Goal: Contribute content: Contribute content

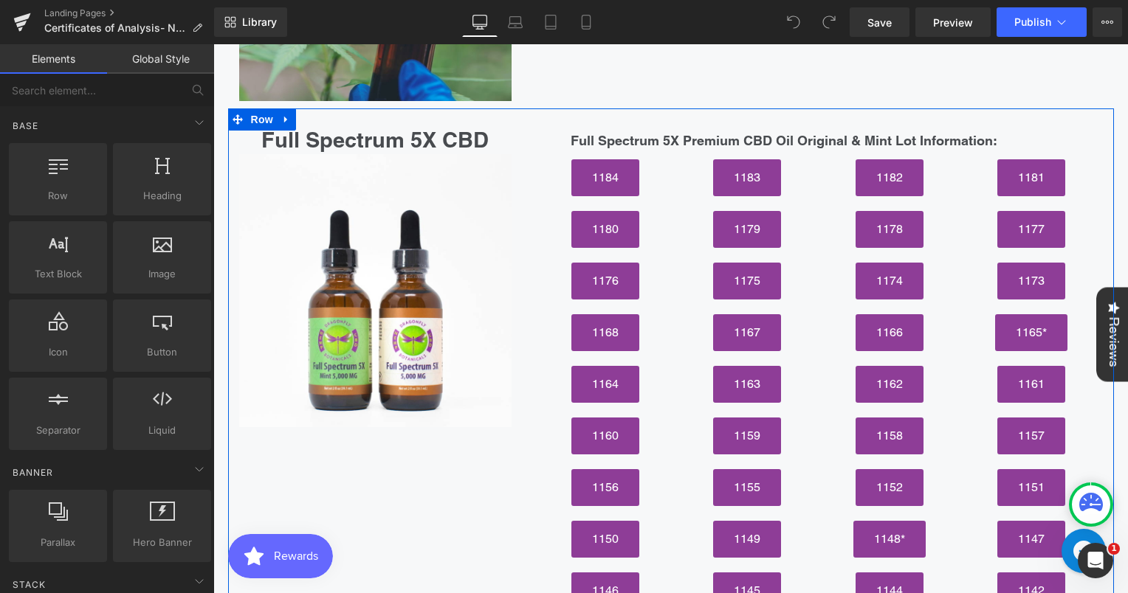
scroll to position [1972, 0]
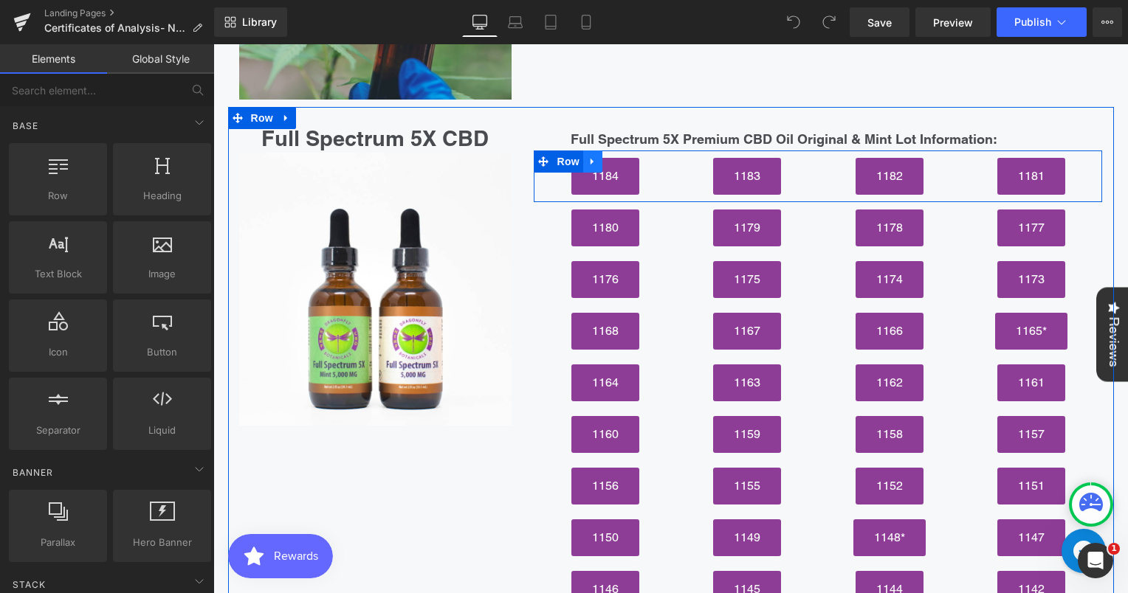
click at [590, 159] on icon at bounding box center [591, 162] width 3 height 7
click at [607, 156] on icon at bounding box center [612, 161] width 10 height 10
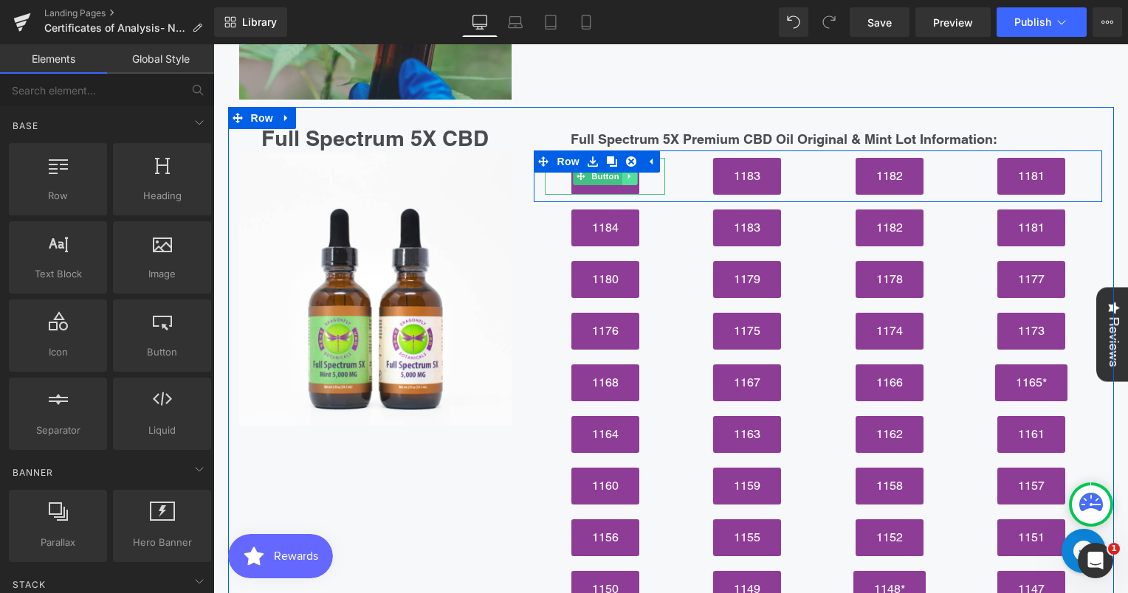
click at [621, 168] on link at bounding box center [628, 177] width 15 height 18
click at [633, 173] on icon at bounding box center [637, 177] width 8 height 8
click at [1052, 172] on icon at bounding box center [1056, 176] width 8 height 9
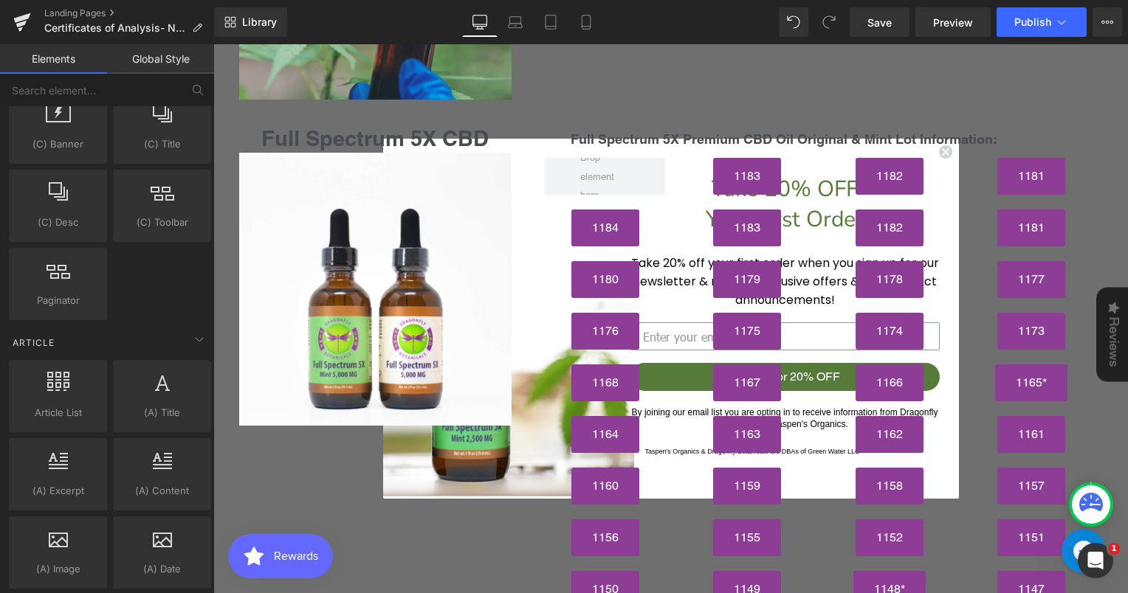
scroll to position [2512, 0]
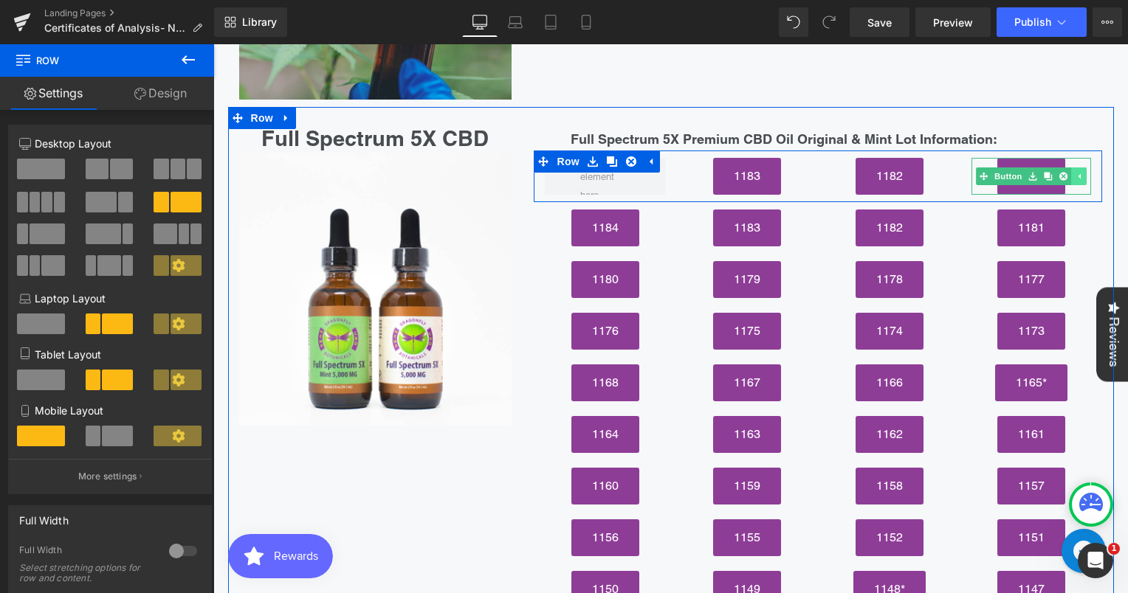
click at [1075, 172] on icon at bounding box center [1079, 176] width 8 height 9
click at [1021, 168] on span "Button" at bounding box center [1031, 177] width 34 height 18
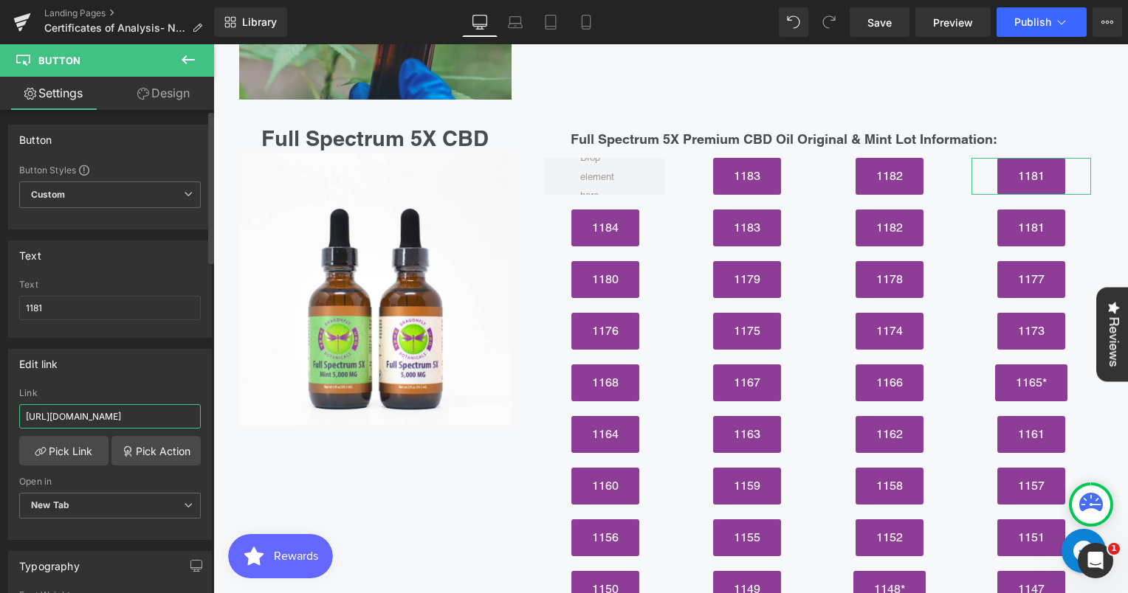
click at [159, 427] on input "https://cdn.shopify.com/s/files/1/3002/5842/files/5x_1181.pdf?v=1741801898" at bounding box center [110, 416] width 182 height 24
paste input "https://cdn.shopify.com/s/files/1/3002/5842/files/5x1185.pdf?v=1755807232"
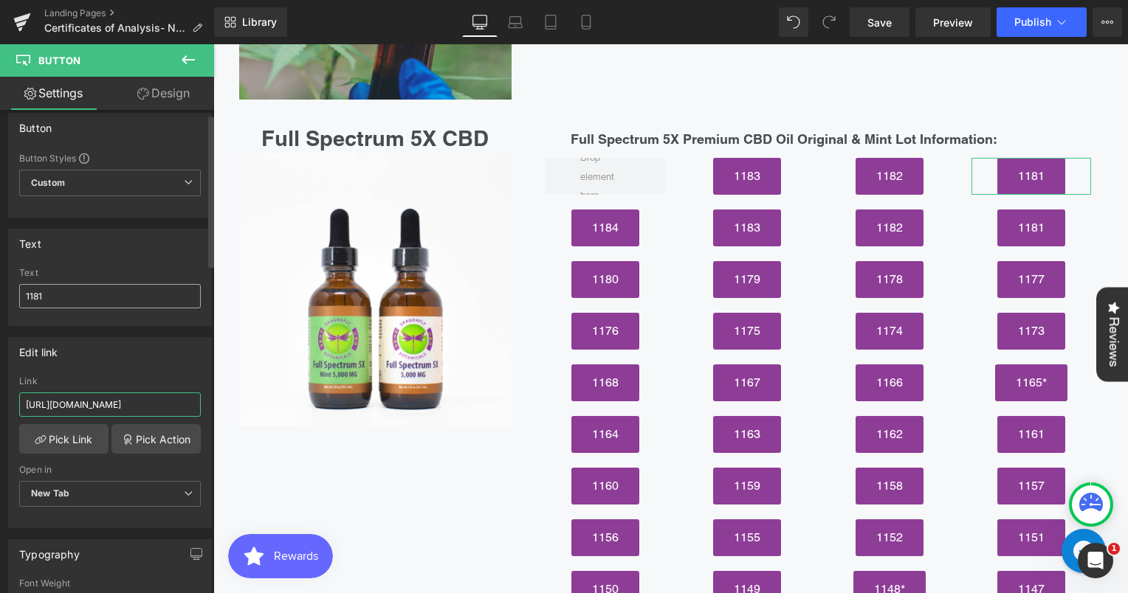
type input "https://cdn.shopify.com/s/files/1/3002/5842/files/5x1185.pdf?v=1755807232"
click at [108, 295] on input "1181" at bounding box center [110, 296] width 182 height 24
type input "1185"
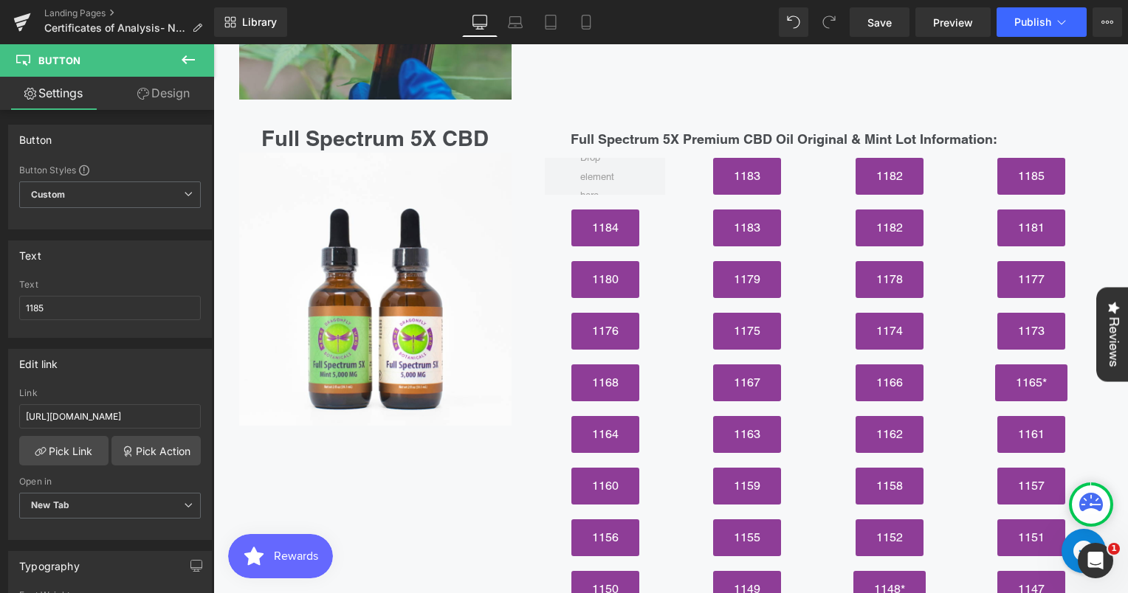
click at [195, 54] on icon at bounding box center [188, 60] width 18 height 18
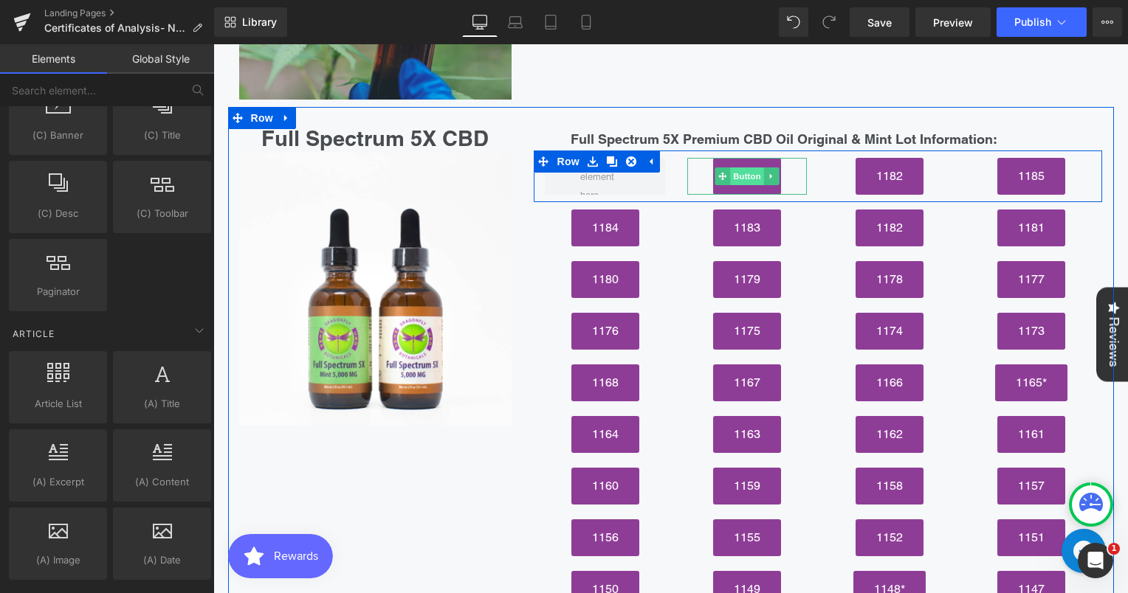
click at [741, 168] on span "Button" at bounding box center [747, 177] width 34 height 18
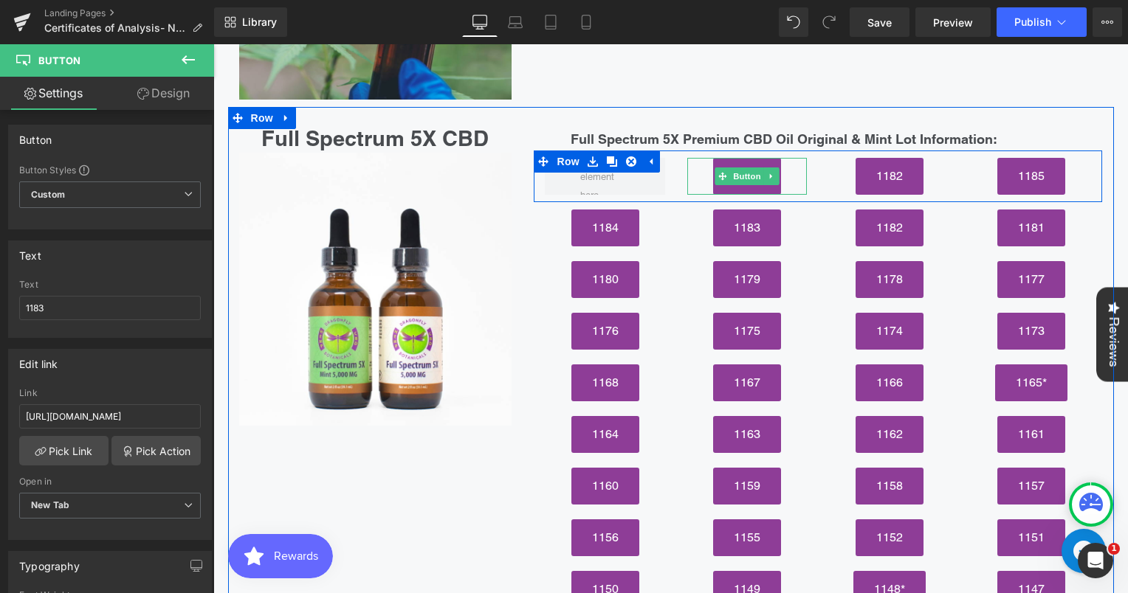
click at [779, 158] on div "1183" at bounding box center [747, 176] width 120 height 37
click at [772, 168] on link at bounding box center [771, 177] width 15 height 18
click at [775, 173] on icon at bounding box center [779, 177] width 8 height 8
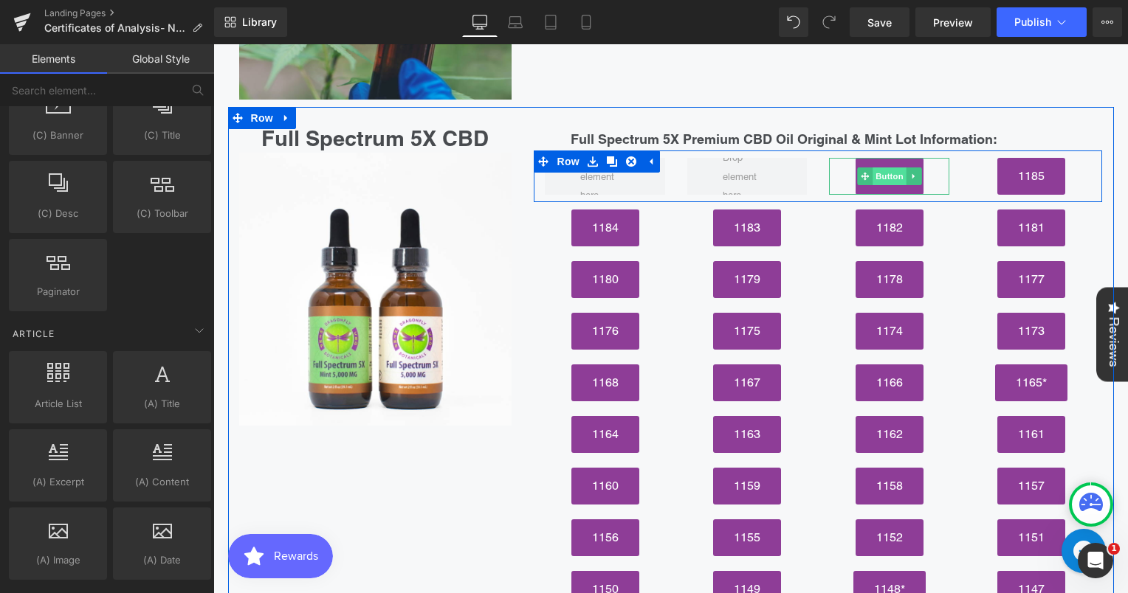
click at [890, 168] on span "Button" at bounding box center [889, 177] width 34 height 18
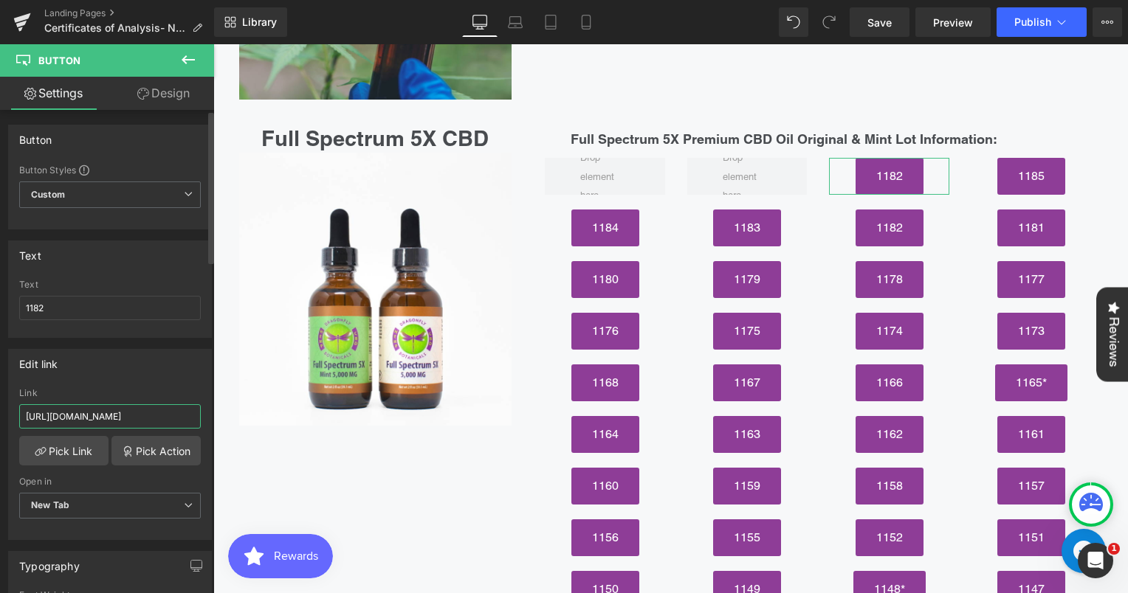
click at [142, 413] on input "https://cdn.shopify.com/s/files/1/3002/5842/files/5X_1182.pdf?v=1747861533" at bounding box center [110, 416] width 182 height 24
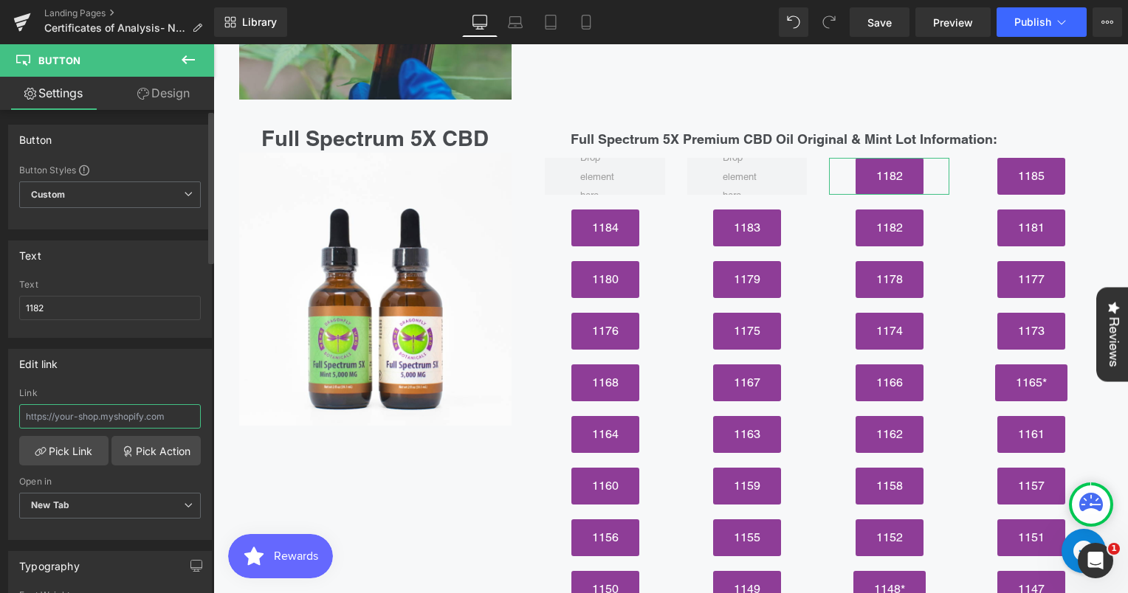
paste input "https://cdn.shopify.com/s/files/1/3002/5842/files/5x1186.pdf?v=1755807405"
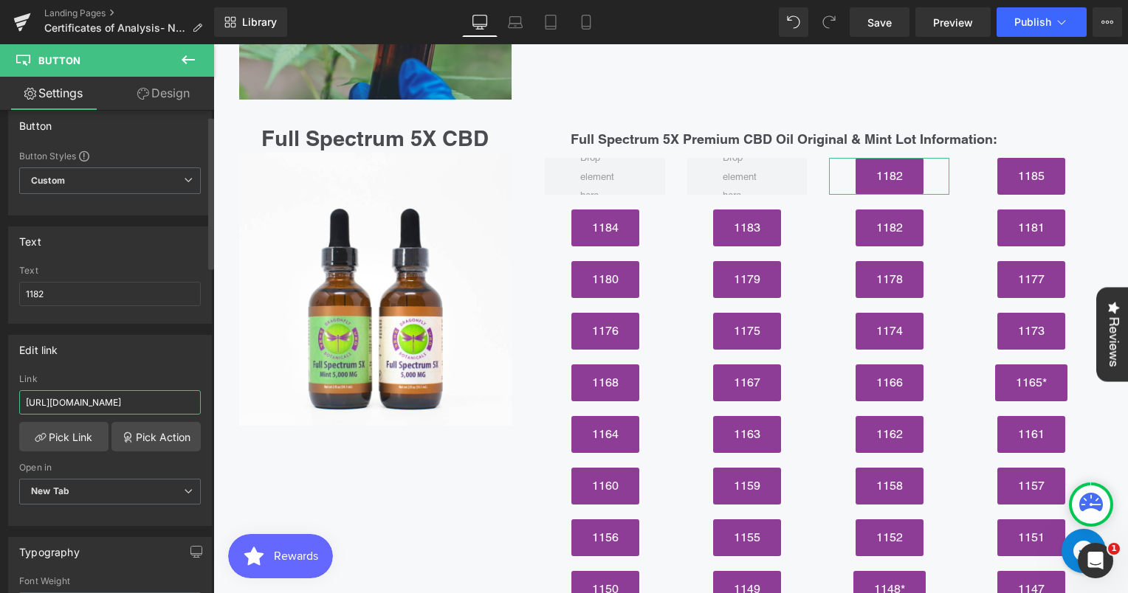
scroll to position [21, 0]
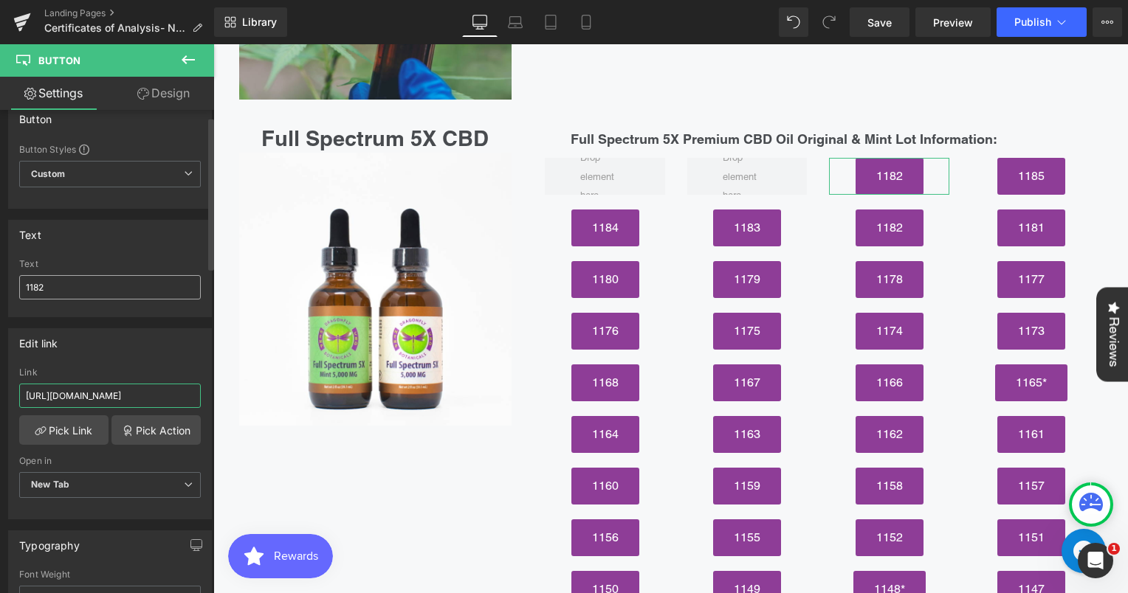
type input "https://cdn.shopify.com/s/files/1/3002/5842/files/5x1186.pdf?v=1755807405"
click at [86, 295] on input "1182" at bounding box center [110, 287] width 182 height 24
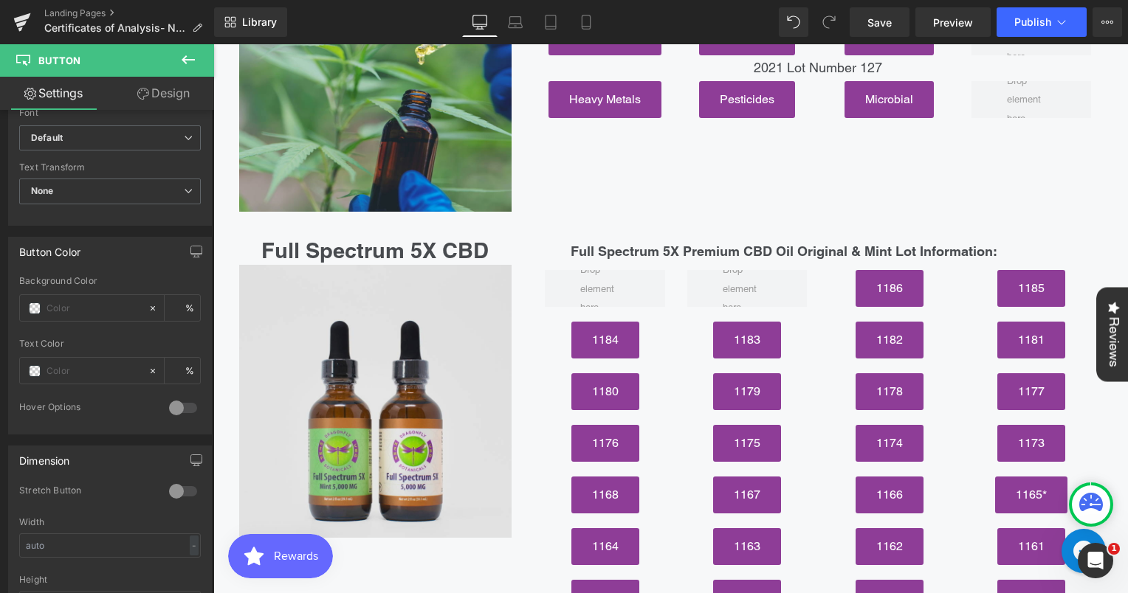
scroll to position [1860, 0]
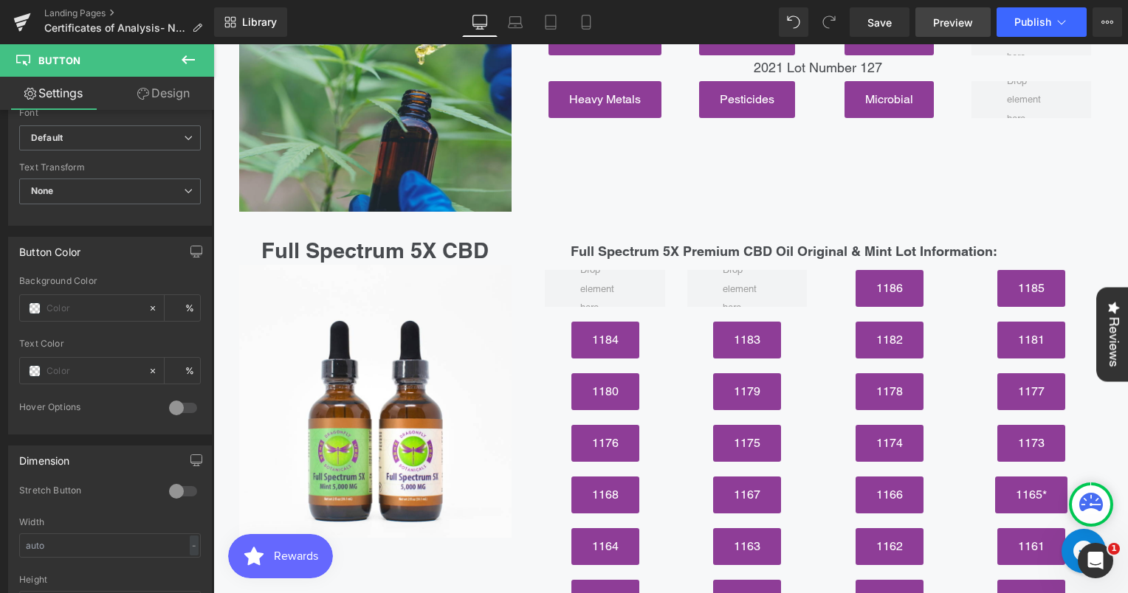
type input "1186"
click at [963, 21] on span "Preview" at bounding box center [953, 22] width 40 height 15
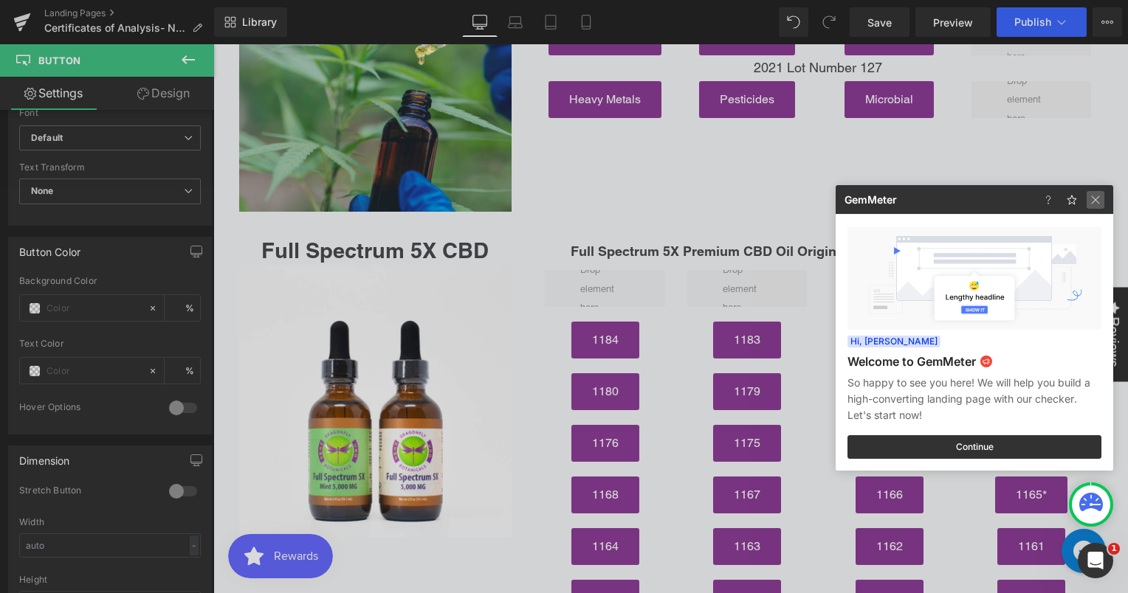
click at [0, 0] on img at bounding box center [0, 0] width 0 height 0
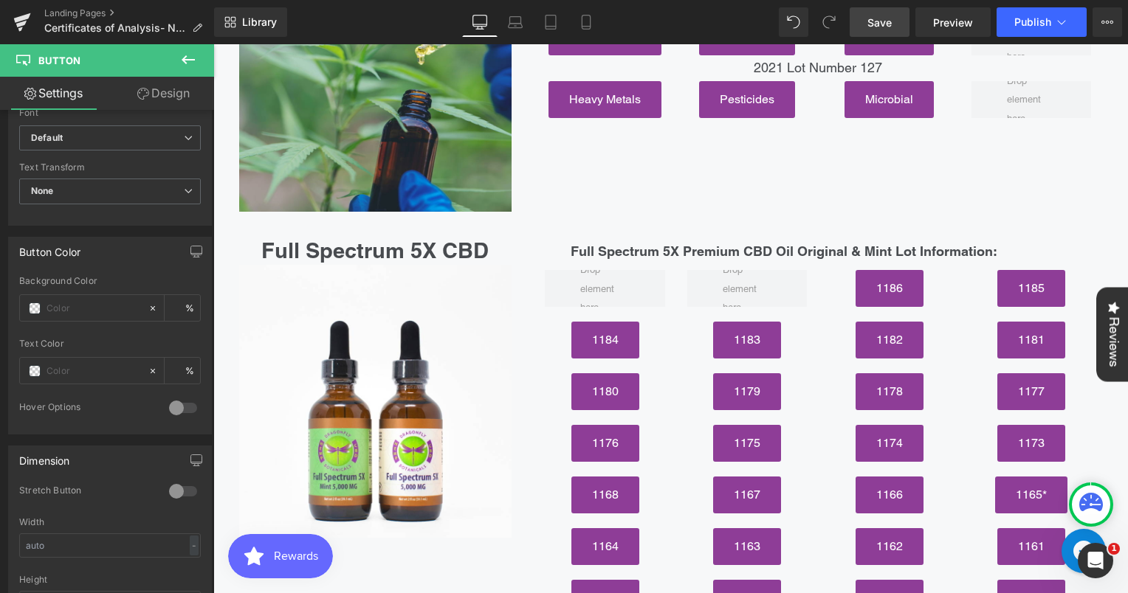
click at [884, 22] on span "Save" at bounding box center [879, 22] width 24 height 15
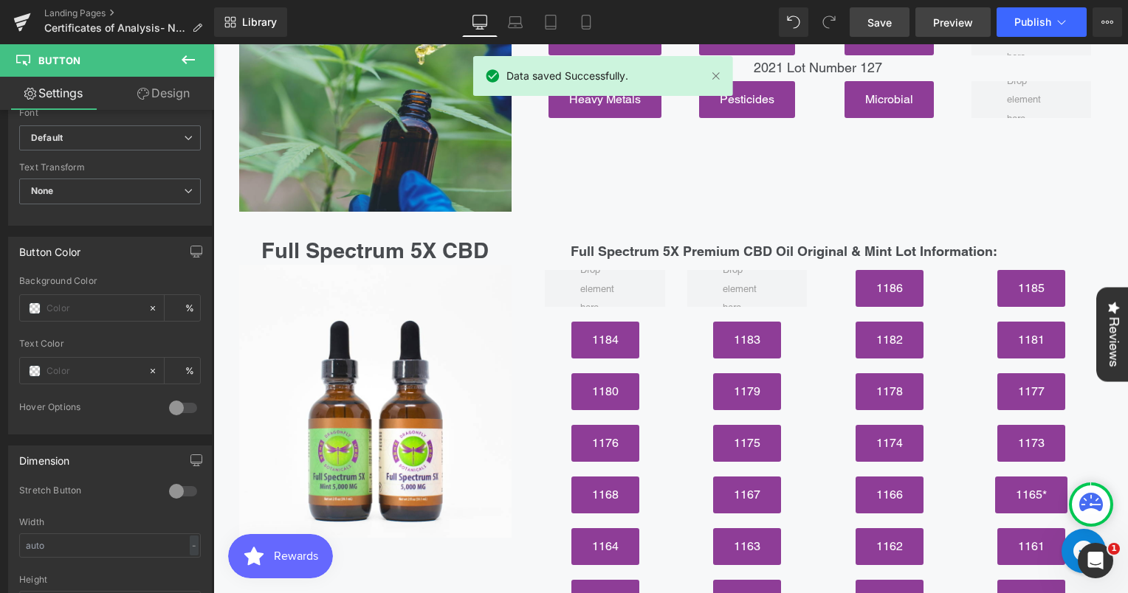
click at [957, 25] on span "Preview" at bounding box center [953, 22] width 40 height 15
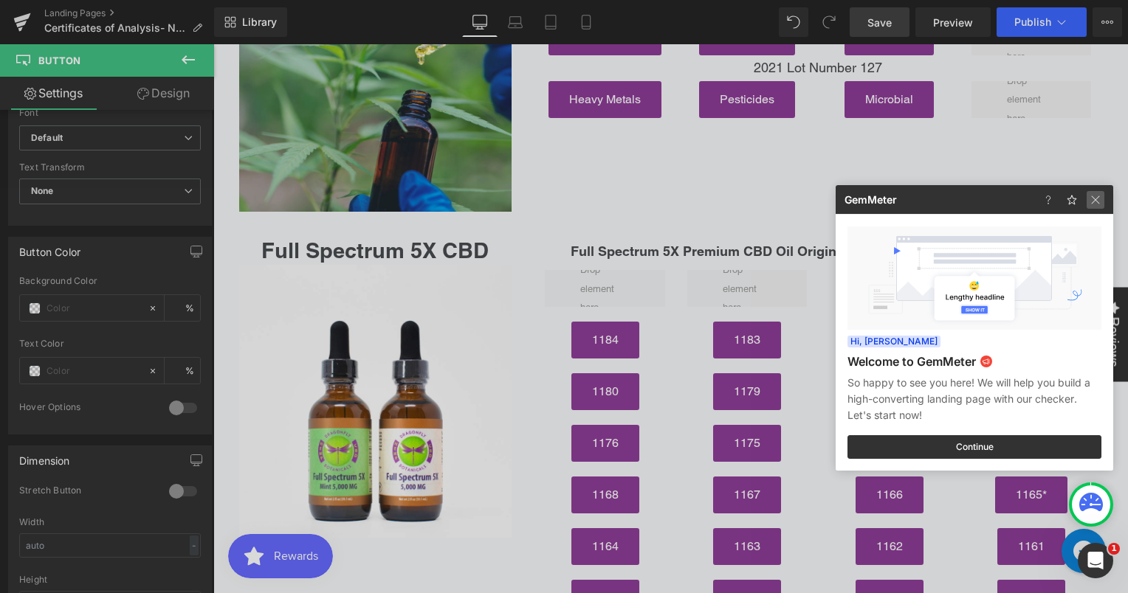
click at [0, 0] on img at bounding box center [0, 0] width 0 height 0
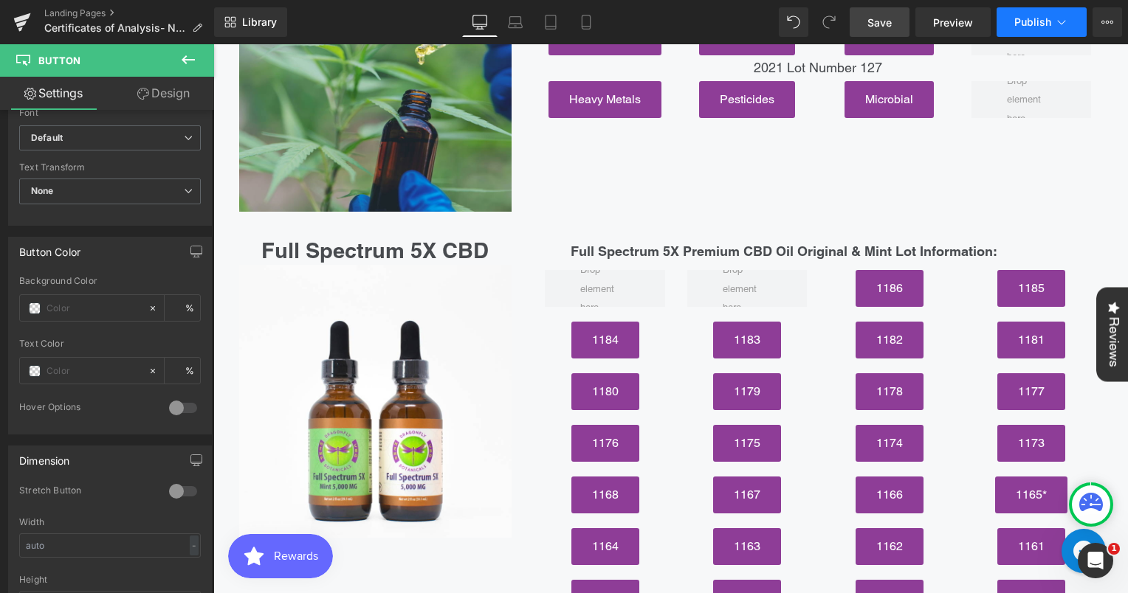
click at [1049, 24] on span "Publish" at bounding box center [1032, 22] width 37 height 12
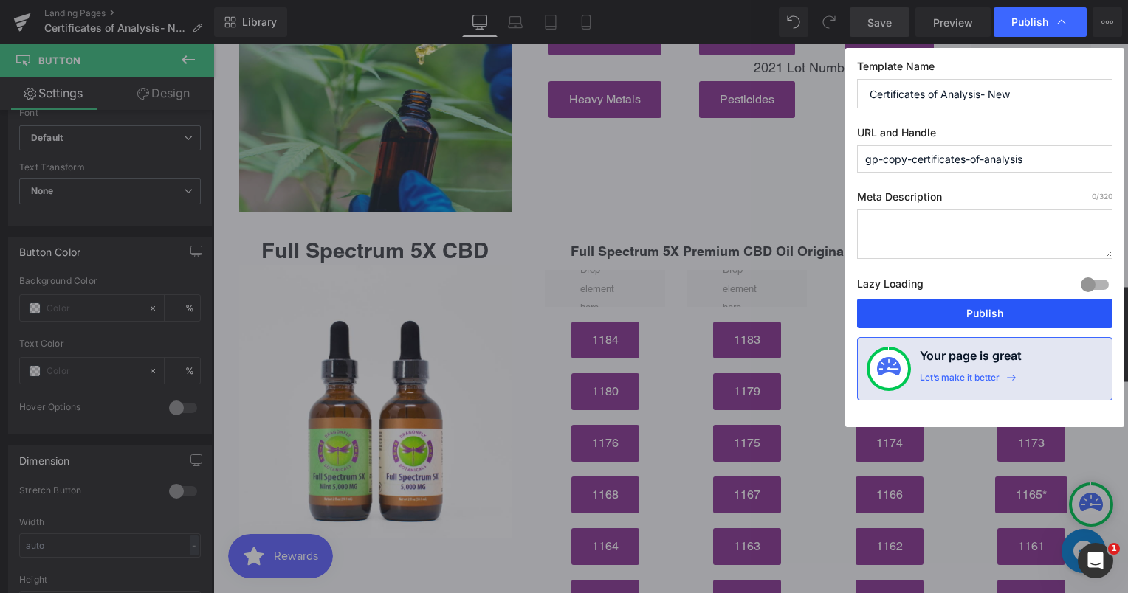
click at [970, 314] on button "Publish" at bounding box center [984, 314] width 255 height 30
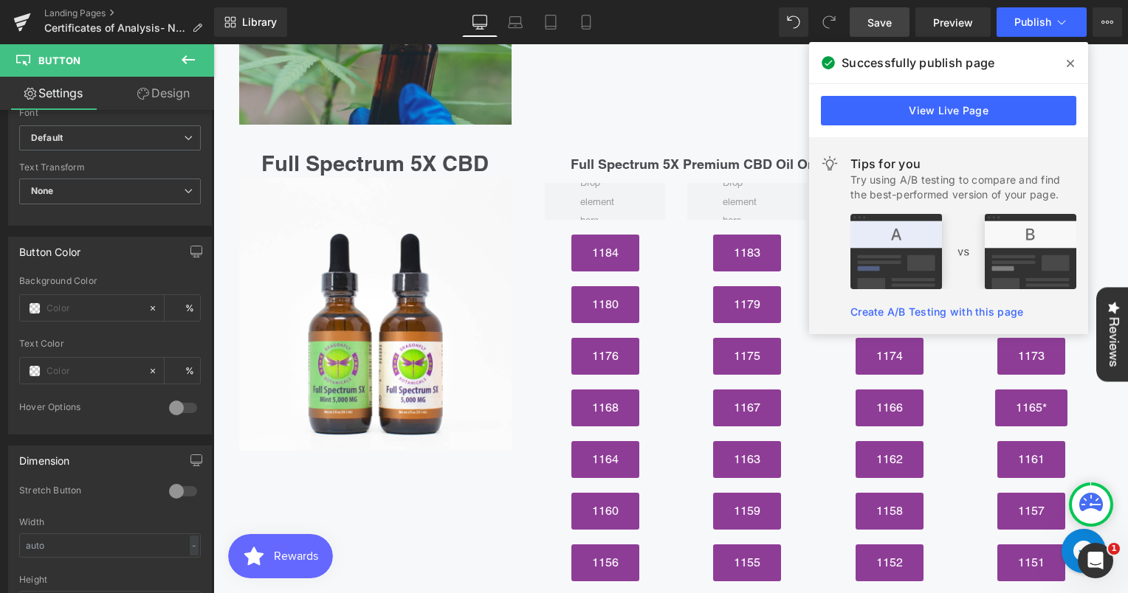
scroll to position [1945, 0]
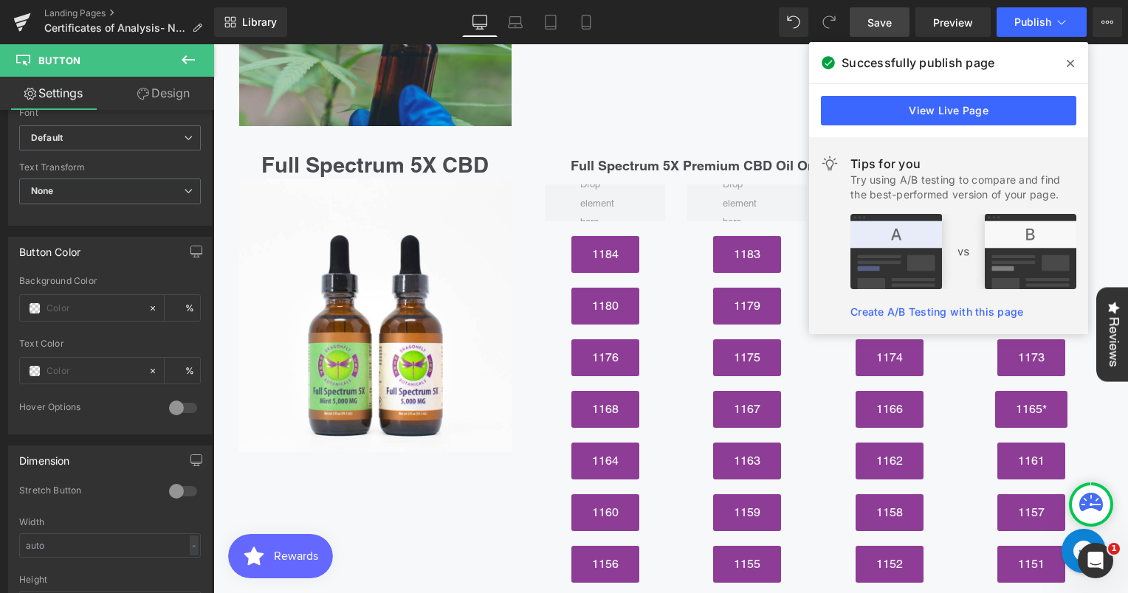
click at [1072, 64] on icon at bounding box center [1069, 64] width 7 height 12
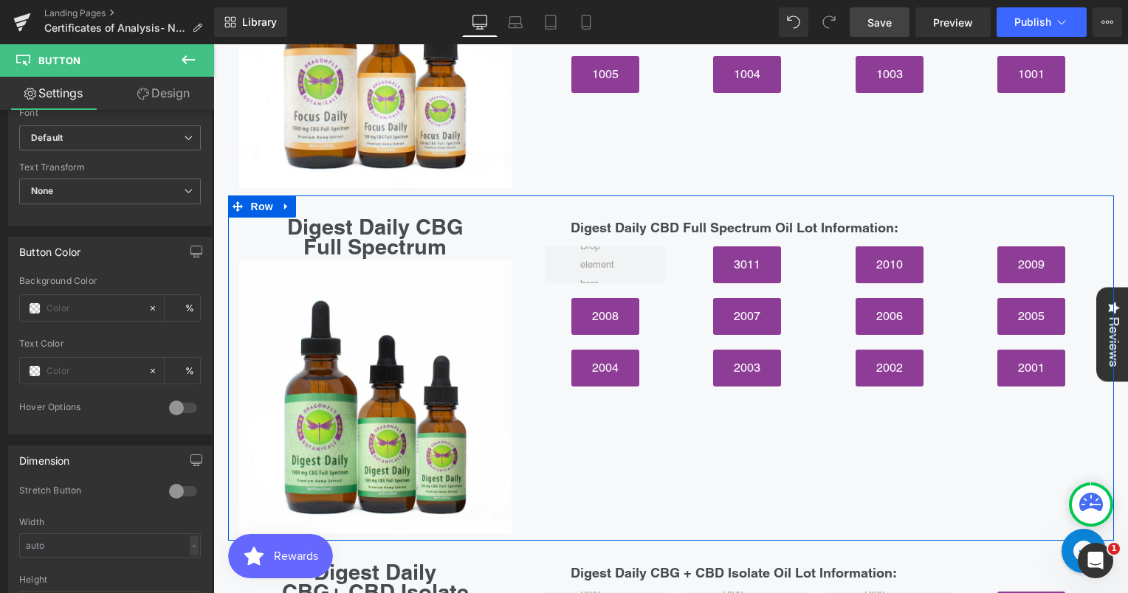
scroll to position [4801, 0]
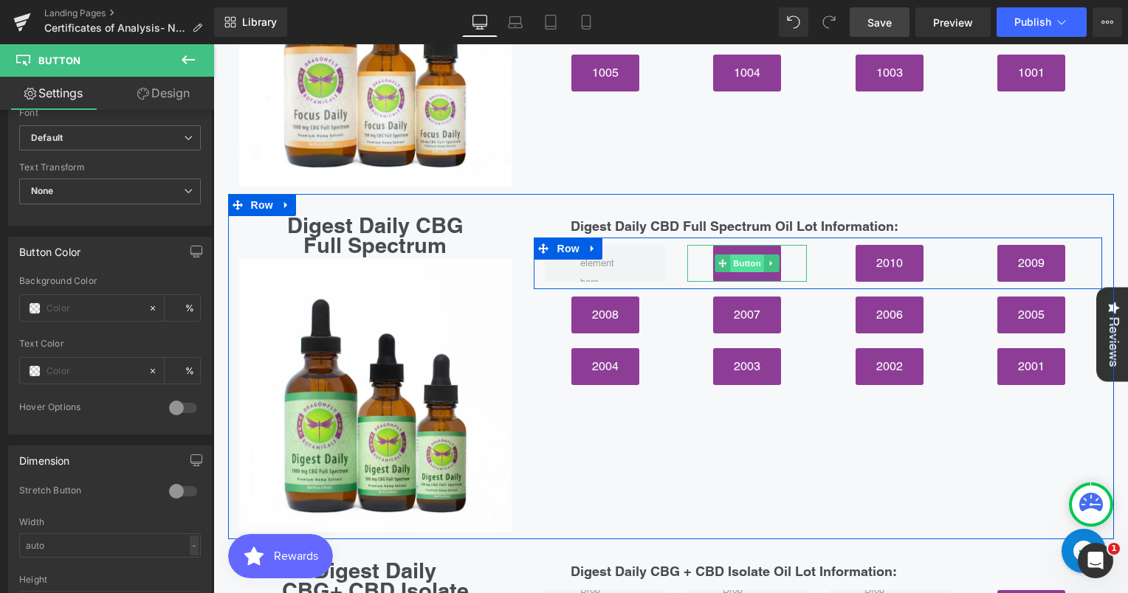
click at [750, 255] on span "Button" at bounding box center [747, 264] width 34 height 18
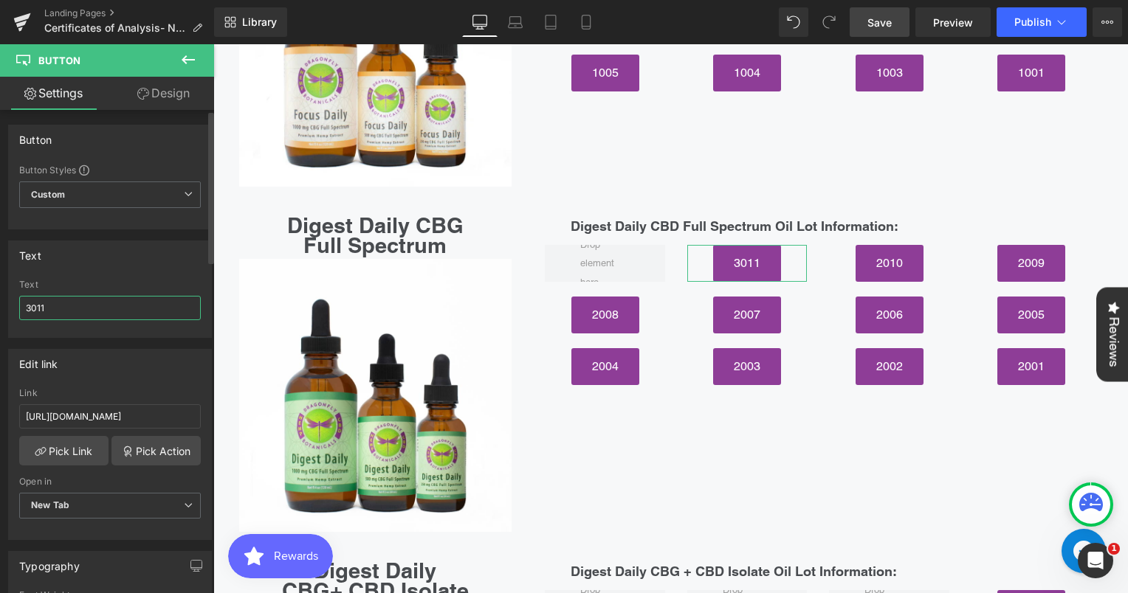
click at [29, 308] on input "3011" at bounding box center [110, 308] width 182 height 24
type input "2011"
click at [895, 21] on link "Save" at bounding box center [879, 22] width 60 height 30
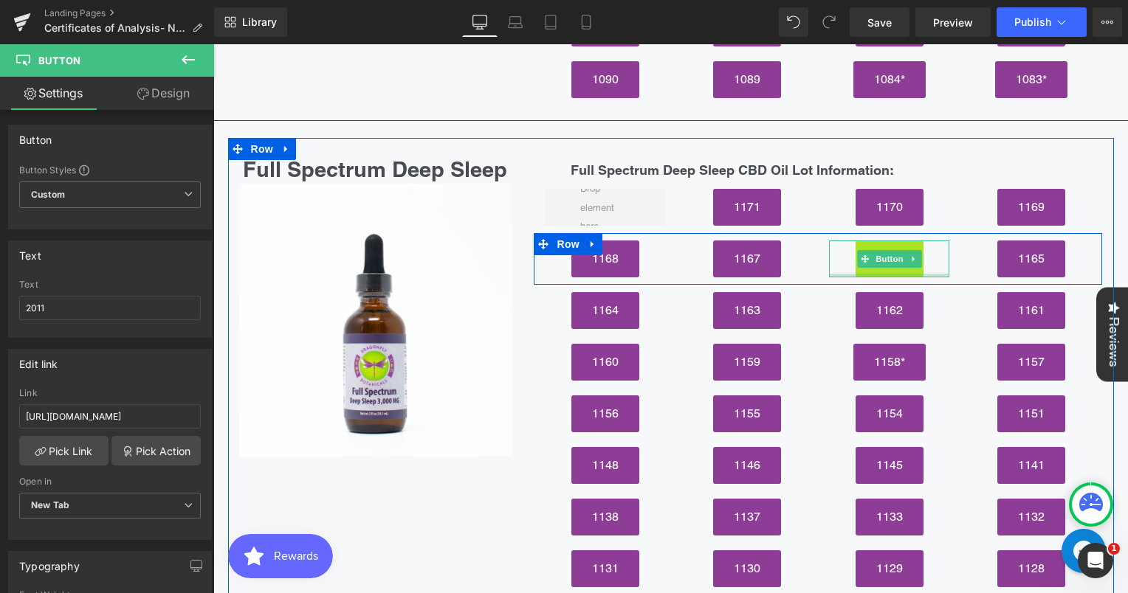
scroll to position [3579, 0]
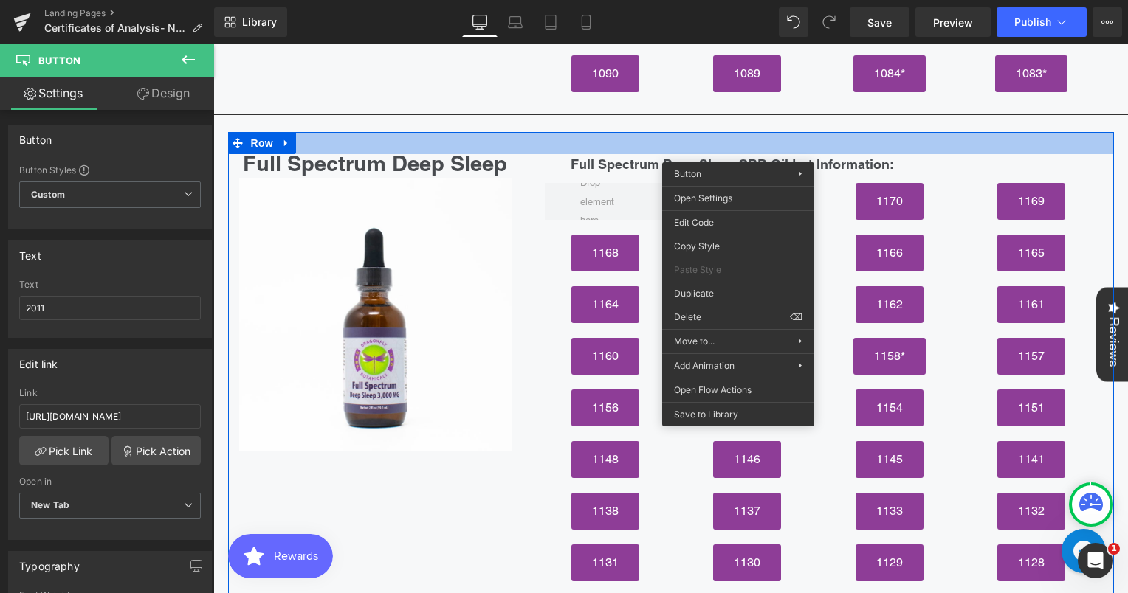
click at [941, 132] on div at bounding box center [671, 143] width 886 height 22
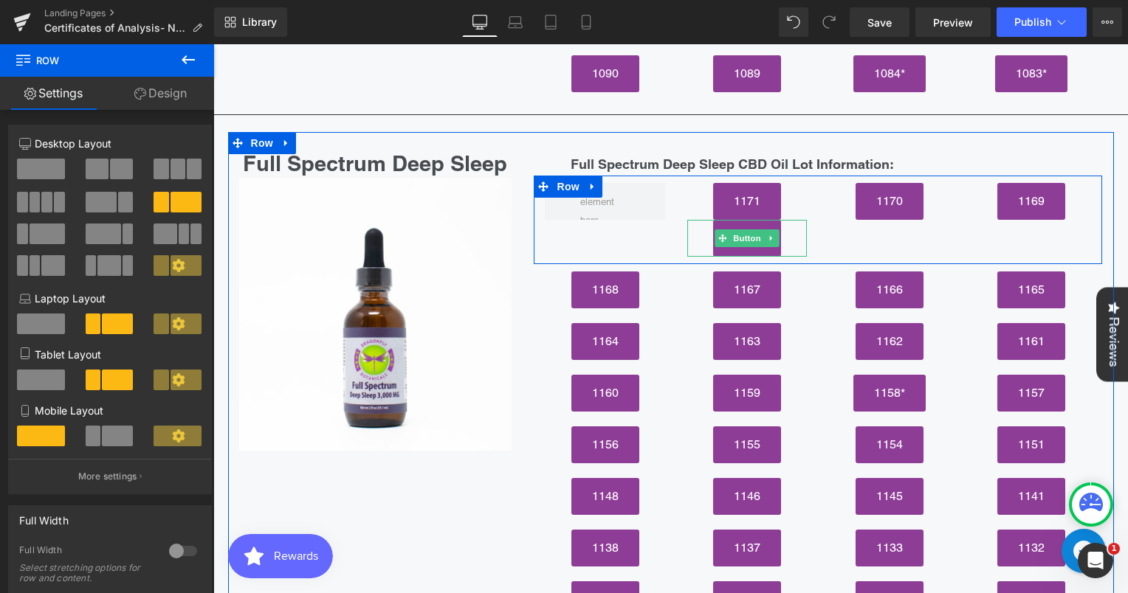
click at [695, 220] on div "1171" at bounding box center [747, 238] width 120 height 37
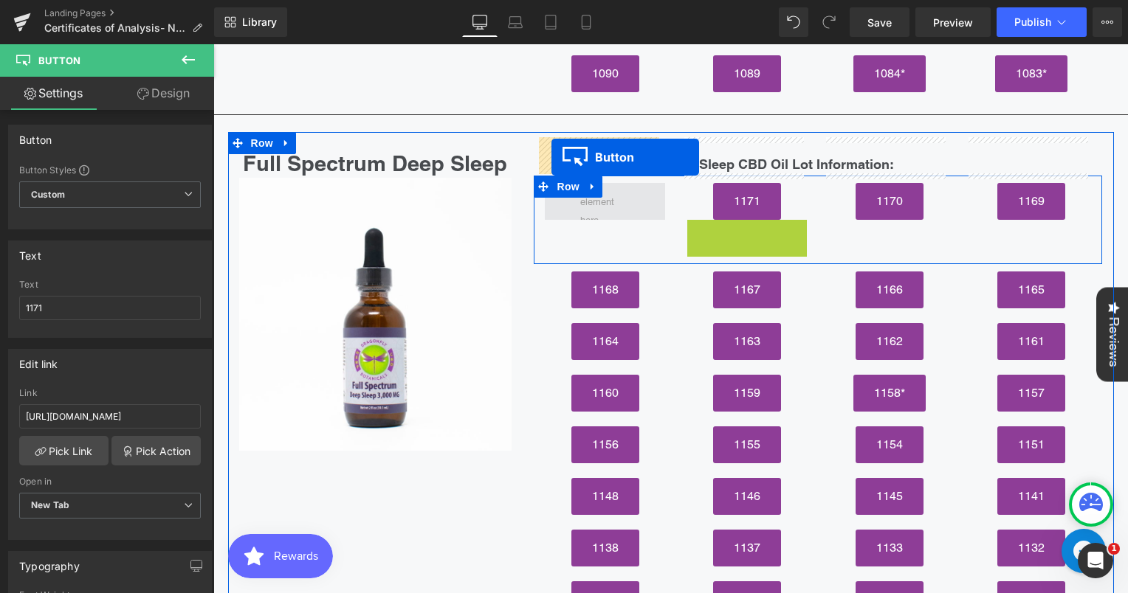
drag, startPoint x: 715, startPoint y: 187, endPoint x: 551, endPoint y: 157, distance: 166.6
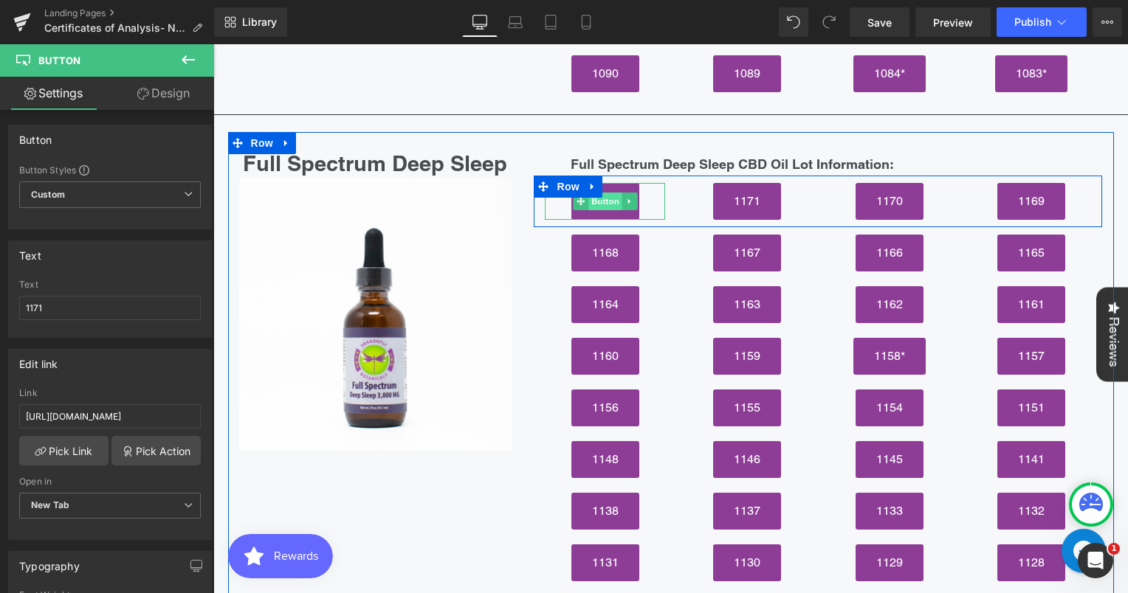
click at [598, 193] on span "Button" at bounding box center [605, 202] width 34 height 18
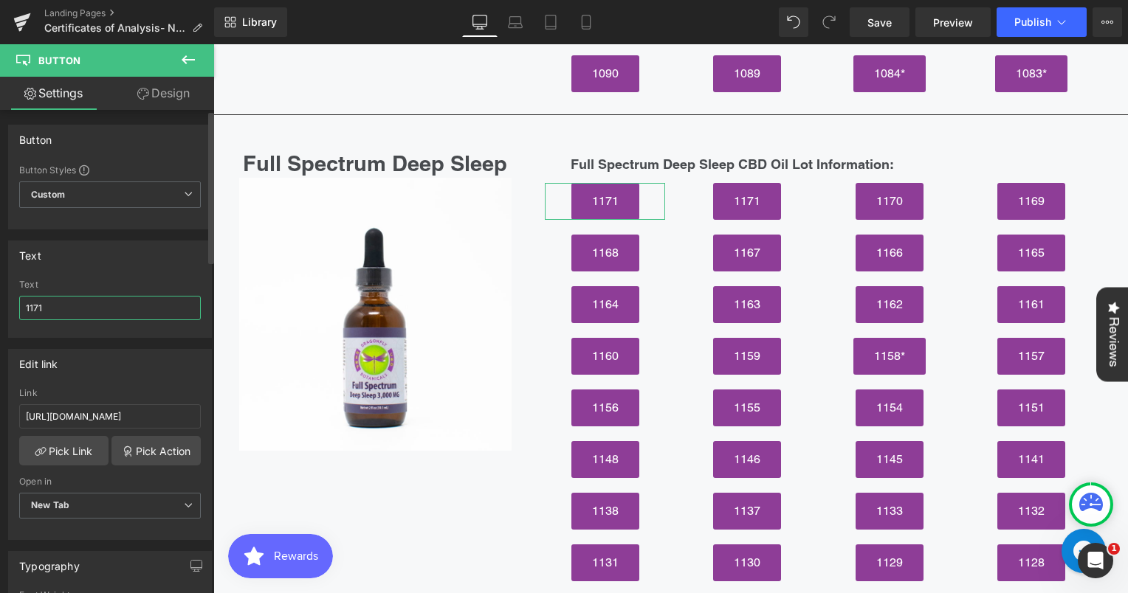
click at [71, 308] on input "1171" at bounding box center [110, 308] width 182 height 24
type input "1172"
click at [92, 416] on input "https://cdn.shopify.com/s/files/1/3002/5842/files/1171-_Deep_Sleep.pdf?v=175044…" at bounding box center [110, 416] width 182 height 24
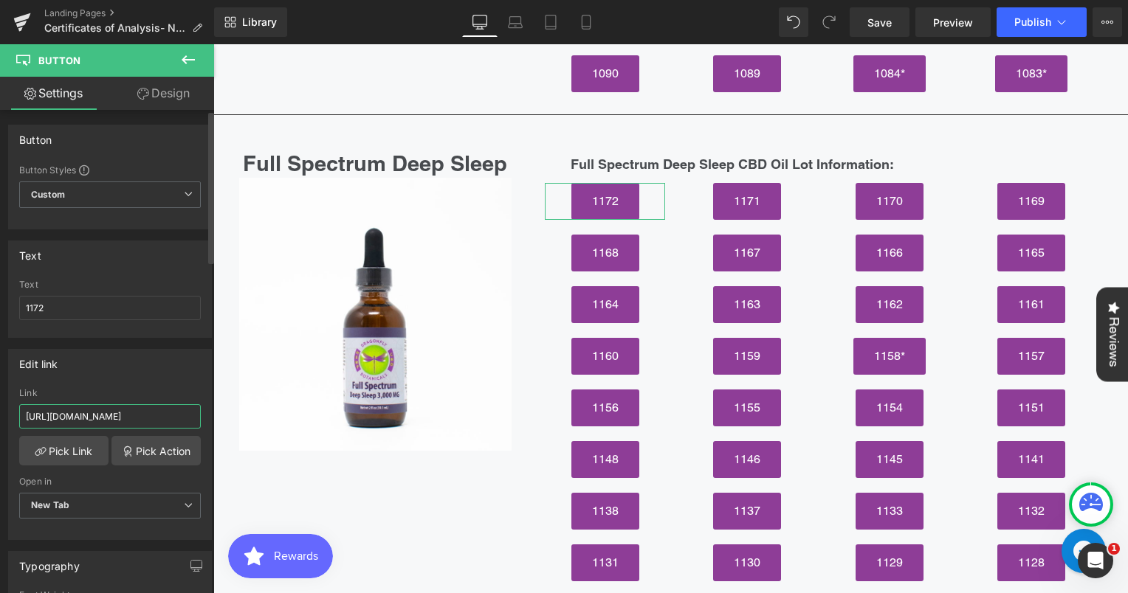
click at [92, 416] on input "https://cdn.shopify.com/s/files/1/3002/5842/files/1171-_Deep_Sleep.pdf?v=175044…" at bounding box center [110, 416] width 182 height 24
paste input "https://cdn.shopify.com/s/files/1/3002/5842/files/DEEP_SLEEP_1172.pdf?v=1755808…"
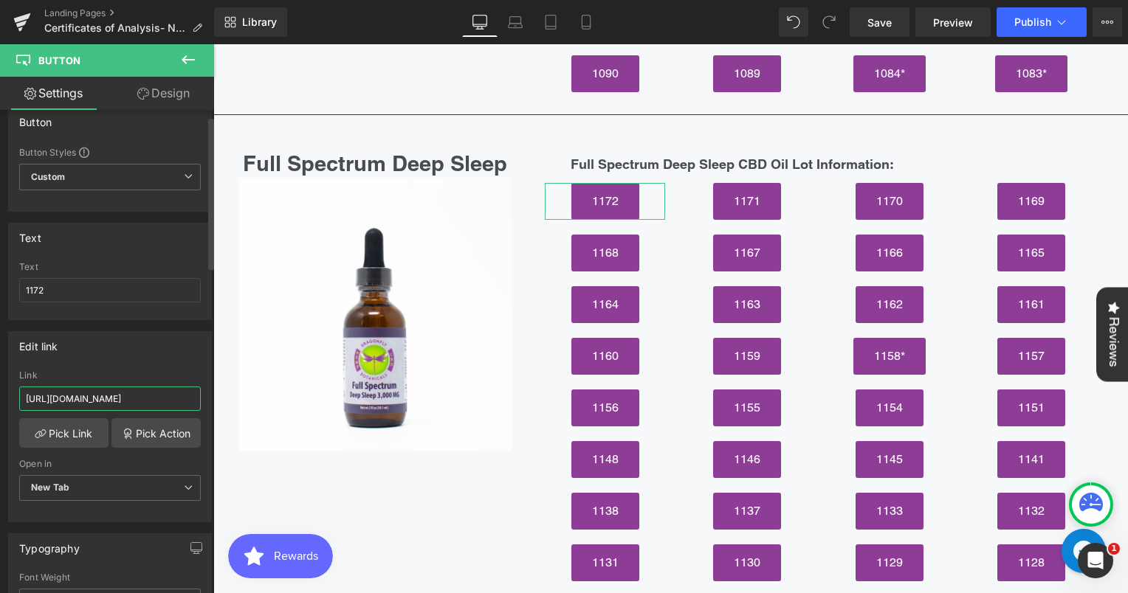
scroll to position [19, 0]
type input "https://cdn.shopify.com/s/files/1/3002/5842/files/DEEP_SLEEP_1172.pdf?v=1755808…"
click at [888, 27] on span "Save" at bounding box center [879, 22] width 24 height 15
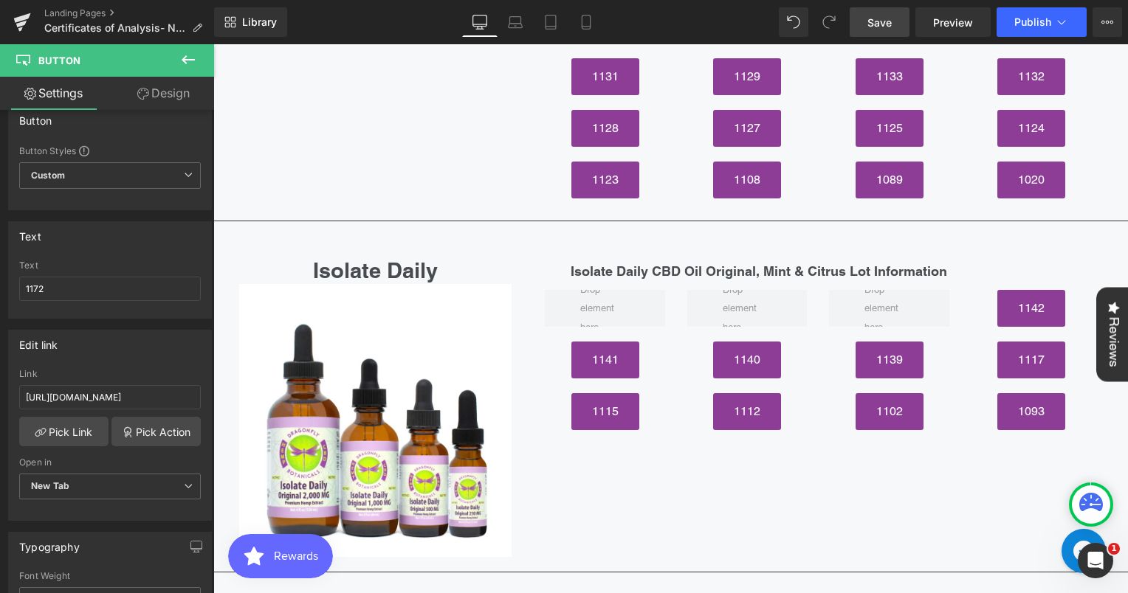
scroll to position [6085, 0]
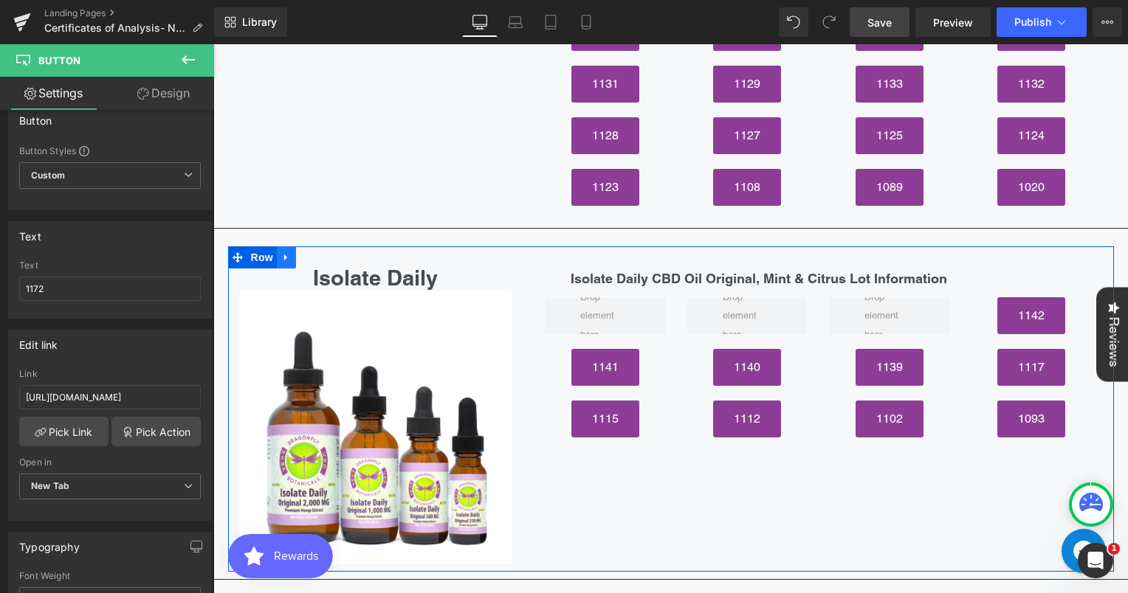
click at [281, 252] on icon at bounding box center [286, 257] width 10 height 11
click at [300, 252] on icon at bounding box center [305, 257] width 10 height 10
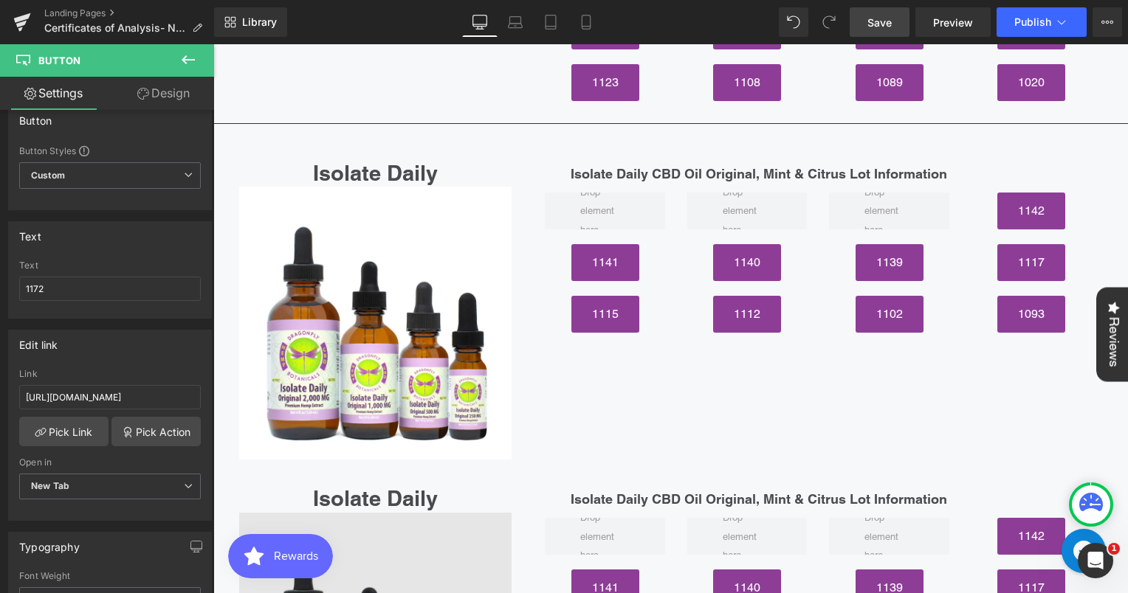
scroll to position [6137, 0]
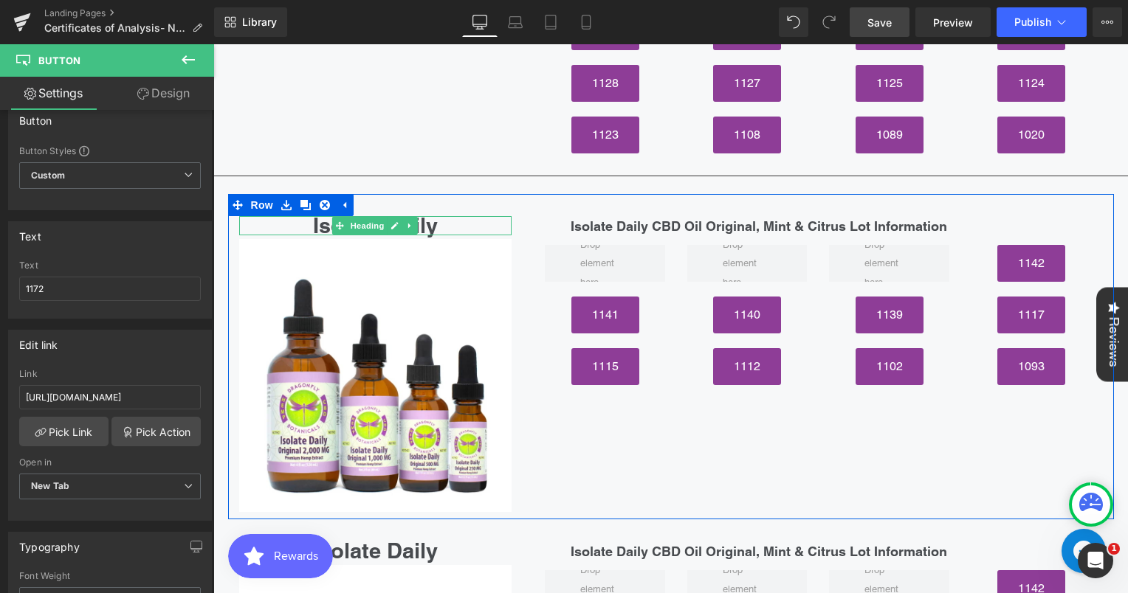
click at [459, 216] on h2 "Isolate Daily" at bounding box center [375, 226] width 273 height 20
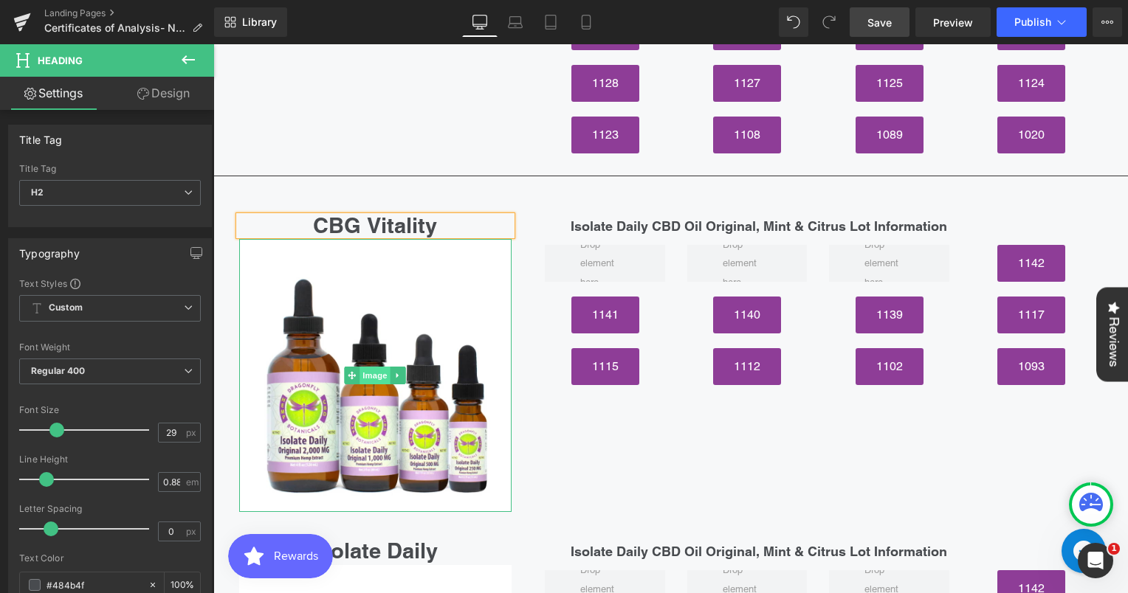
click at [374, 367] on span "Image" at bounding box center [375, 376] width 31 height 18
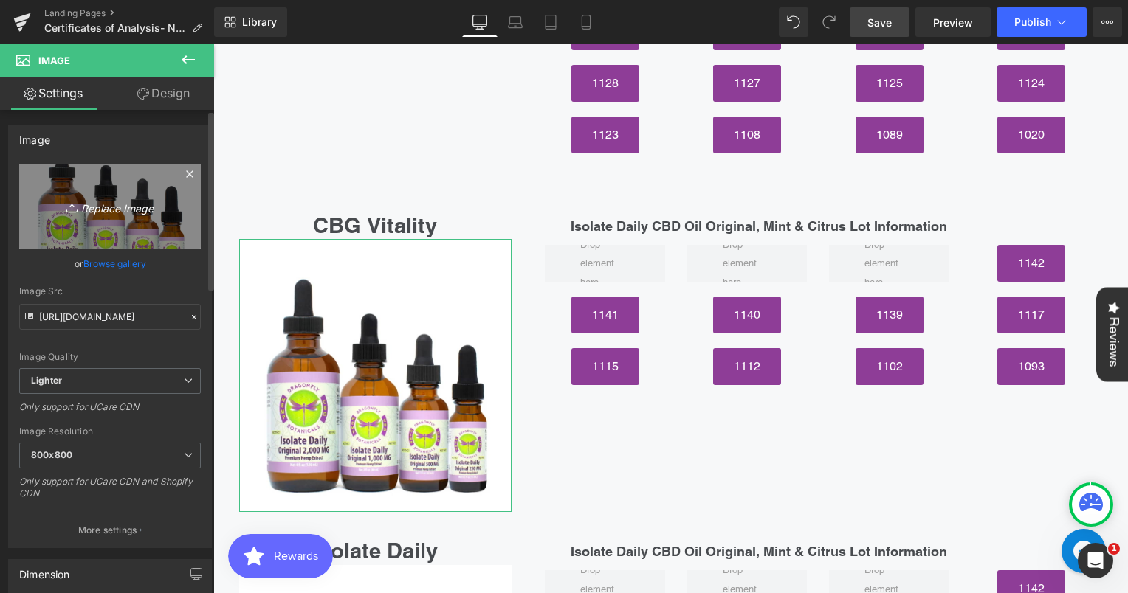
click at [93, 203] on icon "Replace Image" at bounding box center [110, 206] width 118 height 18
type input "C:\fakepath\CBGVitalityCBGTinctures_180x.avif"
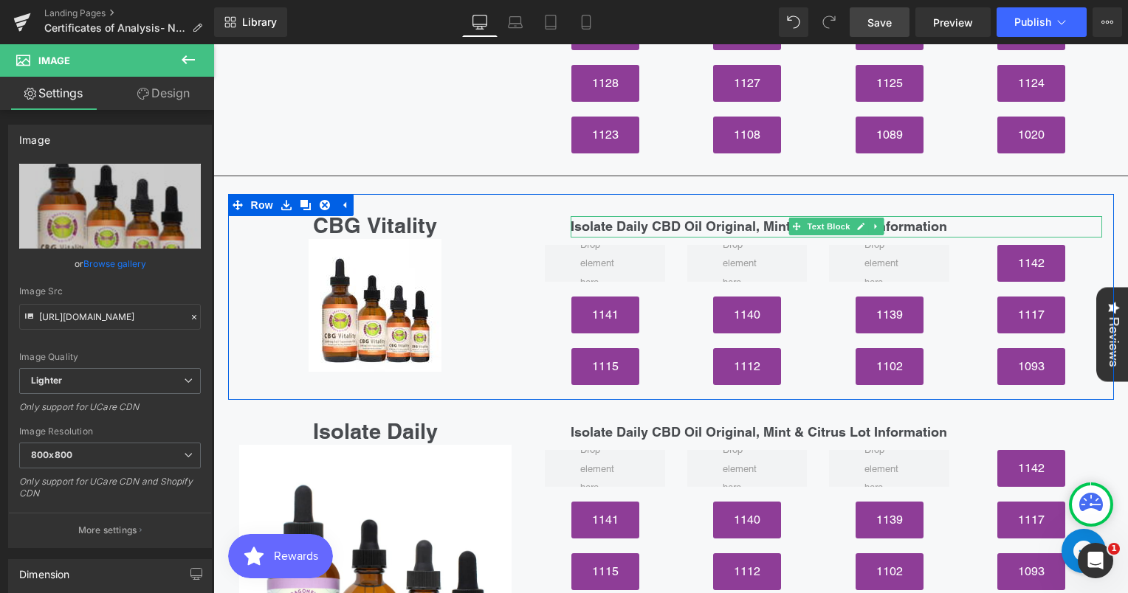
click at [751, 218] on strong "Isolate Daily CBD Oil Original, Mint & Citrus Lot Information" at bounding box center [758, 225] width 376 height 15
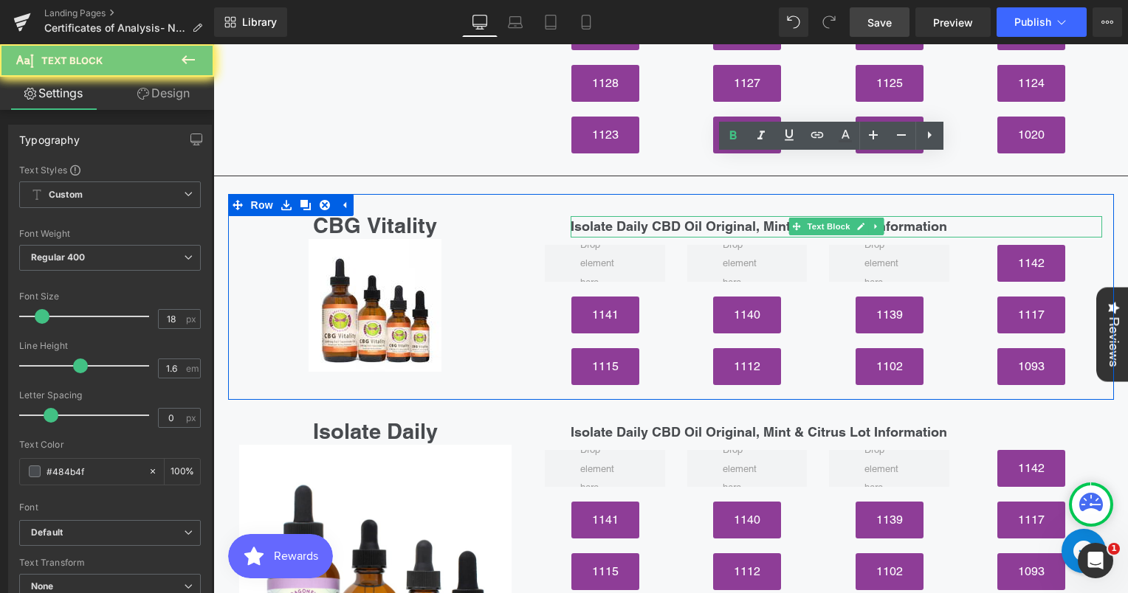
click at [751, 218] on strong "Isolate Daily CBD Oil Original, Mint & Citrus Lot Information" at bounding box center [758, 225] width 376 height 15
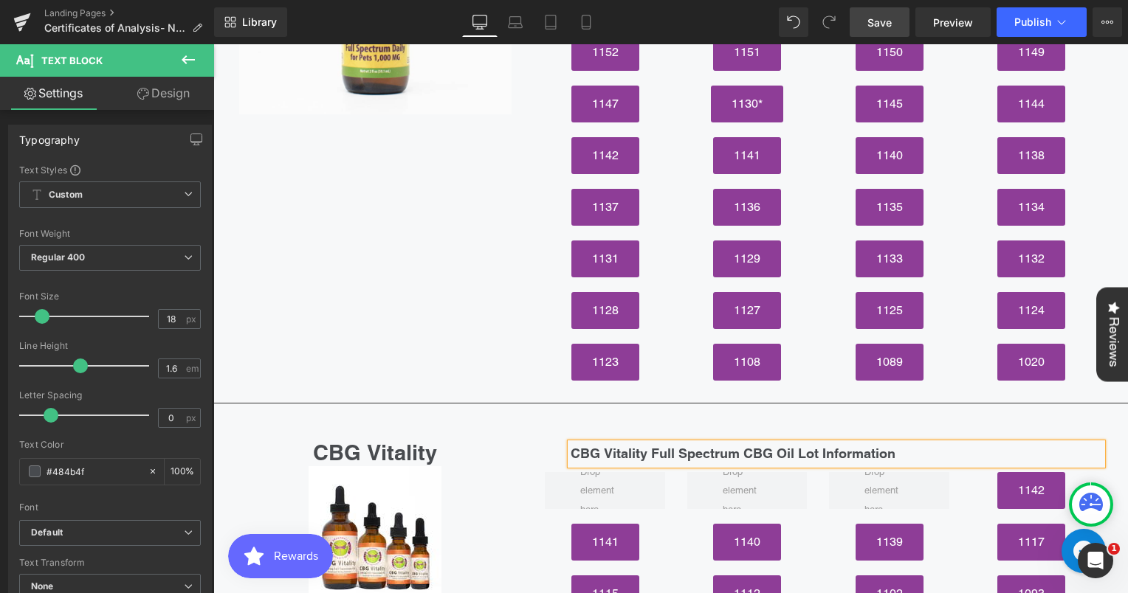
scroll to position [5980, 0]
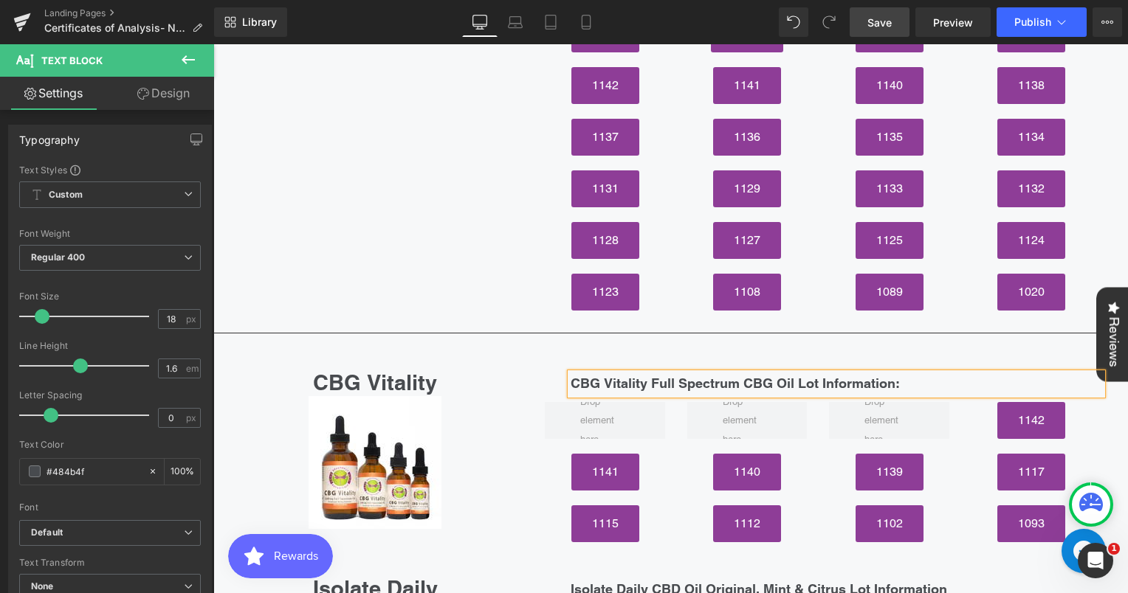
click at [514, 373] on div "CBG Vitality Heading Image" at bounding box center [375, 451] width 295 height 156
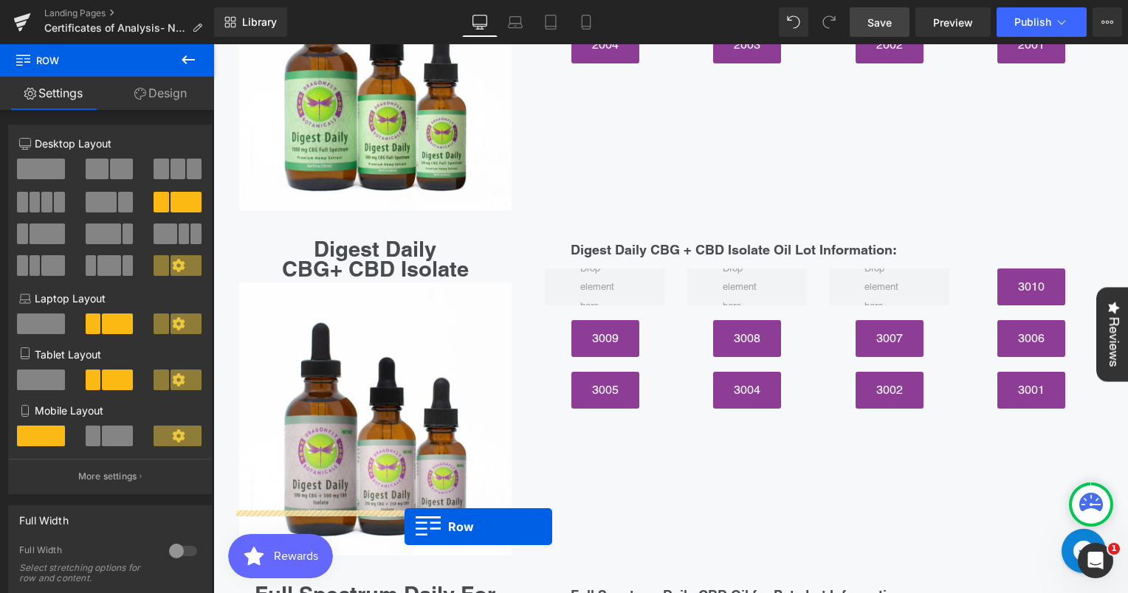
scroll to position [4874, 0]
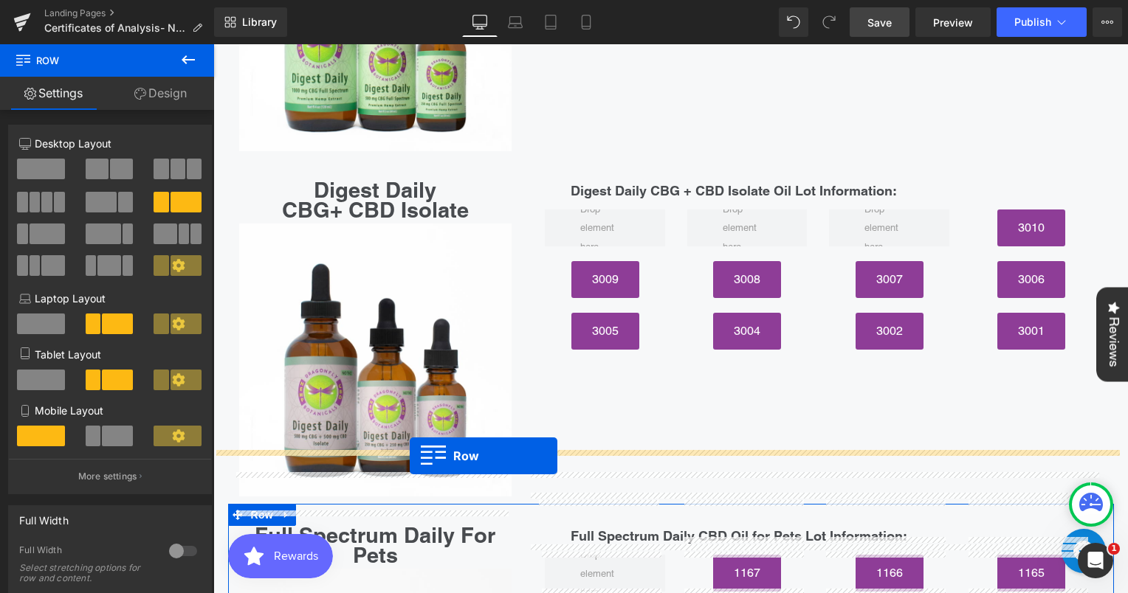
drag, startPoint x: 228, startPoint y: 120, endPoint x: 410, endPoint y: 456, distance: 381.7
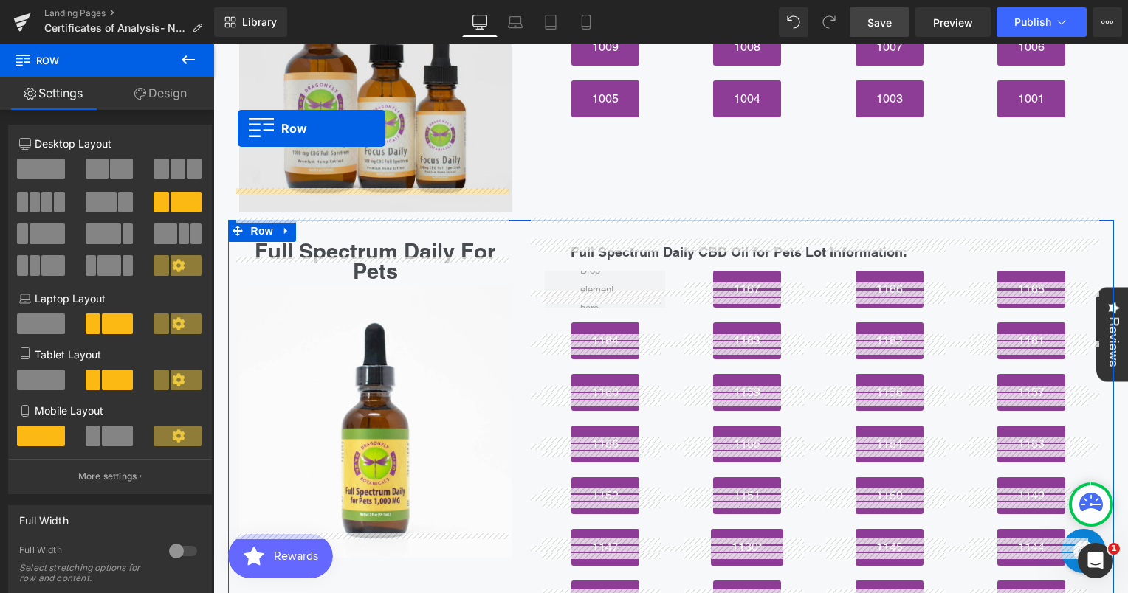
scroll to position [5437, 0]
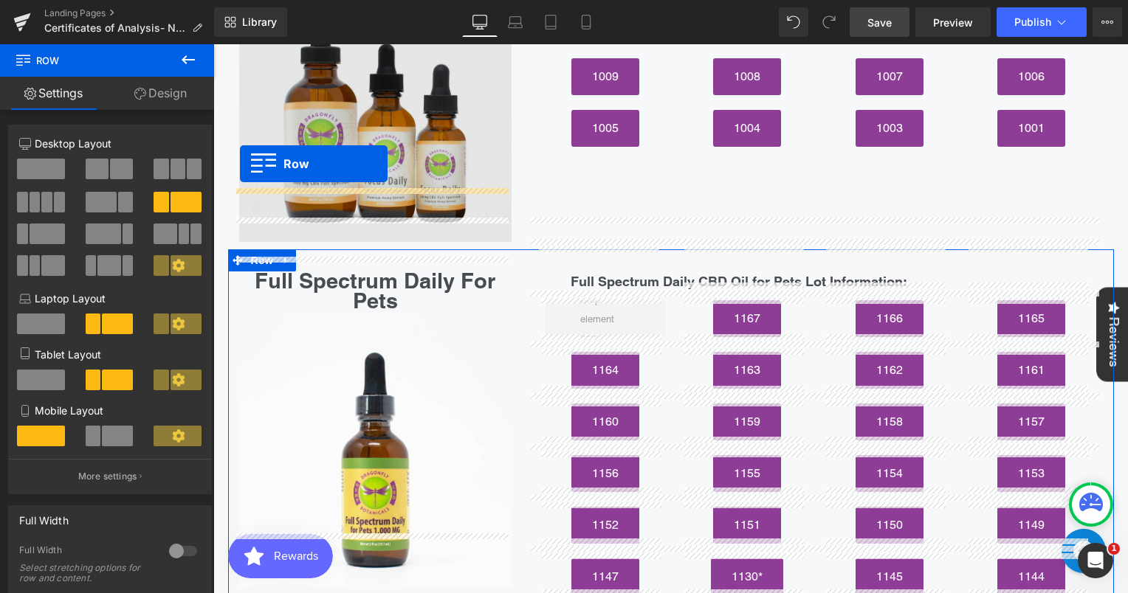
drag, startPoint x: 230, startPoint y: 317, endPoint x: 240, endPoint y: 164, distance: 153.8
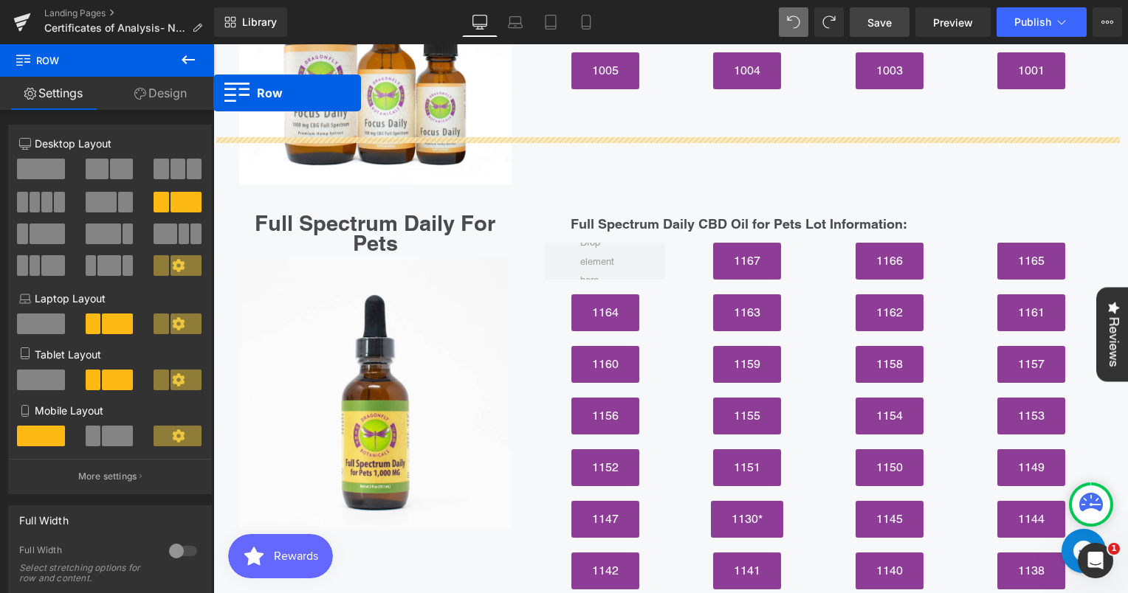
scroll to position [5450, 0]
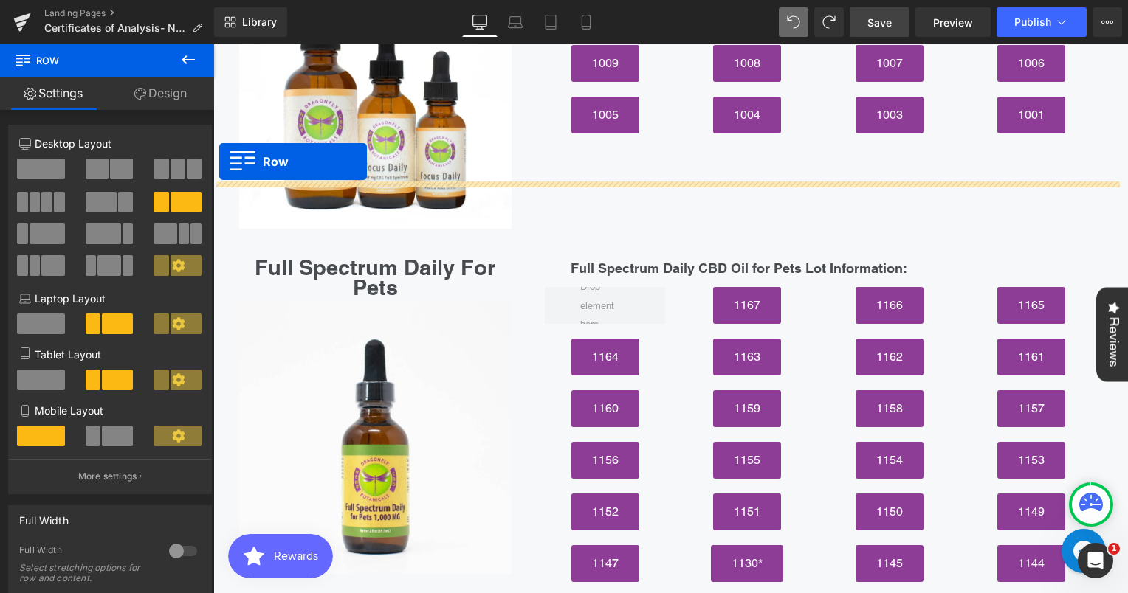
drag, startPoint x: 230, startPoint y: 245, endPoint x: 219, endPoint y: 162, distance: 83.4
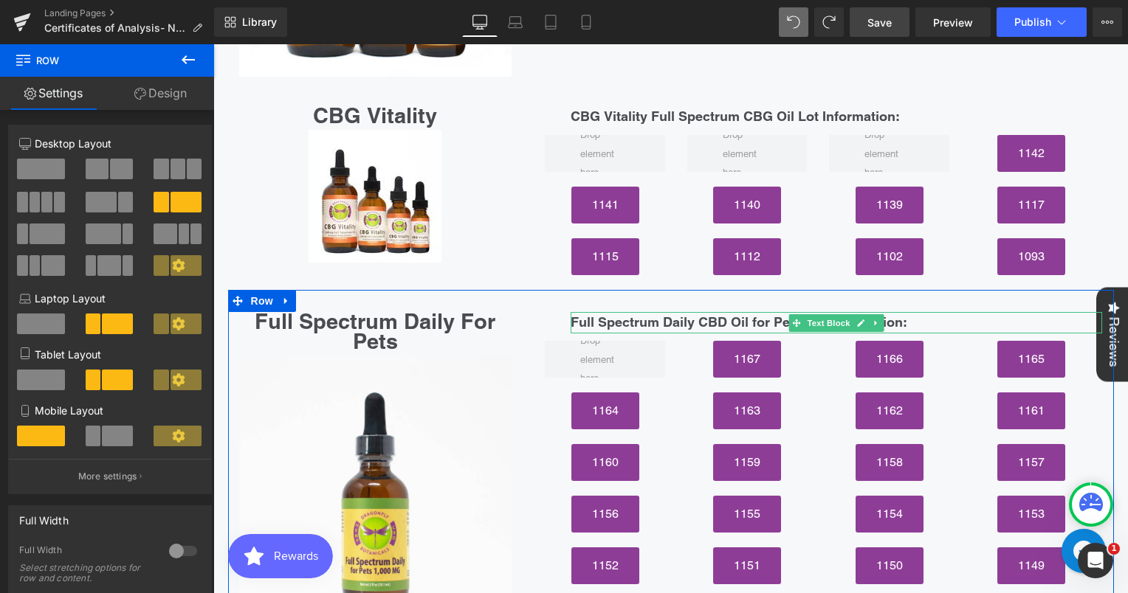
scroll to position [5508, 0]
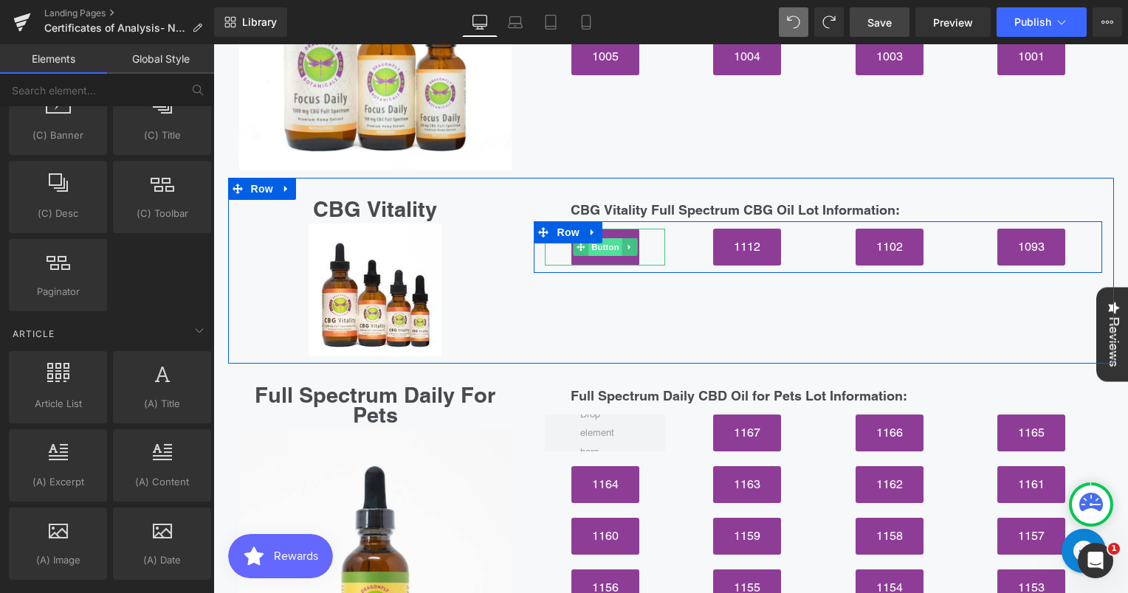
click at [604, 238] on span "Button" at bounding box center [605, 247] width 34 height 18
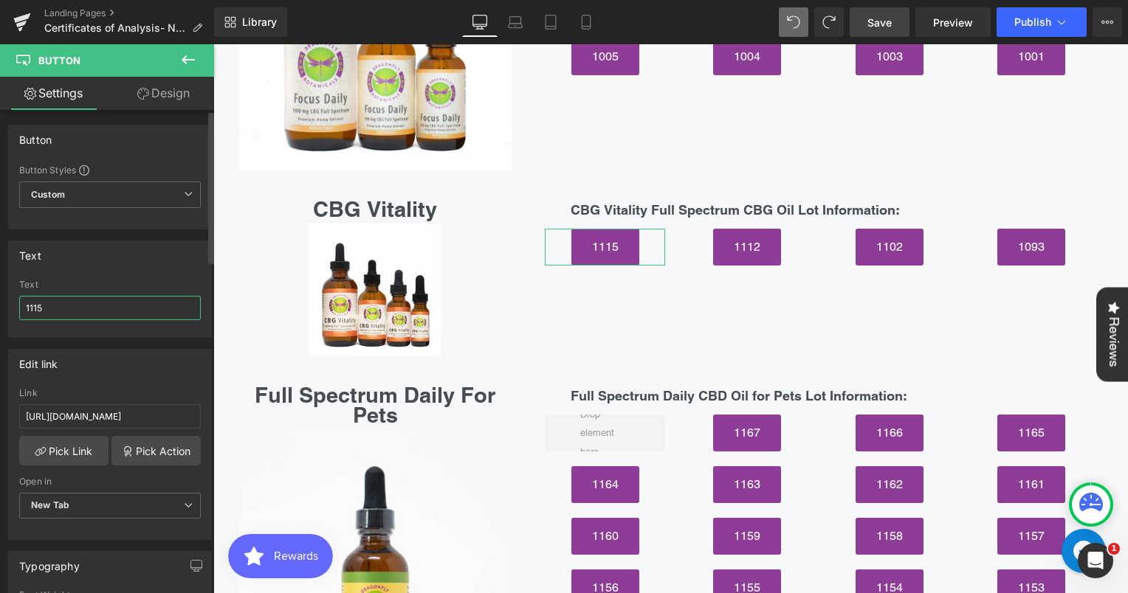
click at [114, 306] on input "1115" at bounding box center [110, 308] width 182 height 24
click at [114, 306] on input "text" at bounding box center [110, 308] width 182 height 24
click at [141, 424] on input "https://cdn.shopify.com/s/files/1/3002/5842/files/IsolateCBD-LOT-1112-500mg-oz-…" at bounding box center [110, 416] width 182 height 24
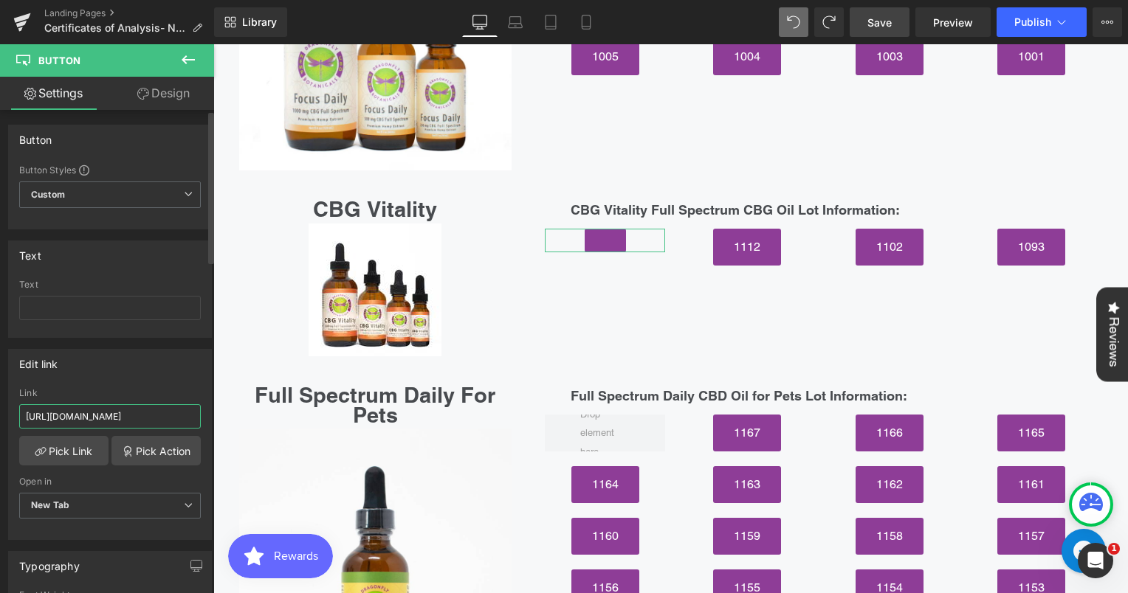
click at [141, 424] on input "https://cdn.shopify.com/s/files/1/3002/5842/files/IsolateCBD-LOT-1112-500mg-oz-…" at bounding box center [110, 416] width 182 height 24
type input "="
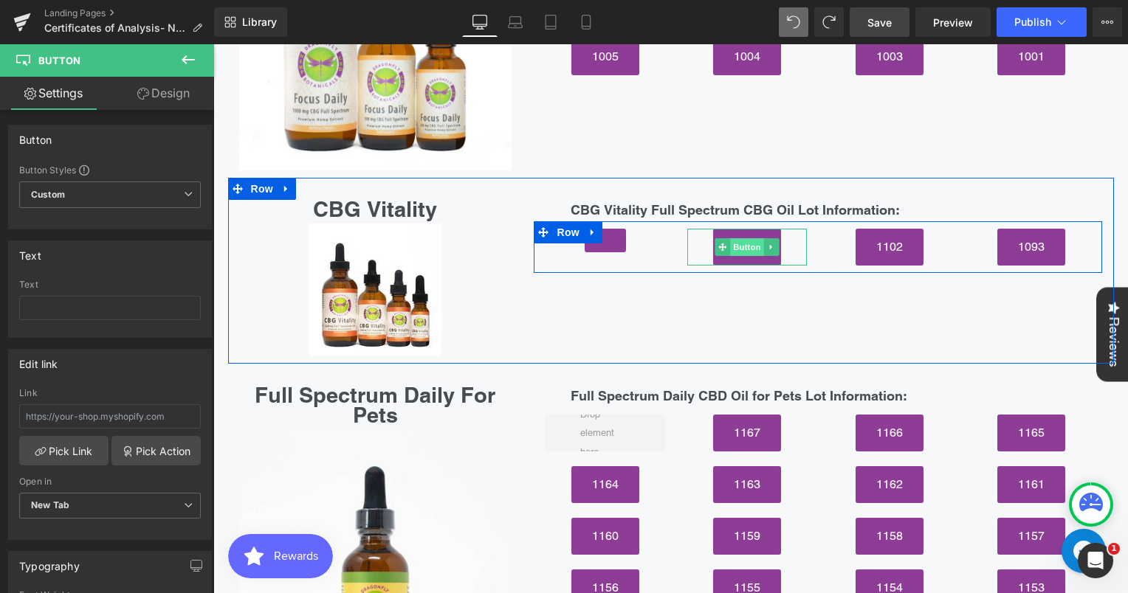
click at [746, 238] on span "Button" at bounding box center [747, 247] width 34 height 18
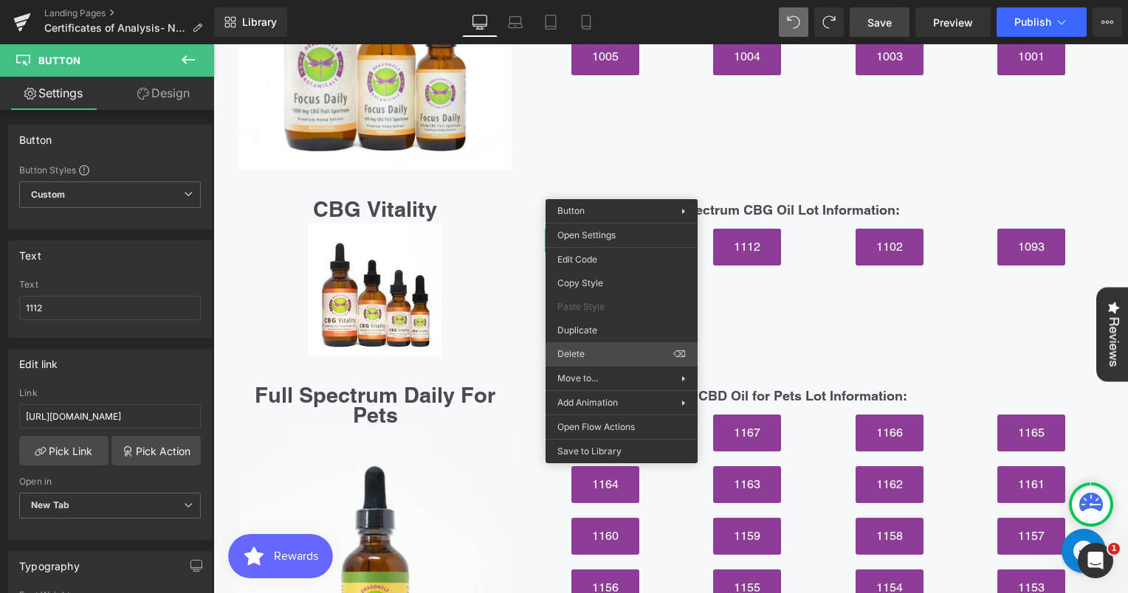
click at [630, 407] on div "1167 Button 1166 Button 1165 Button Row" at bounding box center [818, 433] width 568 height 52
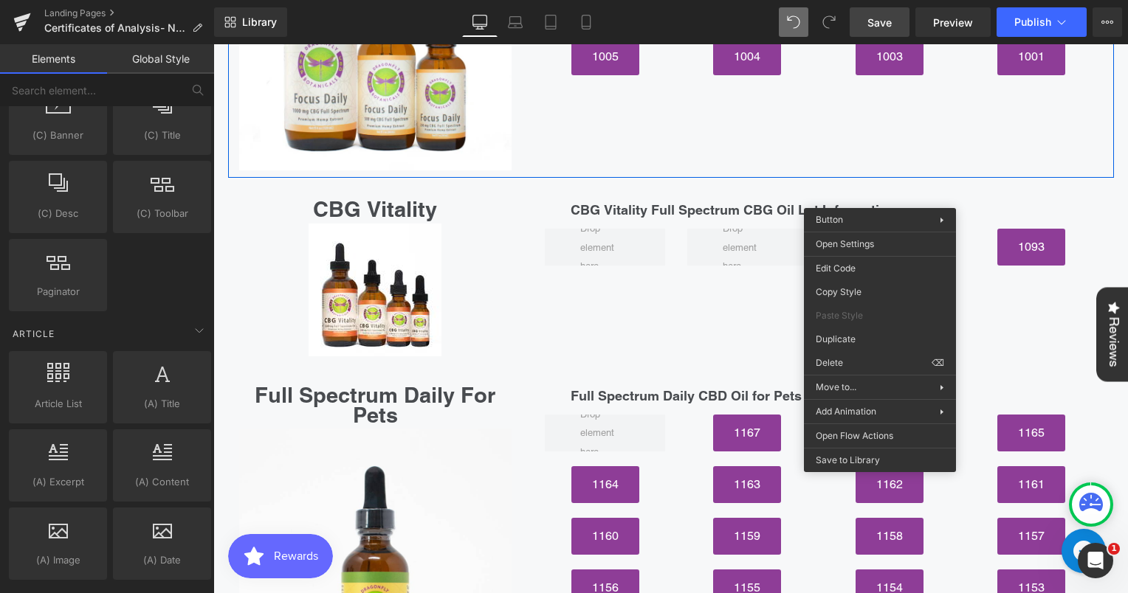
click at [865, 97] on div "Focus Daily CBG Full Spectrum Heading Image Focus Daily CBD Full Spectrum Oil L…" at bounding box center [671, 4] width 886 height 345
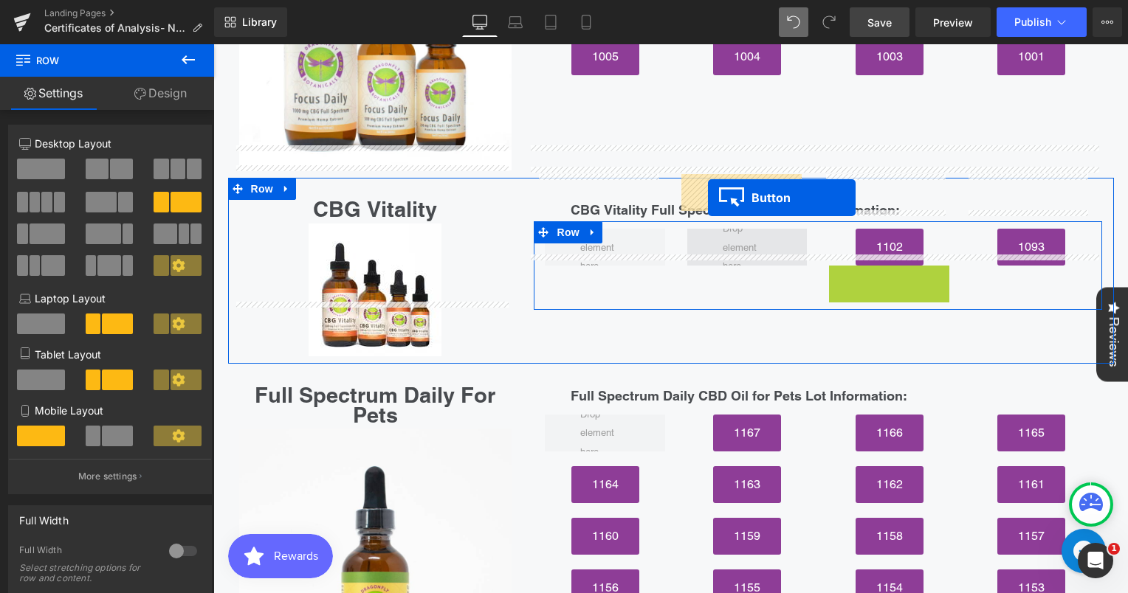
drag, startPoint x: 859, startPoint y: 237, endPoint x: 708, endPoint y: 198, distance: 156.3
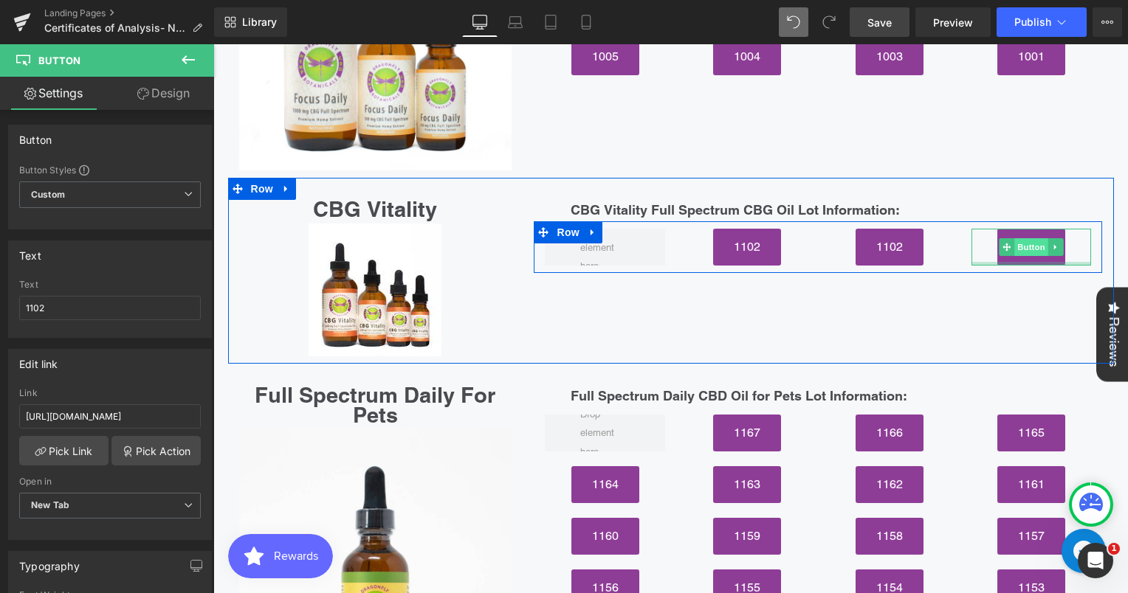
drag, startPoint x: 1023, startPoint y: 207, endPoint x: 1012, endPoint y: 197, distance: 15.1
click at [1023, 262] on div at bounding box center [1031, 264] width 120 height 4
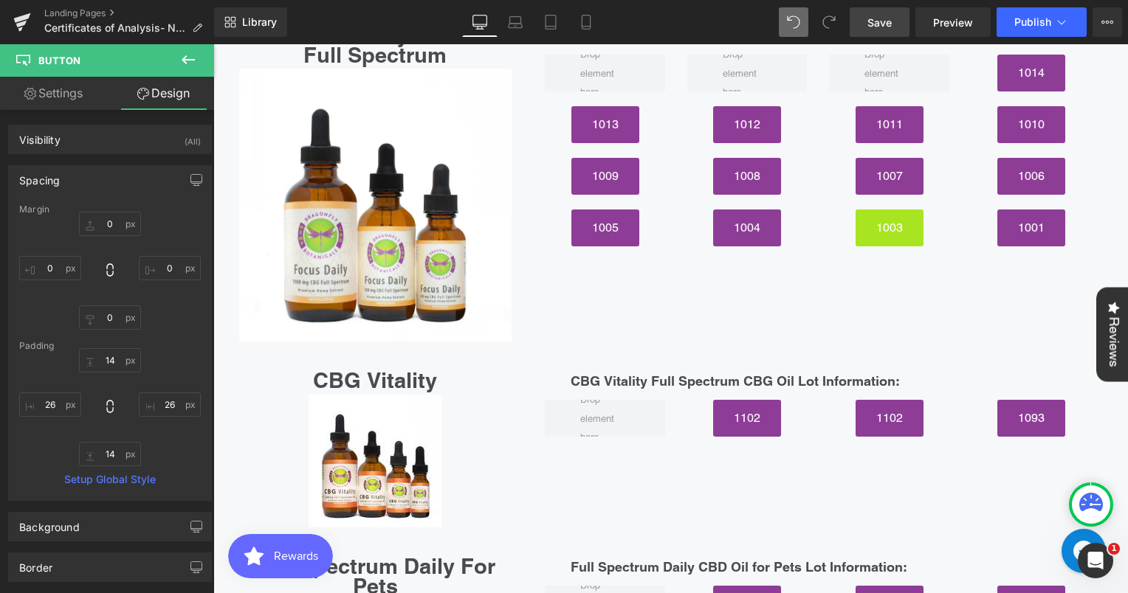
scroll to position [5343, 0]
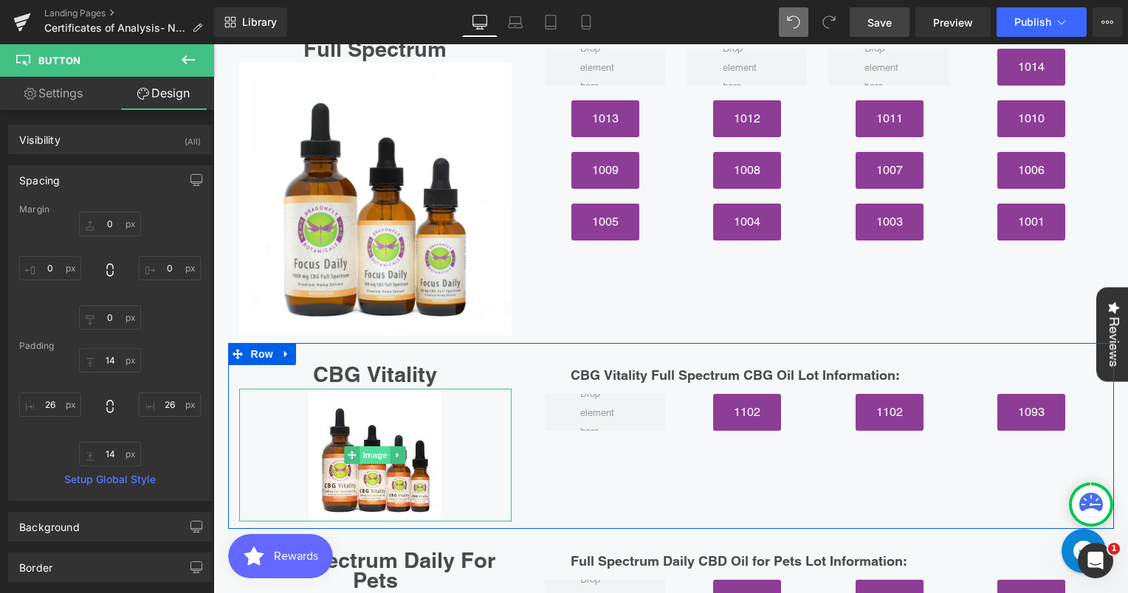
click at [373, 446] on span "Image" at bounding box center [375, 455] width 31 height 18
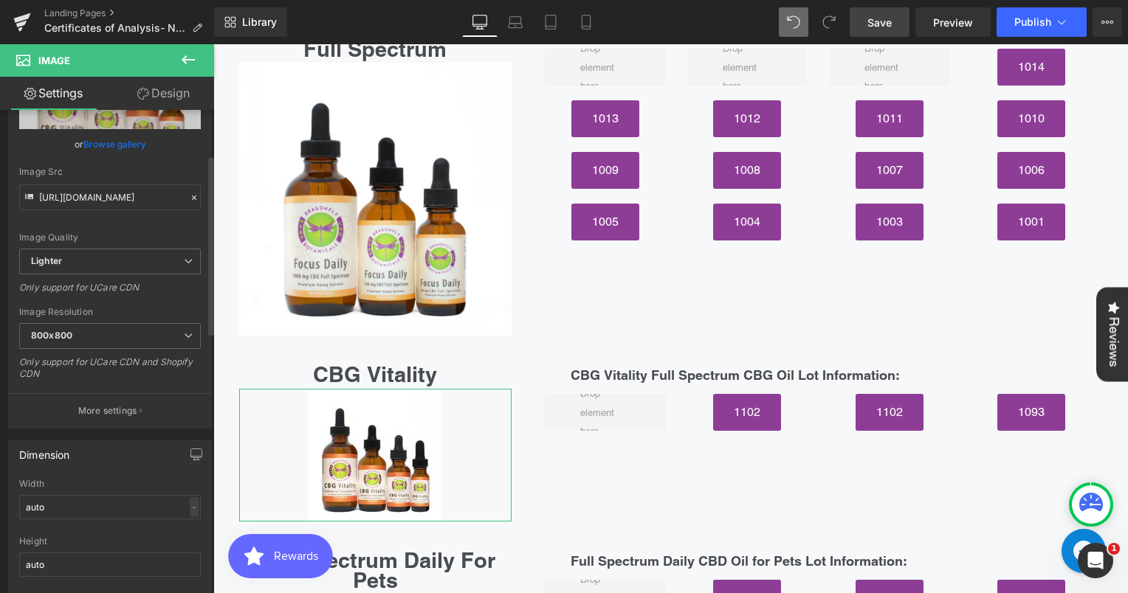
scroll to position [123, 0]
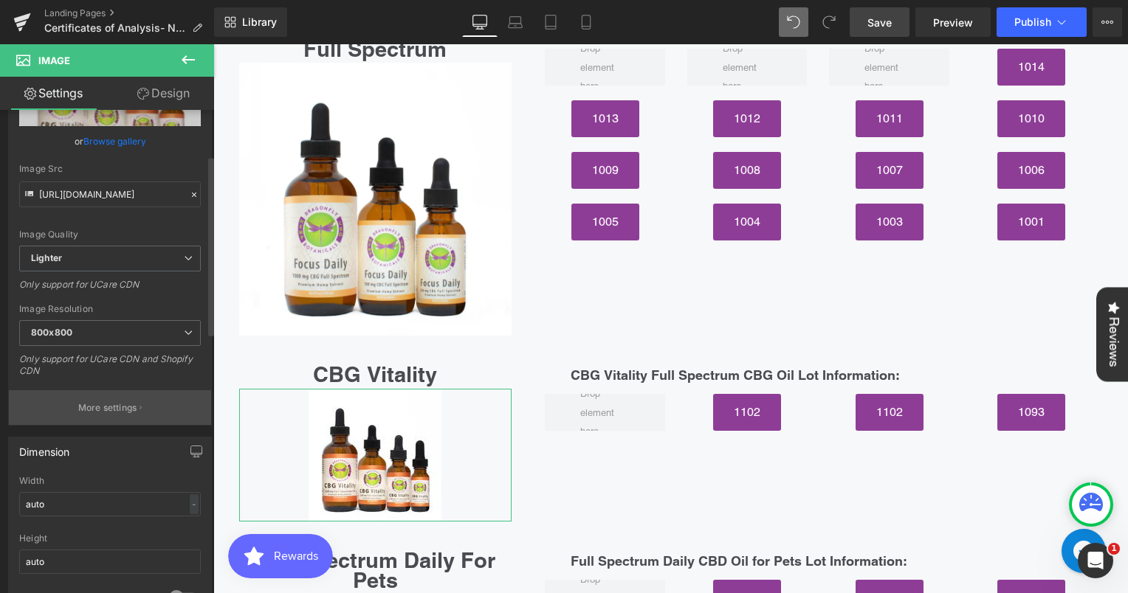
click at [118, 407] on p "More settings" at bounding box center [107, 407] width 59 height 13
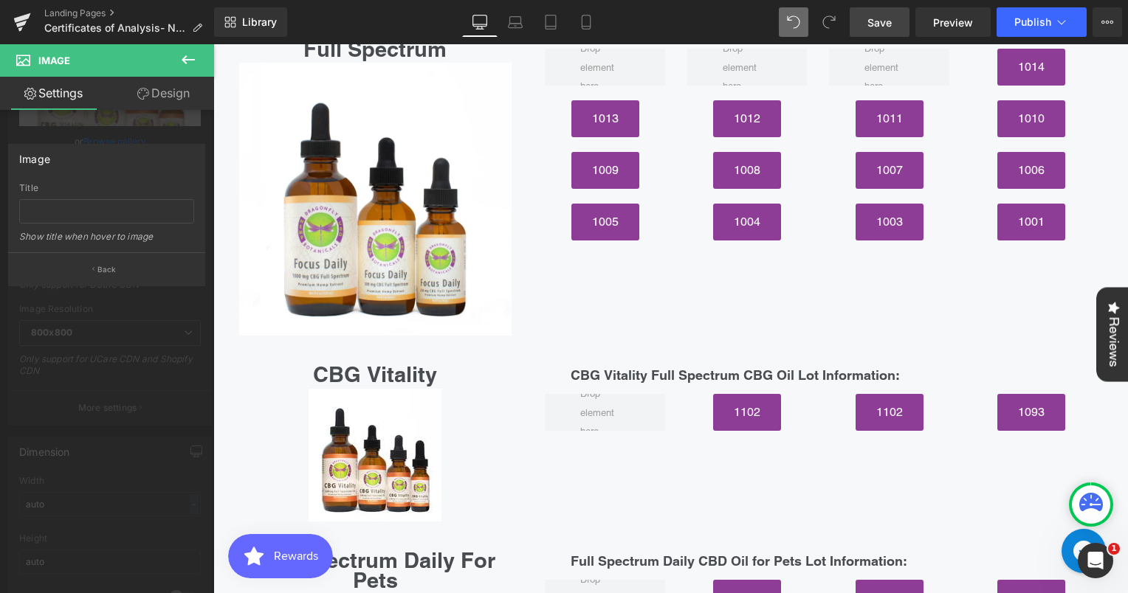
click at [190, 58] on icon at bounding box center [188, 60] width 18 height 18
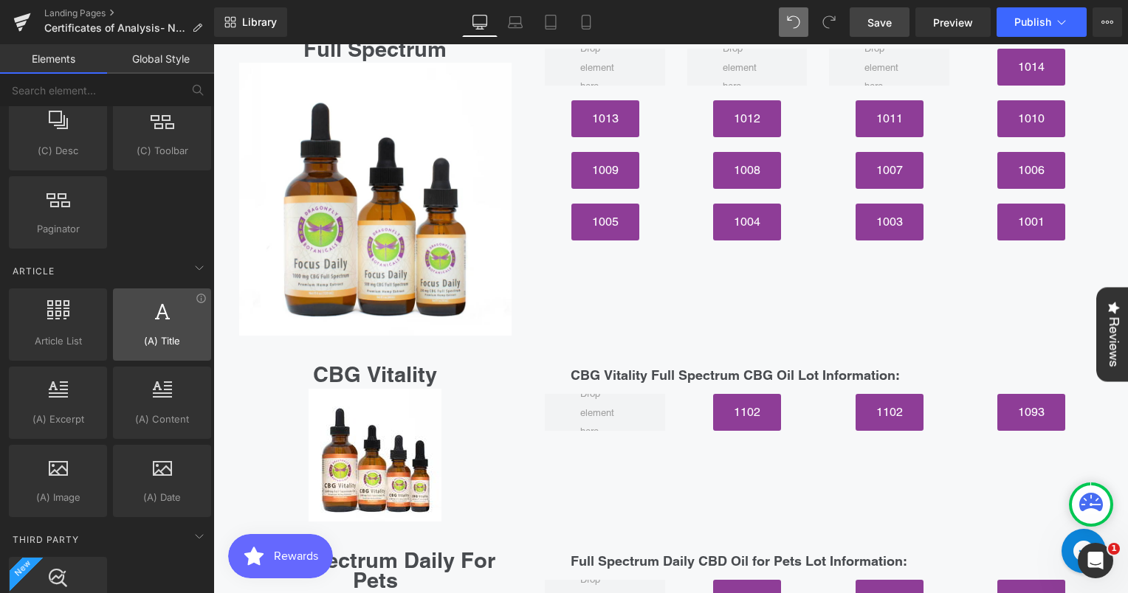
scroll to position [2574, 0]
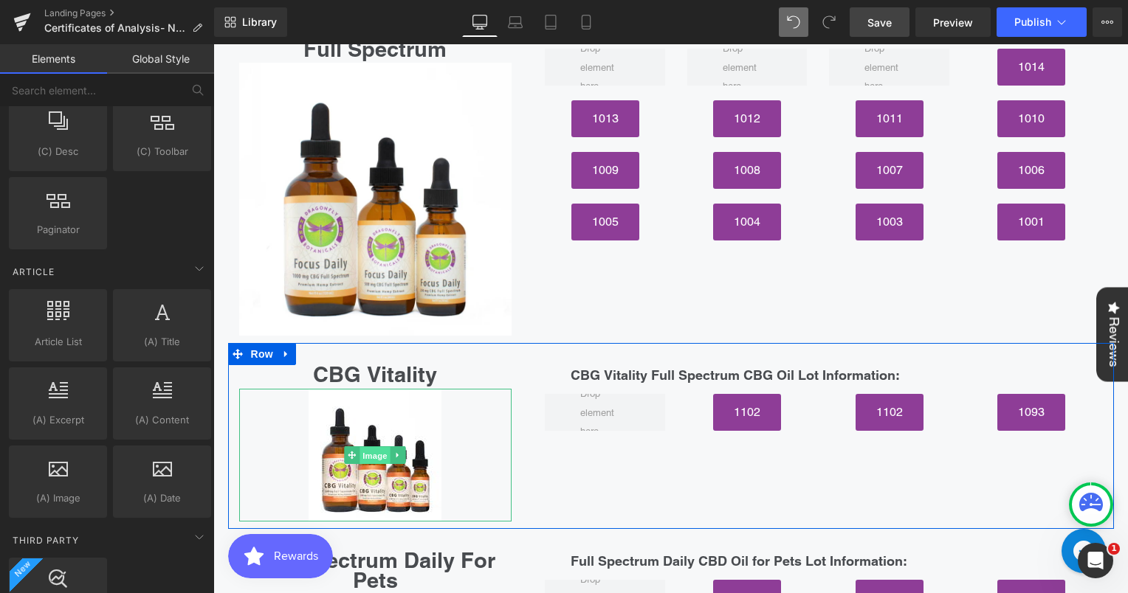
click at [360, 447] on span "Image" at bounding box center [375, 456] width 31 height 18
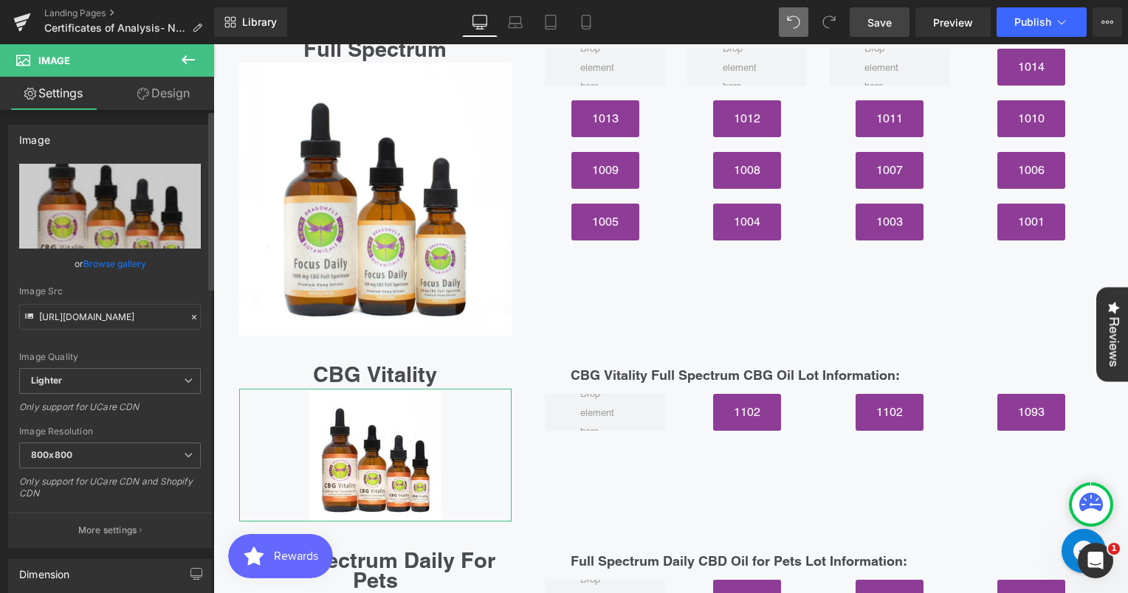
scroll to position [69, 0]
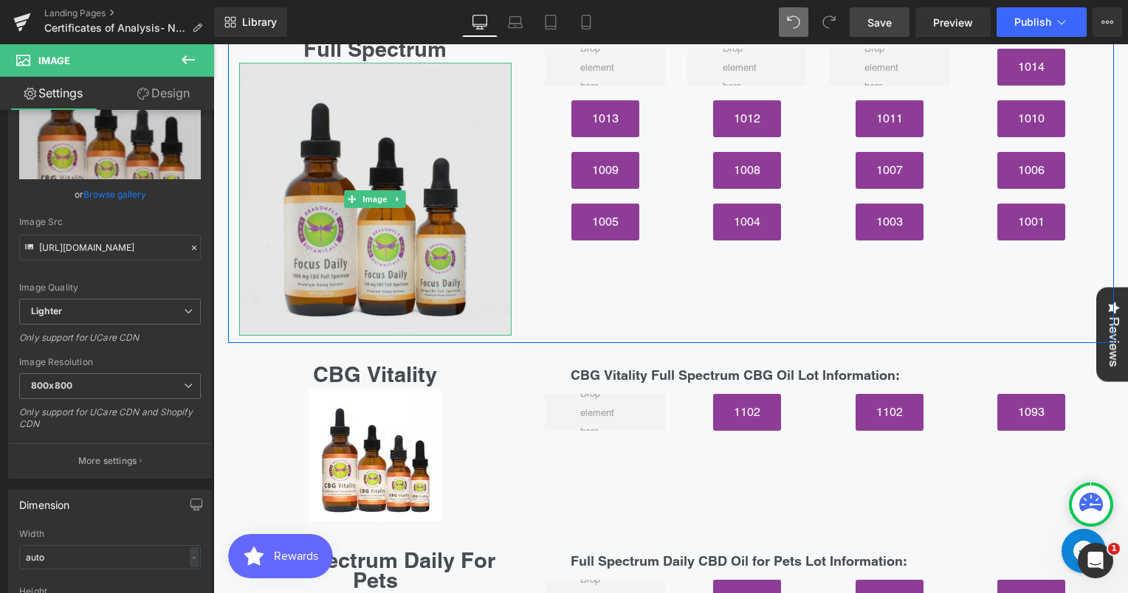
click at [372, 213] on img at bounding box center [375, 199] width 273 height 273
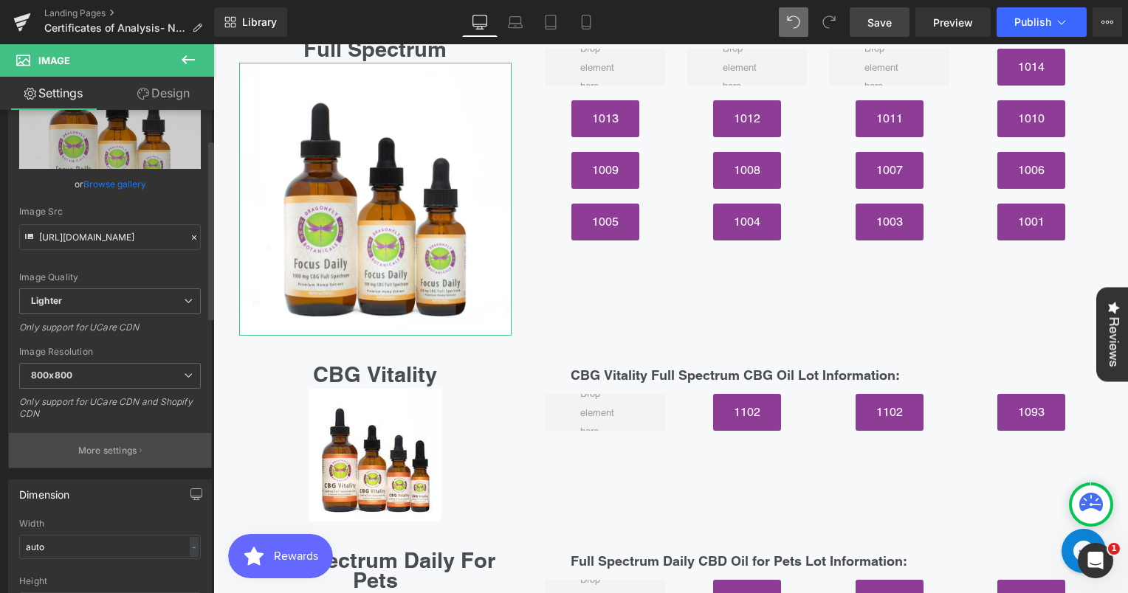
scroll to position [59, 0]
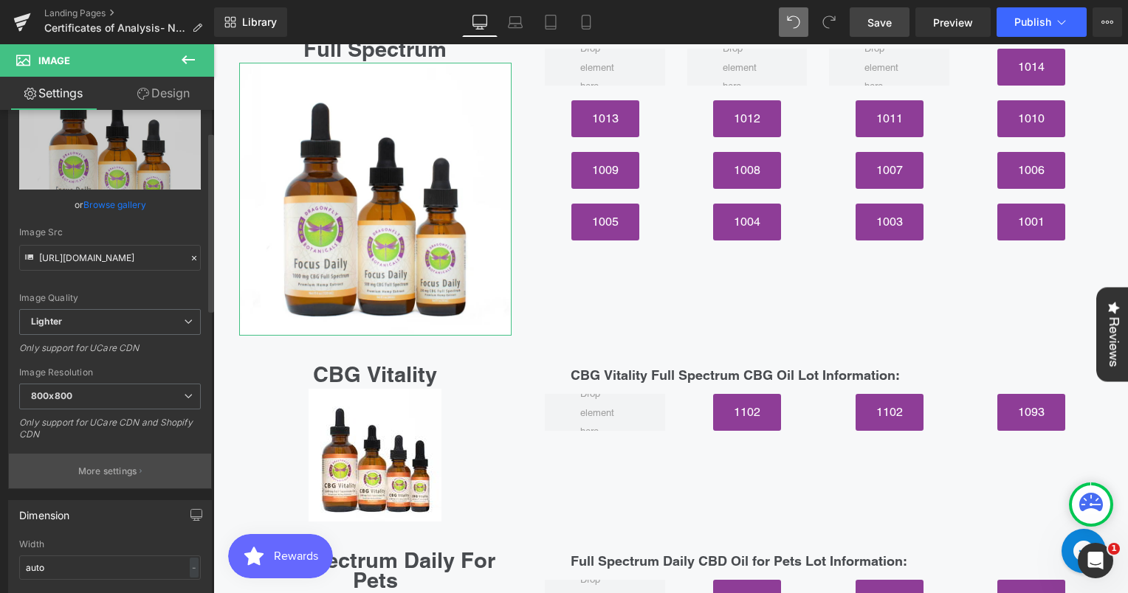
click at [132, 470] on p "More settings" at bounding box center [107, 471] width 59 height 13
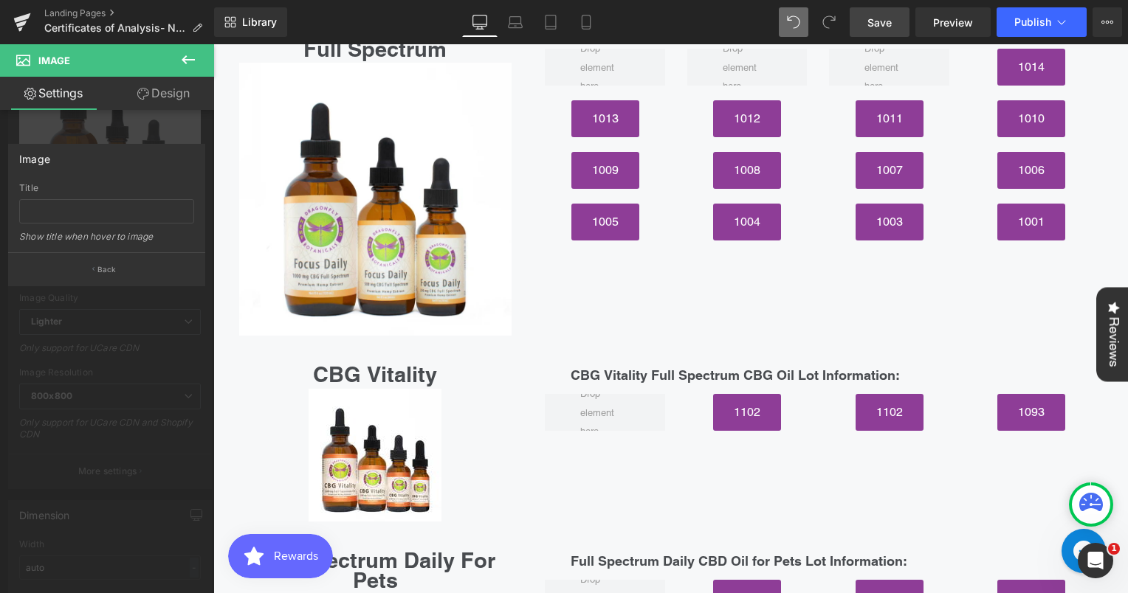
click at [184, 52] on icon at bounding box center [188, 60] width 18 height 18
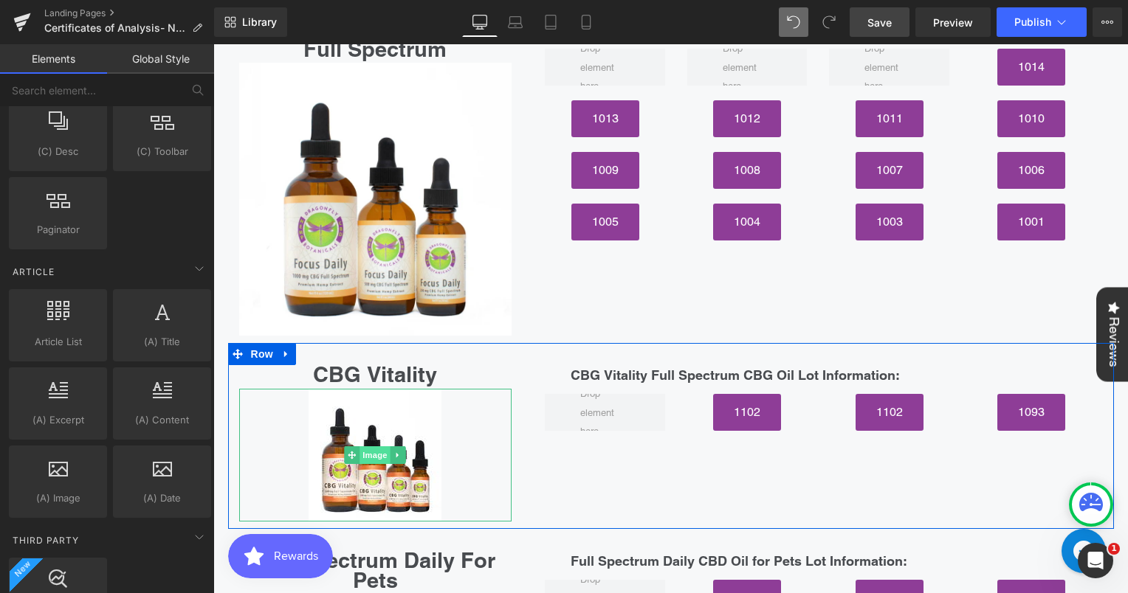
click at [363, 446] on span "Image" at bounding box center [375, 455] width 31 height 18
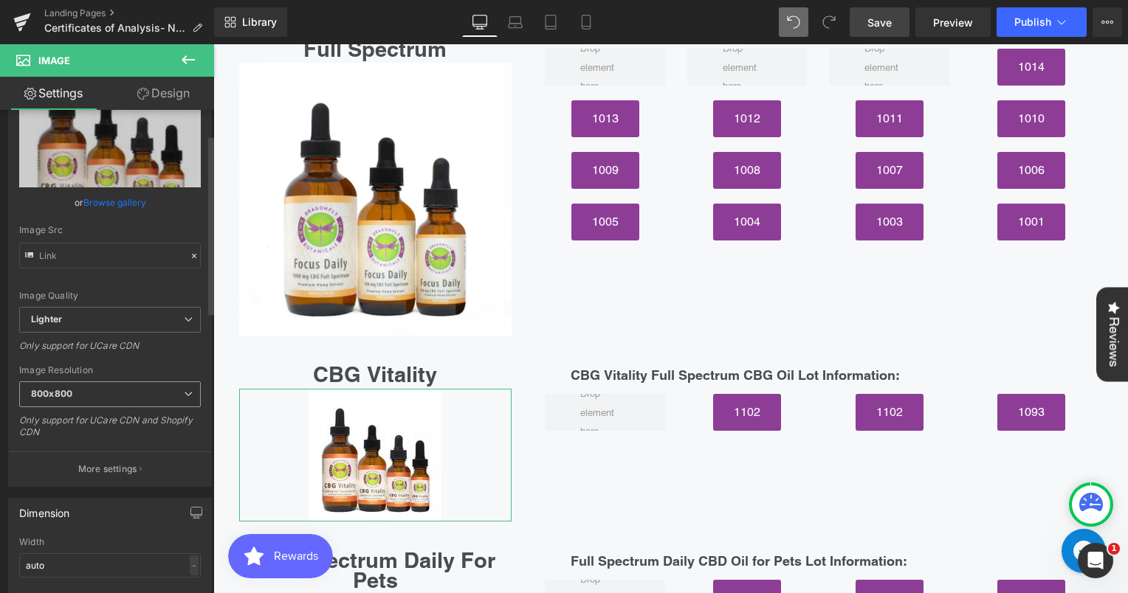
scroll to position [67, 0]
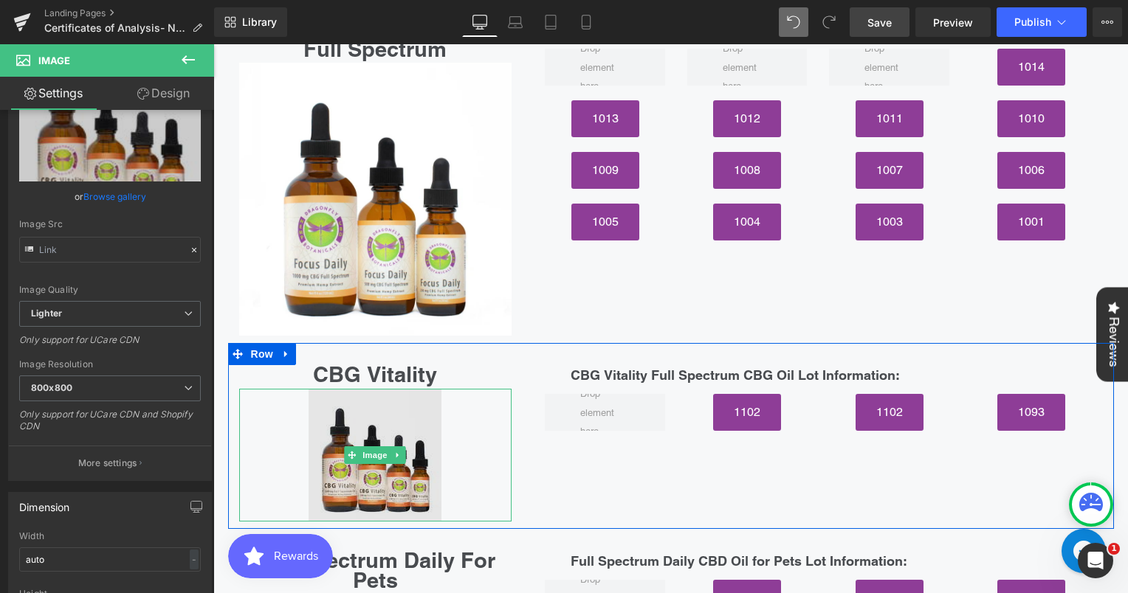
click at [390, 389] on img at bounding box center [374, 455] width 133 height 133
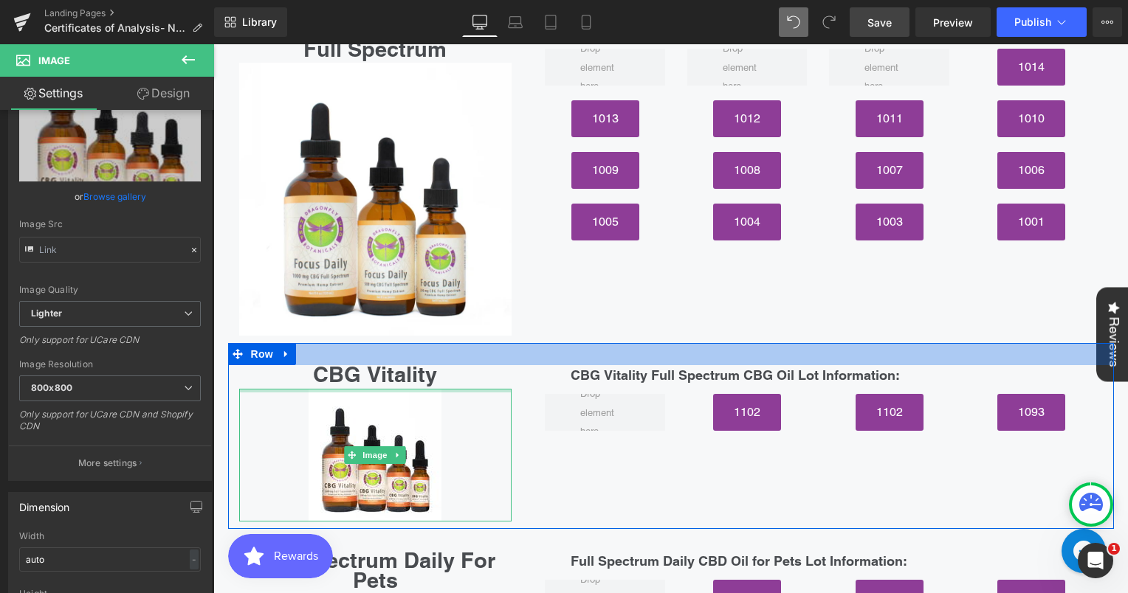
drag, startPoint x: 310, startPoint y: 337, endPoint x: 310, endPoint y: 306, distance: 31.0
click at [310, 343] on div "CBG Vitality Heading Image CBG Vitality Full Spectrum CBG Oil Lot Information: …" at bounding box center [671, 436] width 886 height 186
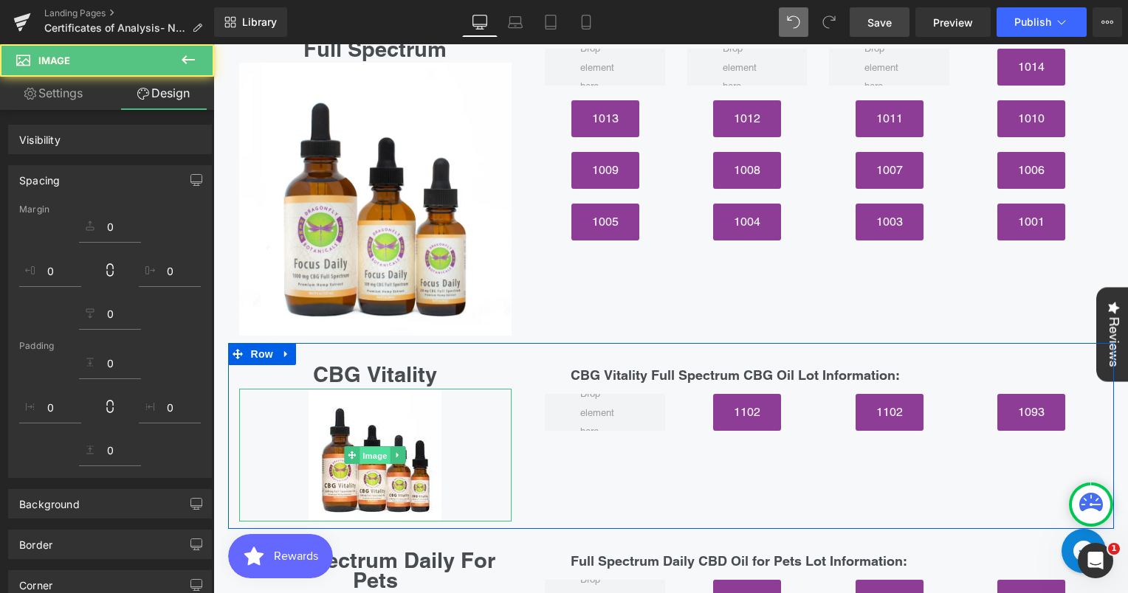
click at [367, 447] on span "Image" at bounding box center [375, 456] width 31 height 18
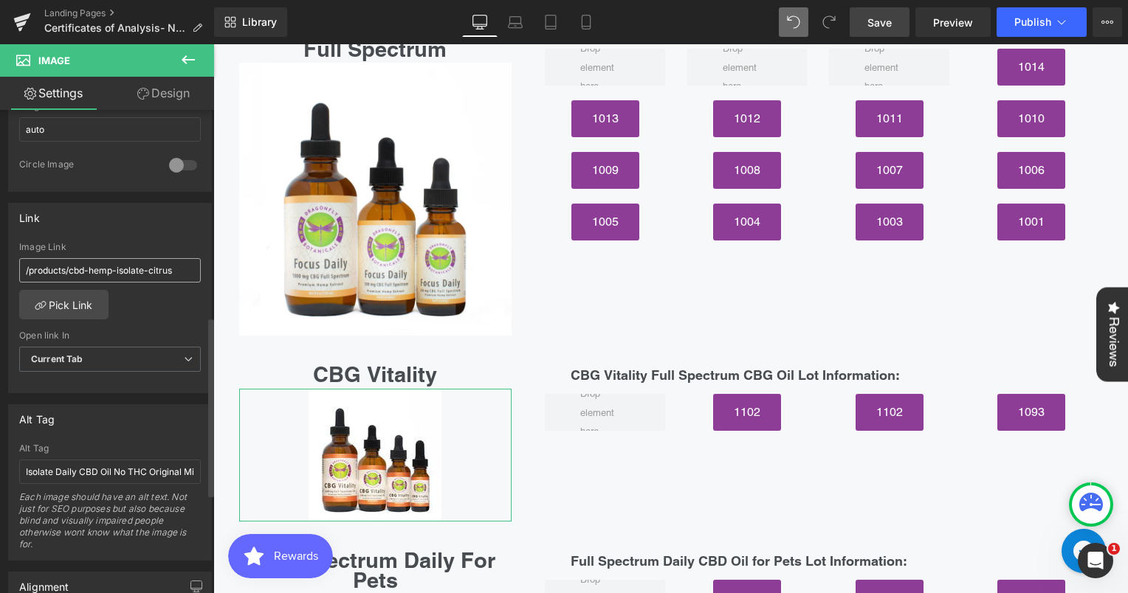
scroll to position [556, 0]
click at [103, 269] on input "/products/cbd-hemp-isolate-citrus" at bounding box center [110, 269] width 182 height 24
type input "="
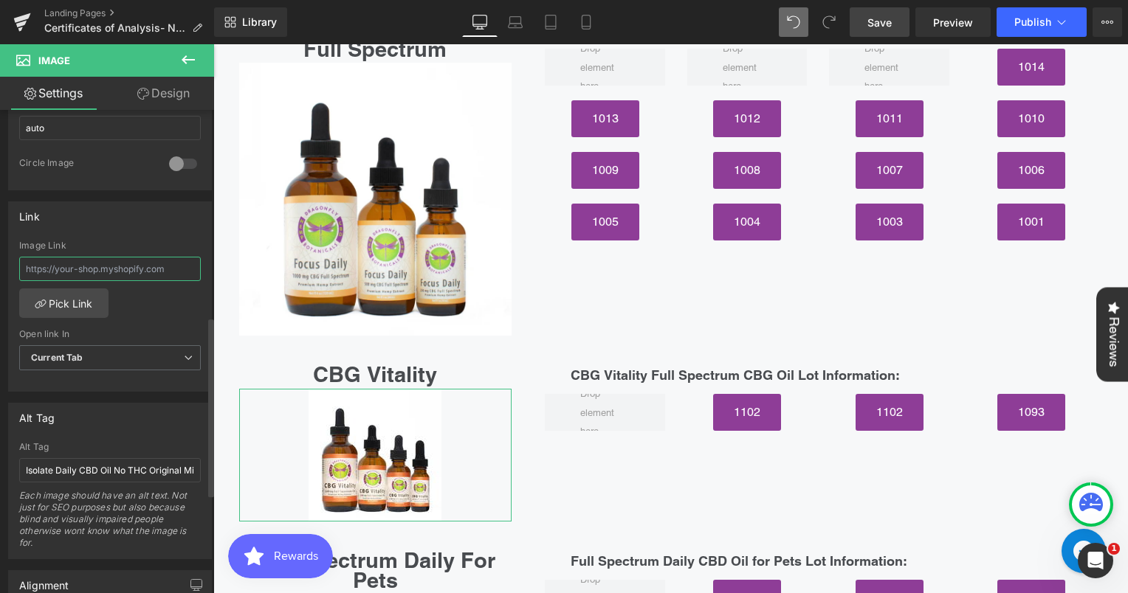
paste input "https://cdn.shopify.com/s/files/1/3002/5842/files/CBGVitalityCBGTinctures_180x_…"
type input "https://cdn.shopify.com/s/files/1/3002/5842/files/CBGVitalityCBGTinctures_180x_…"
click at [137, 302] on div "/products/cbd-hemp-isolate-citrus Image Link https://cdn.shopify.com/s/files/1/…" at bounding box center [110, 316] width 202 height 151
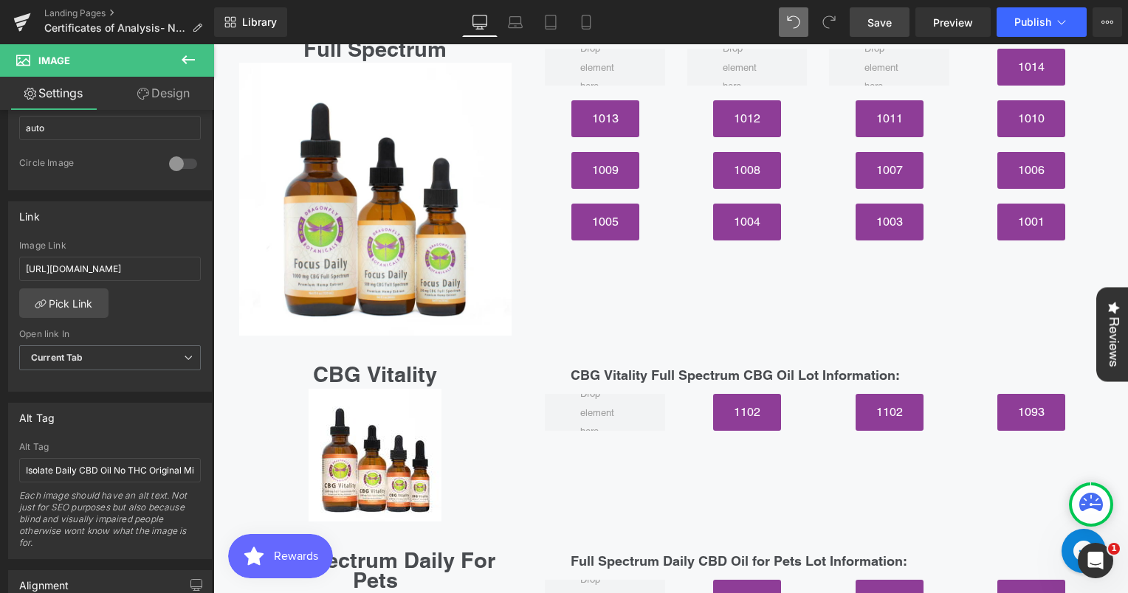
click at [888, 27] on span "Save" at bounding box center [879, 22] width 24 height 15
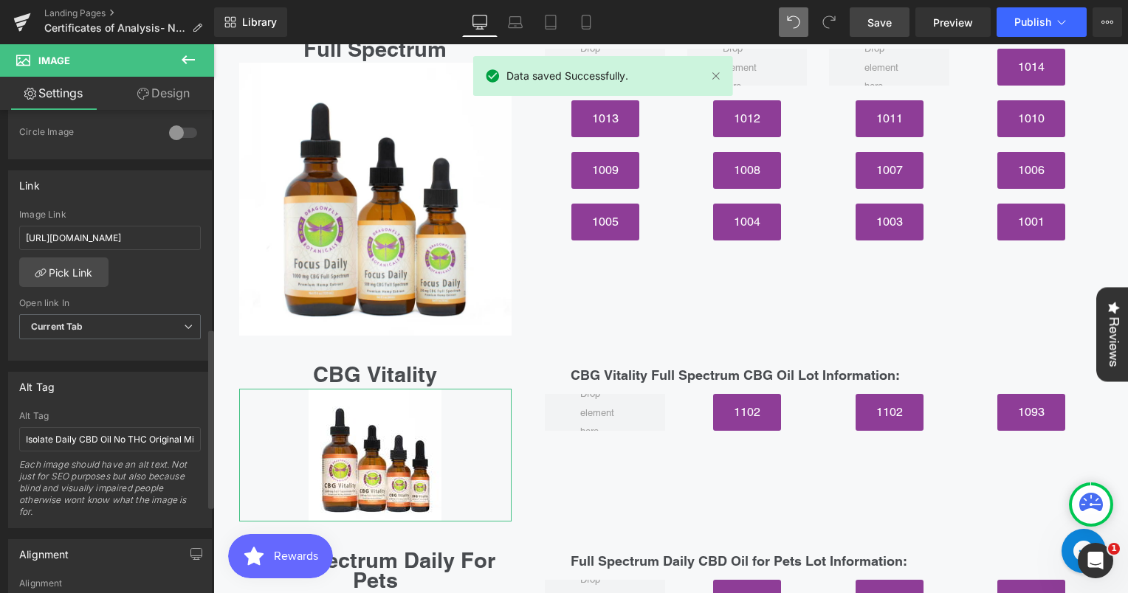
scroll to position [590, 0]
click at [145, 435] on input "Isolate Daily CBD Oil No THC Original Mint Citrus" at bounding box center [110, 437] width 182 height 24
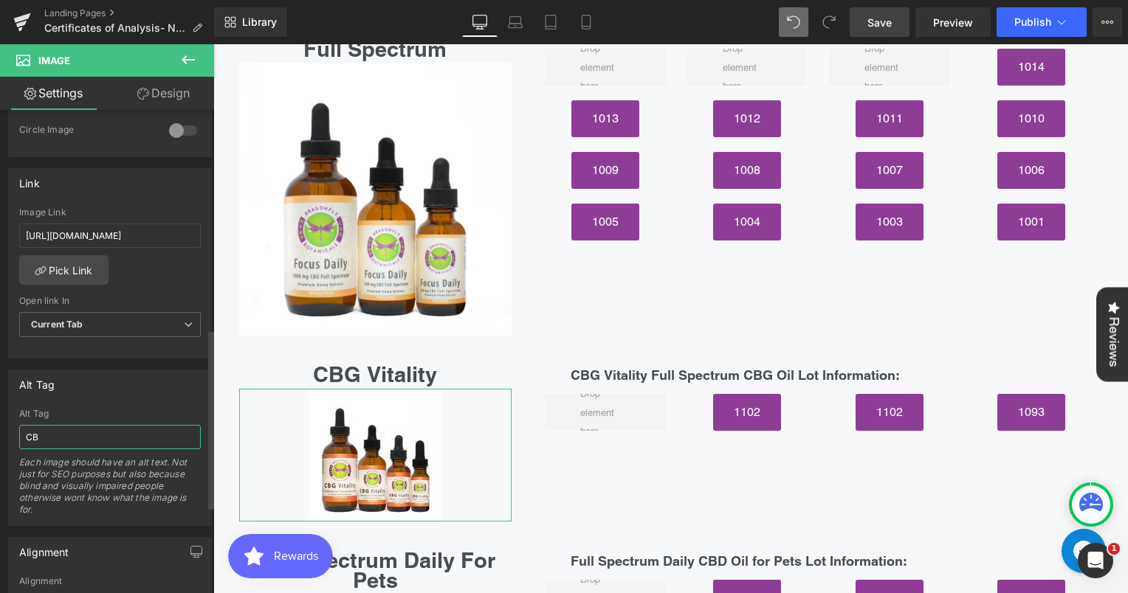
click at [145, 435] on input "CB" at bounding box center [110, 437] width 182 height 24
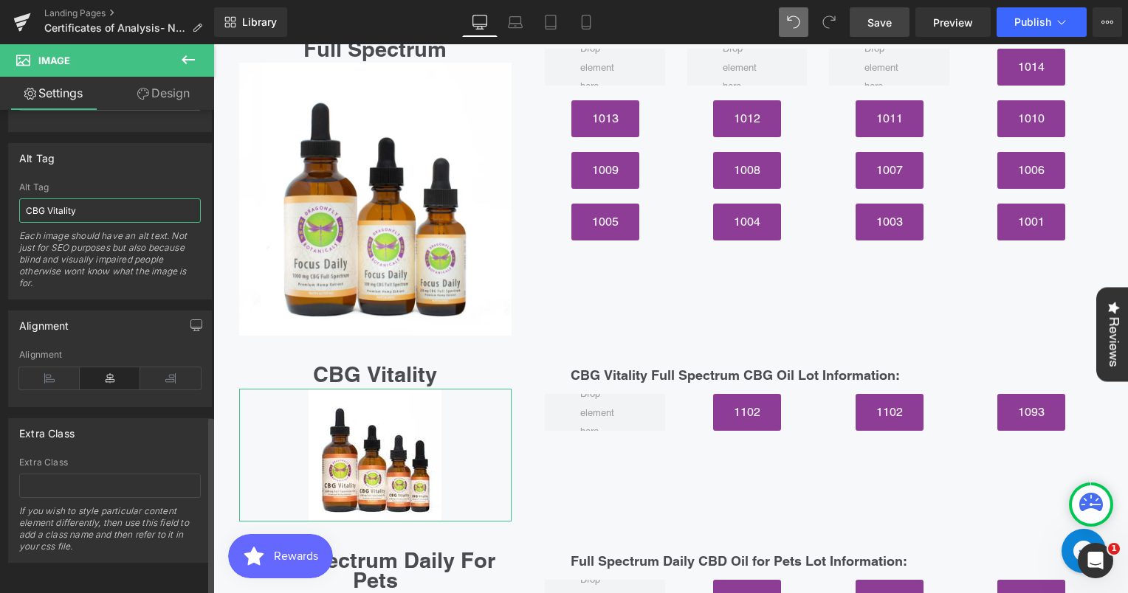
type input "CBG Vitality"
click at [145, 435] on div "Extra Class" at bounding box center [110, 433] width 202 height 28
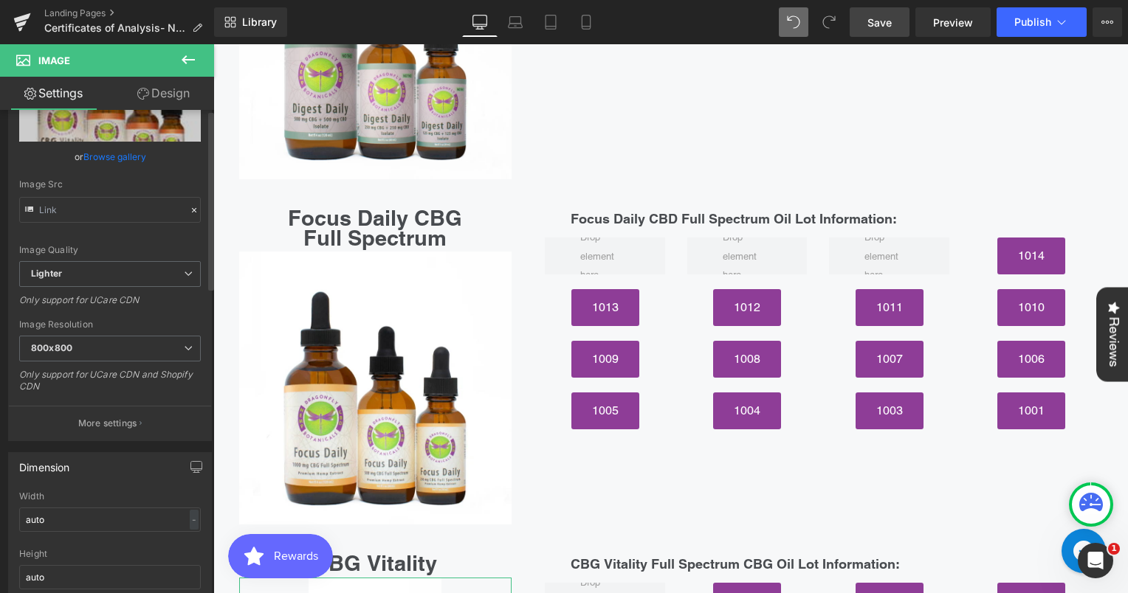
scroll to position [0, 0]
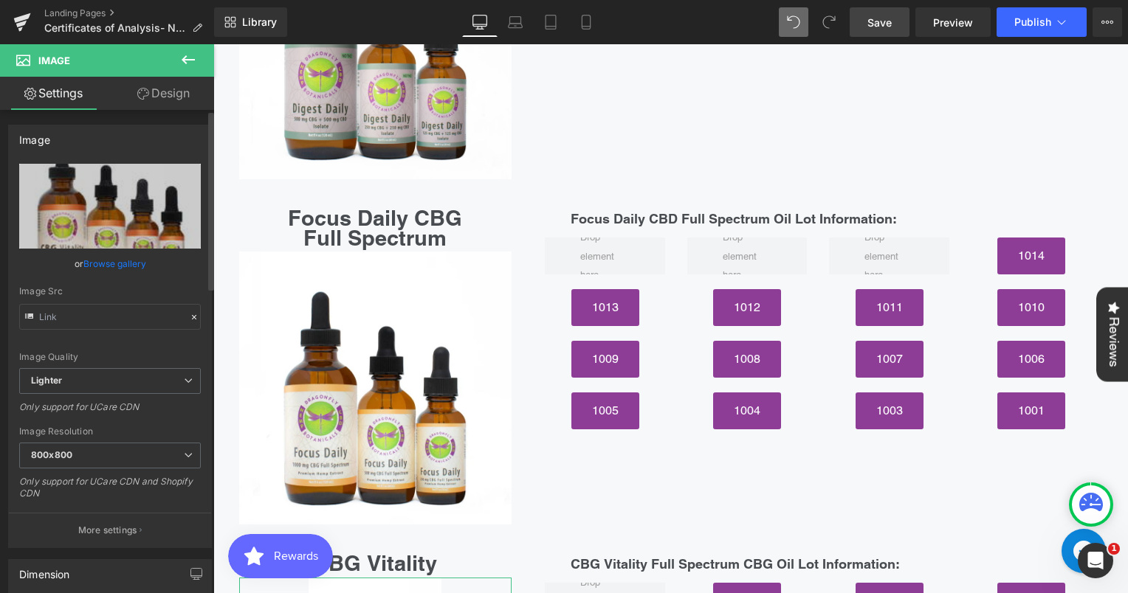
click at [130, 259] on link "Browse gallery" at bounding box center [114, 264] width 63 height 26
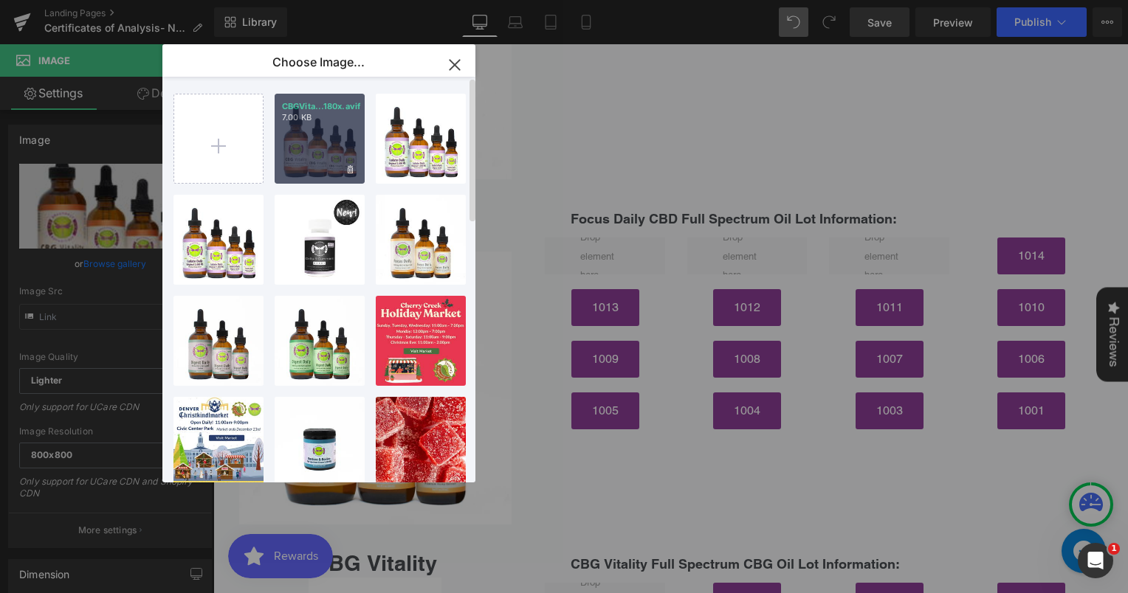
click at [307, 148] on div "CBGVita...180x.avif 7.00 KB" at bounding box center [320, 139] width 90 height 90
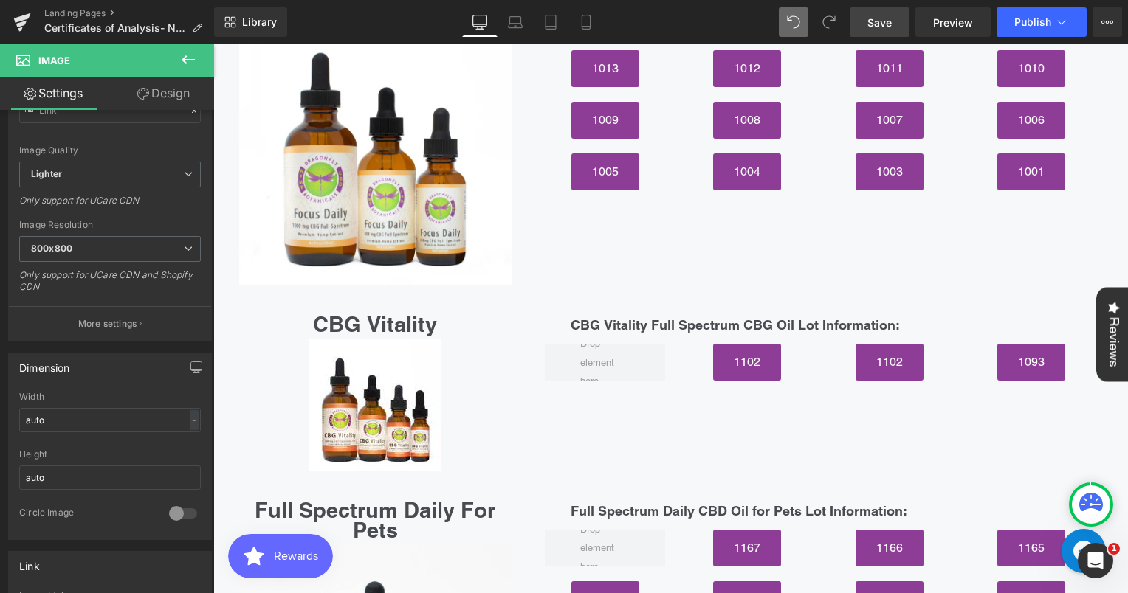
scroll to position [5397, 0]
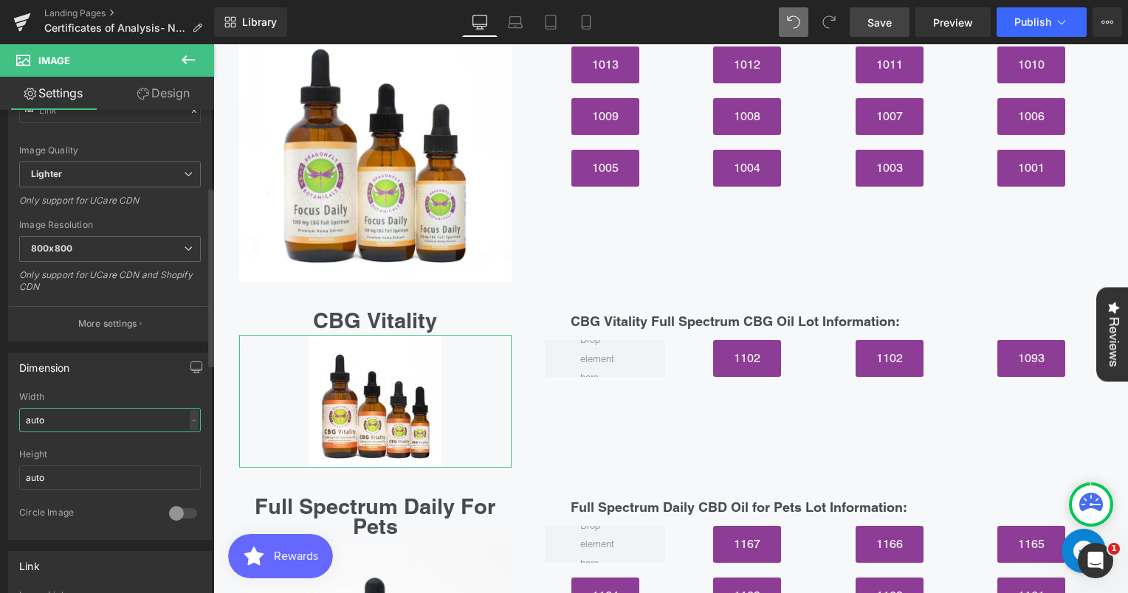
click at [101, 412] on input "auto" at bounding box center [110, 420] width 182 height 24
click at [117, 383] on div "Dimension auto Width auto - % px auto Height auto 0 Circle Image" at bounding box center [110, 446] width 204 height 187
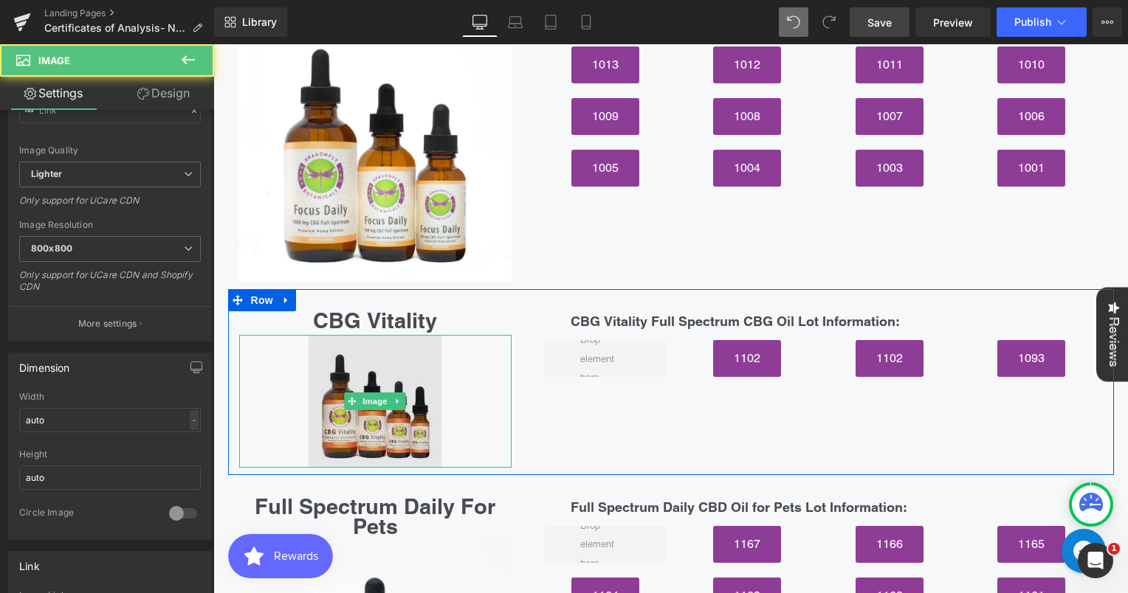
click at [352, 362] on img at bounding box center [374, 401] width 133 height 133
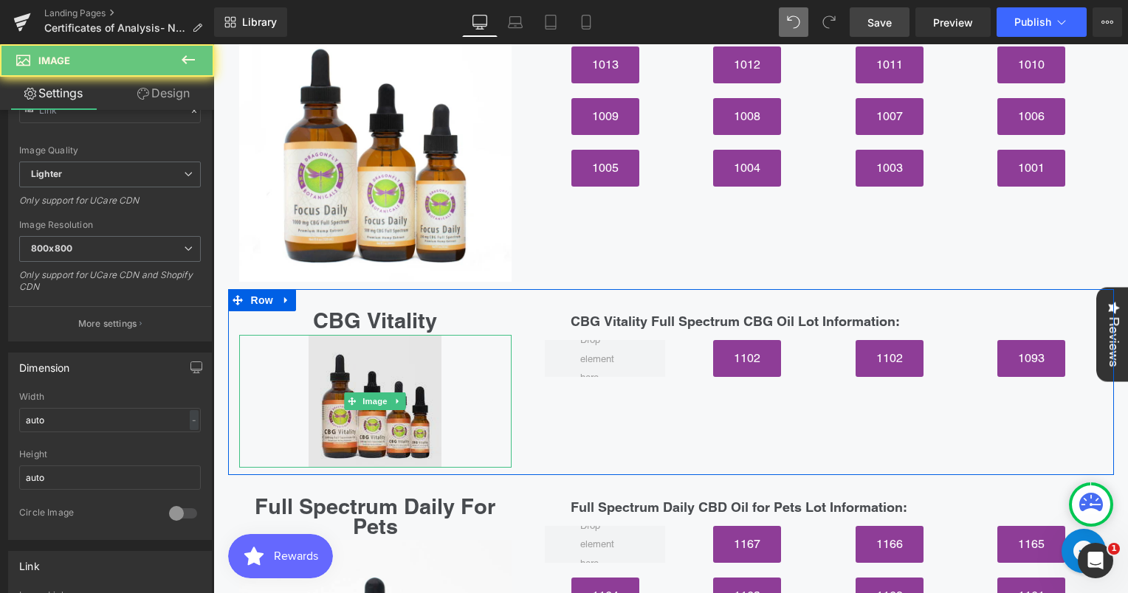
click at [352, 362] on img at bounding box center [374, 401] width 133 height 133
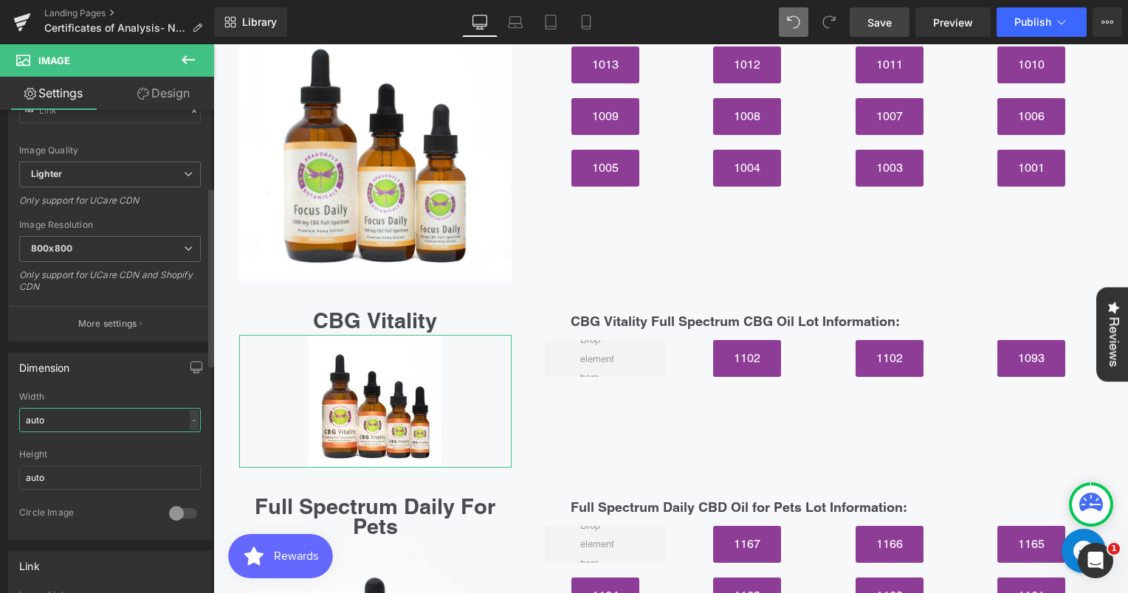
click at [55, 416] on input "auto" at bounding box center [110, 420] width 182 height 24
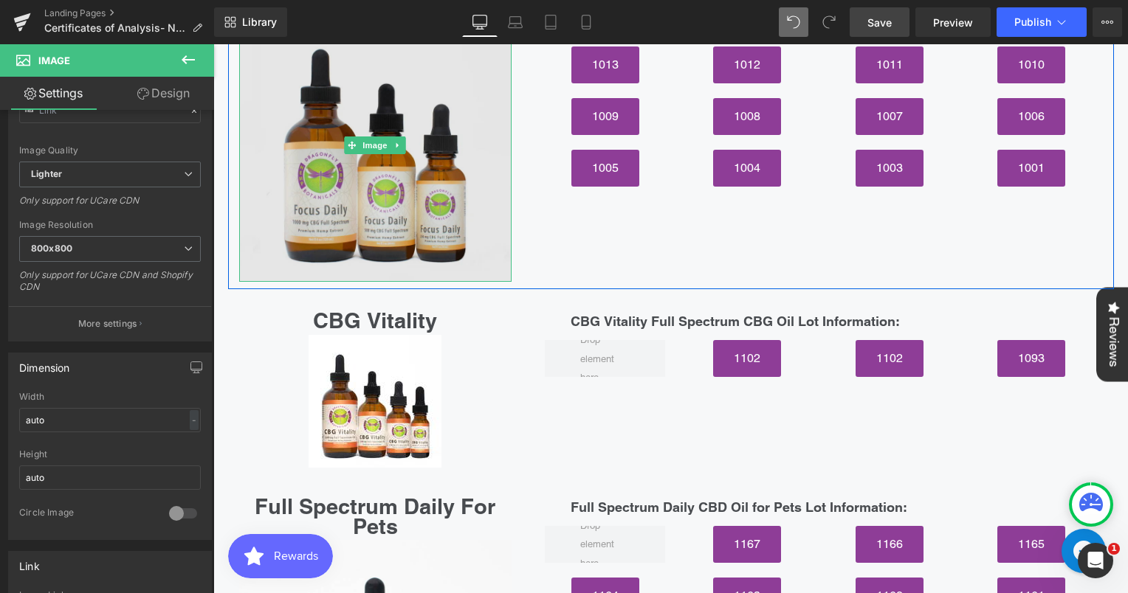
click at [357, 174] on img at bounding box center [375, 145] width 273 height 273
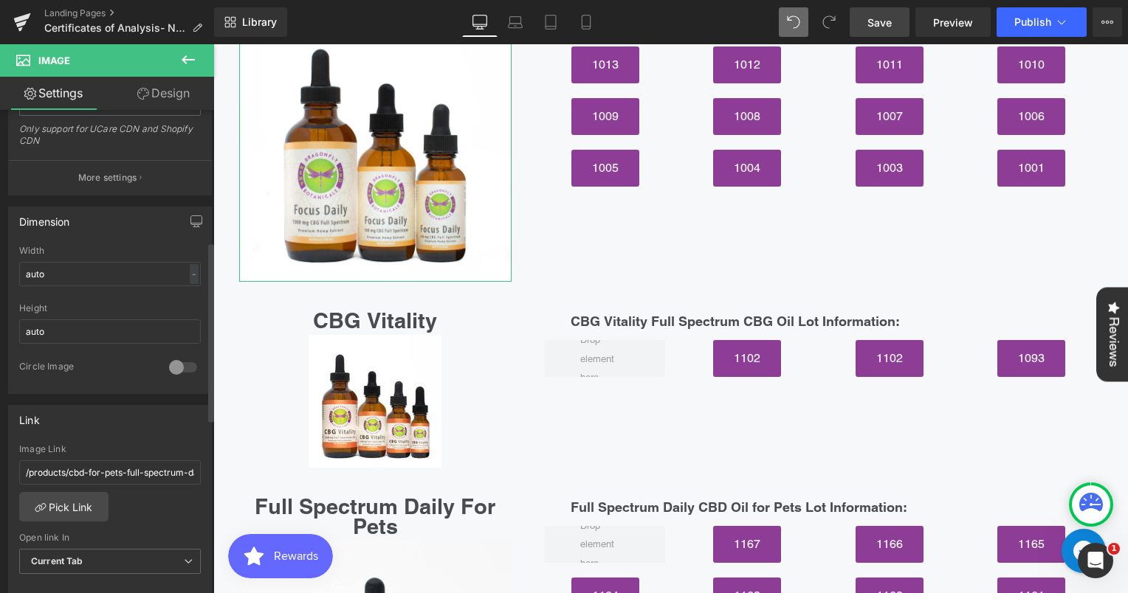
scroll to position [354, 0]
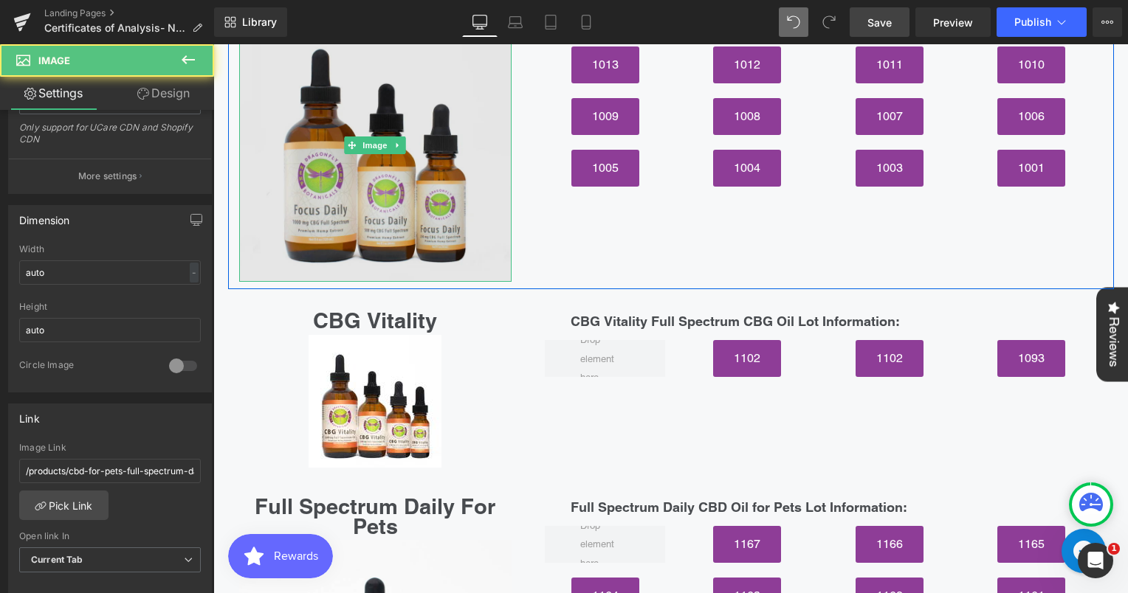
click at [428, 148] on img at bounding box center [375, 145] width 273 height 273
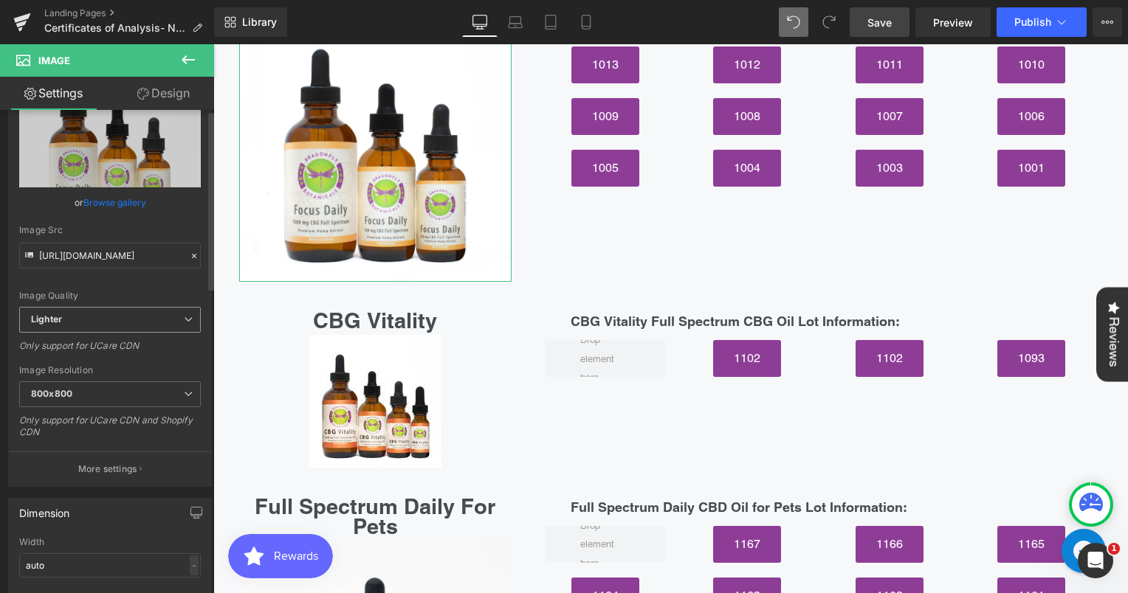
scroll to position [0, 0]
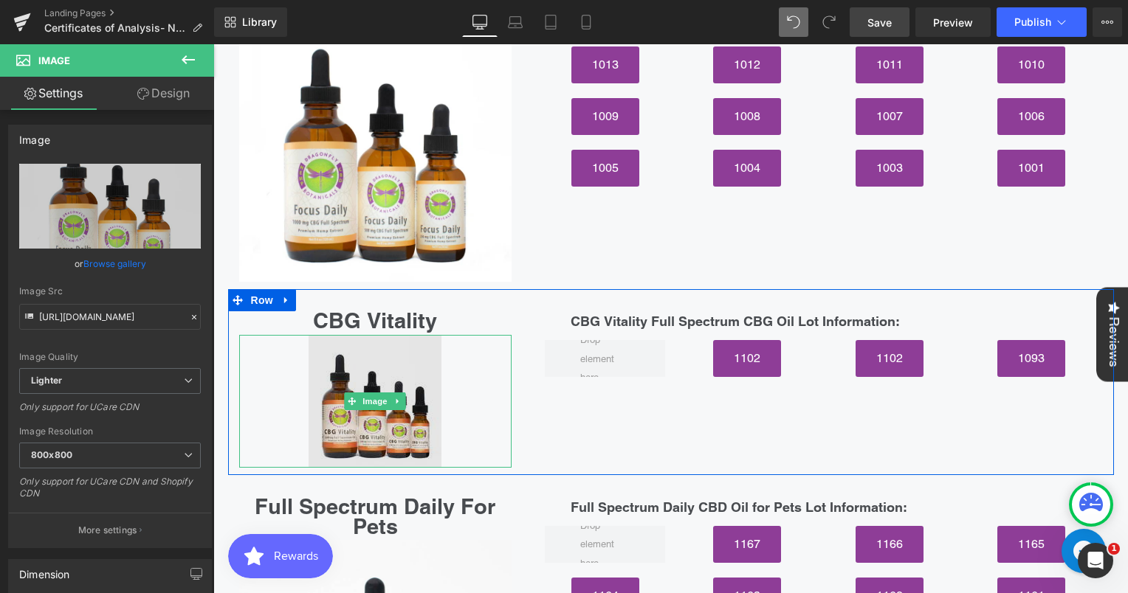
click at [376, 367] on img at bounding box center [374, 401] width 133 height 133
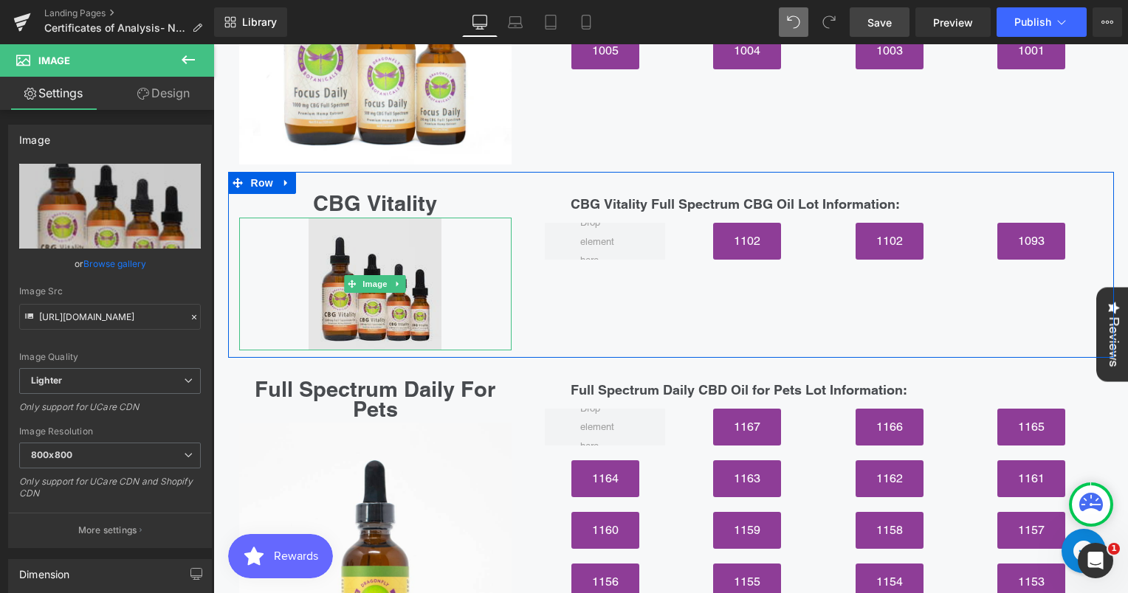
scroll to position [5515, 0]
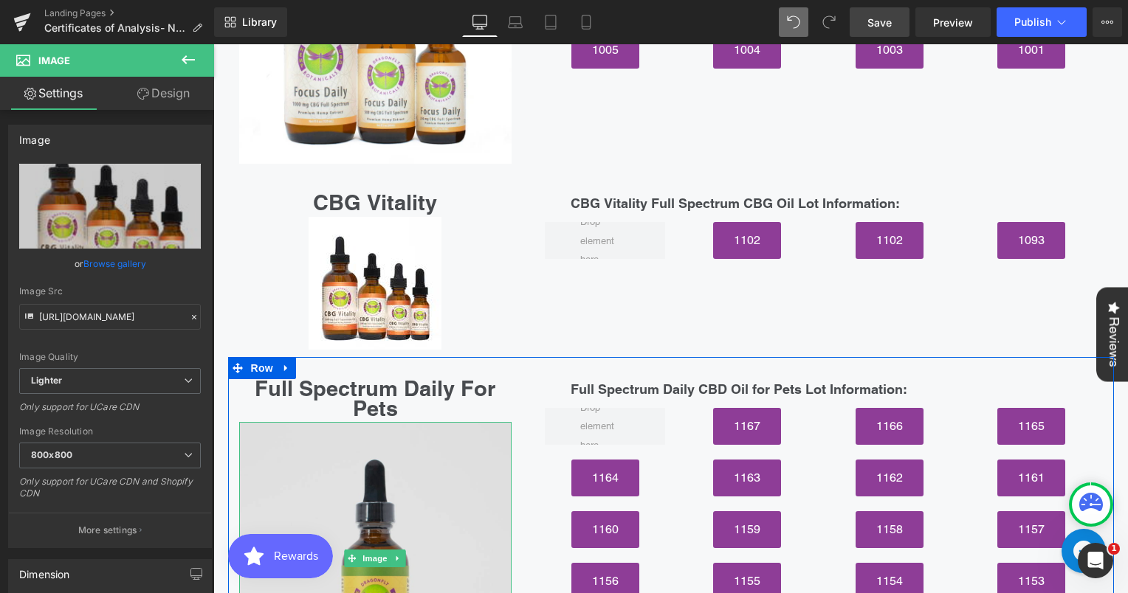
click at [390, 475] on img at bounding box center [375, 558] width 273 height 273
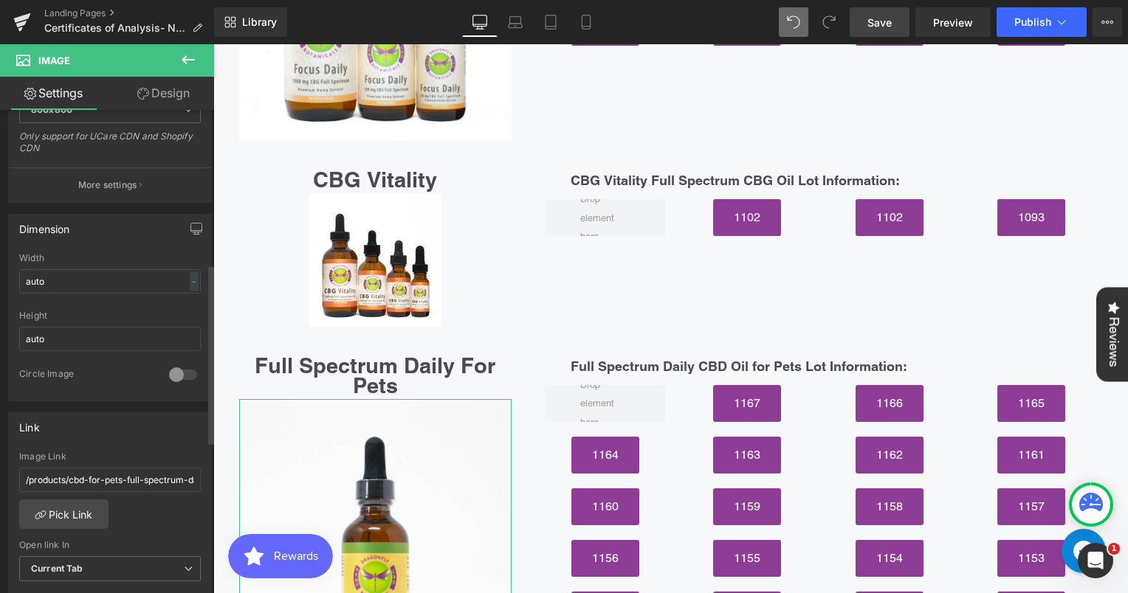
scroll to position [129, 0]
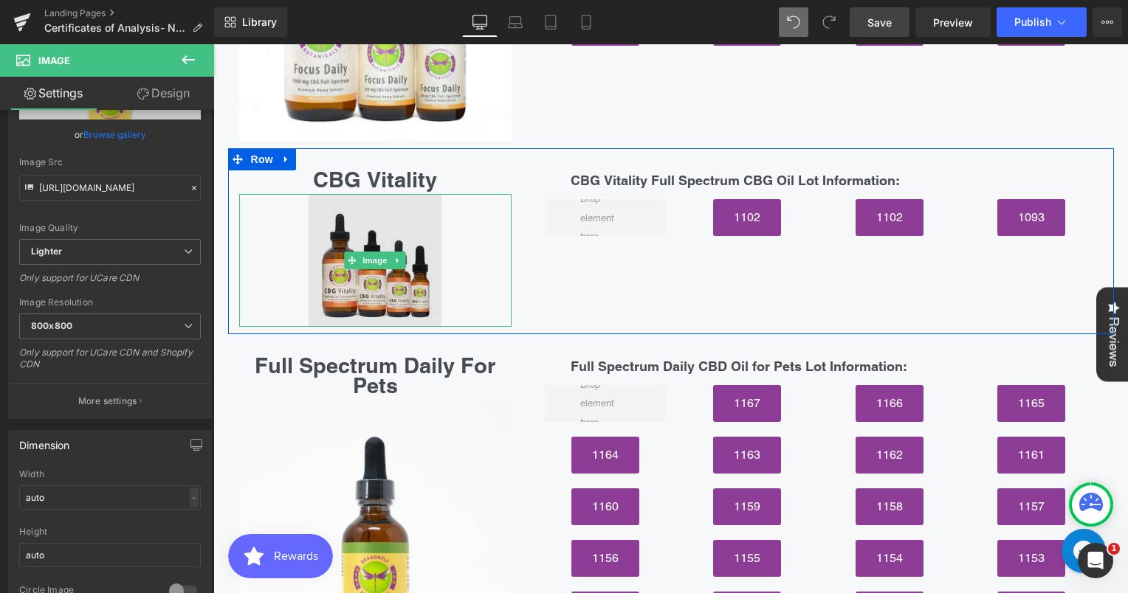
click at [359, 239] on img at bounding box center [374, 260] width 133 height 133
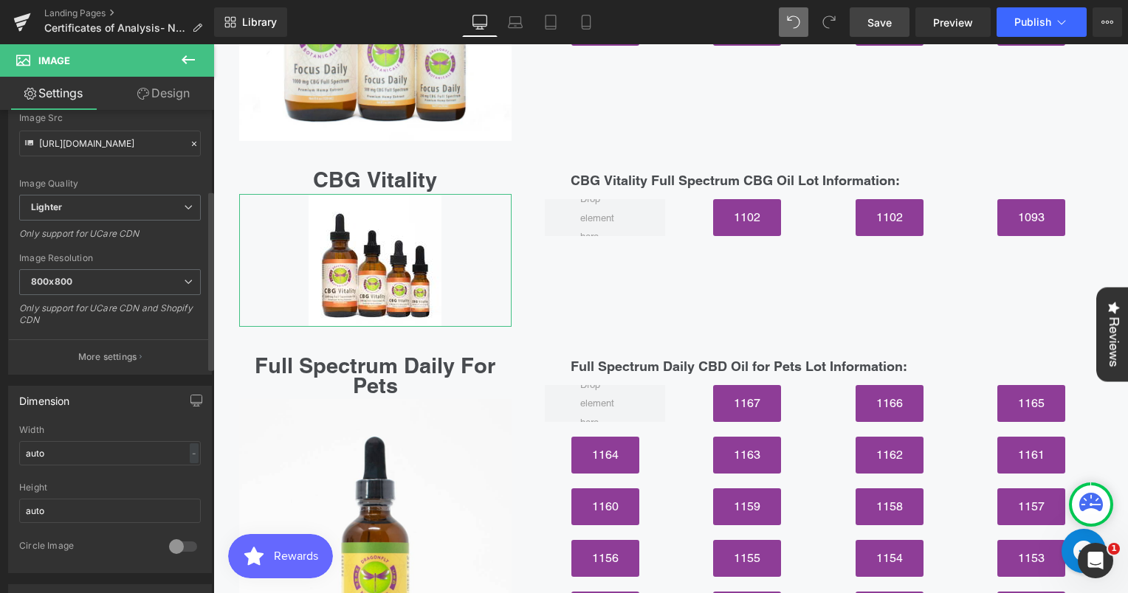
scroll to position [170, 0]
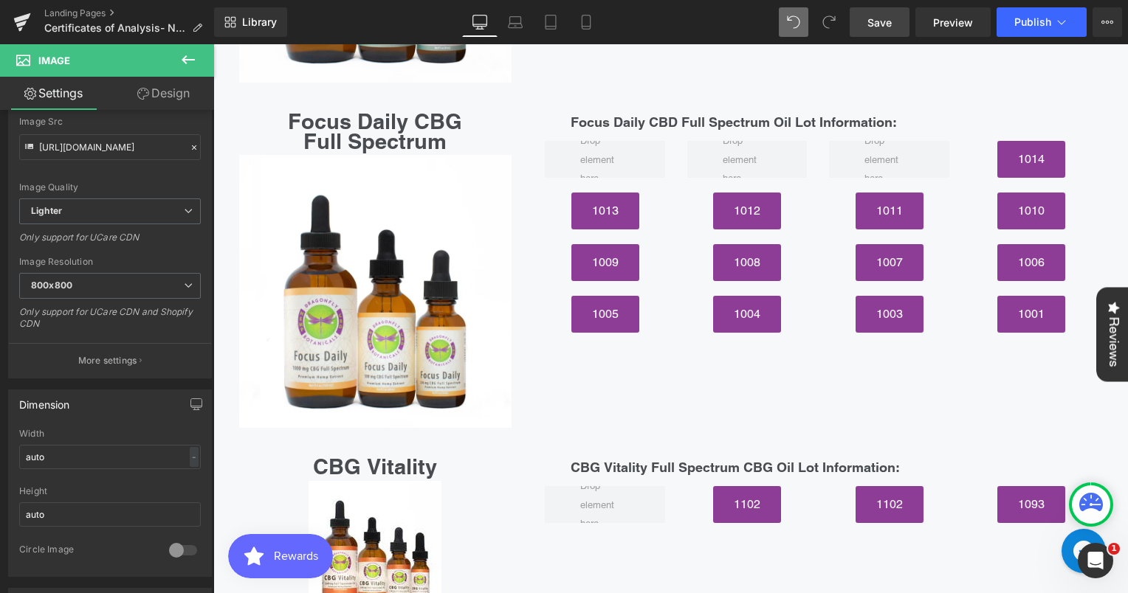
click at [371, 201] on img at bounding box center [375, 291] width 273 height 273
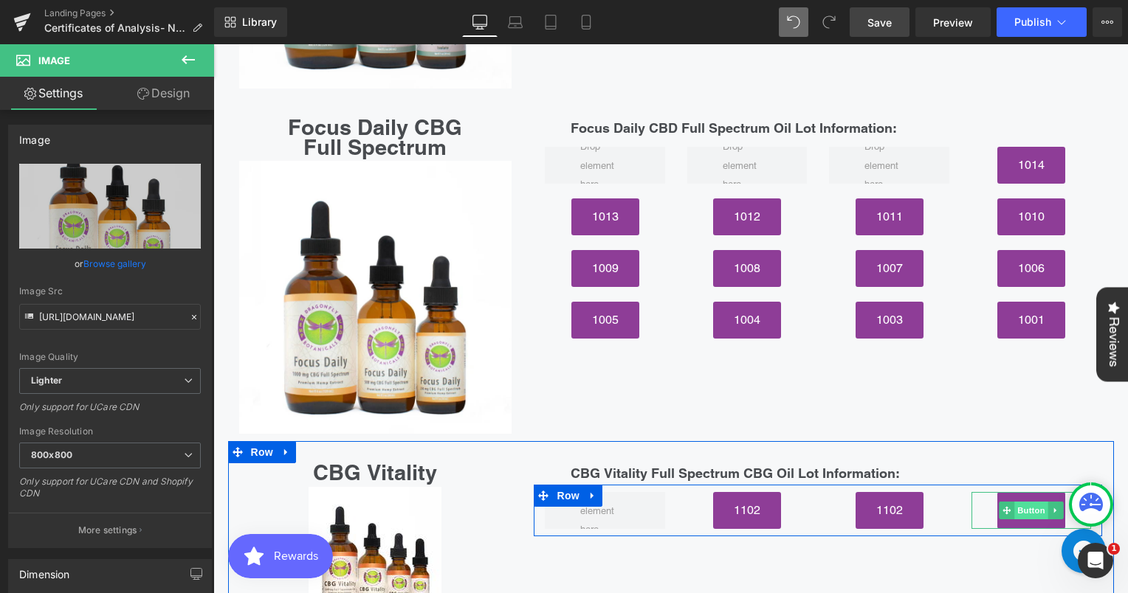
click at [1031, 502] on span "Button" at bounding box center [1031, 511] width 34 height 18
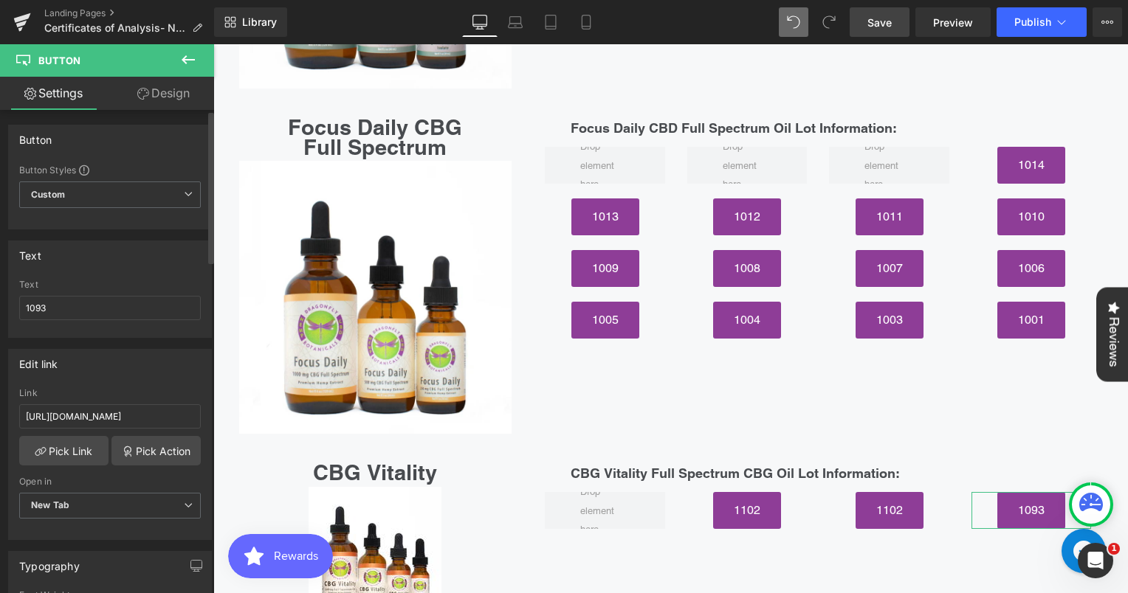
click at [145, 320] on div "Text 1093" at bounding box center [110, 309] width 182 height 58
click at [146, 310] on input "1093" at bounding box center [110, 308] width 182 height 24
type input "1002"
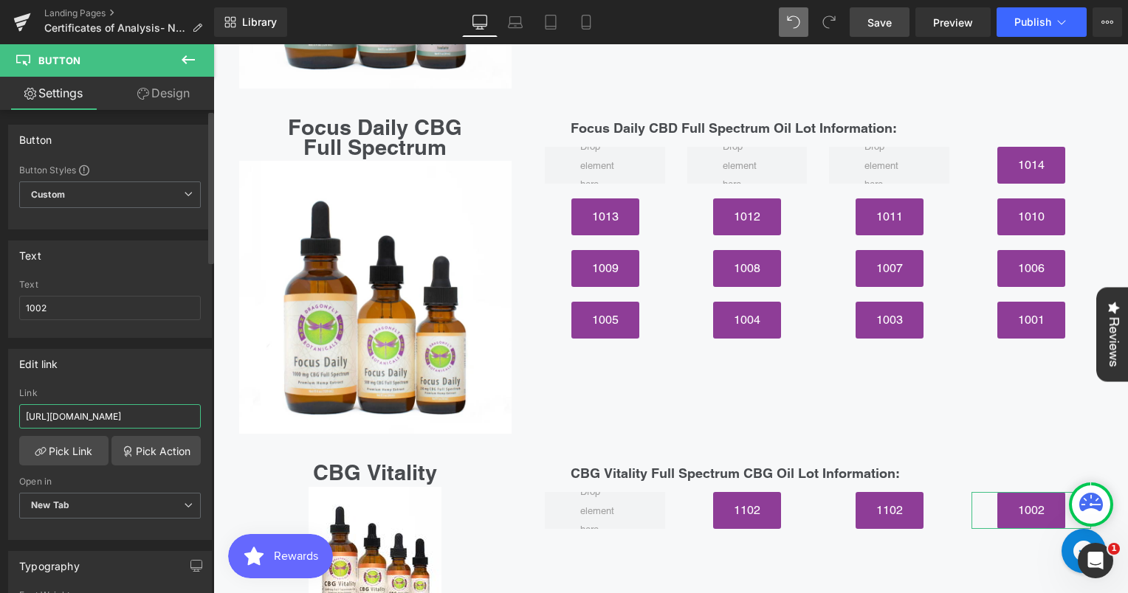
click at [32, 422] on input "https://cdn.shopify.com/s/files/1/3002/5842/files/IsolateCBD-LOT-1093-500mg-oz-…" at bounding box center [110, 416] width 182 height 24
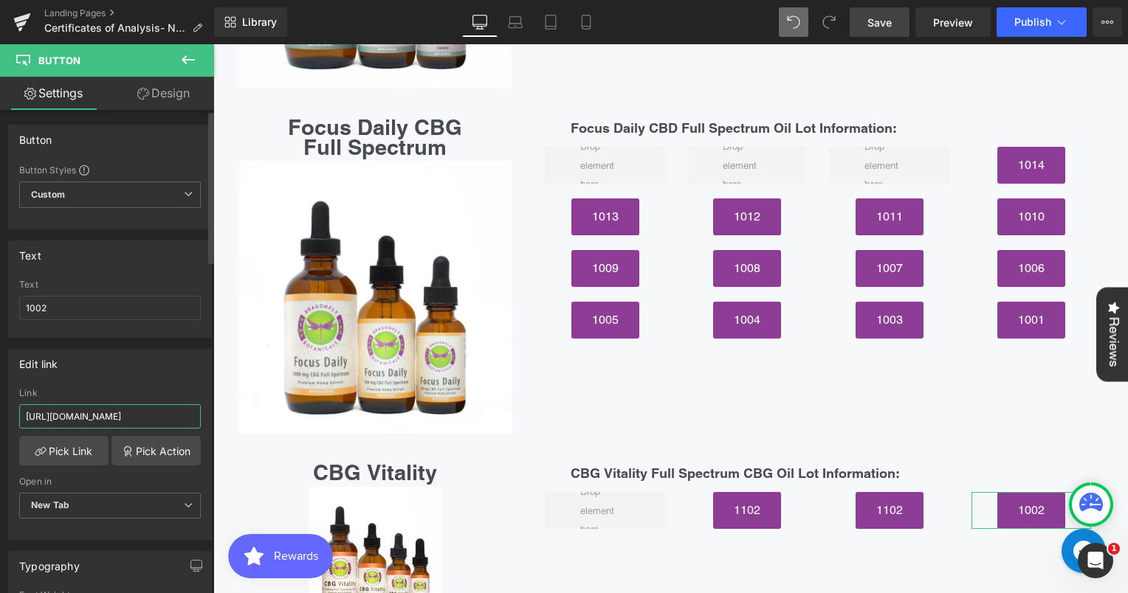
click at [32, 422] on input "https://cdn.shopify.com/s/files/1/3002/5842/files/IsolateCBD-LOT-1093-500mg-oz-…" at bounding box center [110, 416] width 182 height 24
paste input "https://cdn.shopify.com/s/files/1/3002/5842/files/CBG_VItality_1002.pdf?v=17558…"
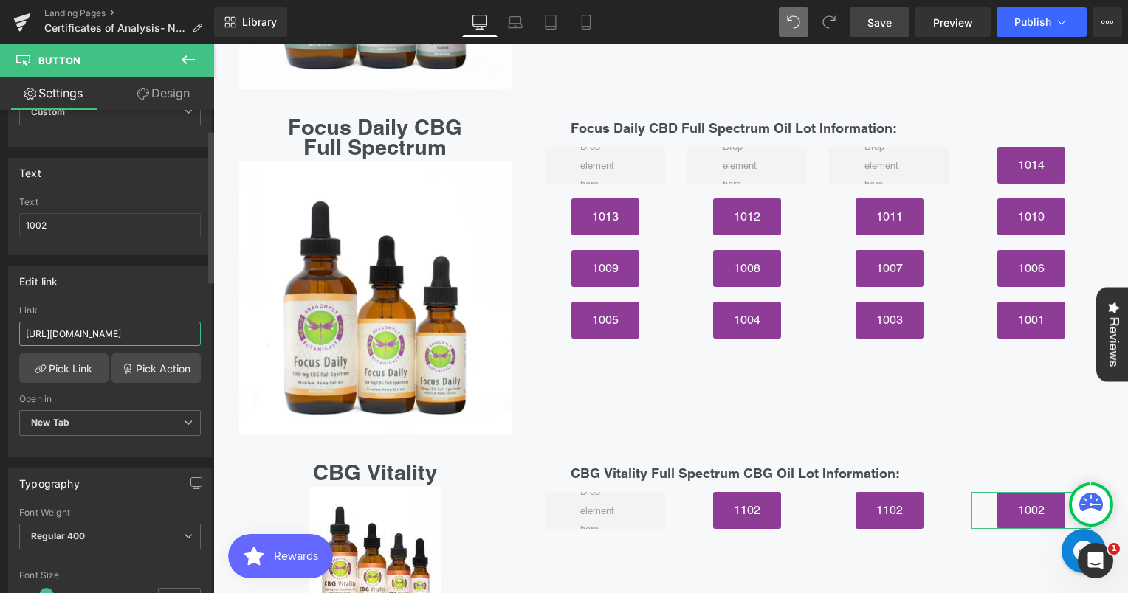
scroll to position [87, 0]
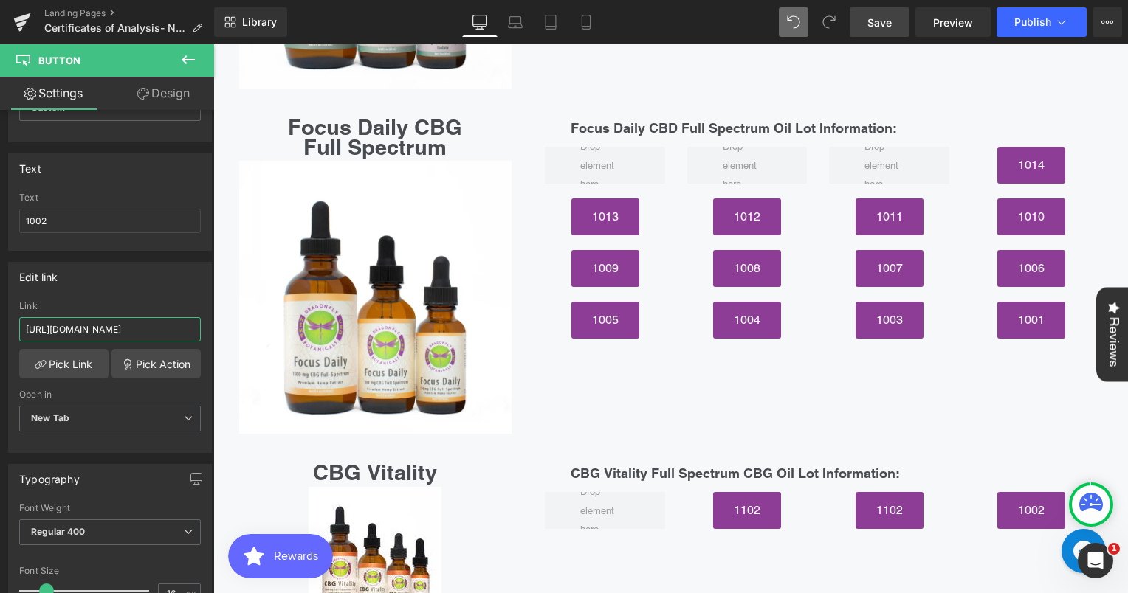
type input "https://cdn.shopify.com/s/files/1/3002/5842/files/CBG_VItality_1002.pdf?v=17558…"
click at [884, 21] on span "Save" at bounding box center [879, 22] width 24 height 15
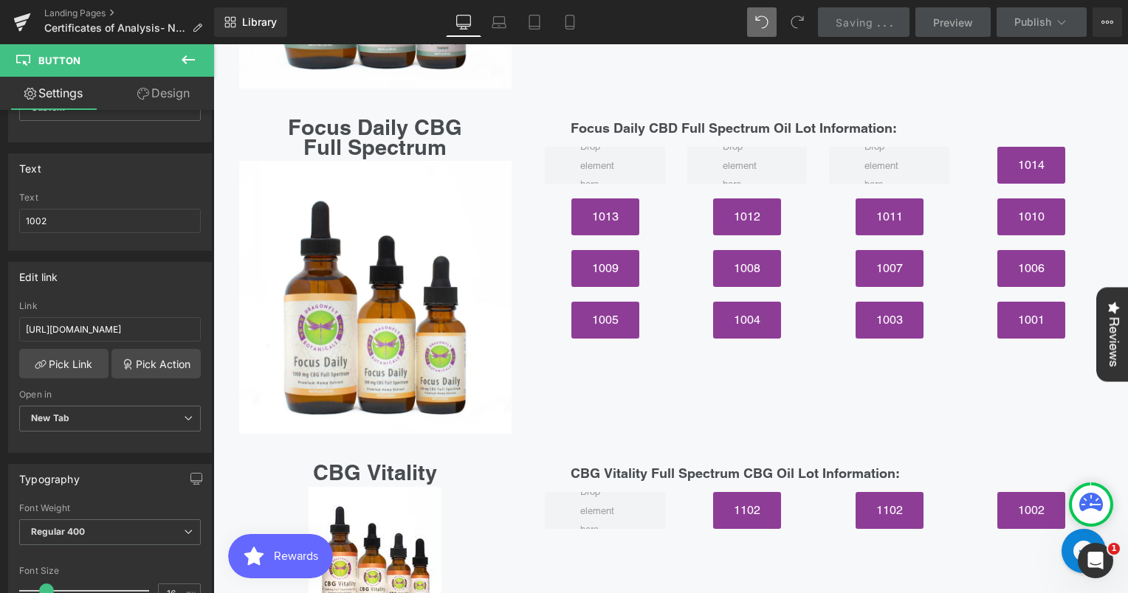
scroll to position [0, 0]
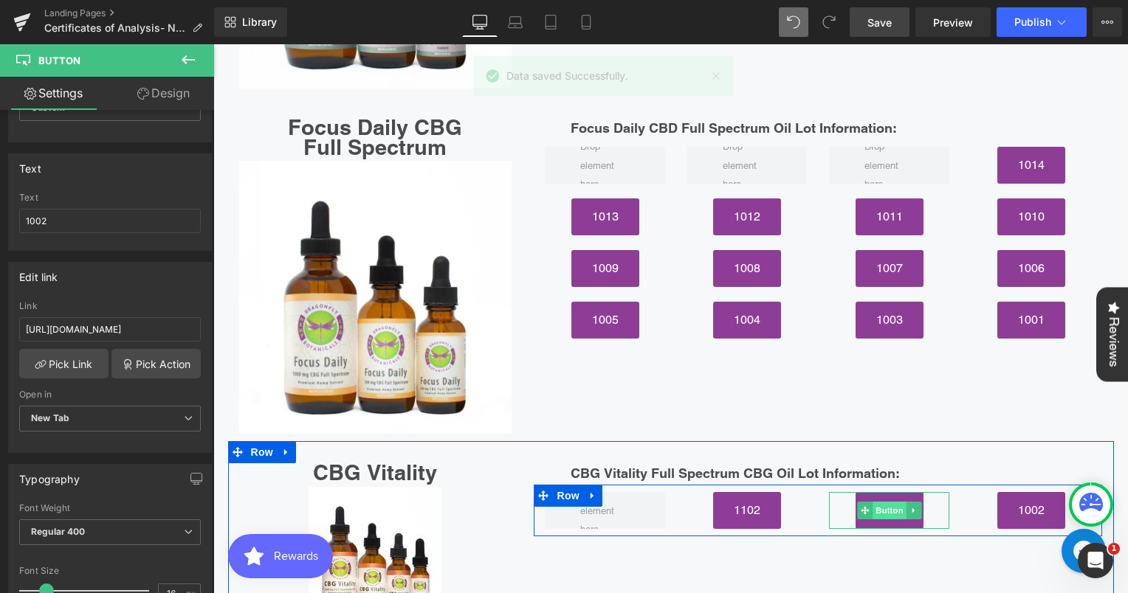
click at [887, 502] on span "Button" at bounding box center [889, 511] width 34 height 18
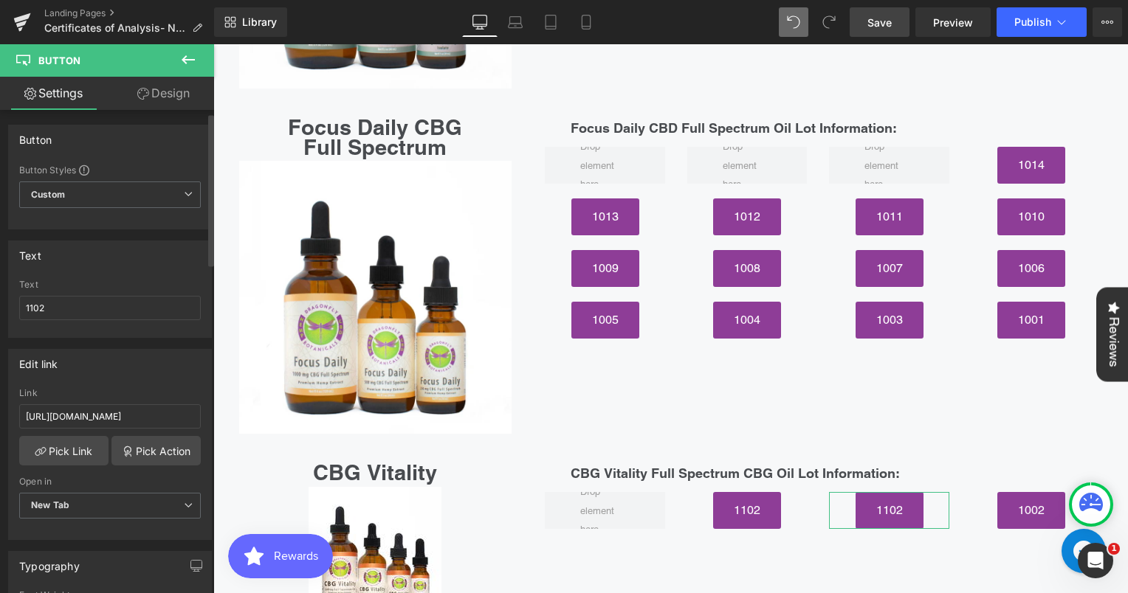
scroll to position [8, 0]
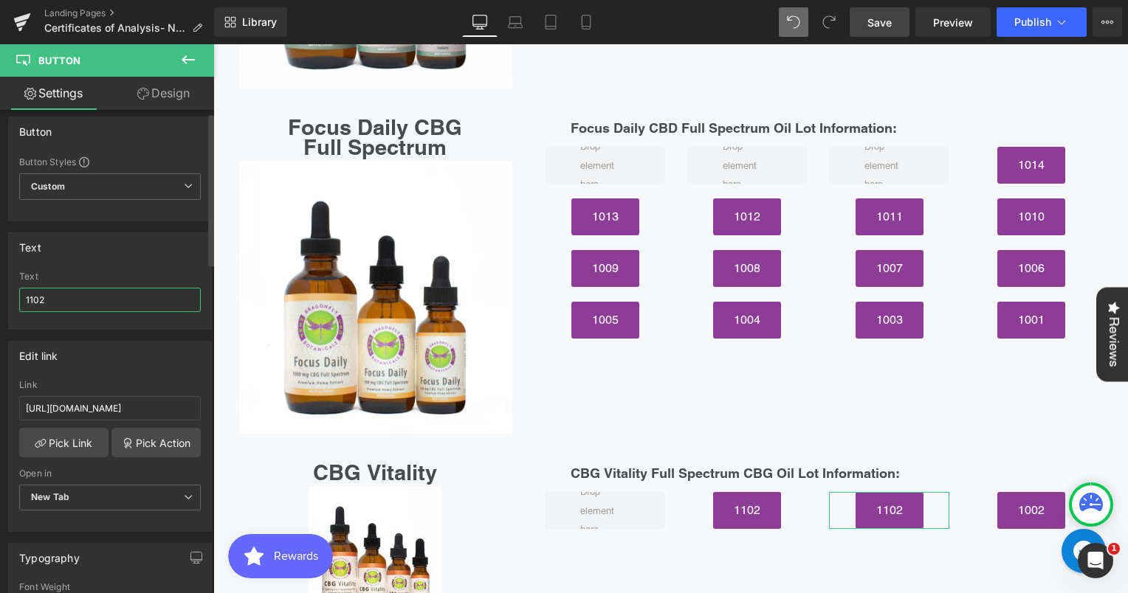
click at [85, 294] on input "1102" at bounding box center [110, 300] width 182 height 24
type input "1"
click at [75, 303] on input "1003" at bounding box center [110, 300] width 182 height 24
type input "1003"
click at [95, 412] on input "https://cdn.shopify.com/s/files/1/3002/5842/files/IsolateCBD-LOT-1102-500mg-oz-…" at bounding box center [110, 408] width 182 height 24
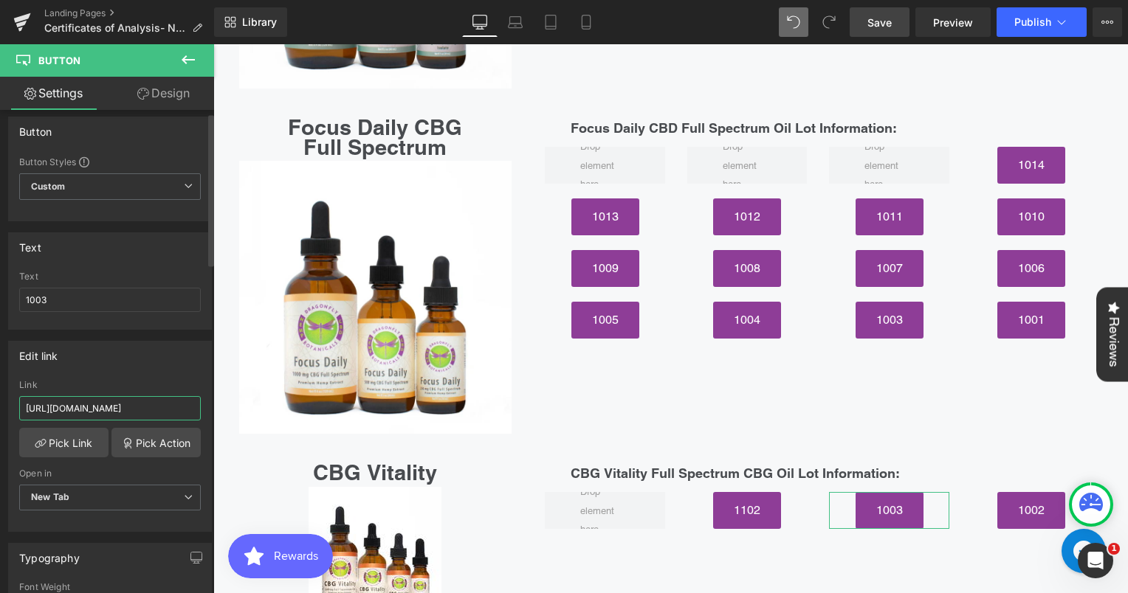
click at [95, 412] on input "https://cdn.shopify.com/s/files/1/3002/5842/files/IsolateCBD-LOT-1102-500mg-oz-…" at bounding box center [110, 408] width 182 height 24
paste input "https://cdn.shopify.com/s/files/1/3002/5842/files/CBG_Vitality_1003.pdf?v=17558…"
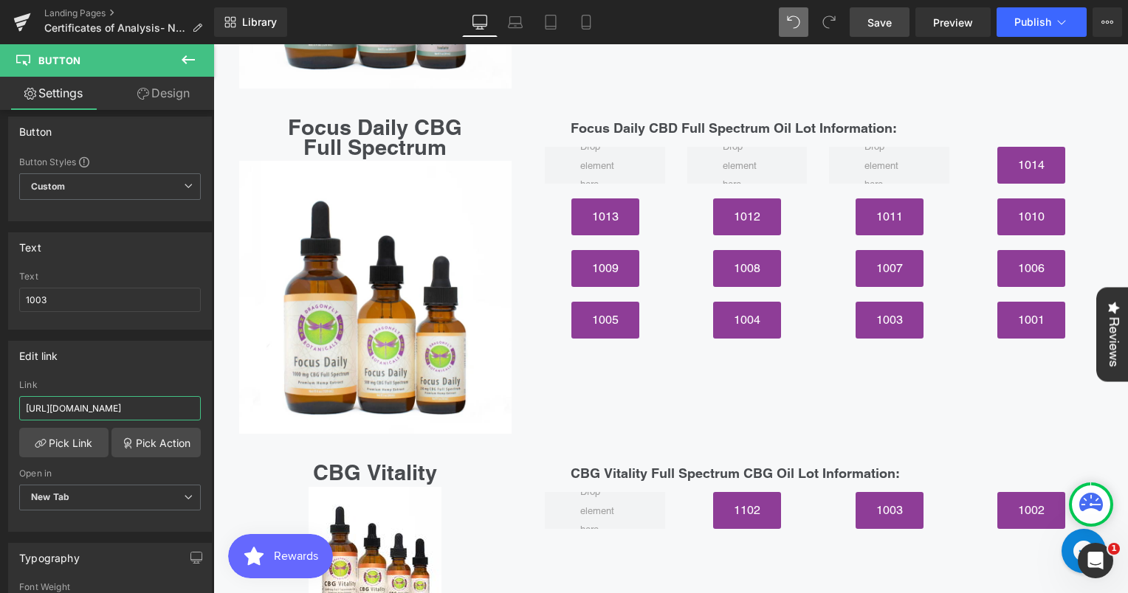
type input "https://cdn.shopify.com/s/files/1/3002/5842/files/CBG_Vitality_1003.pdf?v=17558…"
click at [883, 24] on span "Save" at bounding box center [879, 22] width 24 height 15
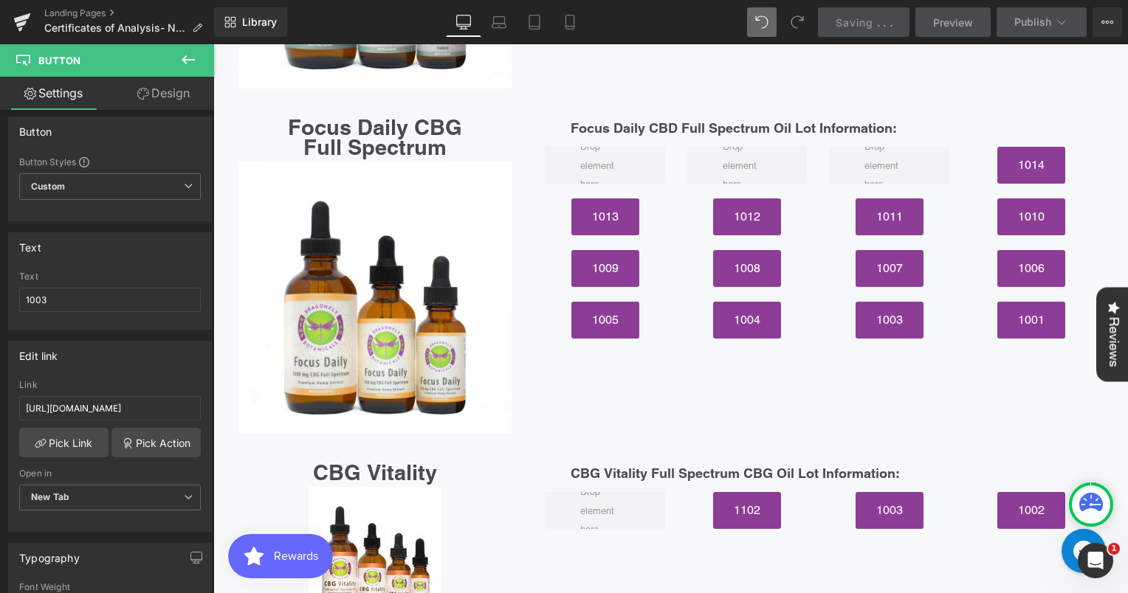
scroll to position [0, 0]
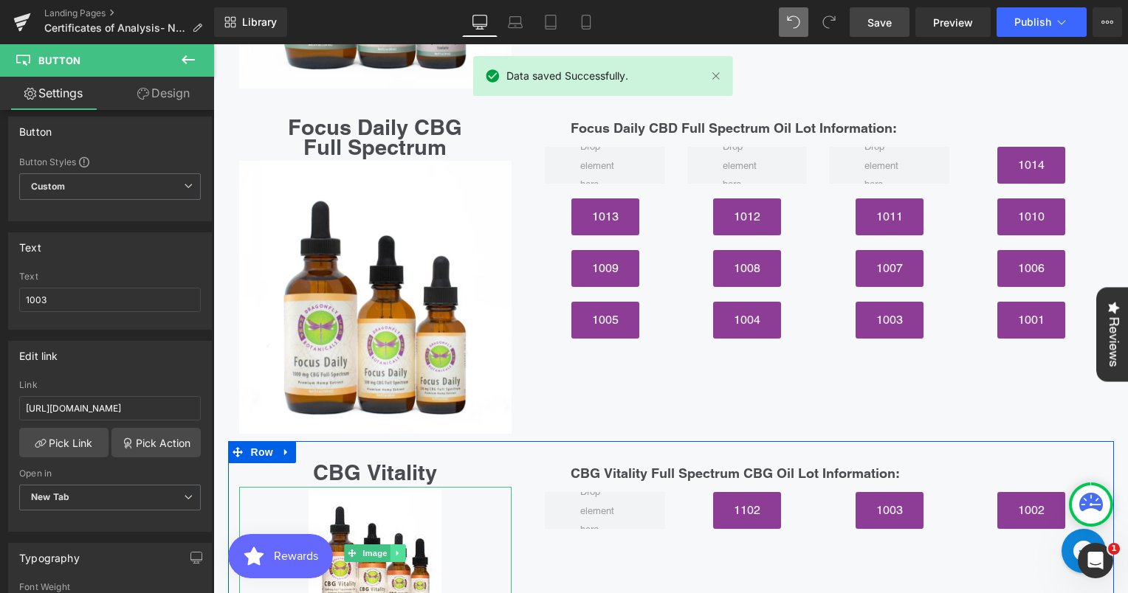
click at [396, 551] on icon at bounding box center [397, 553] width 2 height 5
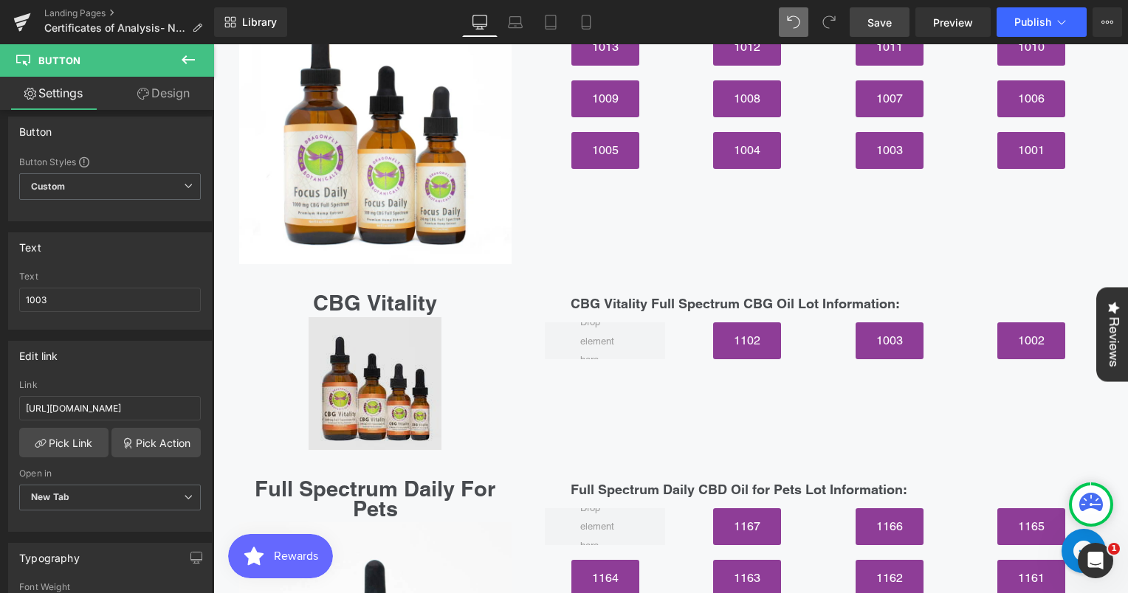
scroll to position [5416, 0]
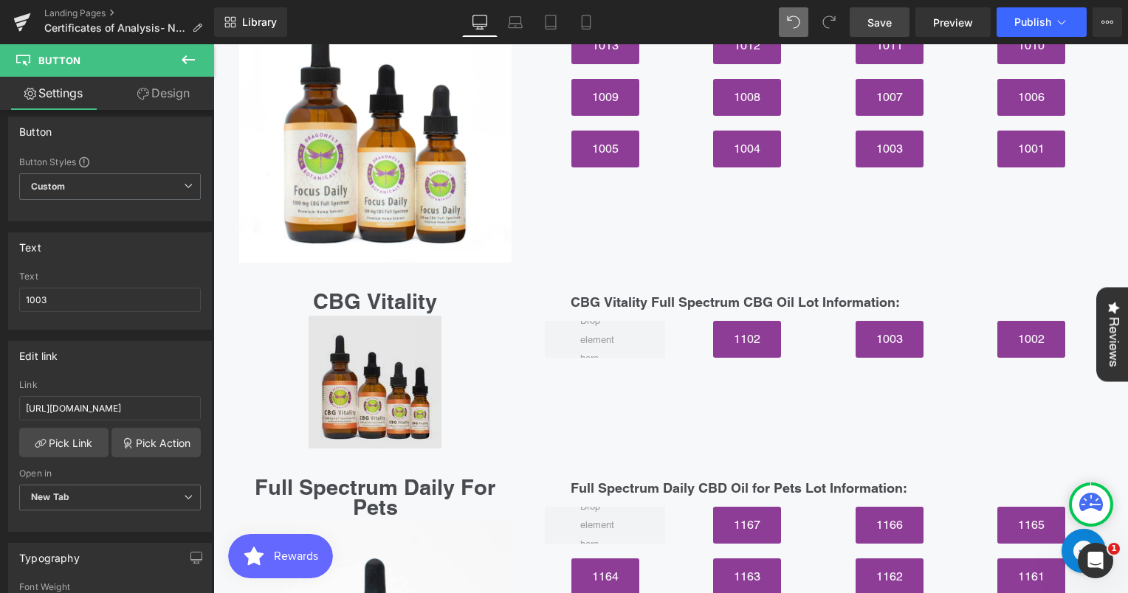
click at [413, 371] on img at bounding box center [374, 382] width 133 height 133
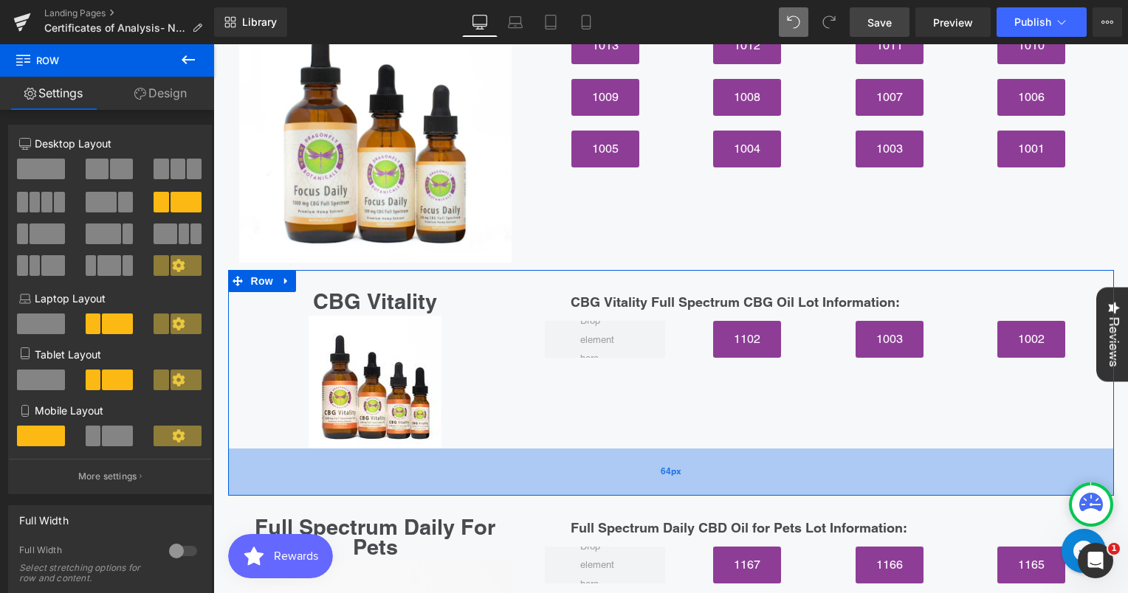
drag, startPoint x: 424, startPoint y: 395, endPoint x: 437, endPoint y: 435, distance: 41.8
click at [437, 449] on div "64px" at bounding box center [671, 472] width 886 height 47
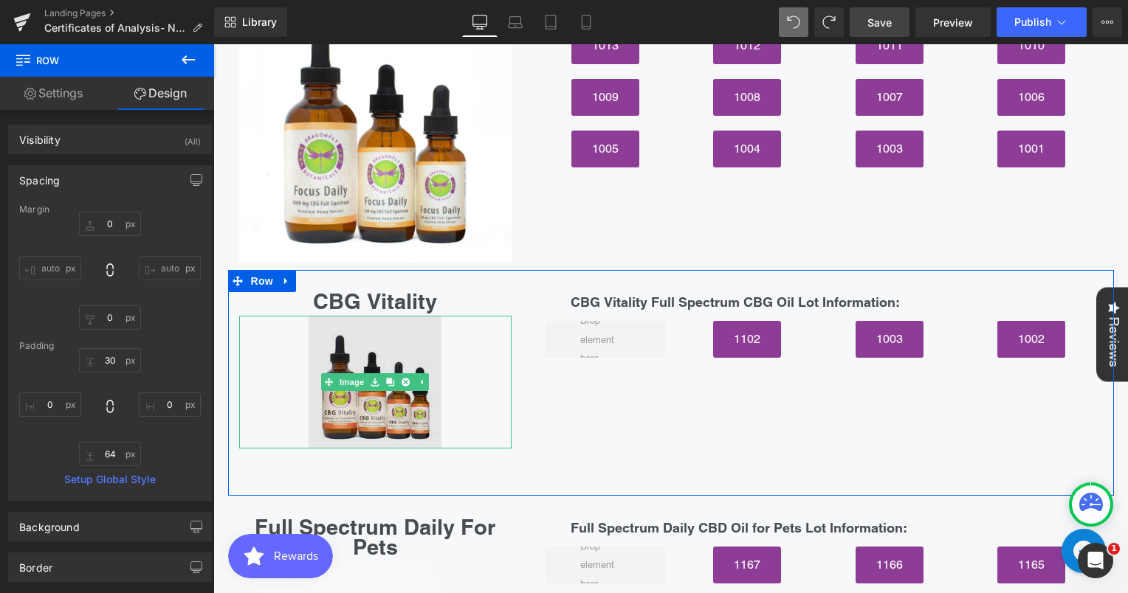
click at [363, 345] on img at bounding box center [374, 382] width 133 height 133
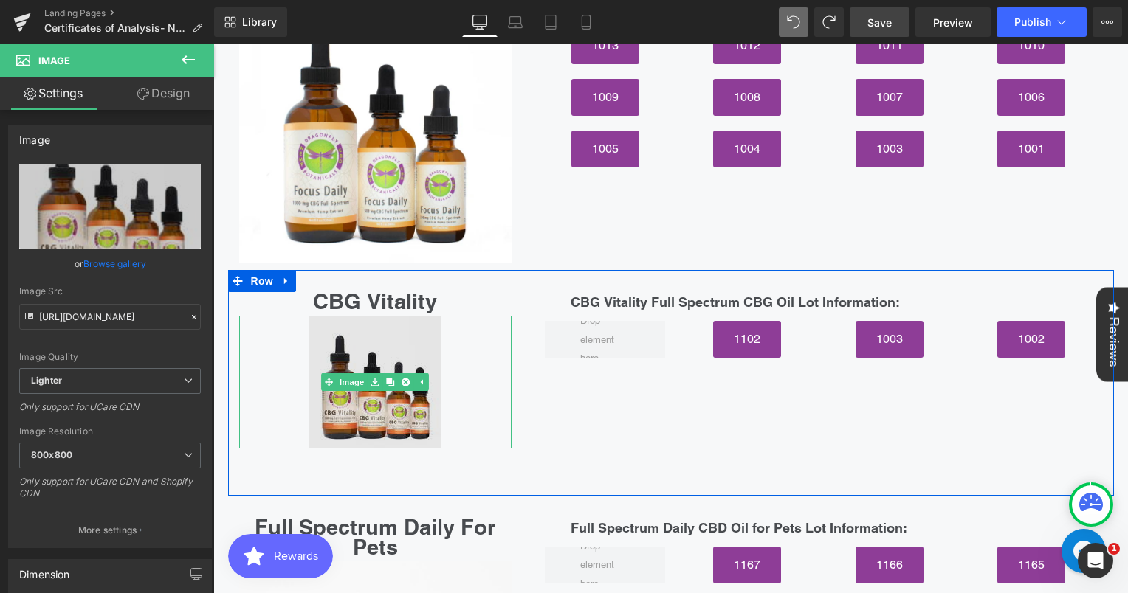
drag, startPoint x: 328, startPoint y: 266, endPoint x: 331, endPoint y: 280, distance: 15.1
click at [331, 316] on div "Image" at bounding box center [375, 382] width 273 height 133
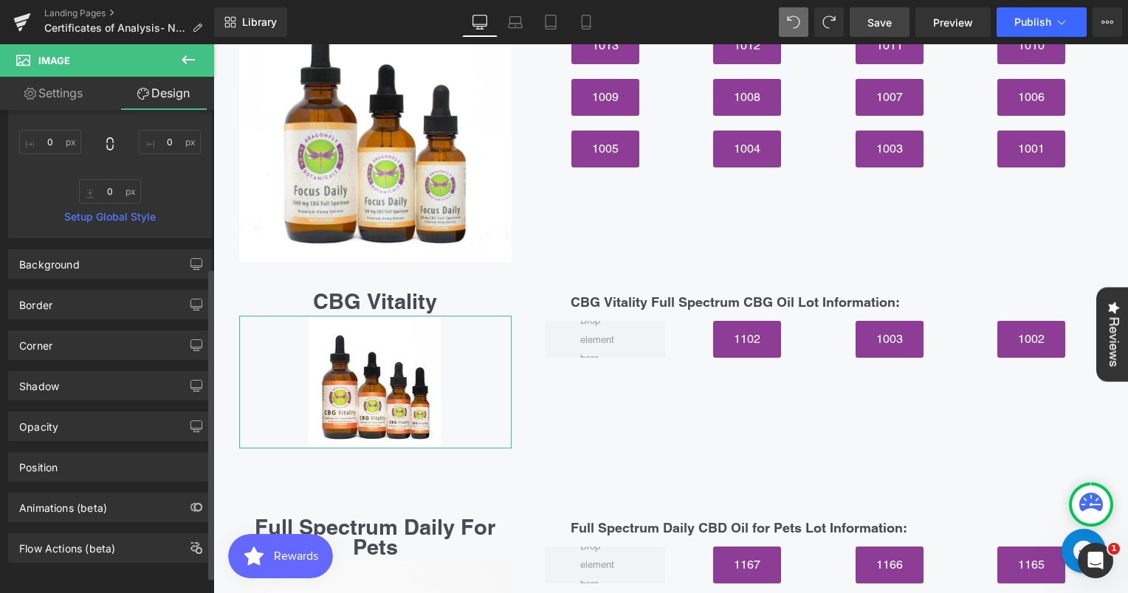
scroll to position [0, 0]
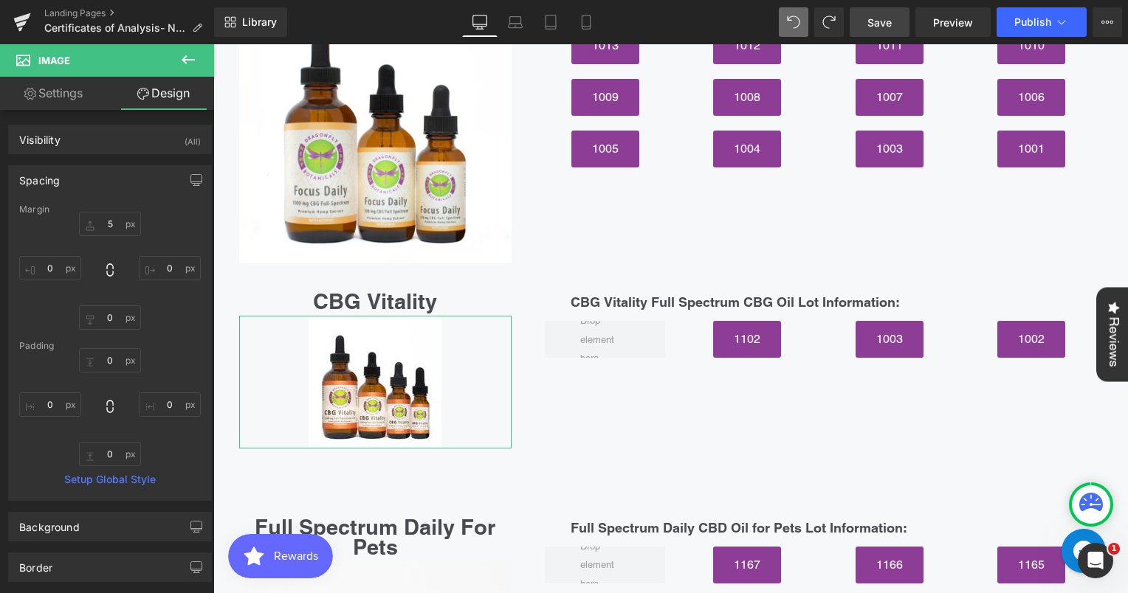
click at [83, 96] on link "Settings" at bounding box center [53, 93] width 107 height 33
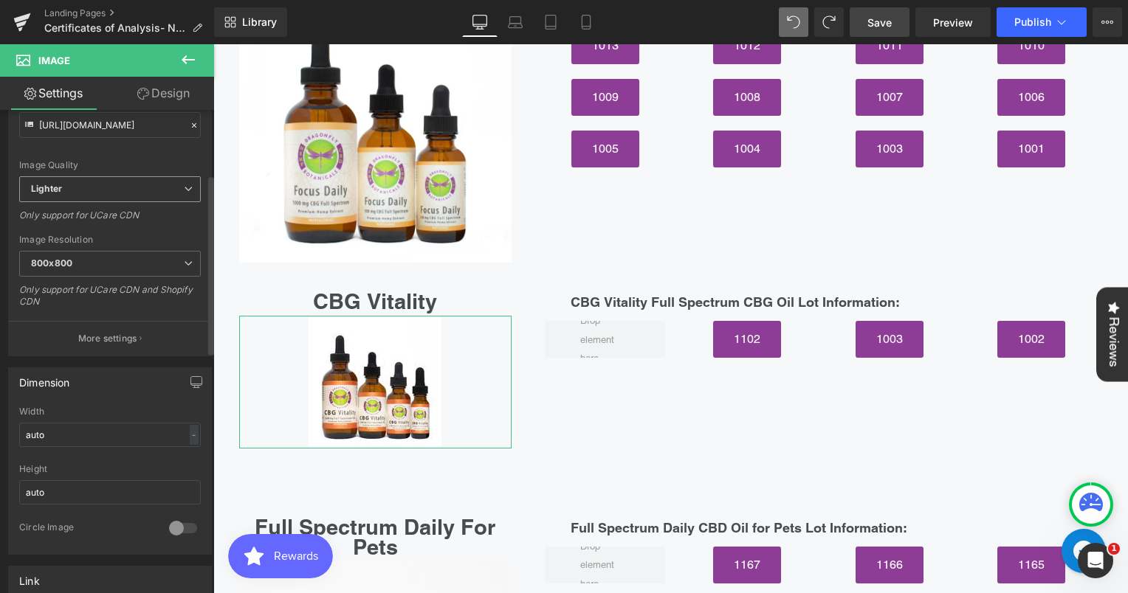
scroll to position [195, 0]
click at [190, 428] on div "-" at bounding box center [194, 432] width 9 height 20
click at [191, 458] on li "%" at bounding box center [191, 454] width 18 height 21
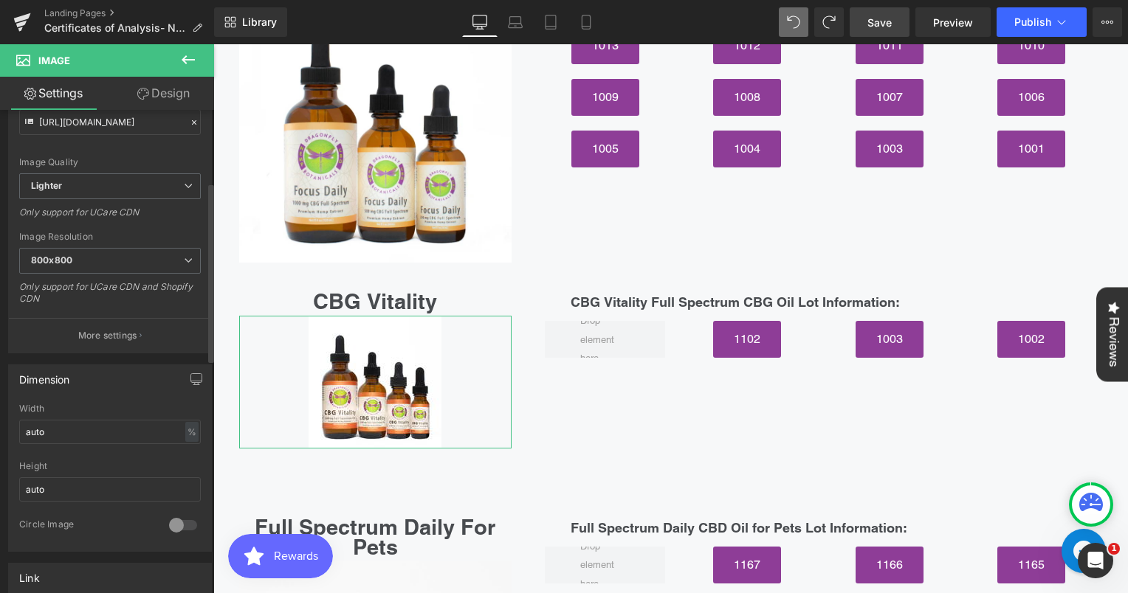
click at [191, 458] on div at bounding box center [110, 457] width 182 height 10
drag, startPoint x: 191, startPoint y: 458, endPoint x: 149, endPoint y: 436, distance: 47.2
click at [149, 436] on input "auto" at bounding box center [110, 432] width 182 height 24
type input "a"
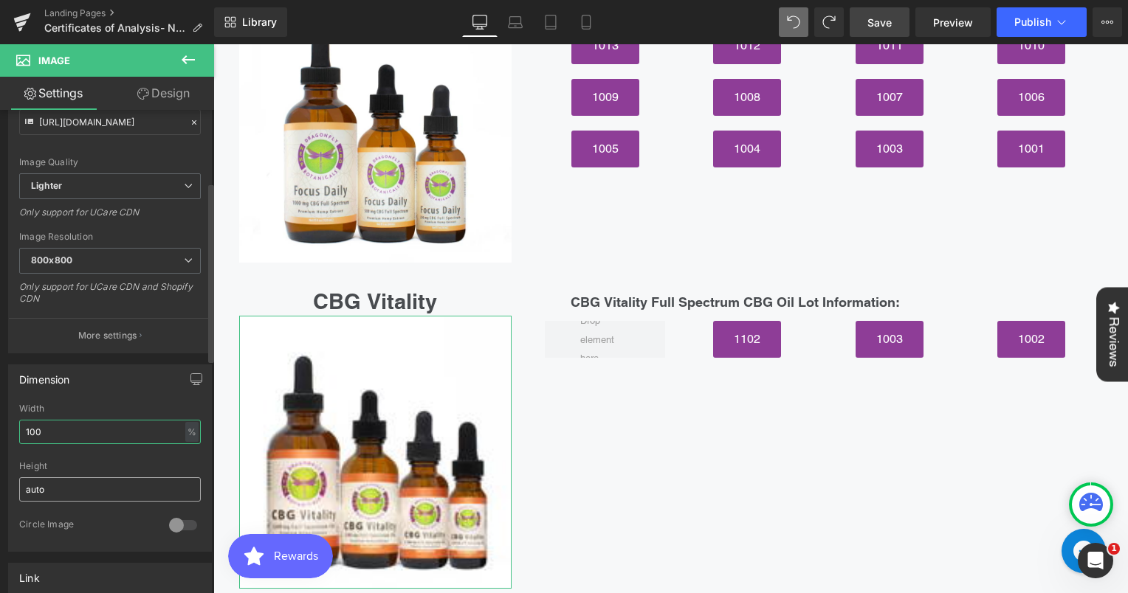
type input "100"
click at [144, 481] on input "auto" at bounding box center [110, 489] width 182 height 24
type input "a"
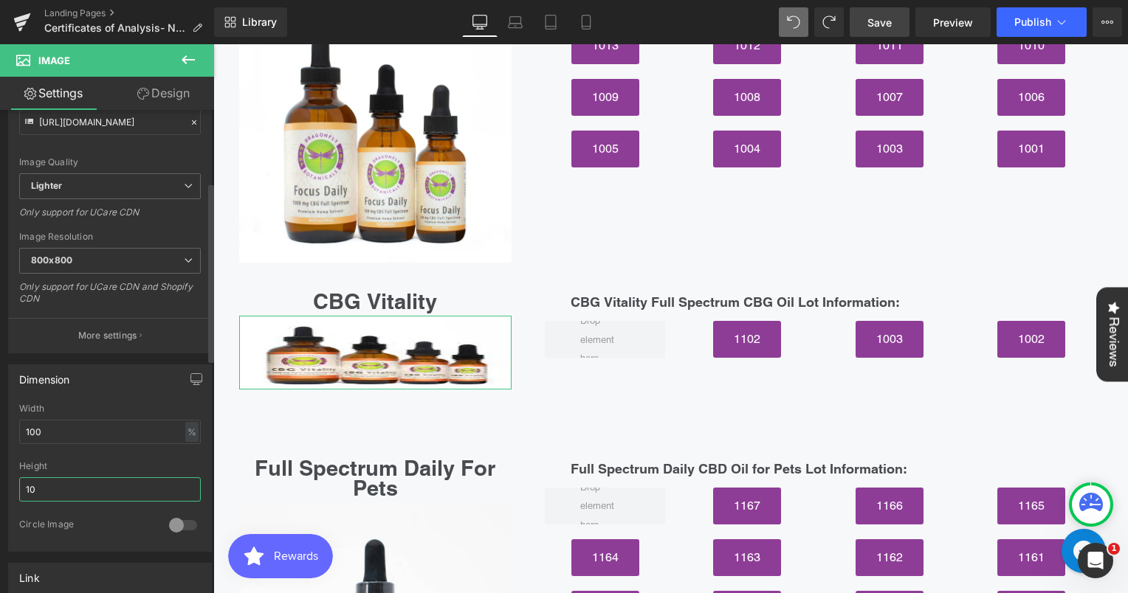
type input "1"
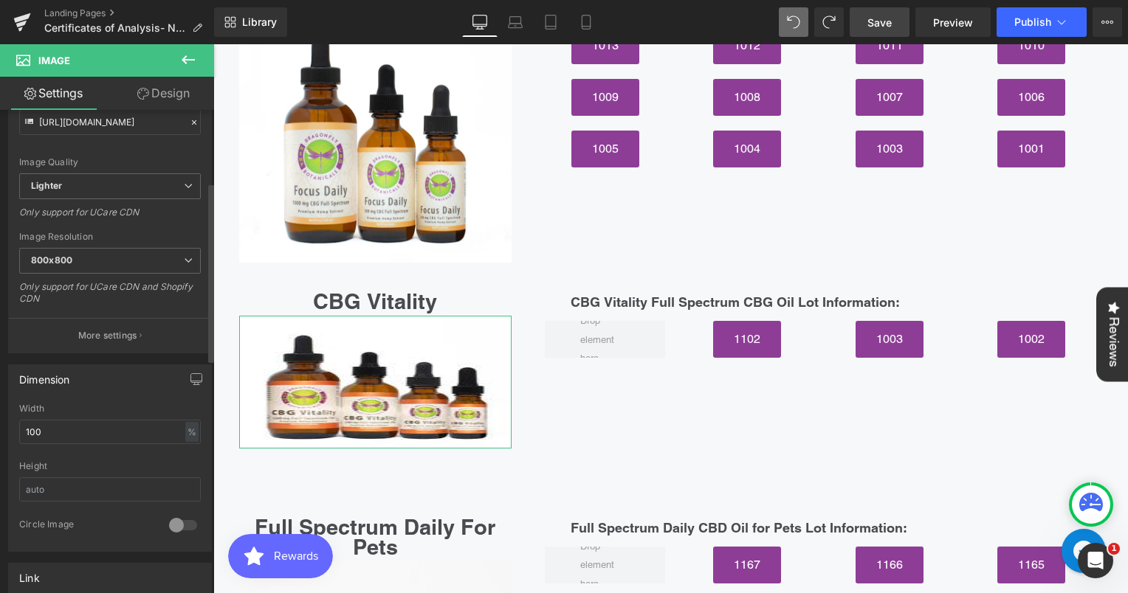
click at [181, 452] on div at bounding box center [110, 457] width 182 height 10
click at [154, 486] on input "text" at bounding box center [110, 489] width 182 height 24
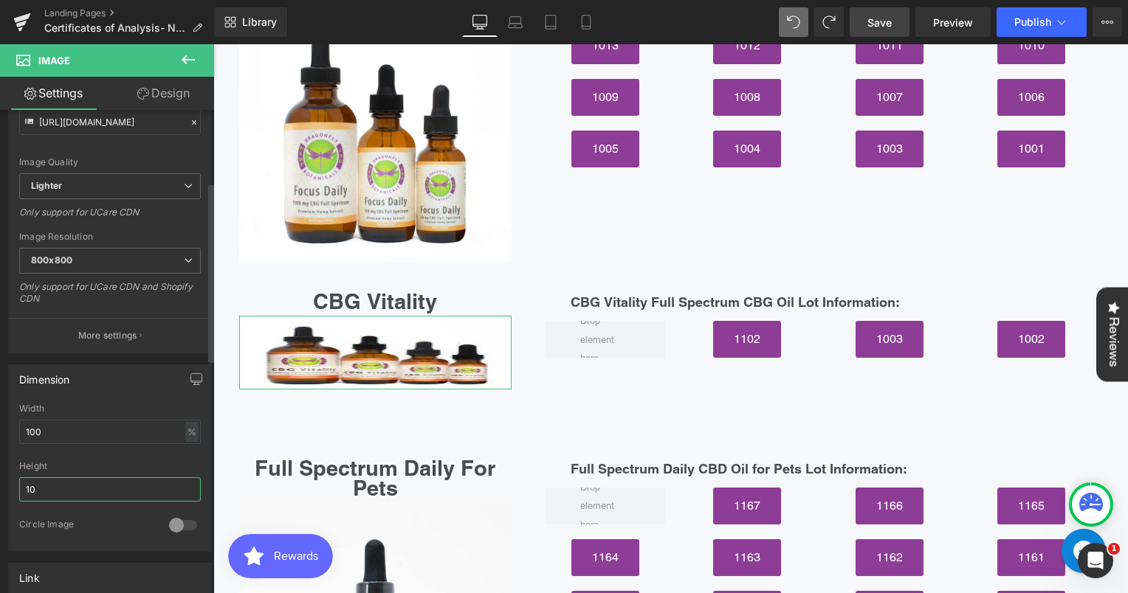
type input "1"
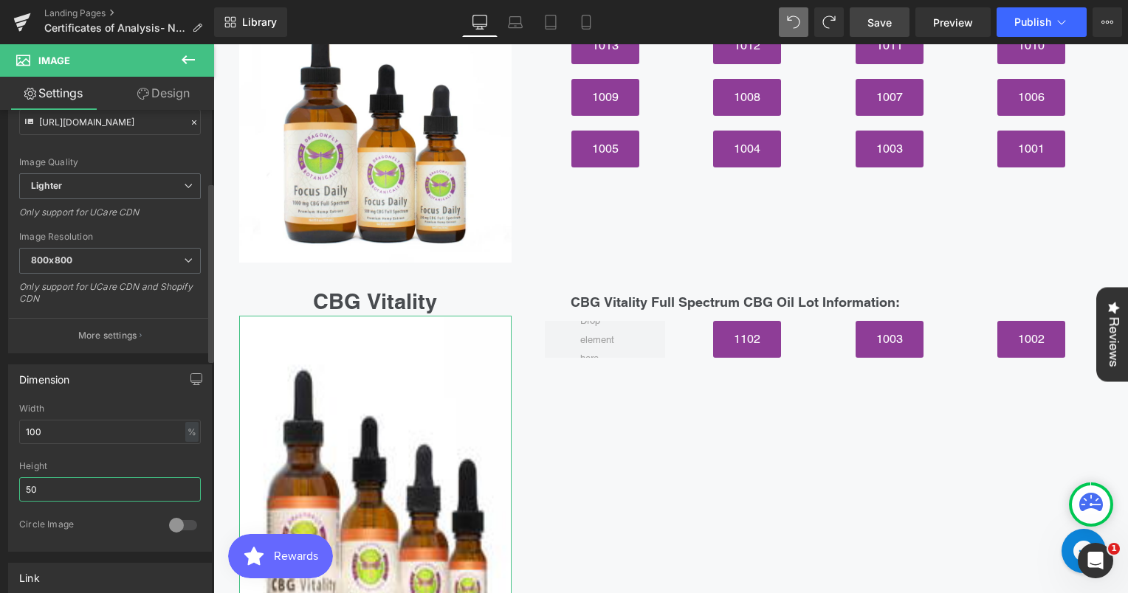
type input "5"
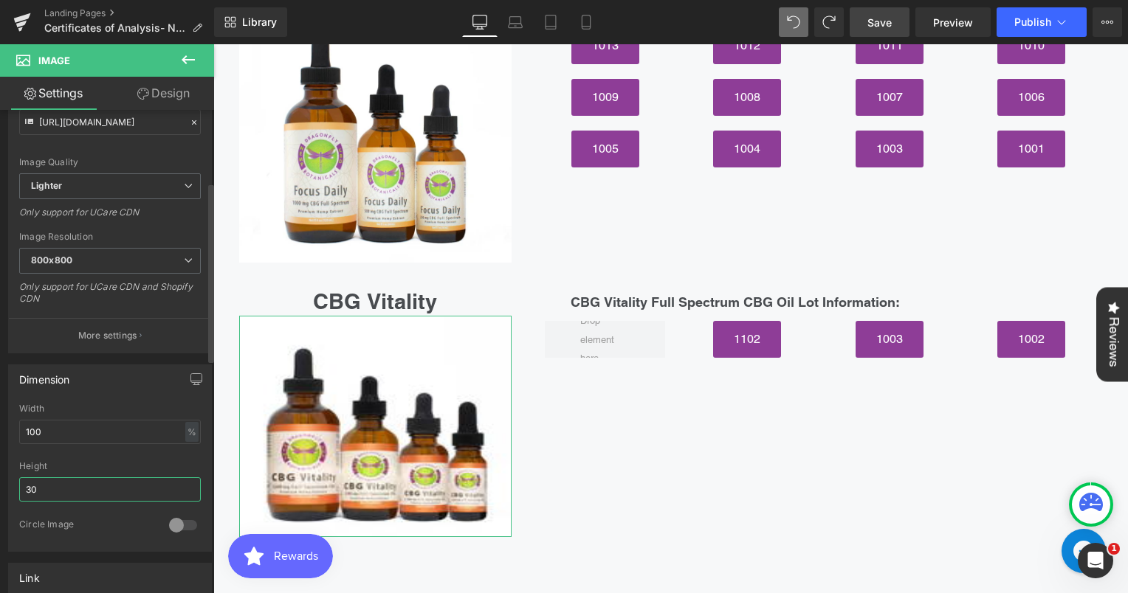
type input "3"
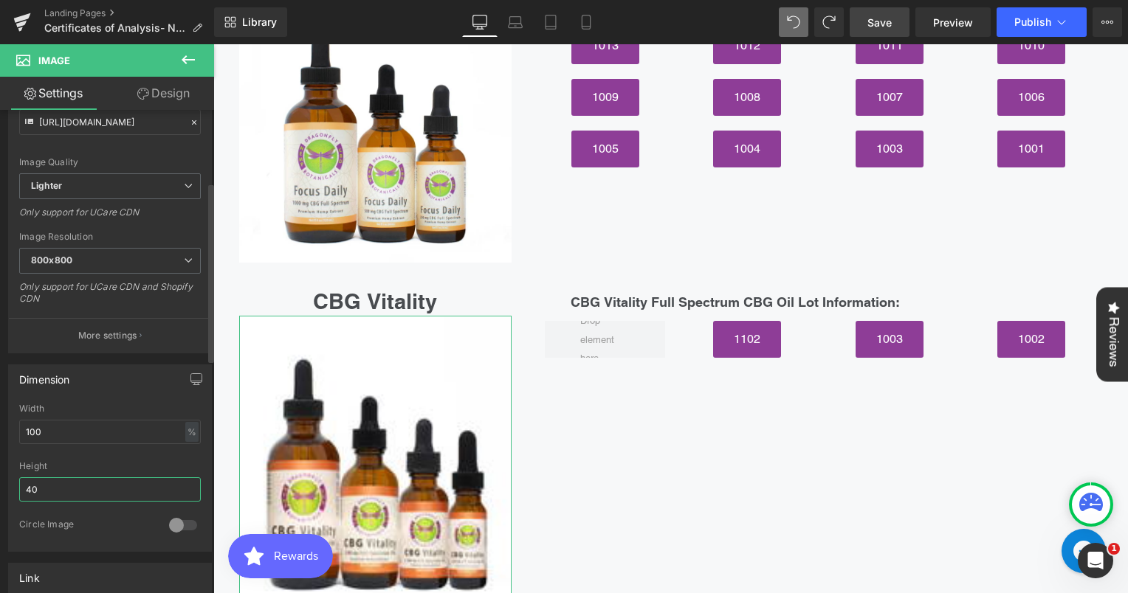
type input "4"
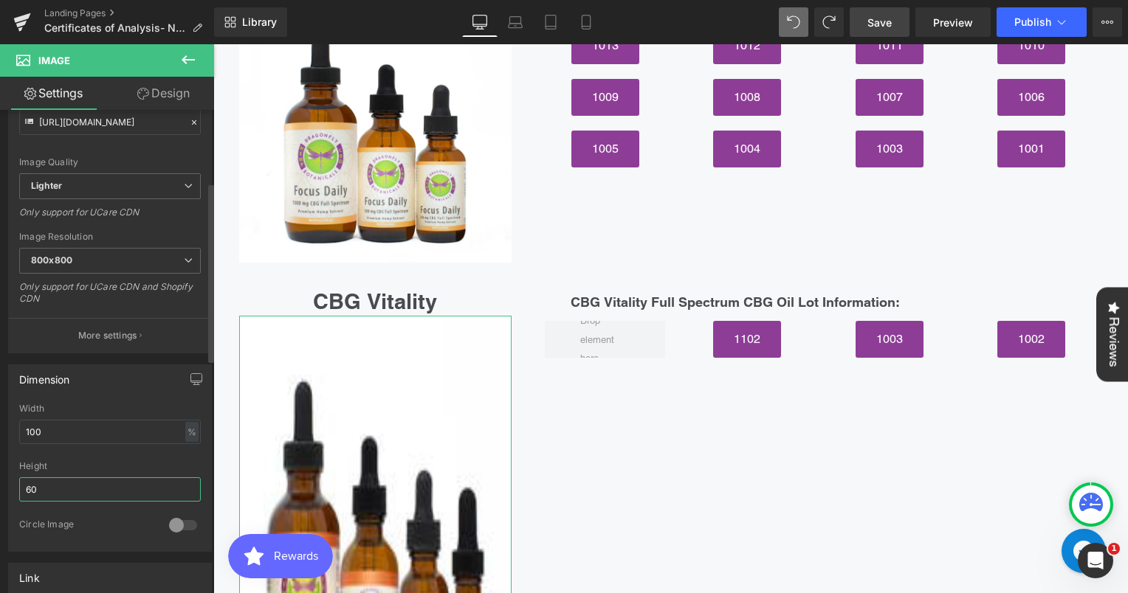
type input "6"
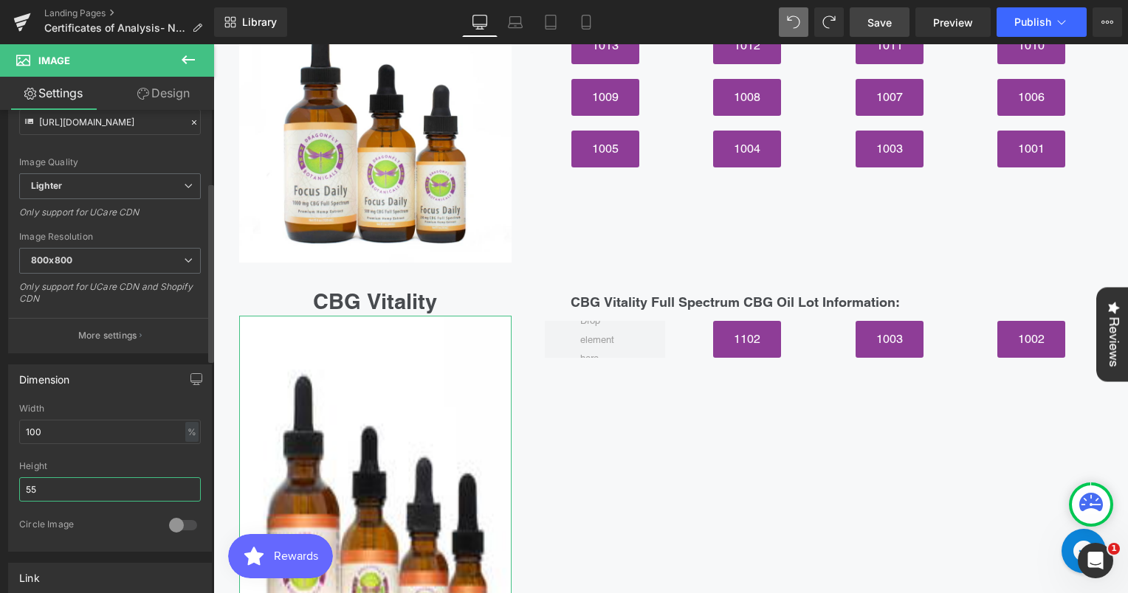
type input "5"
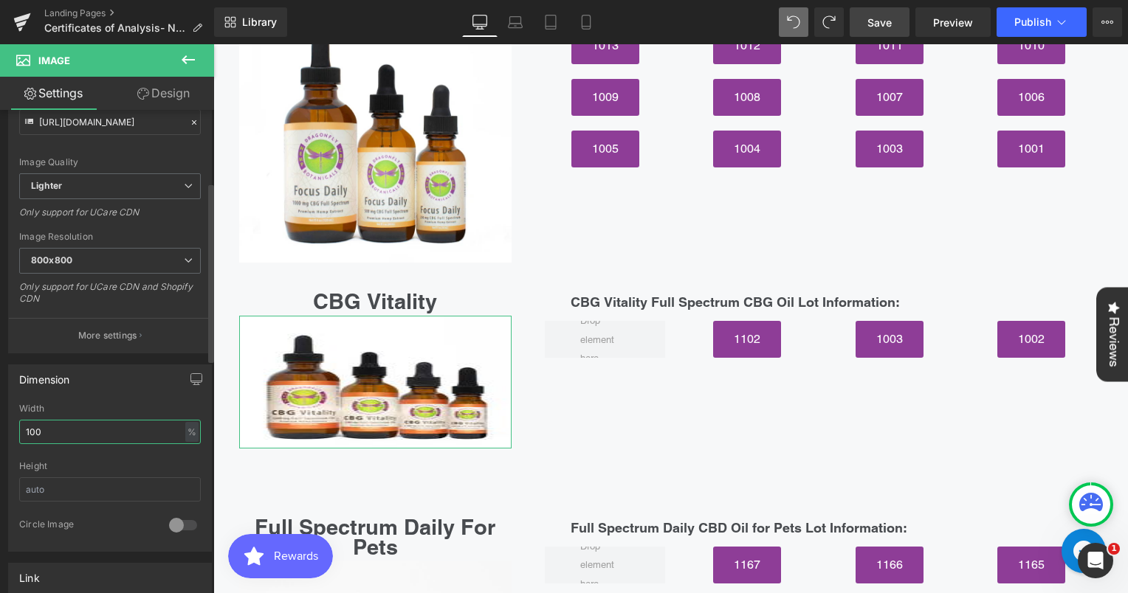
click at [125, 431] on input "100" at bounding box center [110, 432] width 182 height 24
type input "1"
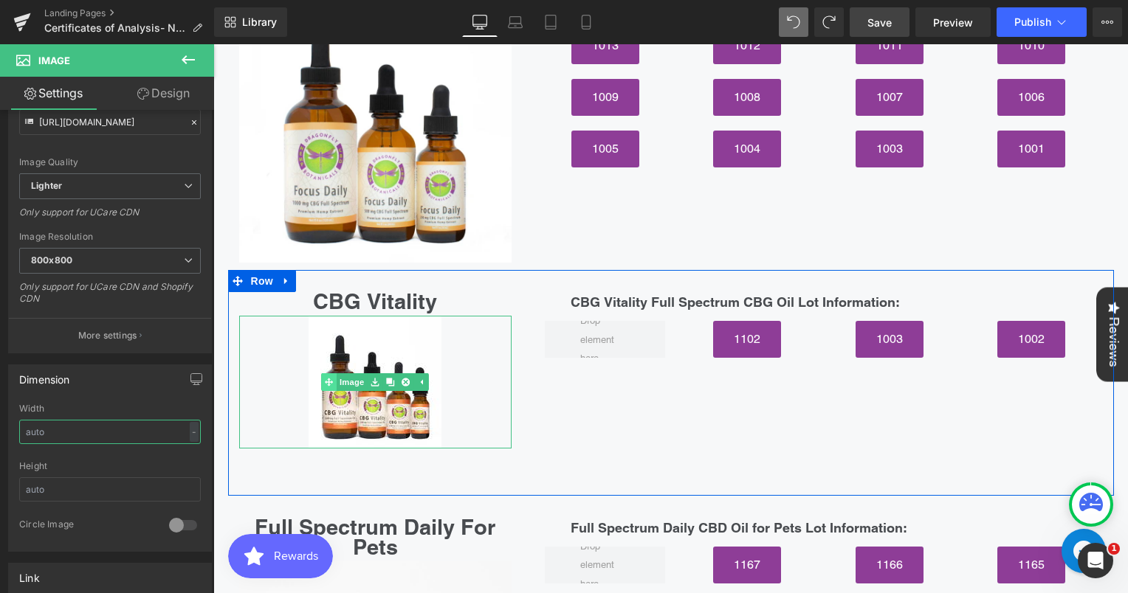
click at [346, 373] on link "Image" at bounding box center [345, 382] width 46 height 18
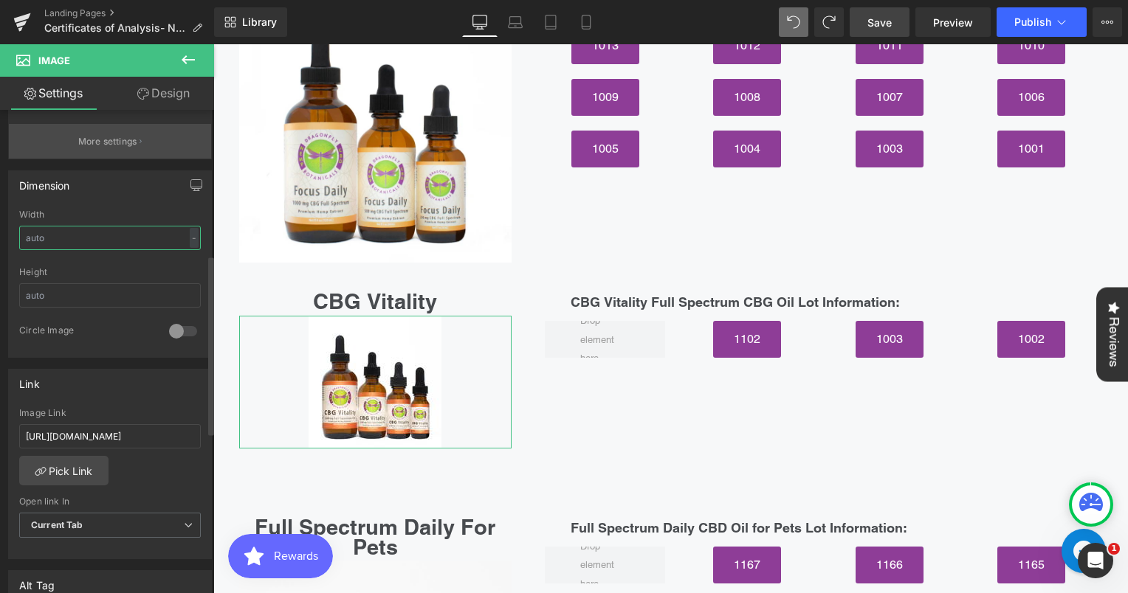
scroll to position [390, 0]
click at [96, 441] on input "https://cdn.shopify.com/s/files/1/3002/5842/files/CBGVitalityCBGTinctures_180x_…" at bounding box center [110, 436] width 182 height 24
click at [96, 432] on input "https://cdn.shopify.com/s/files/1/3002/5842/files/CBGVitalityCBGTinctures_180x_…" at bounding box center [110, 436] width 182 height 24
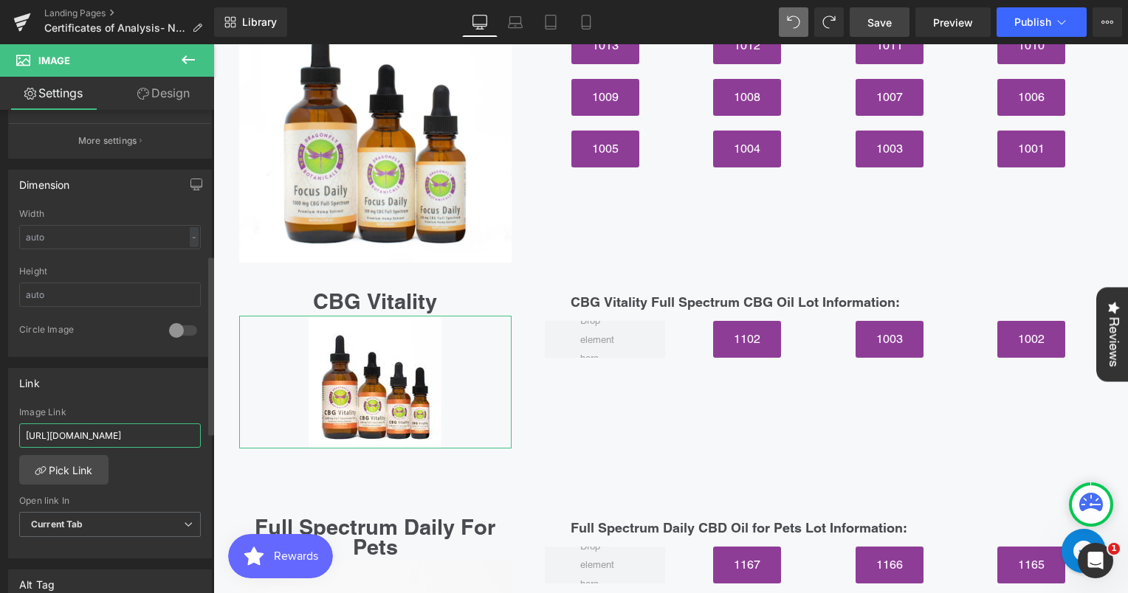
click at [96, 432] on input "https://cdn.shopify.com/s/files/1/3002/5842/files/CBGVitalityCBGTinctures_180x_…" at bounding box center [110, 436] width 182 height 24
paste input "https://cdn.shopify.com/s/files/1/3002/5842/files/CBG_vitality_photo.webp?v=175…"
type input "https://cdn.shopify.com/s/files/1/3002/5842/files/CBG_vitality_photo.webp?v=175…"
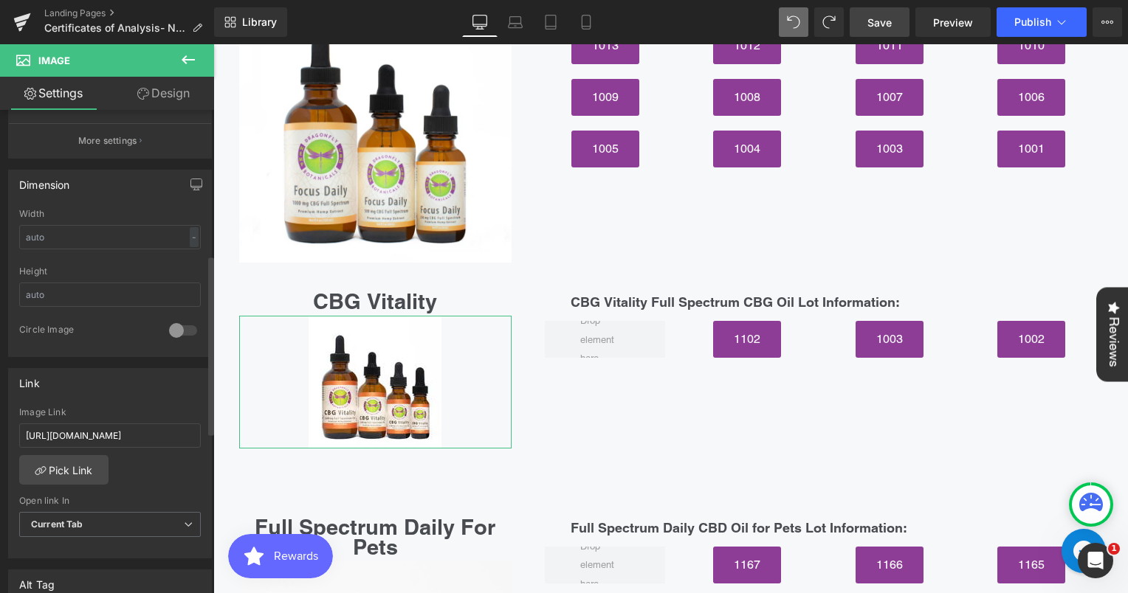
click at [177, 409] on div "Image Link" at bounding box center [110, 412] width 182 height 10
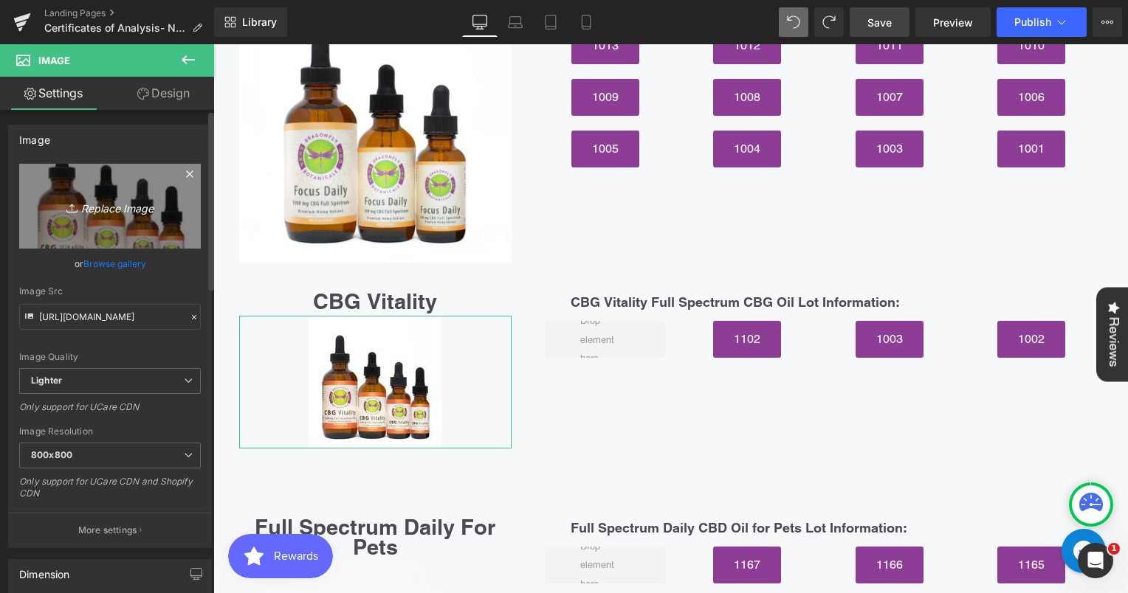
click at [109, 215] on icon "Replace Image" at bounding box center [110, 206] width 118 height 18
type input "C:\fakepath\CBG vitality photo.webp"
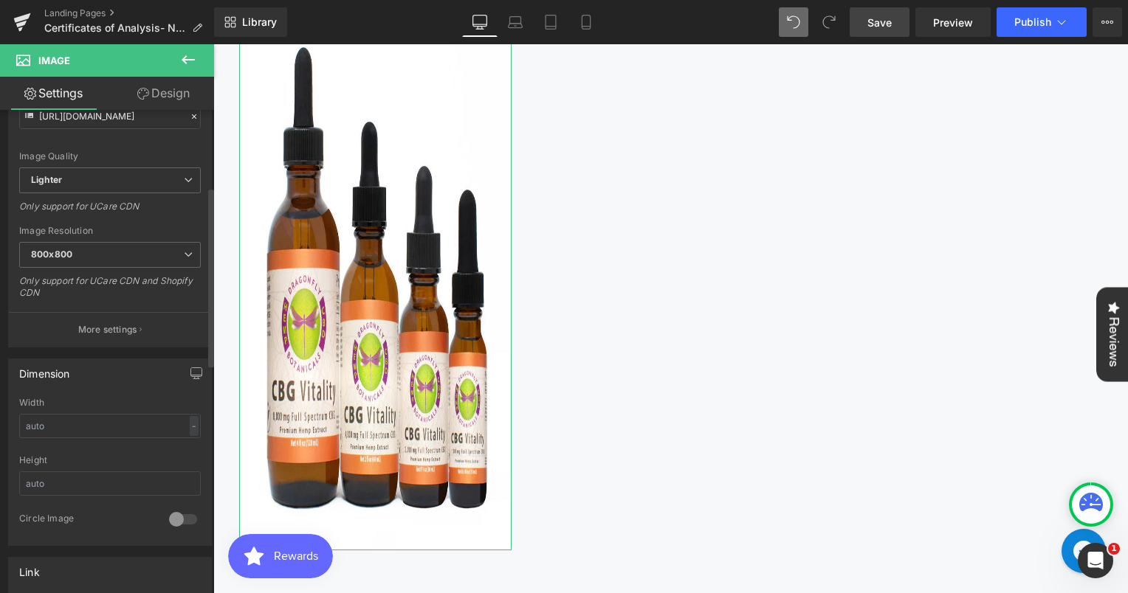
scroll to position [207, 0]
click at [190, 416] on div "-" at bounding box center [194, 420] width 9 height 20
click at [184, 466] on li "px" at bounding box center [191, 464] width 18 height 21
click at [115, 373] on div "Dimension" at bounding box center [110, 367] width 202 height 28
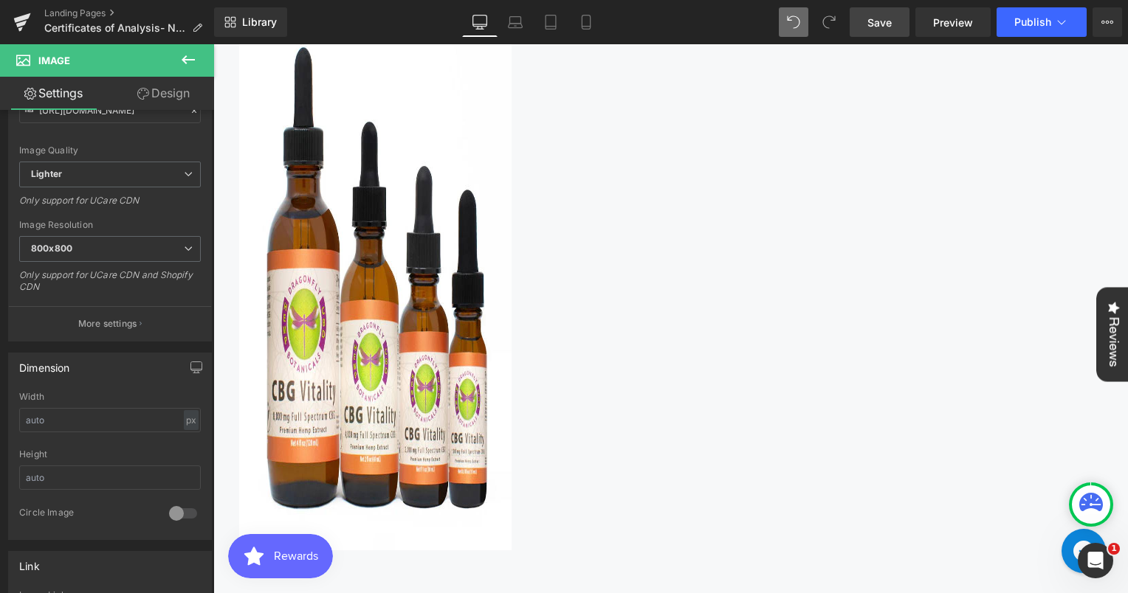
click at [191, 61] on icon at bounding box center [188, 60] width 18 height 18
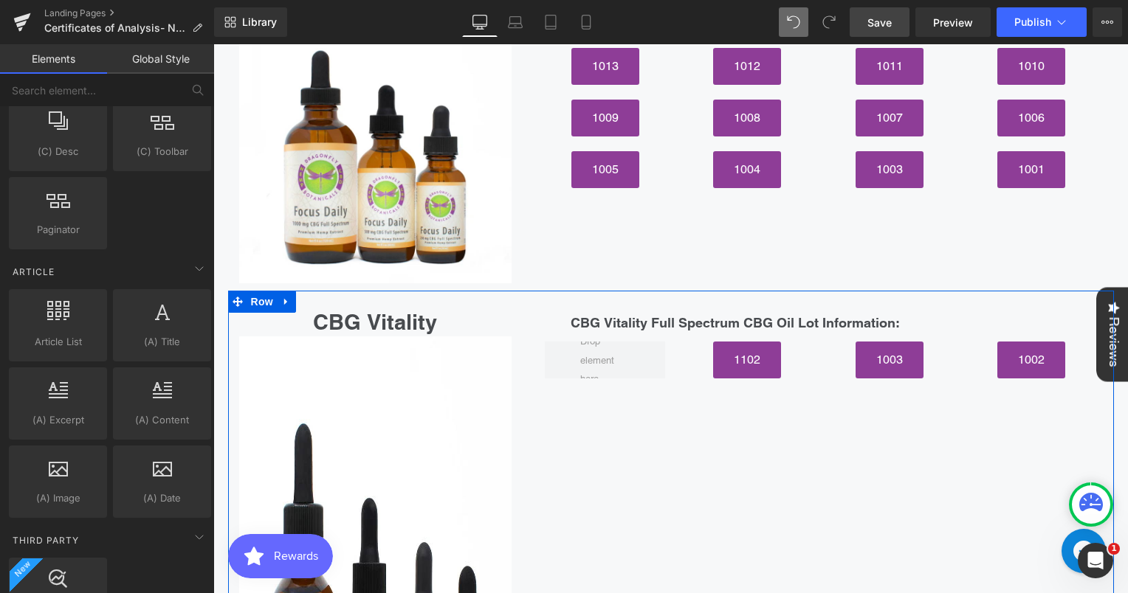
scroll to position [5220, 0]
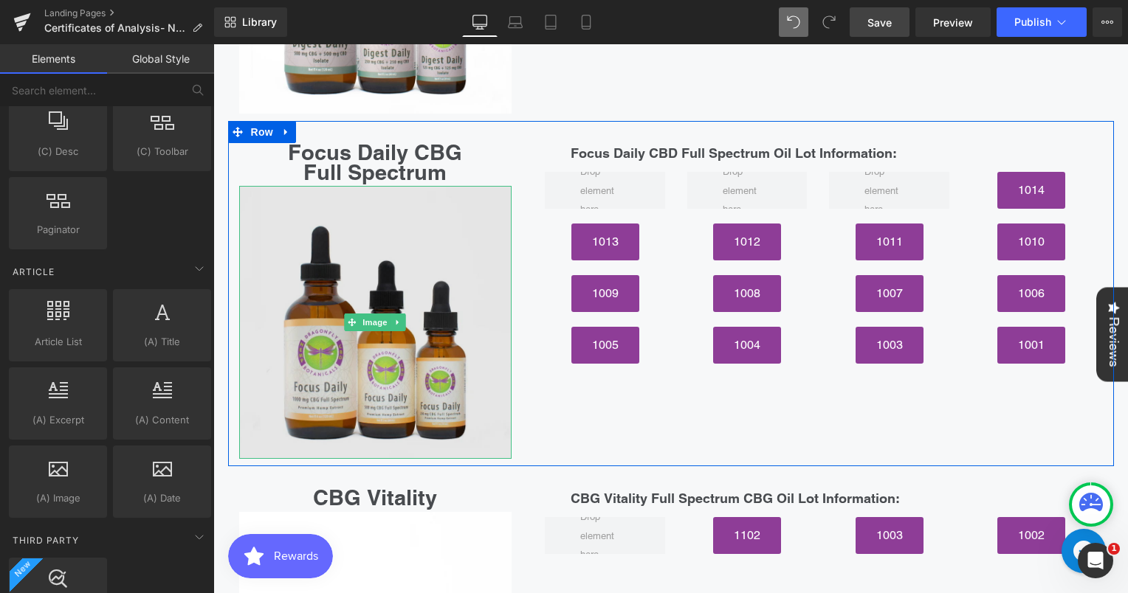
click at [381, 307] on img at bounding box center [375, 322] width 273 height 273
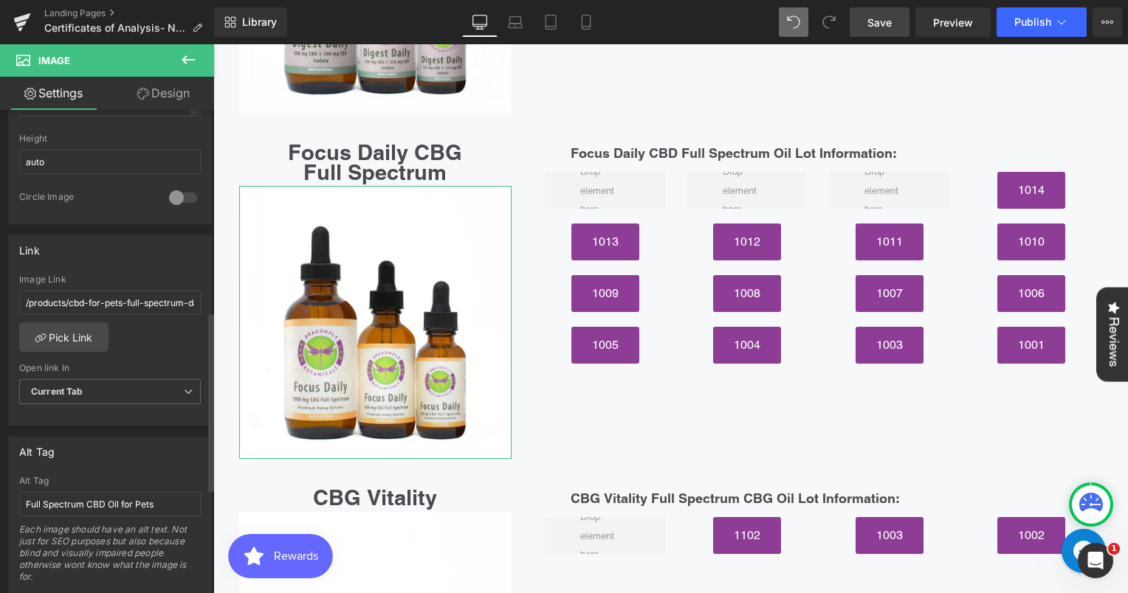
scroll to position [481, 0]
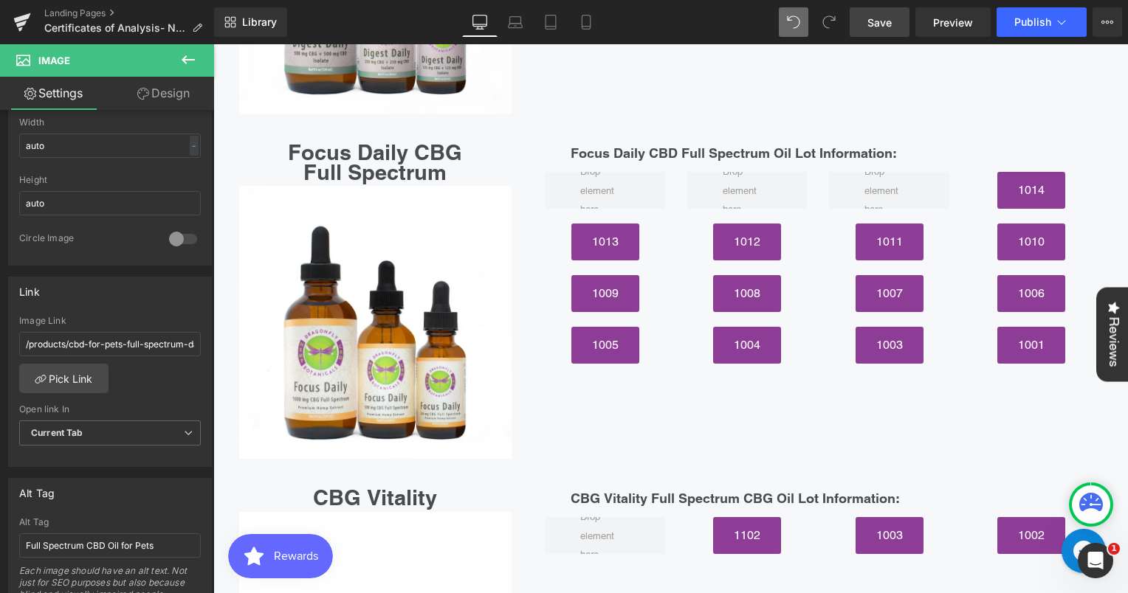
click at [345, 314] on span at bounding box center [352, 323] width 15 height 18
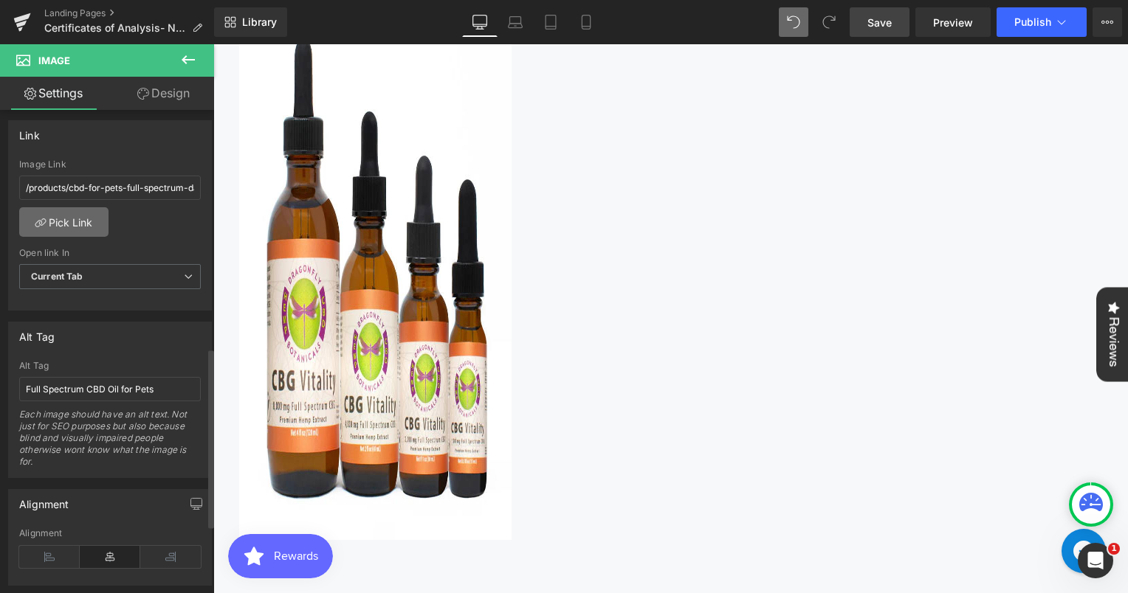
scroll to position [641, 0]
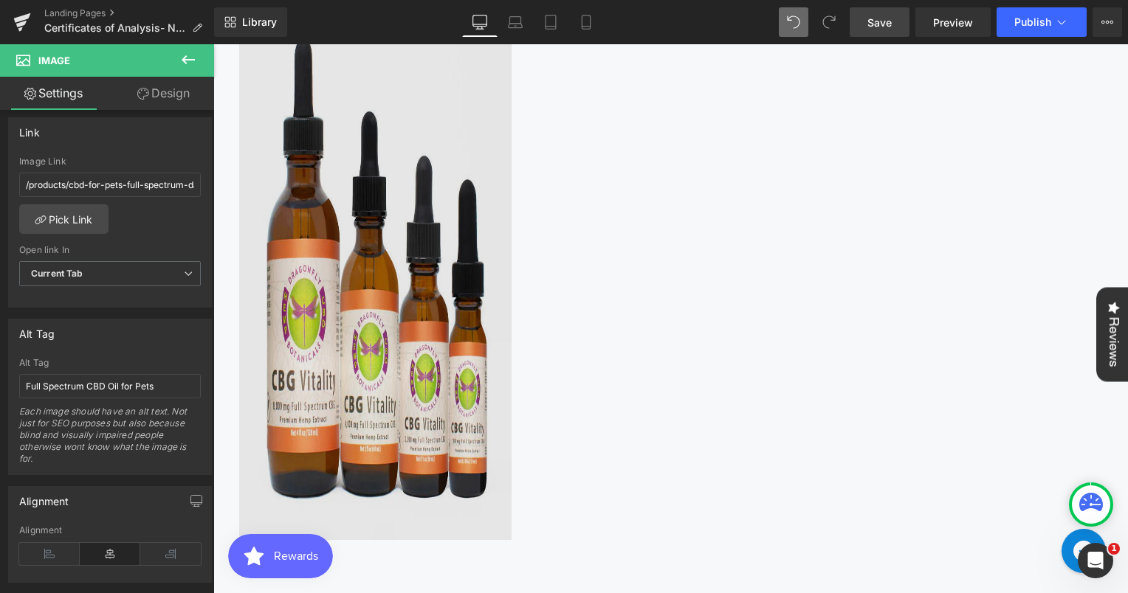
click at [351, 349] on img at bounding box center [375, 245] width 273 height 590
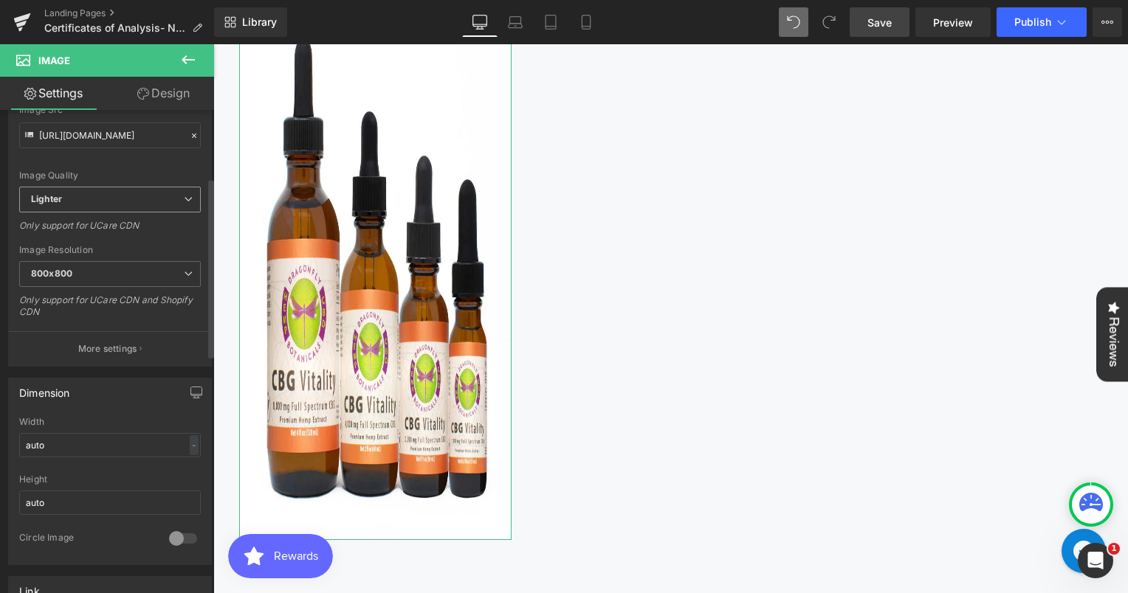
scroll to position [182, 0]
click at [86, 444] on input "auto" at bounding box center [110, 444] width 182 height 24
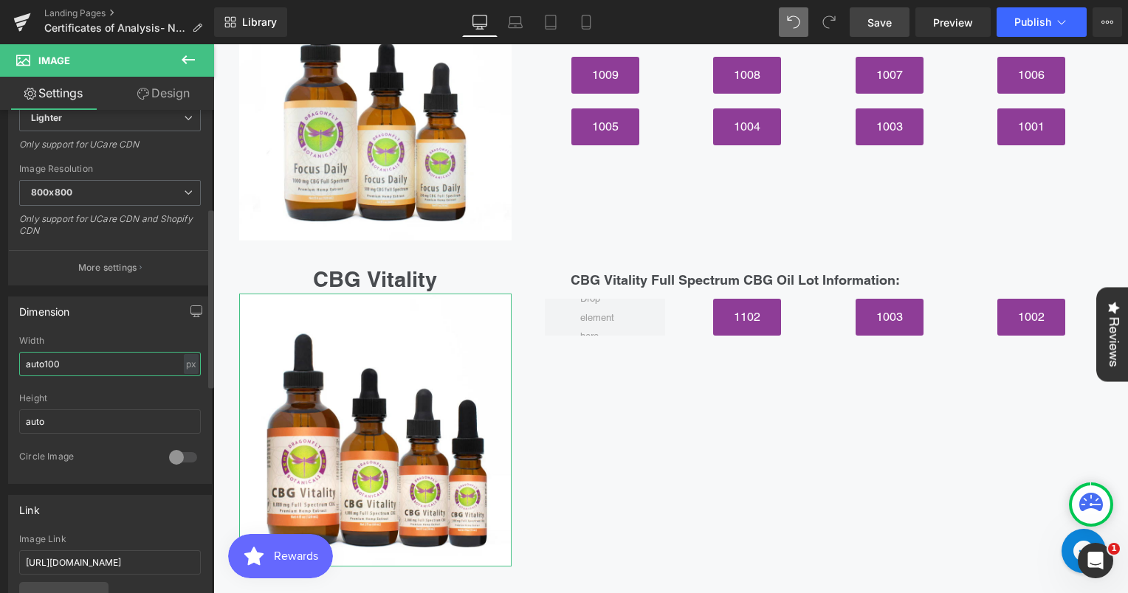
scroll to position [275, 0]
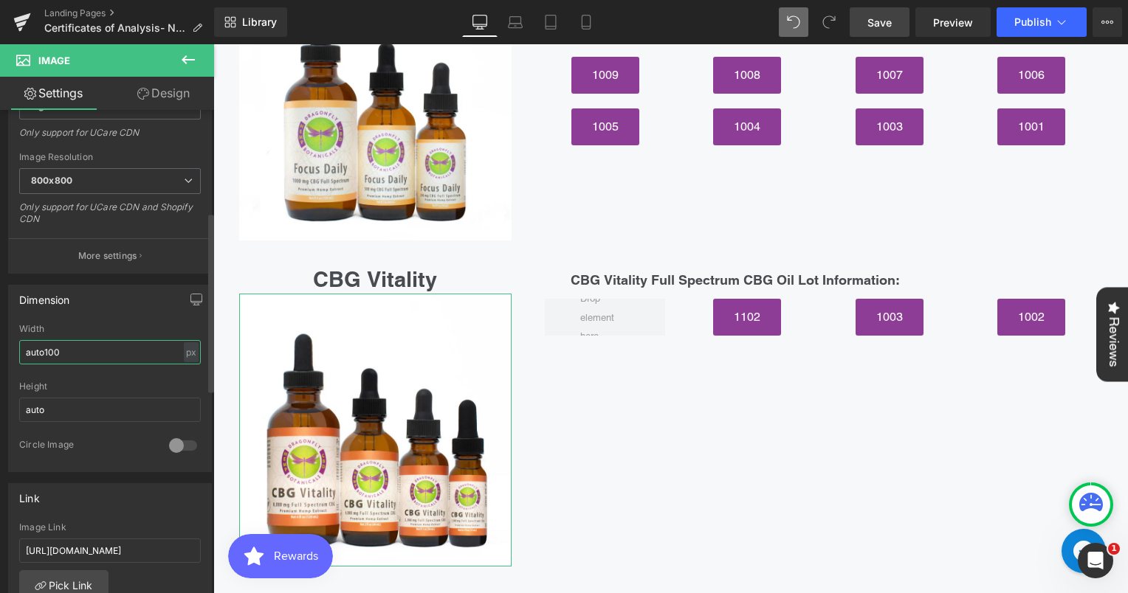
type input "auto100"
click at [198, 395] on div "auto Width auto100 px % px auto Height auto 0 Circle Image" at bounding box center [110, 398] width 202 height 148
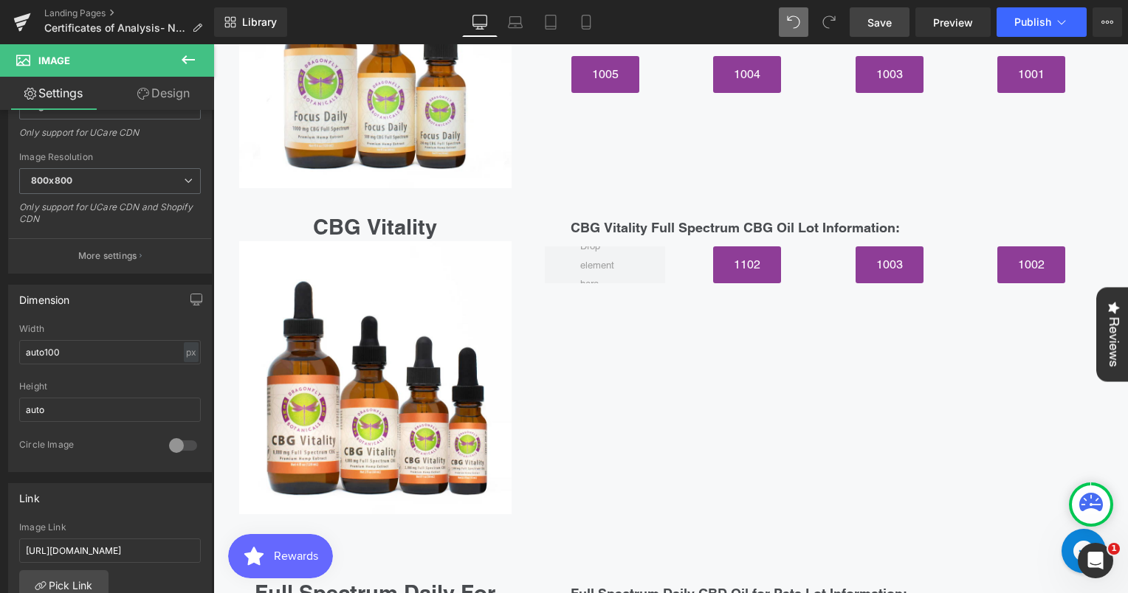
scroll to position [5485, 0]
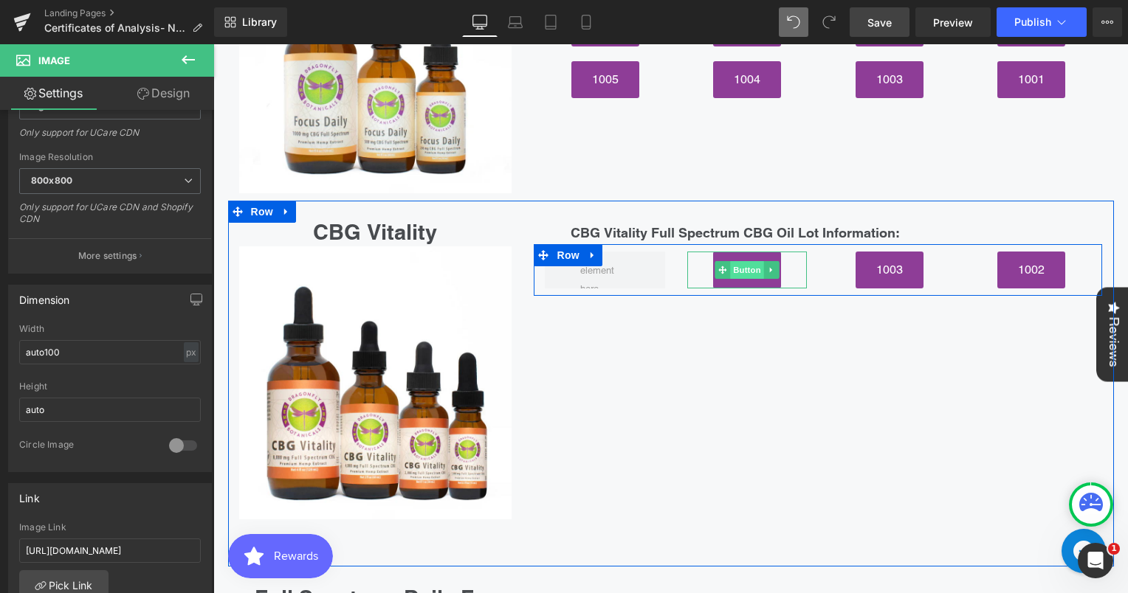
click at [747, 261] on span "Button" at bounding box center [747, 270] width 34 height 18
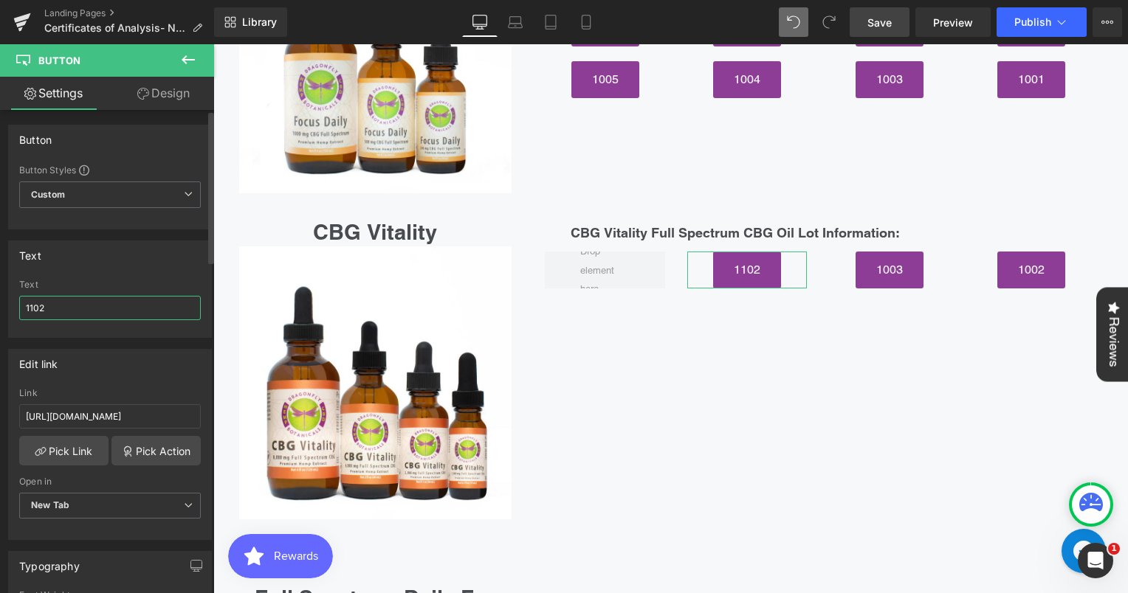
click at [117, 313] on input "1102" at bounding box center [110, 308] width 182 height 24
type input "1"
type input "1004"
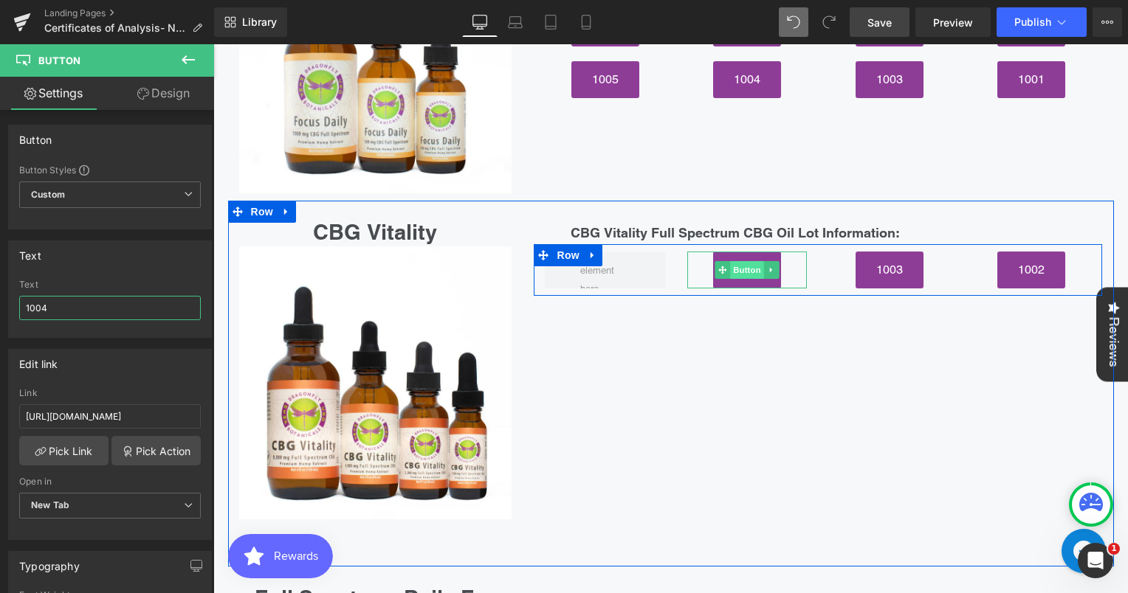
click at [739, 261] on span "Button" at bounding box center [747, 270] width 34 height 18
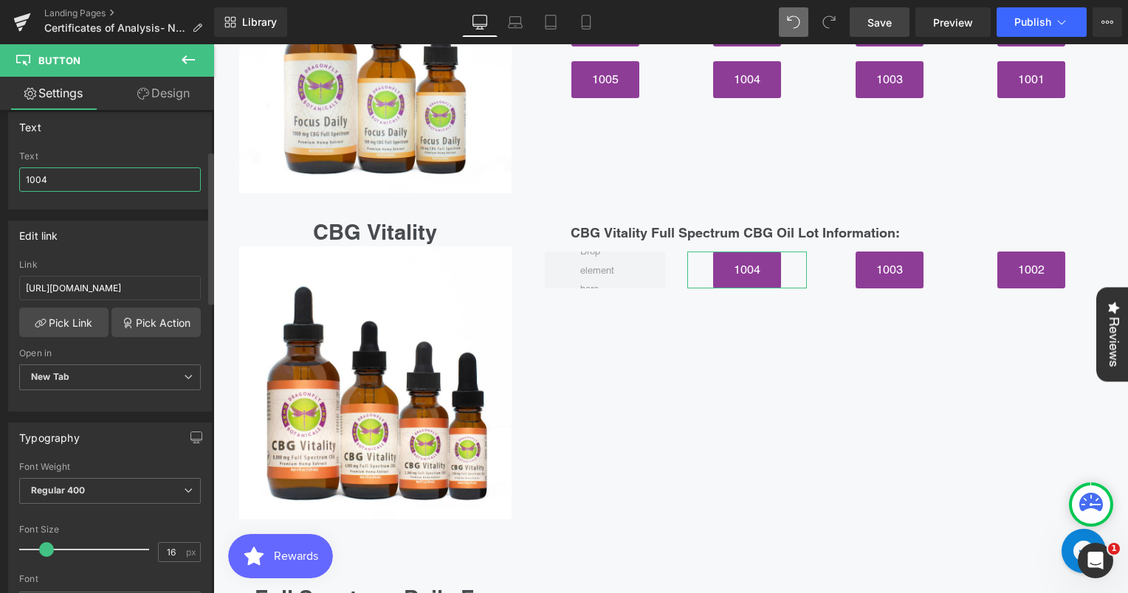
scroll to position [129, 0]
click at [119, 277] on input "https://cdn.shopify.com/s/files/1/3002/5842/files/IsolateCBD-LOT-1102-500mg-oz-…" at bounding box center [110, 287] width 182 height 24
paste input "[URL][DOMAIN_NAME]"
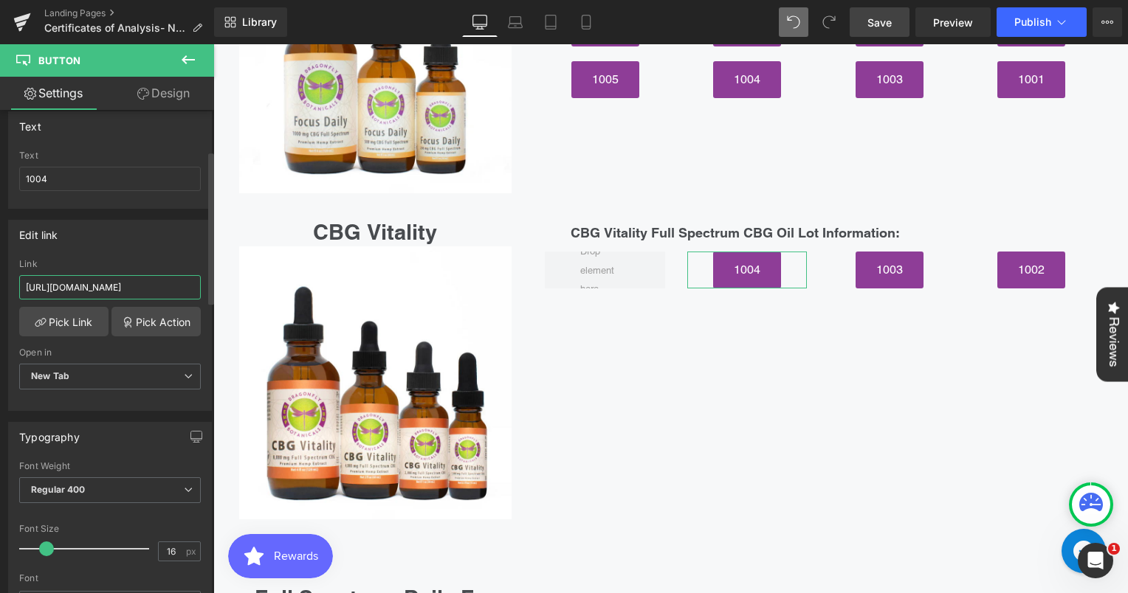
scroll to position [0, 204]
type input "[URL][DOMAIN_NAME]"
click at [163, 246] on div "Edit link" at bounding box center [110, 235] width 202 height 28
click at [891, 16] on span "Save" at bounding box center [879, 22] width 24 height 15
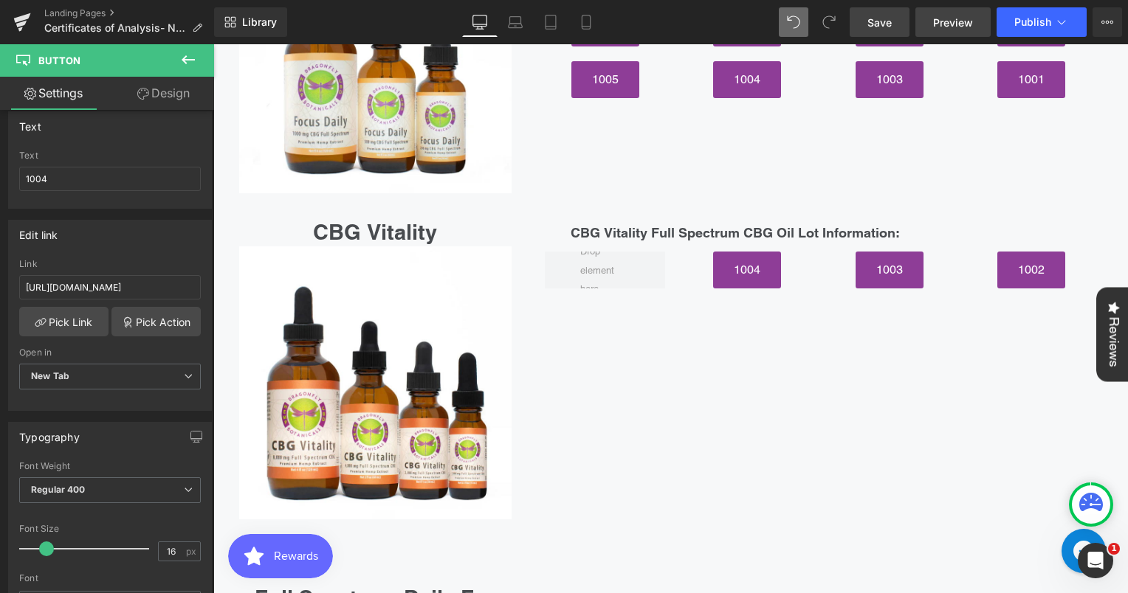
click at [965, 21] on span "Preview" at bounding box center [953, 22] width 40 height 15
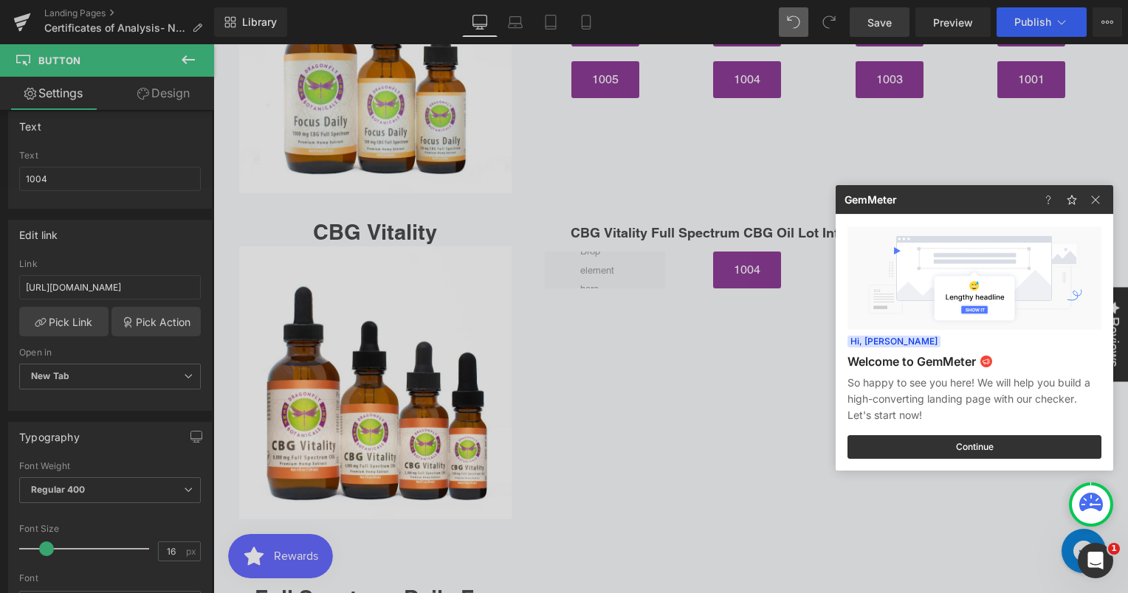
click at [1026, 21] on div at bounding box center [564, 296] width 1128 height 593
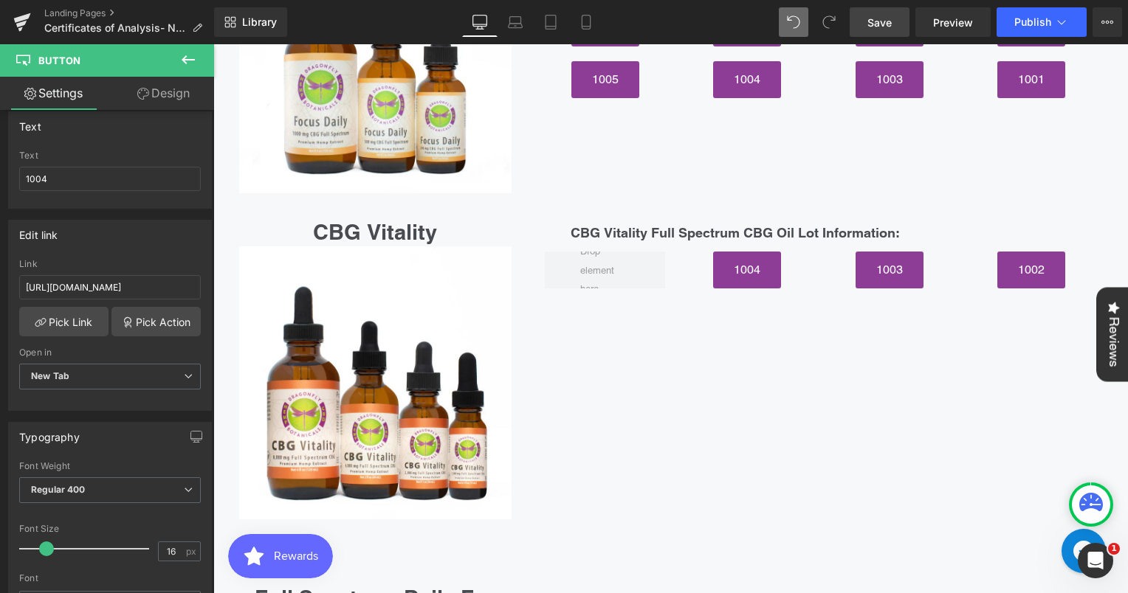
click at [1026, 21] on span "Publish" at bounding box center [1032, 22] width 37 height 12
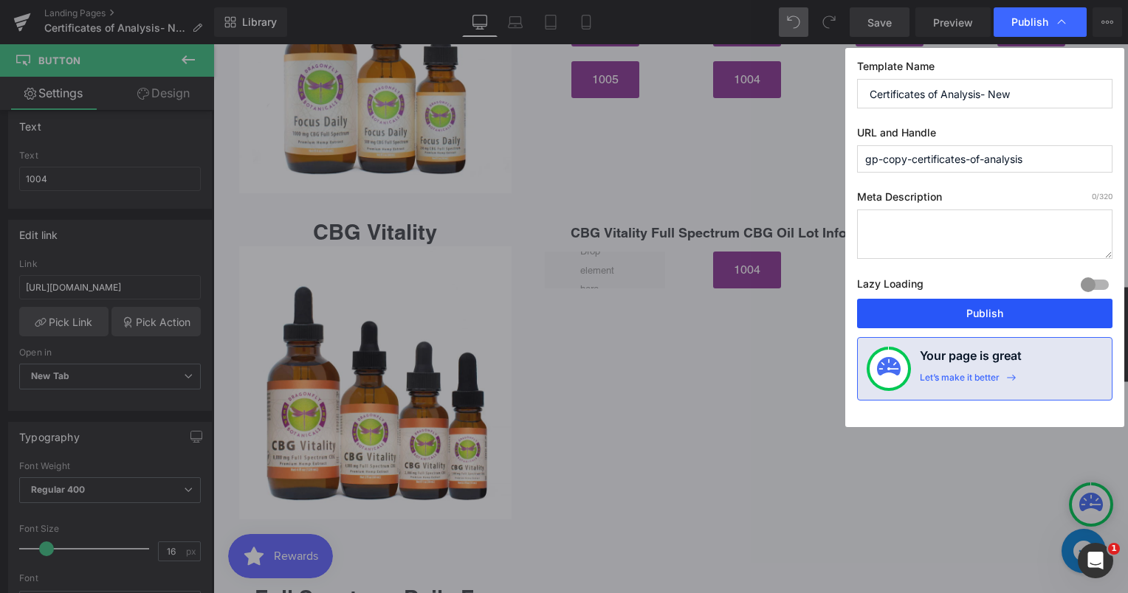
click at [1000, 308] on button "Publish" at bounding box center [984, 314] width 255 height 30
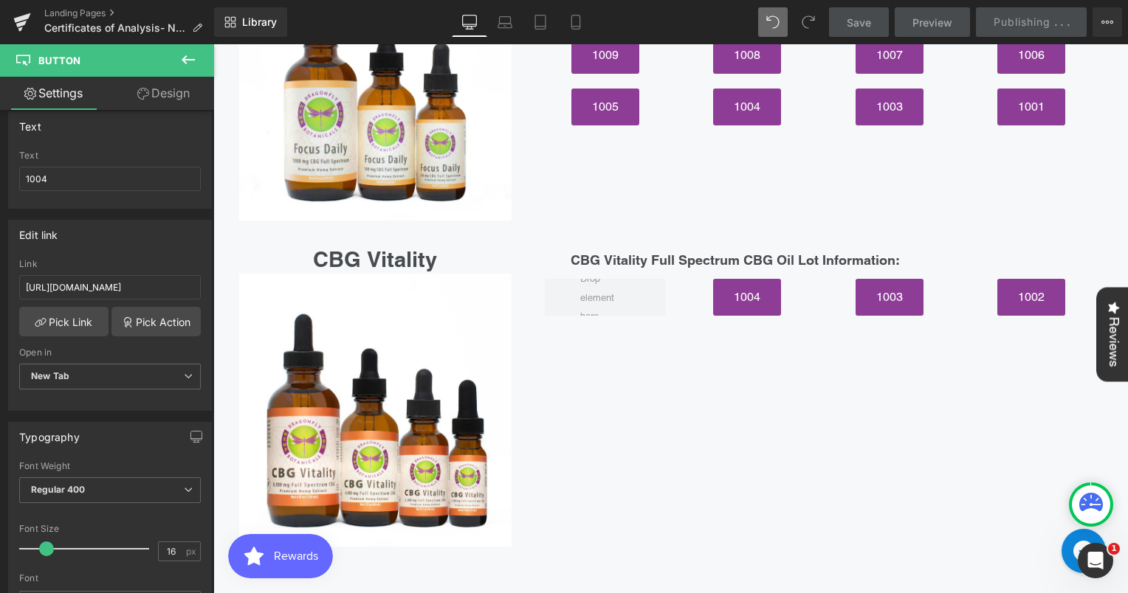
scroll to position [5387, 0]
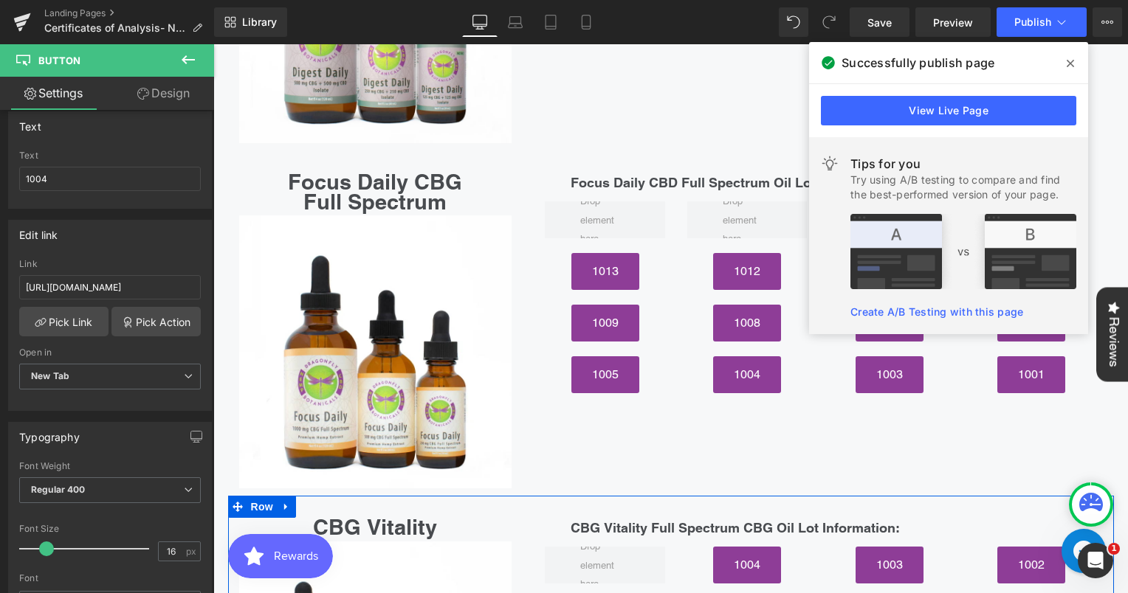
scroll to position [5190, 0]
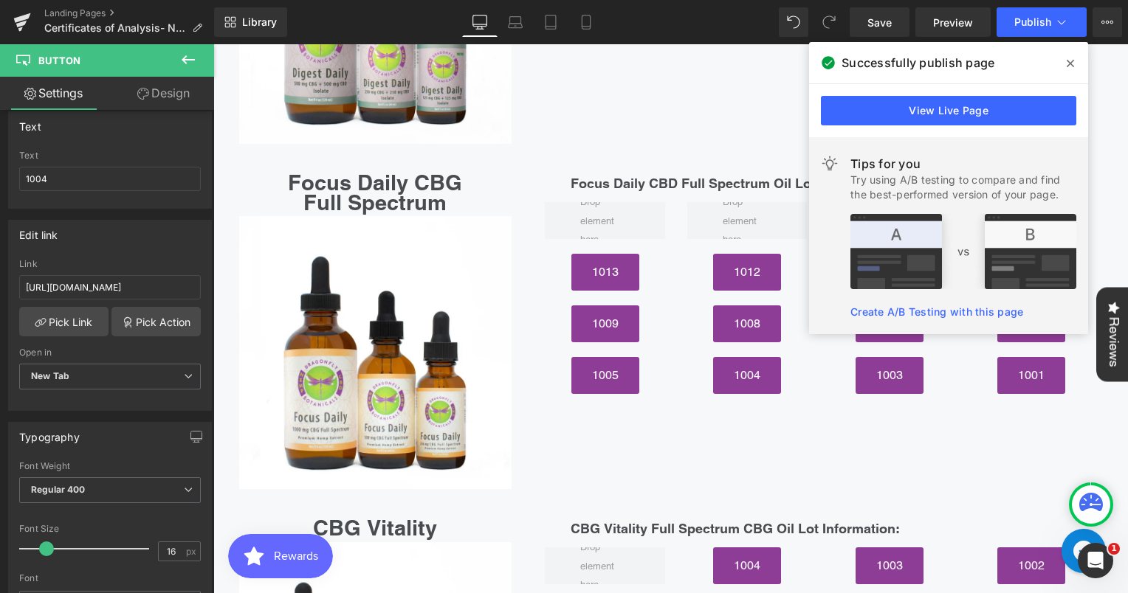
click at [1075, 61] on span at bounding box center [1070, 64] width 24 height 24
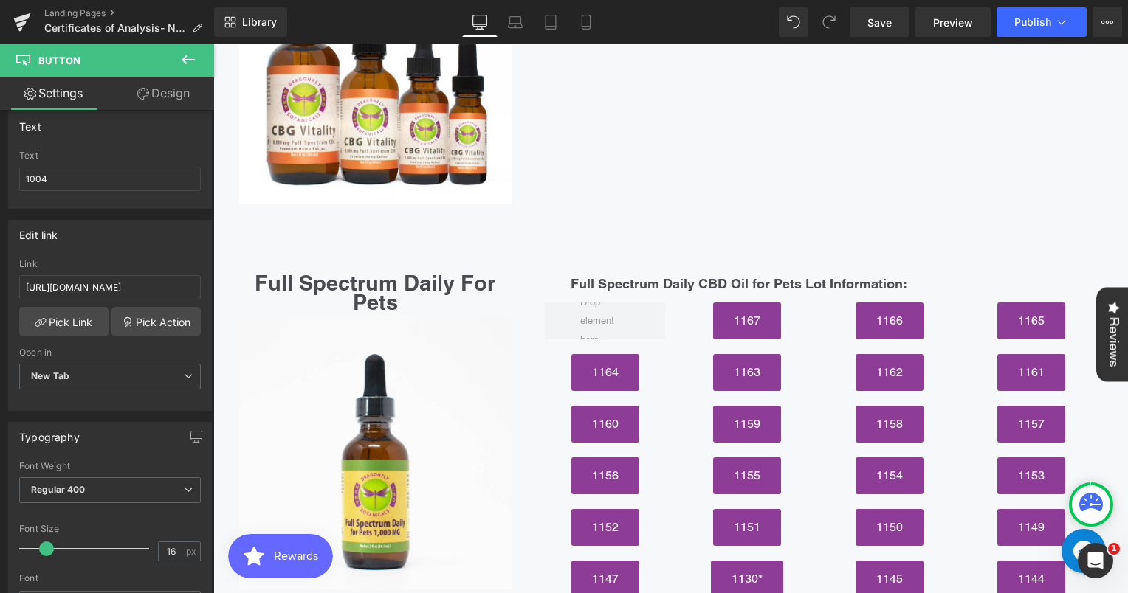
scroll to position [5787, 0]
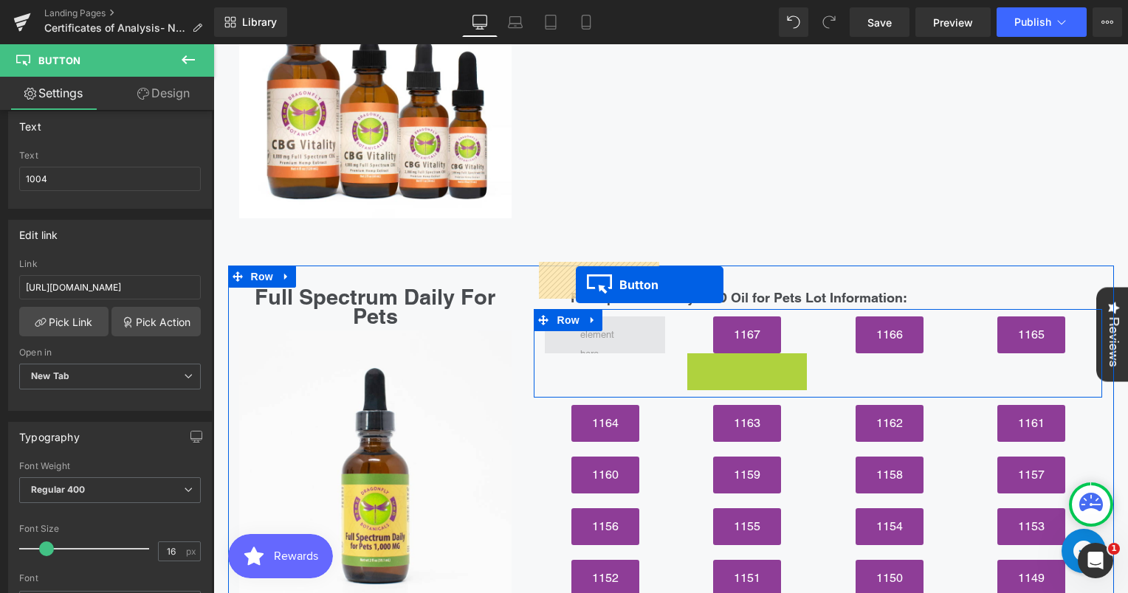
drag, startPoint x: 746, startPoint y: 317, endPoint x: 576, endPoint y: 285, distance: 173.4
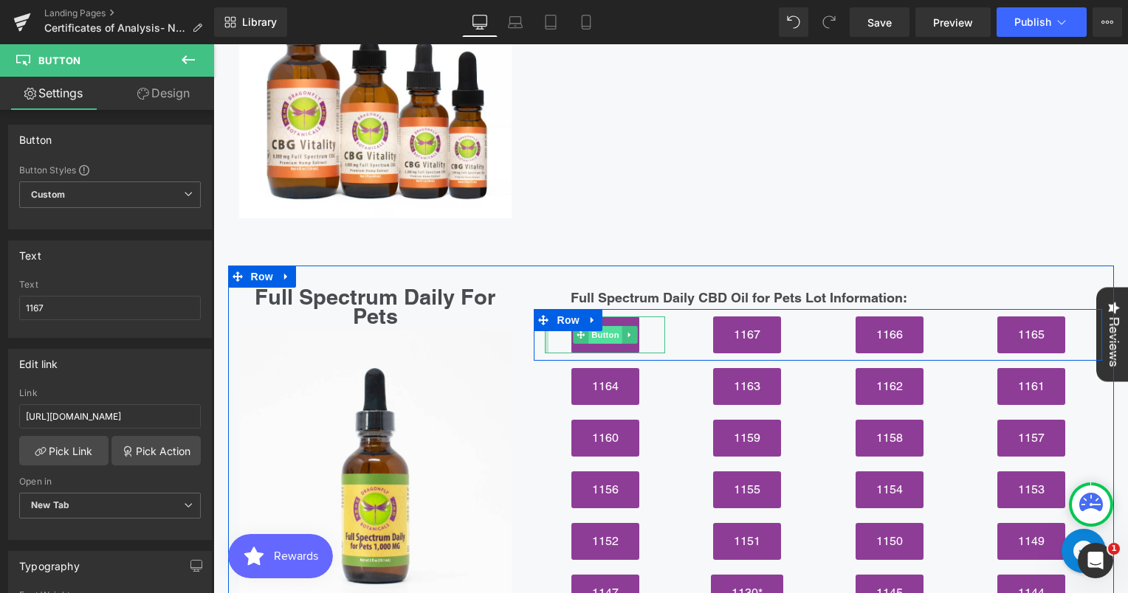
click at [597, 326] on span "Button" at bounding box center [605, 335] width 34 height 18
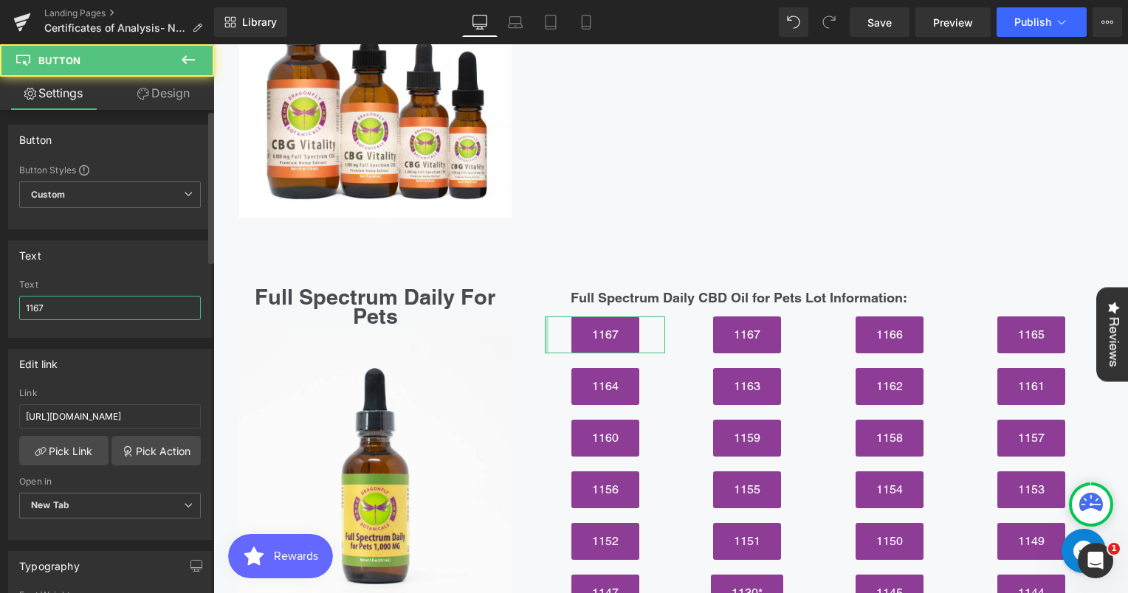
click at [87, 316] on input "1167" at bounding box center [110, 308] width 182 height 24
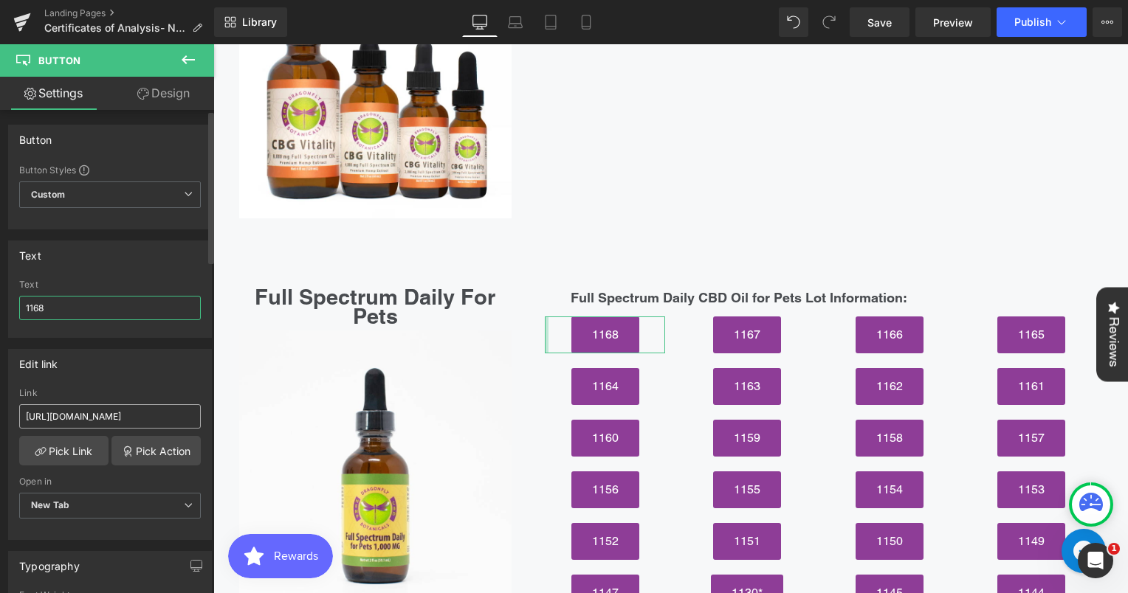
type input "1168"
click at [101, 427] on input "[URL][DOMAIN_NAME]" at bounding box center [110, 416] width 182 height 24
paste input "[URL][DOMAIN_NAME]"
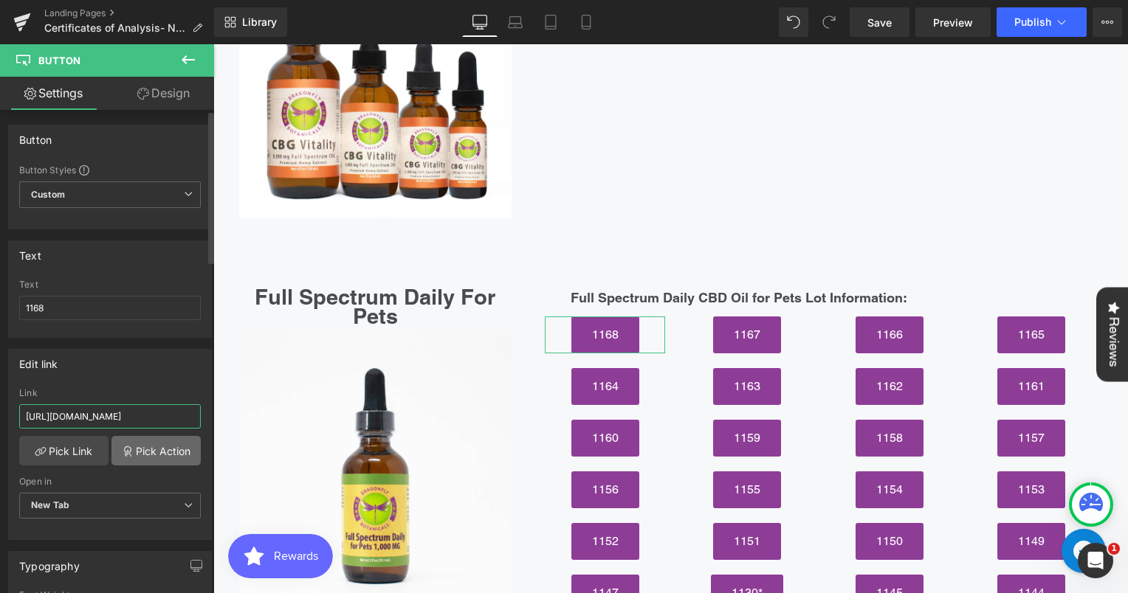
scroll to position [0, 163]
type input "[URL][DOMAIN_NAME]"
click at [874, 27] on span "Save" at bounding box center [879, 22] width 24 height 15
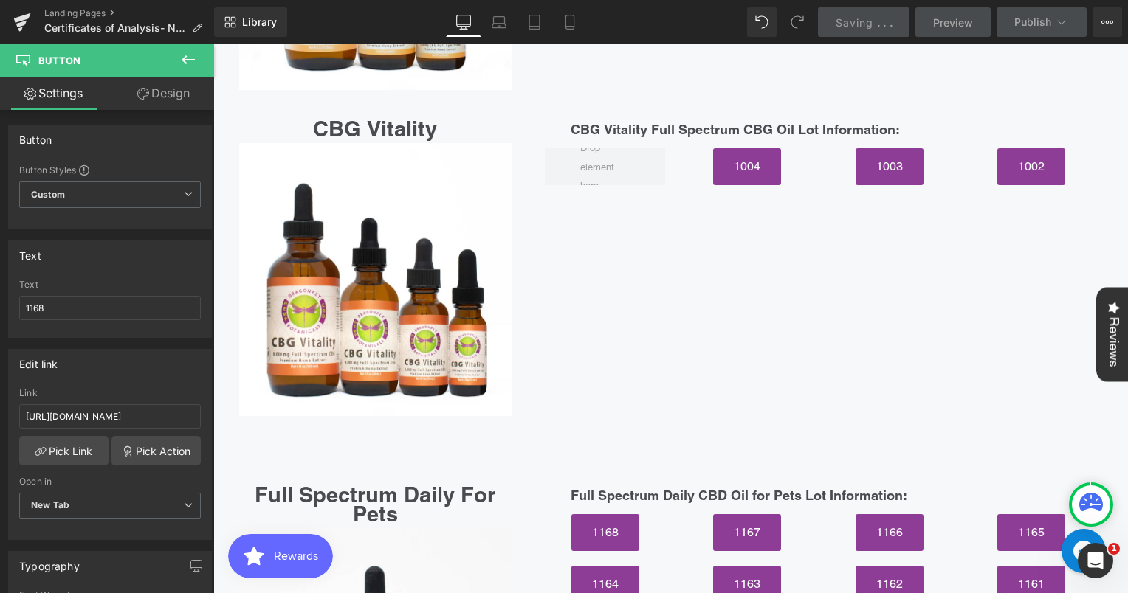
scroll to position [5402, 0]
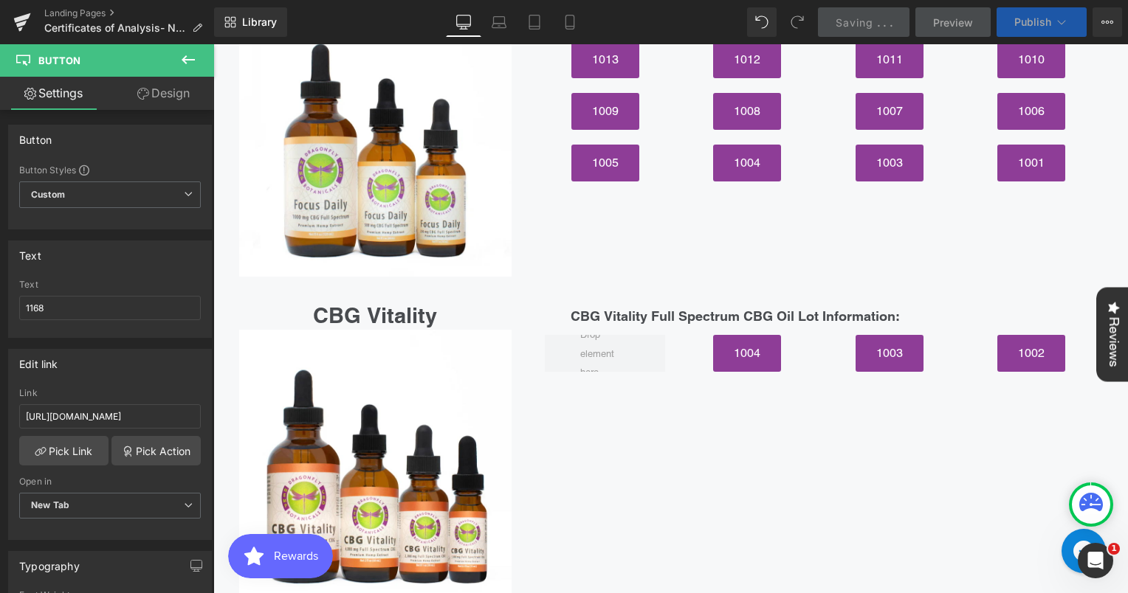
click at [1036, 25] on span "Publish" at bounding box center [1032, 22] width 37 height 12
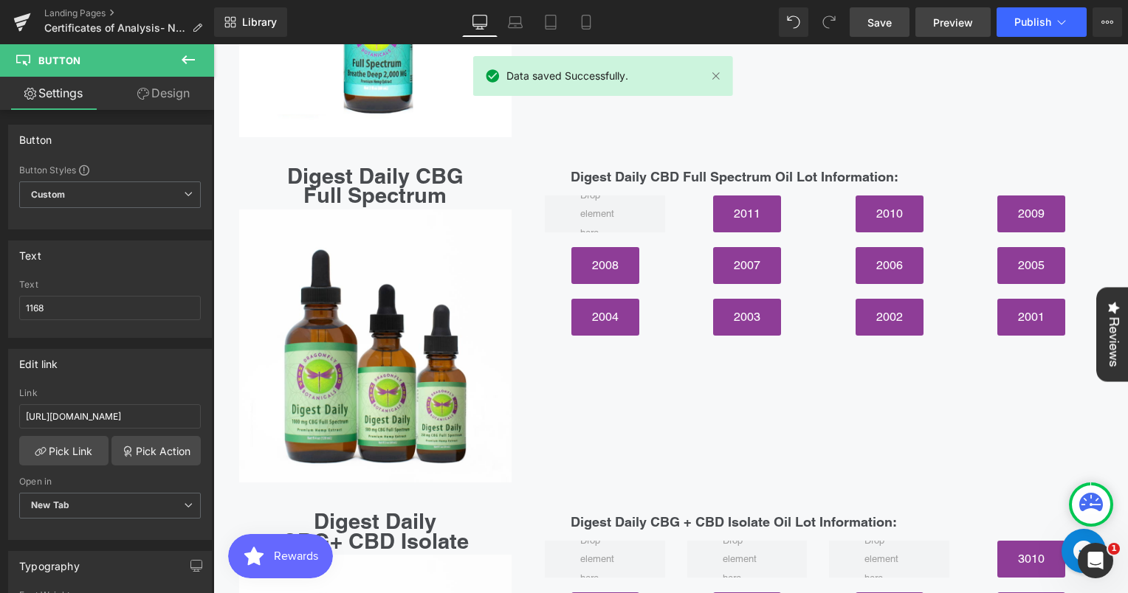
scroll to position [4481, 0]
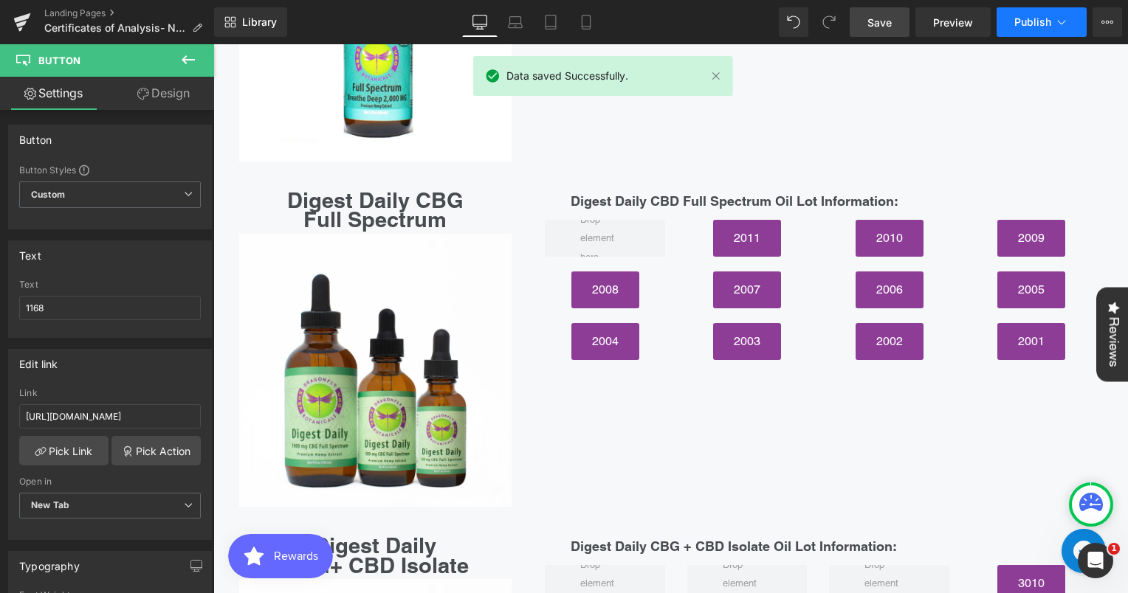
click at [1027, 21] on span "Publish" at bounding box center [1032, 22] width 37 height 12
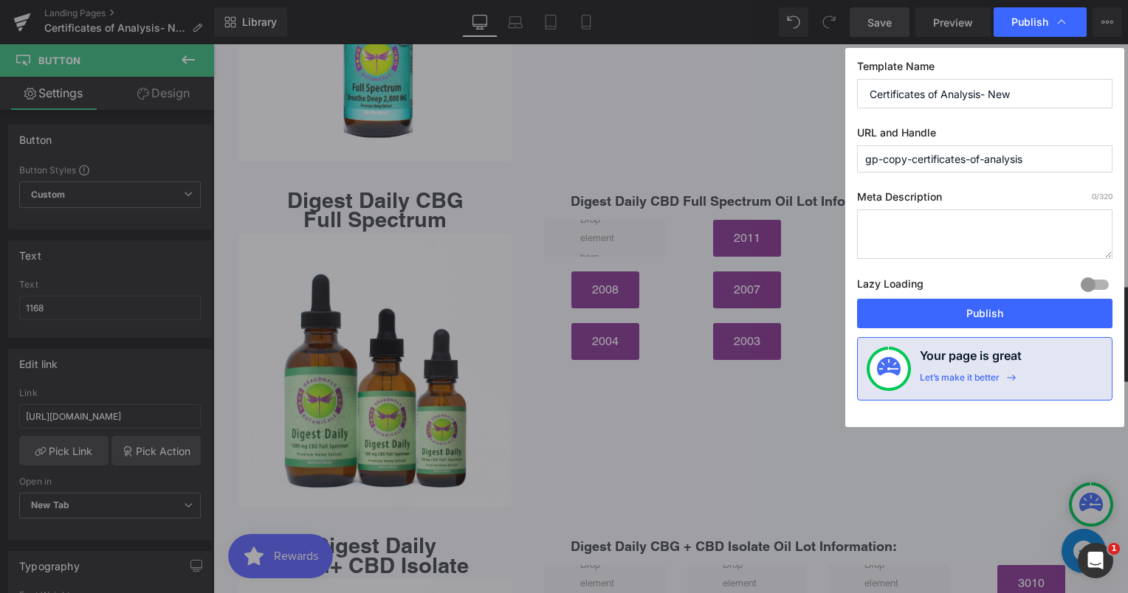
click at [1027, 21] on span "Publish" at bounding box center [1029, 21] width 37 height 13
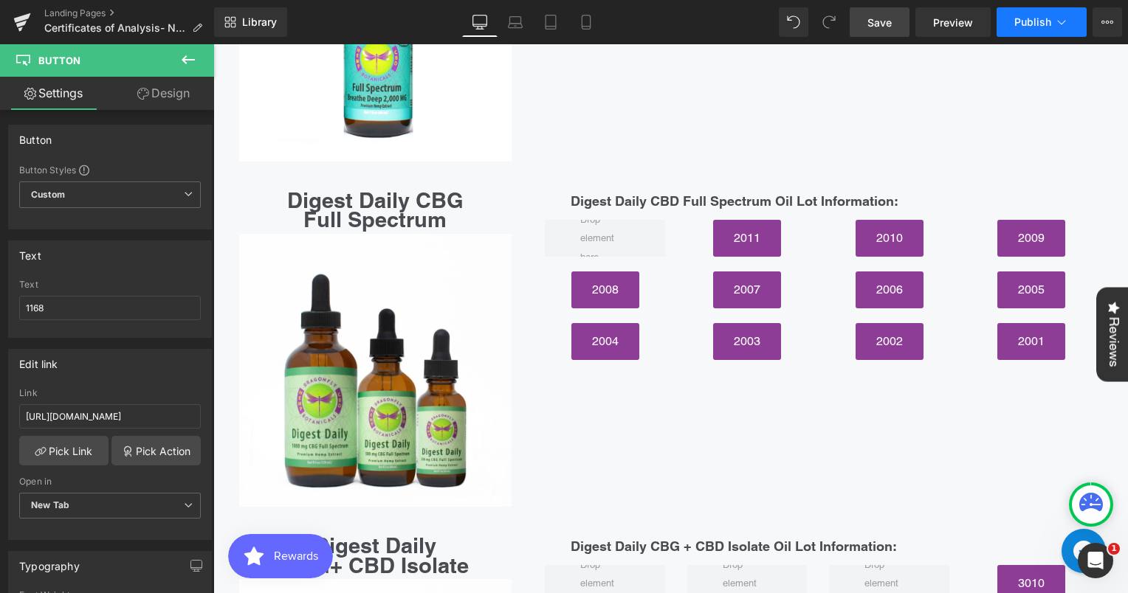
click at [1039, 13] on button "Publish" at bounding box center [1041, 22] width 90 height 30
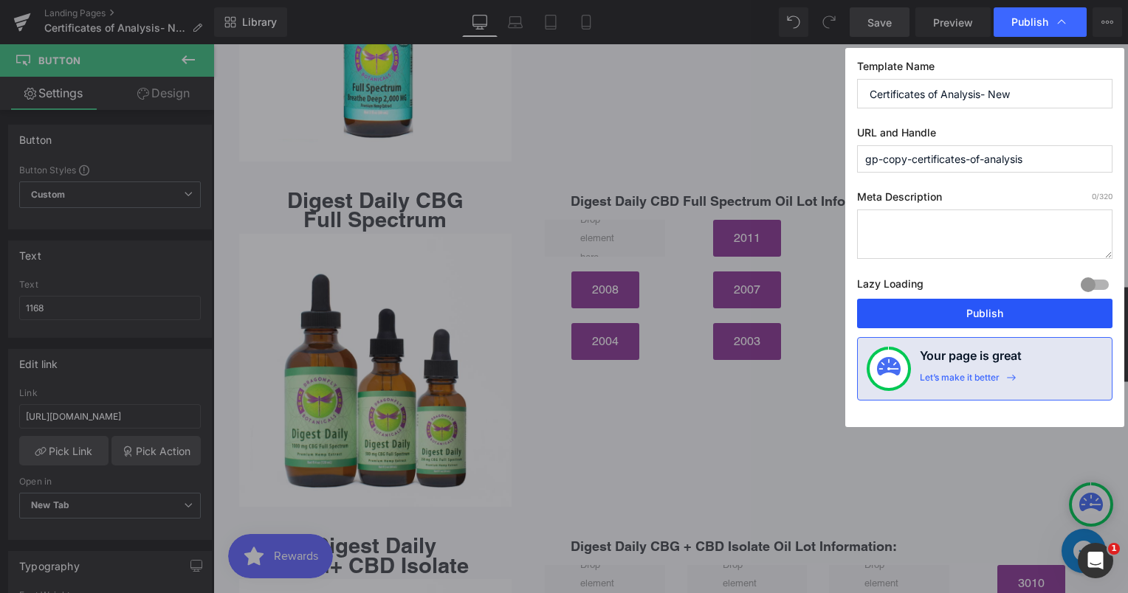
click at [1026, 308] on button "Publish" at bounding box center [984, 314] width 255 height 30
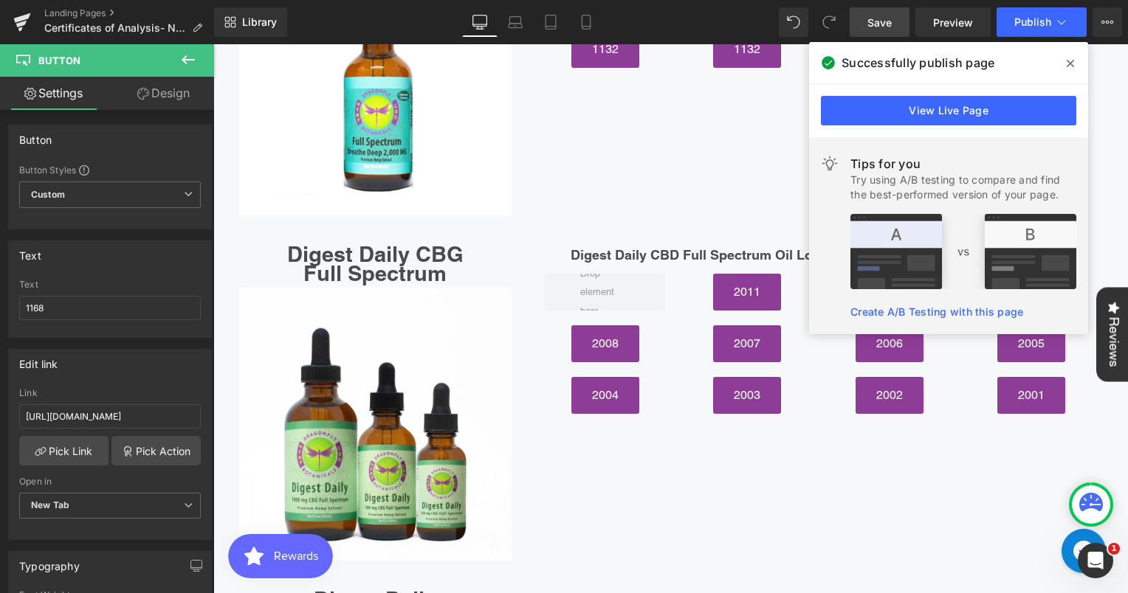
scroll to position [4420, 0]
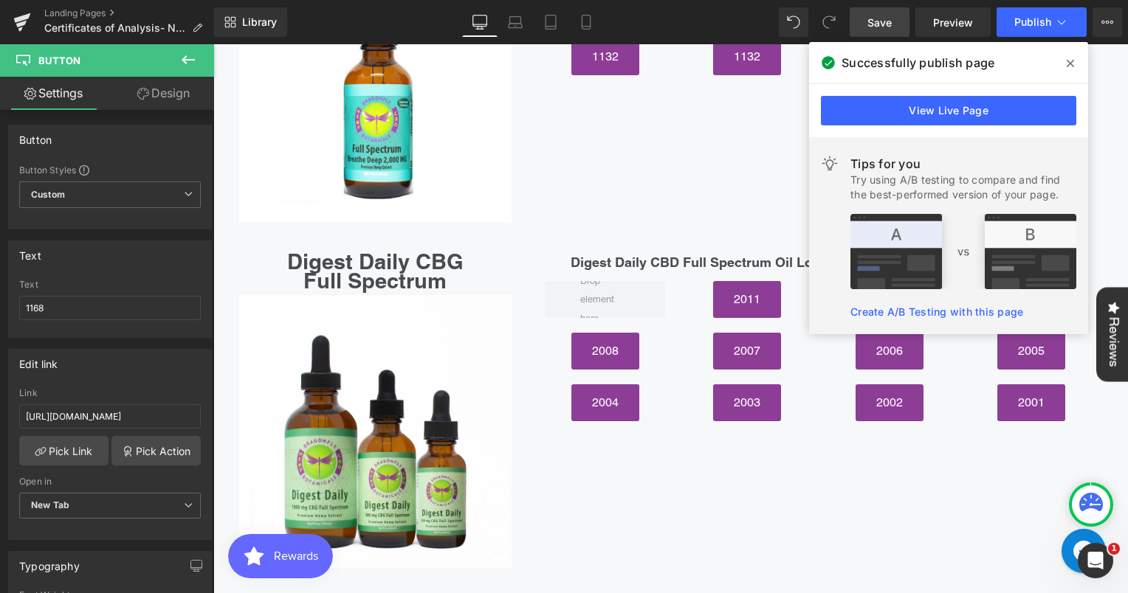
click at [1068, 66] on icon at bounding box center [1069, 63] width 7 height 7
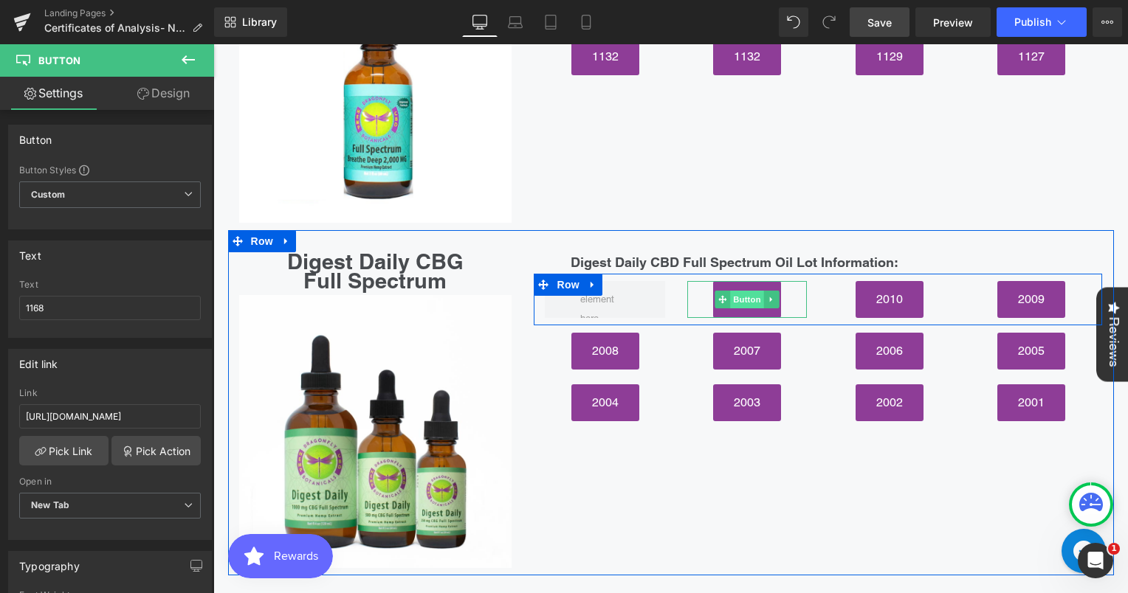
click at [734, 291] on span "Button" at bounding box center [747, 300] width 34 height 18
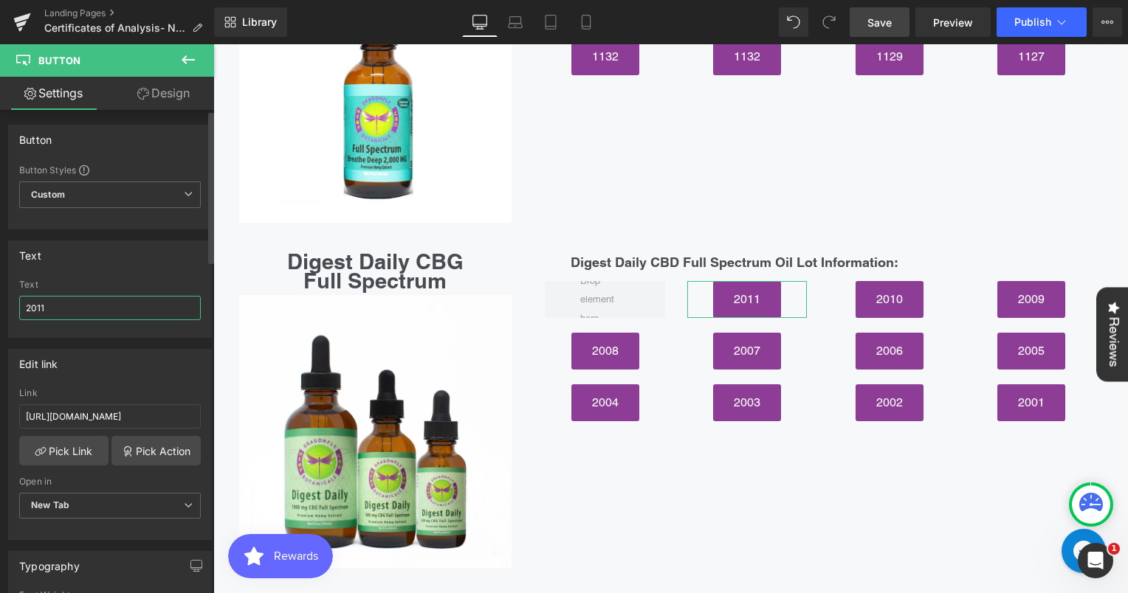
click at [32, 308] on input "2011" at bounding box center [110, 308] width 182 height 24
click at [891, 24] on span "Save" at bounding box center [879, 22] width 24 height 15
click at [1019, 30] on button "Publish" at bounding box center [1041, 22] width 90 height 30
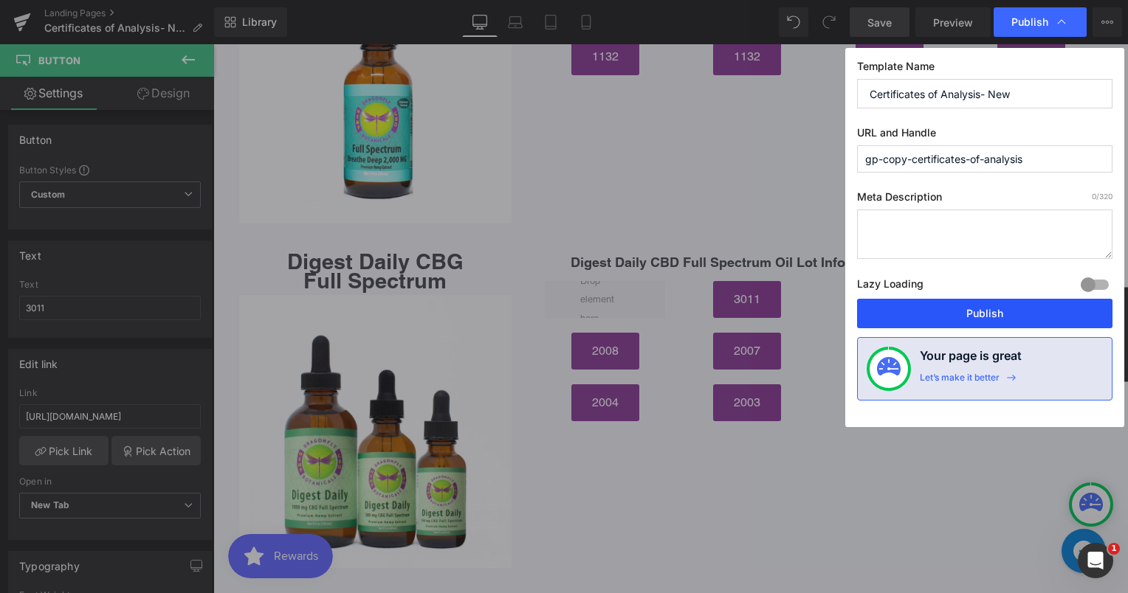
click at [977, 307] on button "Publish" at bounding box center [984, 314] width 255 height 30
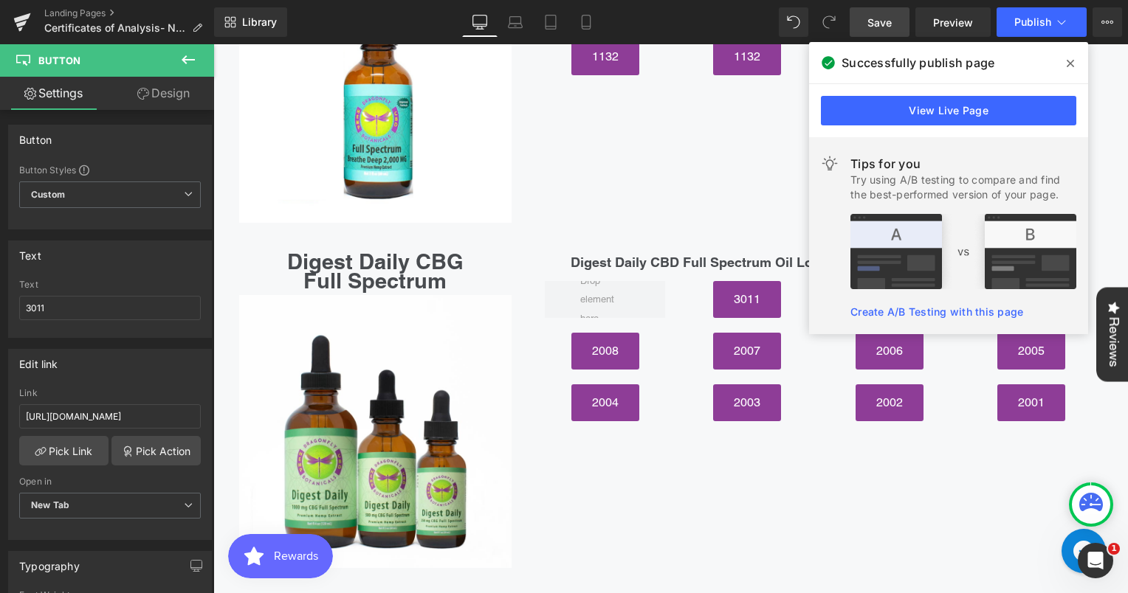
click at [1066, 66] on span at bounding box center [1070, 64] width 24 height 24
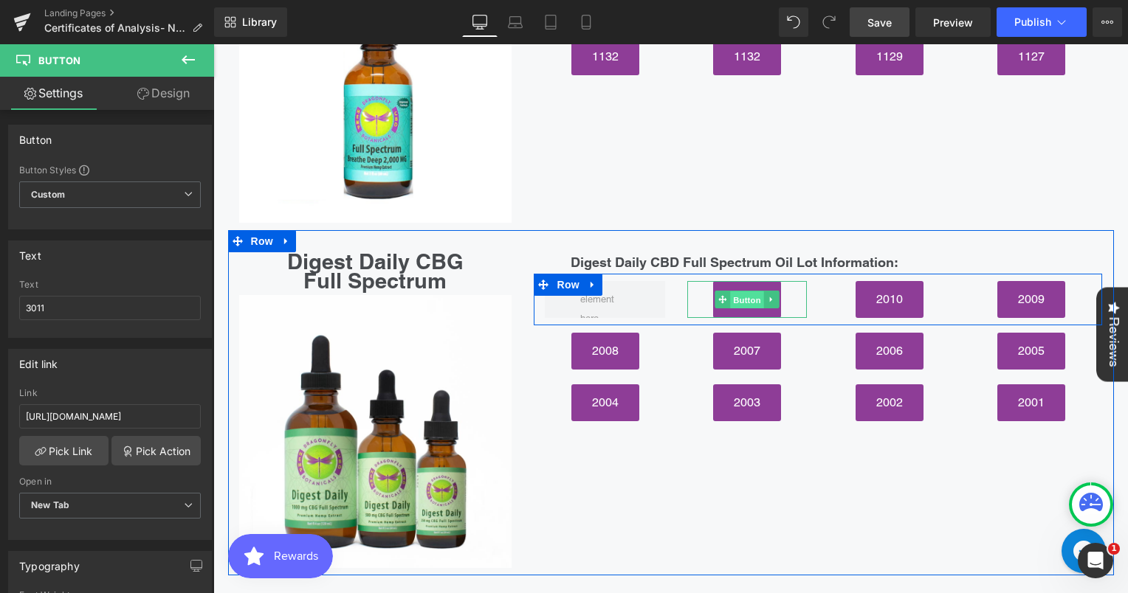
click at [730, 291] on span "Button" at bounding box center [747, 300] width 34 height 18
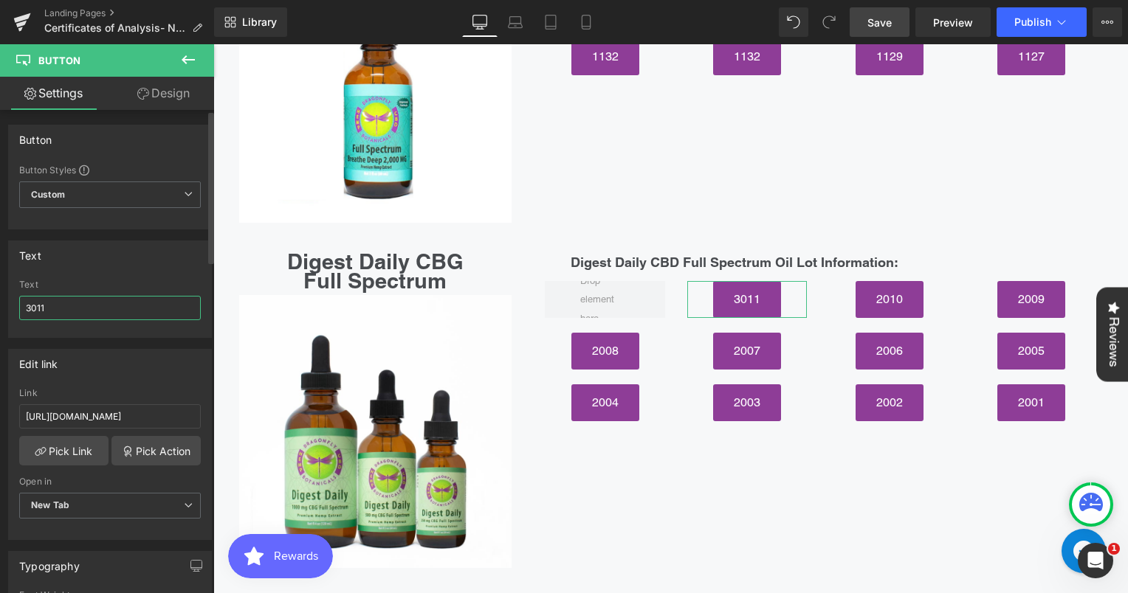
click at [29, 311] on input "3011" at bounding box center [110, 308] width 182 height 24
type input "2011"
click at [652, 105] on div "Full Spectrum Breathe Deep Heading Image Full Spectrum Breathe Deep CBD Oil Lot…" at bounding box center [671, 57] width 886 height 345
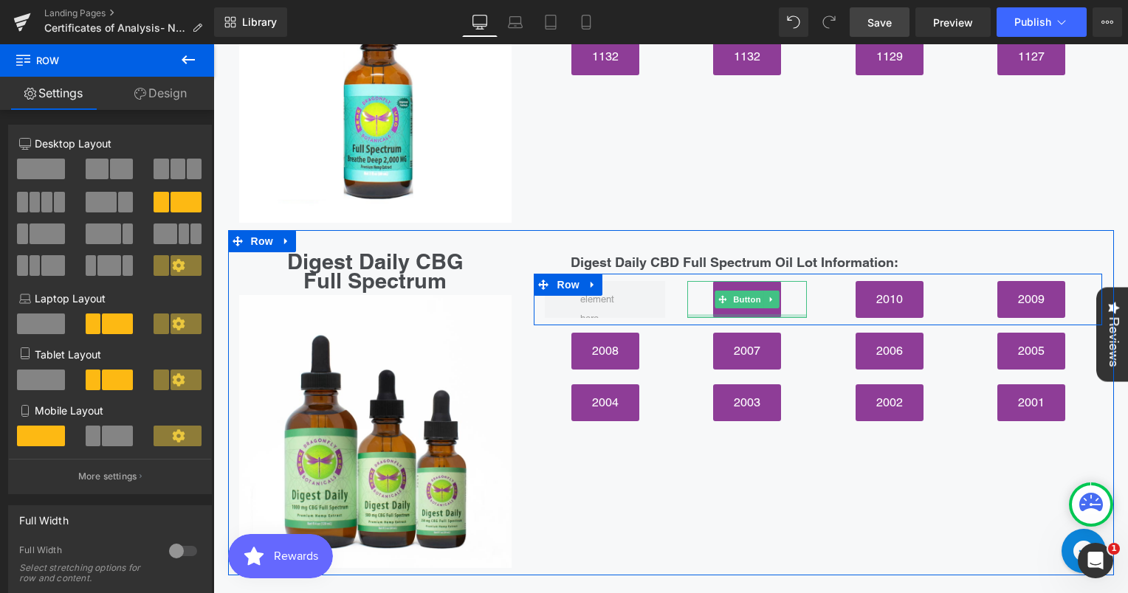
click at [738, 314] on div at bounding box center [747, 316] width 120 height 4
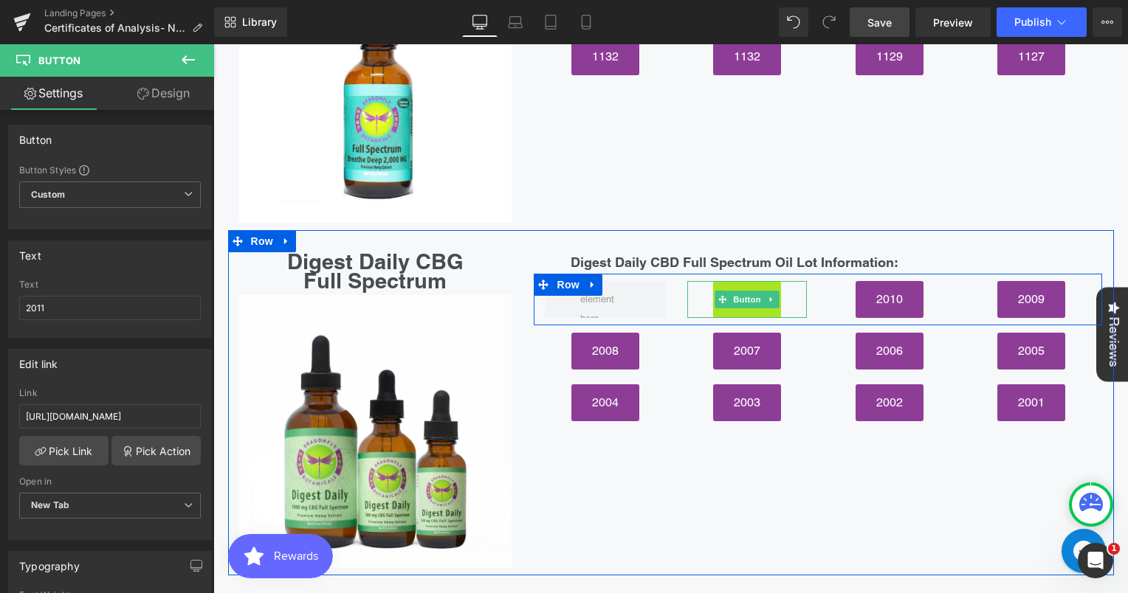
click at [759, 281] on link "2011" at bounding box center [747, 299] width 68 height 37
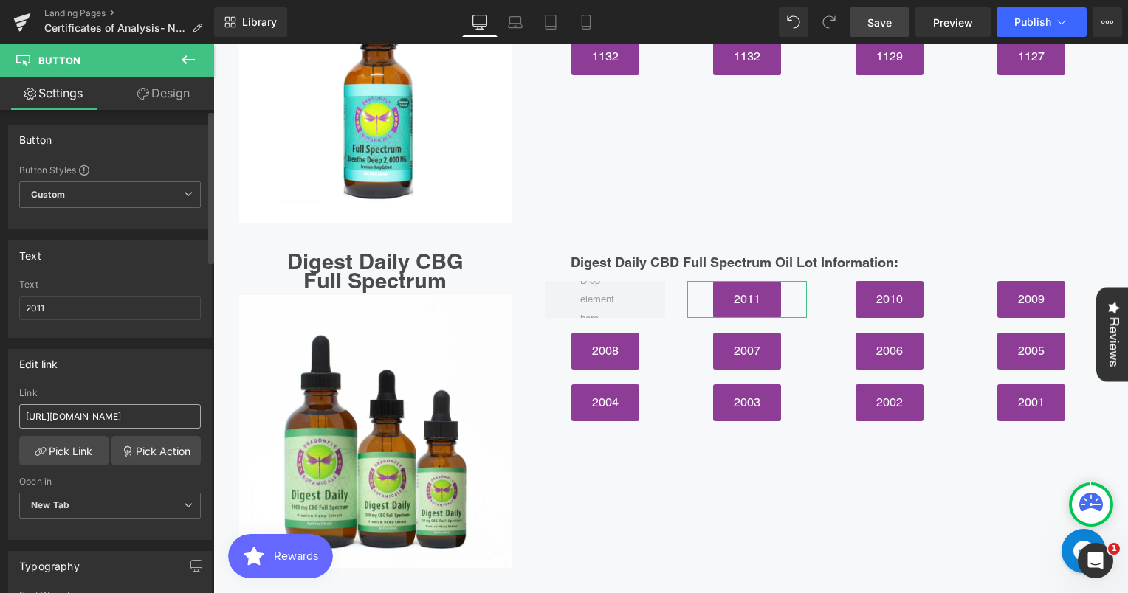
click at [115, 413] on input "[URL][DOMAIN_NAME]" at bounding box center [110, 416] width 182 height 24
type input "[URL][DOMAIN_NAME]"
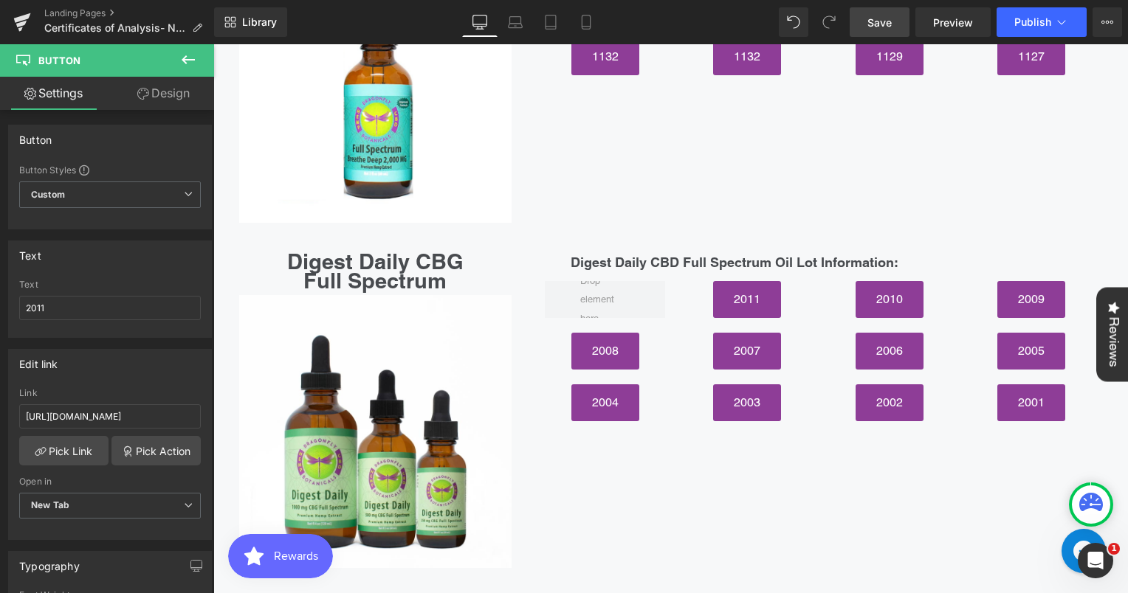
click at [887, 24] on span "Save" at bounding box center [879, 22] width 24 height 15
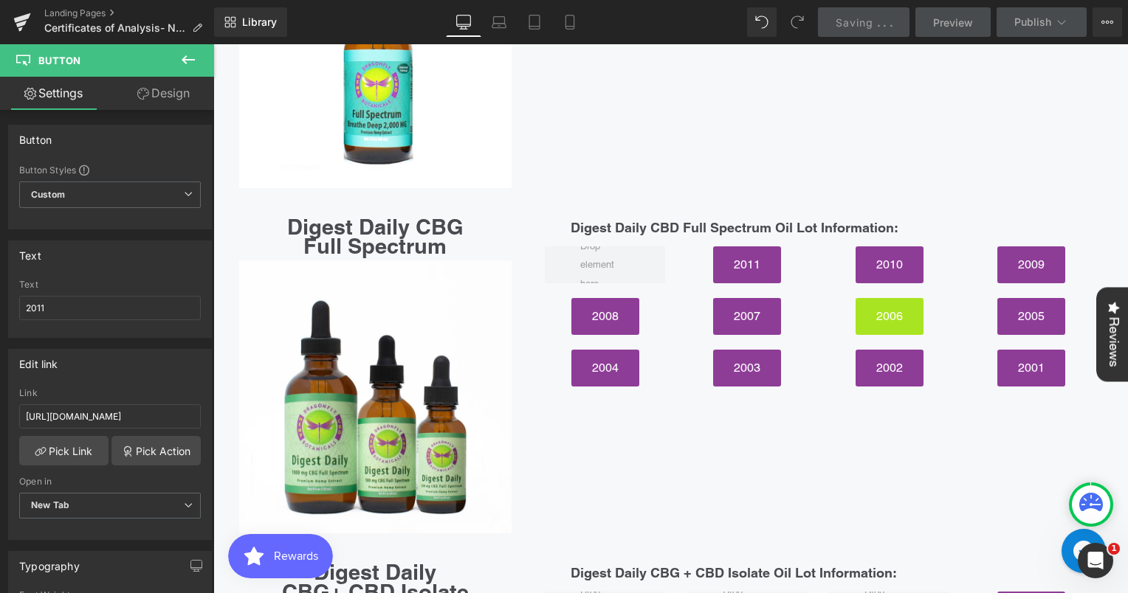
scroll to position [4452, 0]
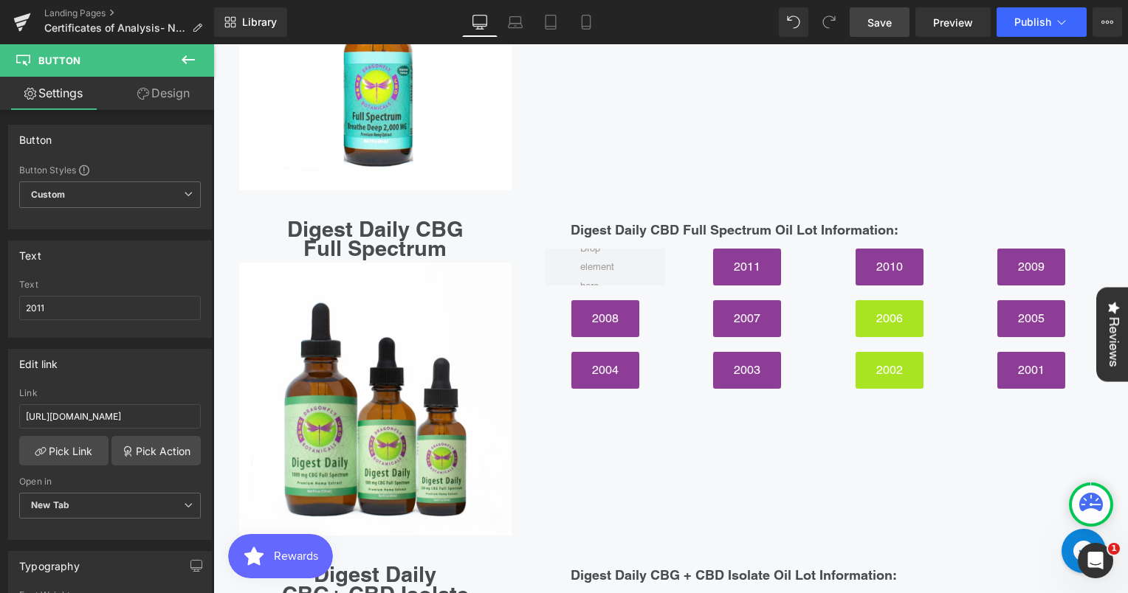
click at [869, 352] on div "2002 Button" at bounding box center [889, 370] width 120 height 37
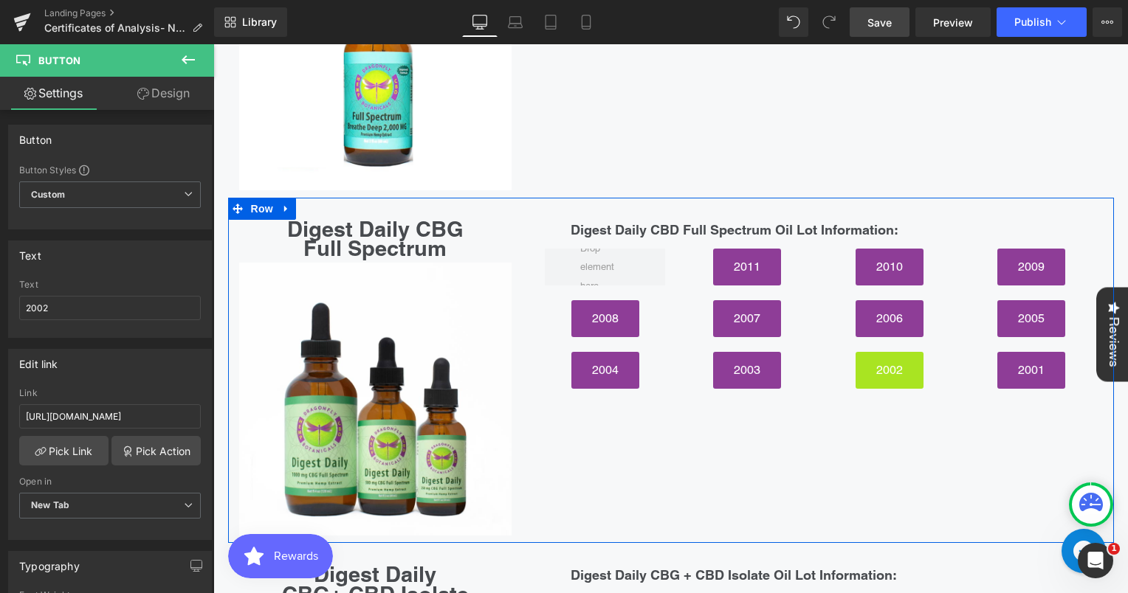
scroll to position [4500, 0]
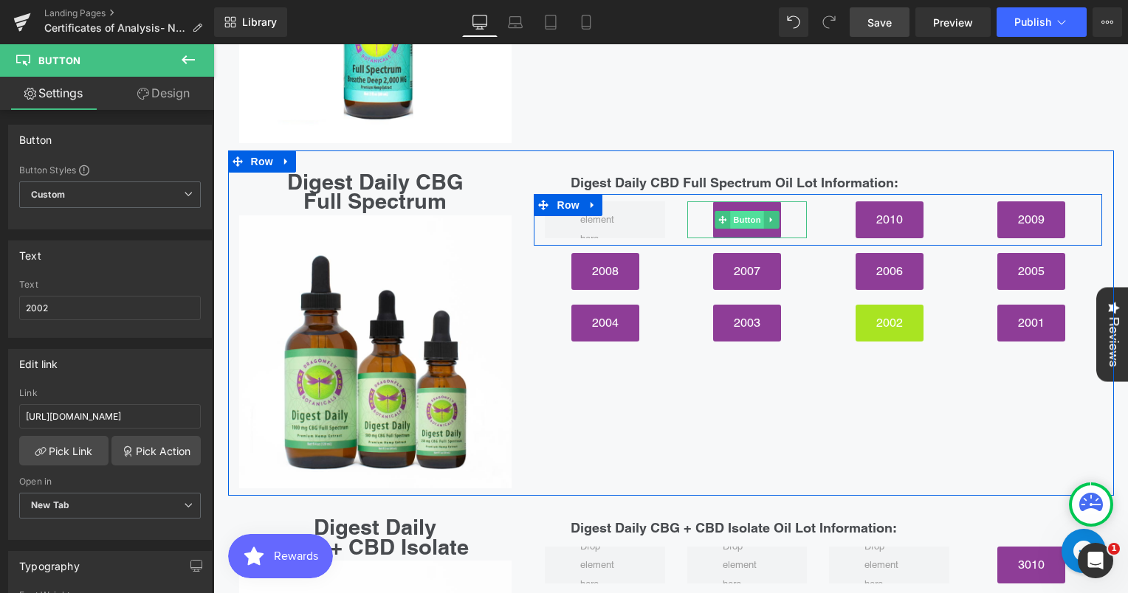
click at [733, 211] on span "Button" at bounding box center [747, 220] width 34 height 18
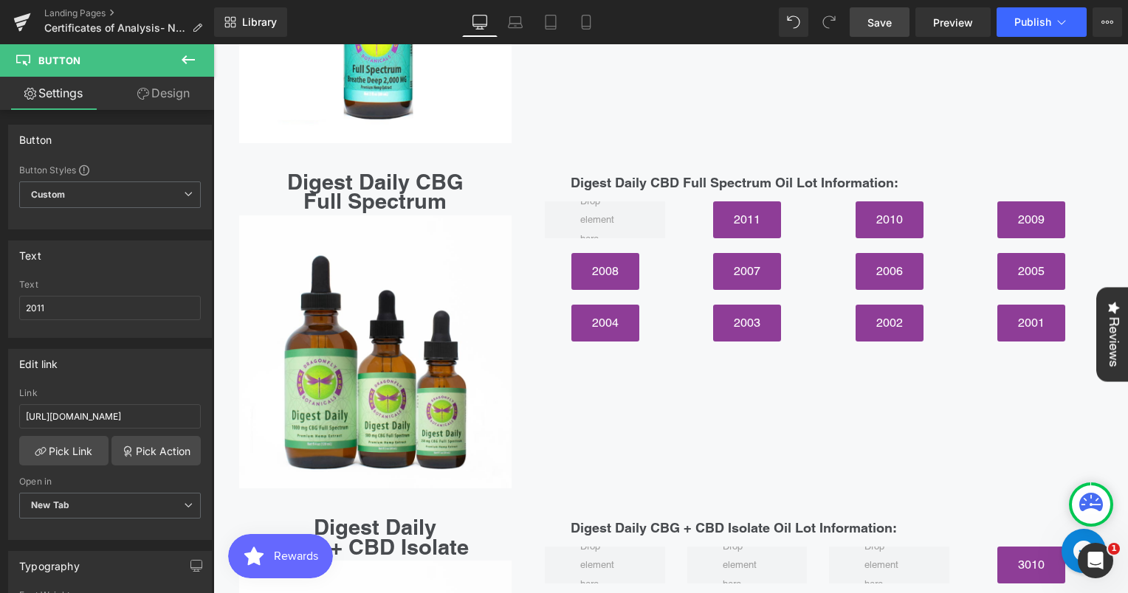
click at [872, 21] on span "Save" at bounding box center [879, 22] width 24 height 15
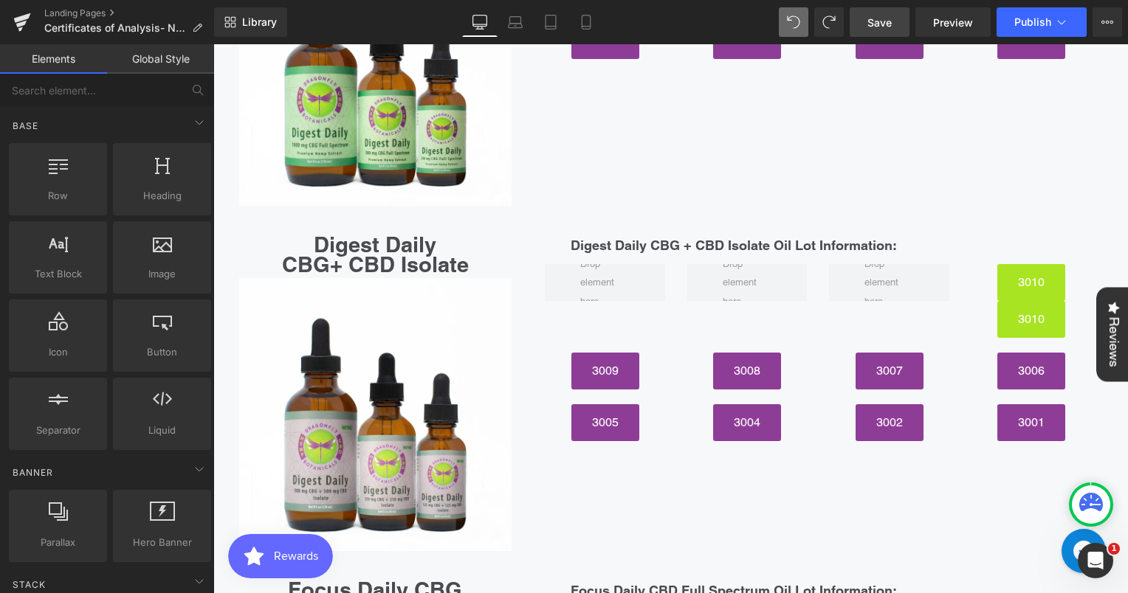
scroll to position [4781, 0]
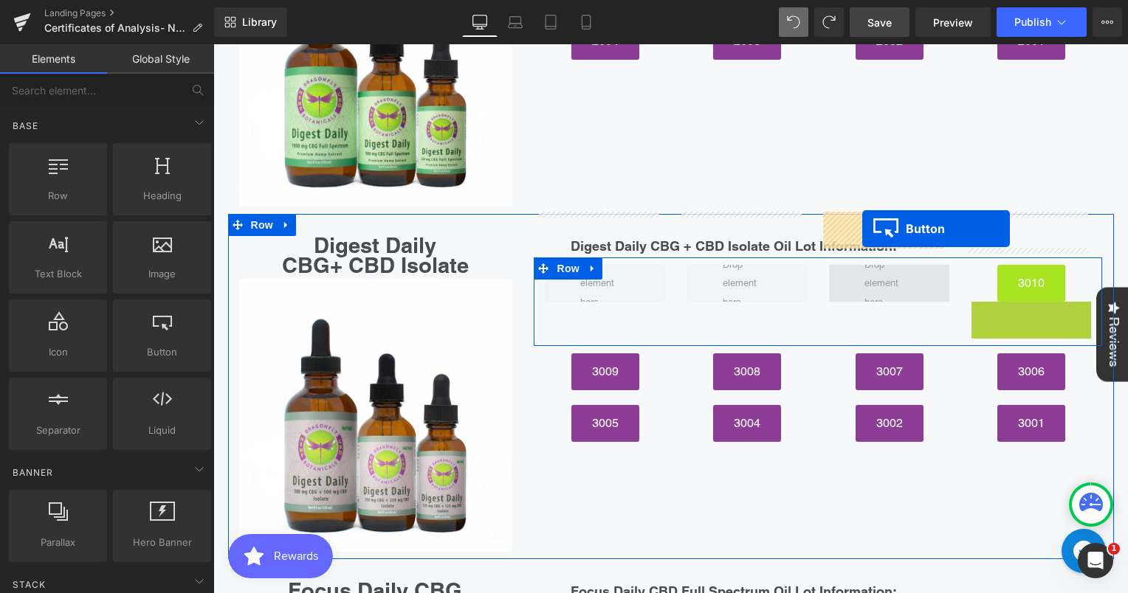
drag, startPoint x: 999, startPoint y: 263, endPoint x: 847, endPoint y: 229, distance: 155.1
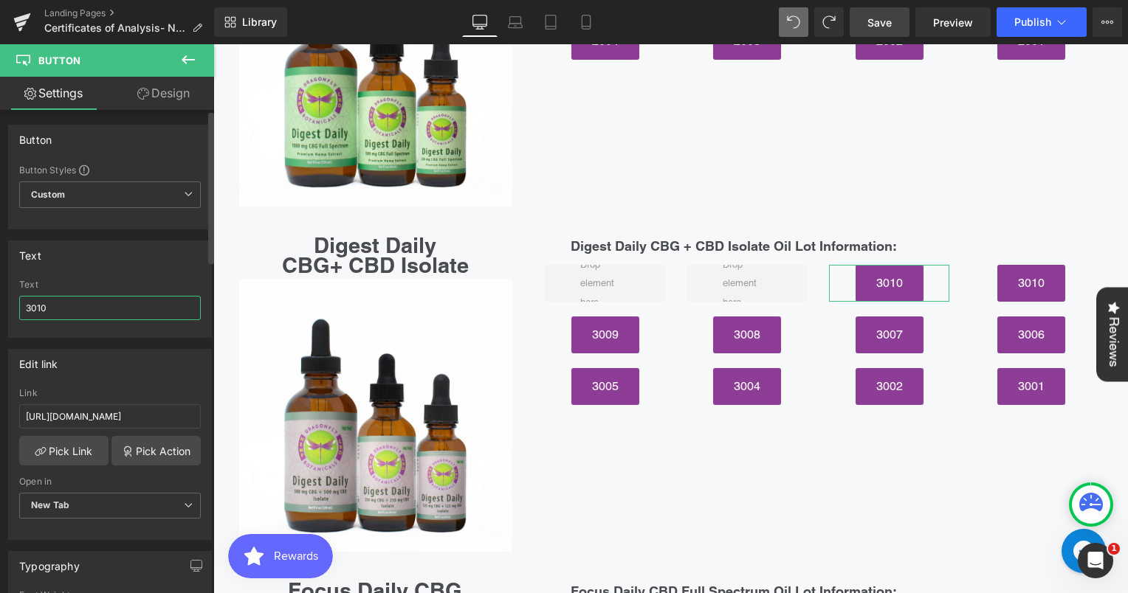
click at [135, 298] on input "3010" at bounding box center [110, 308] width 182 height 24
type input "3011"
click at [148, 257] on div "Text" at bounding box center [110, 255] width 202 height 28
click at [137, 418] on input "[URL][DOMAIN_NAME]" at bounding box center [110, 416] width 182 height 24
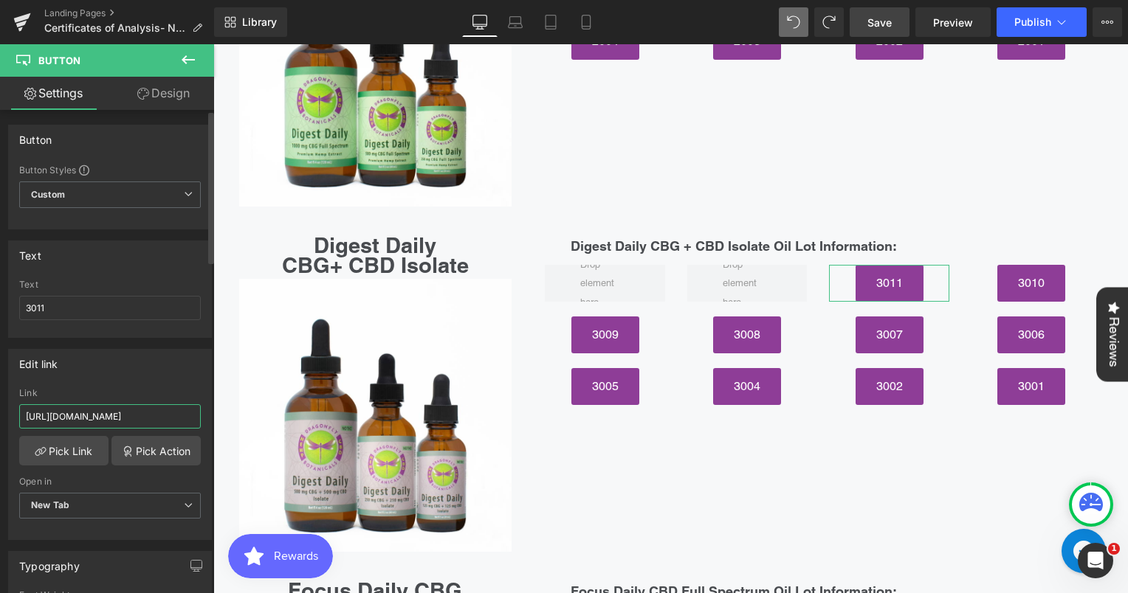
click at [137, 418] on input "[URL][DOMAIN_NAME]" at bounding box center [110, 416] width 182 height 24
paste input "[URL][DOMAIN_NAME]"
type input "[URL][DOMAIN_NAME]"
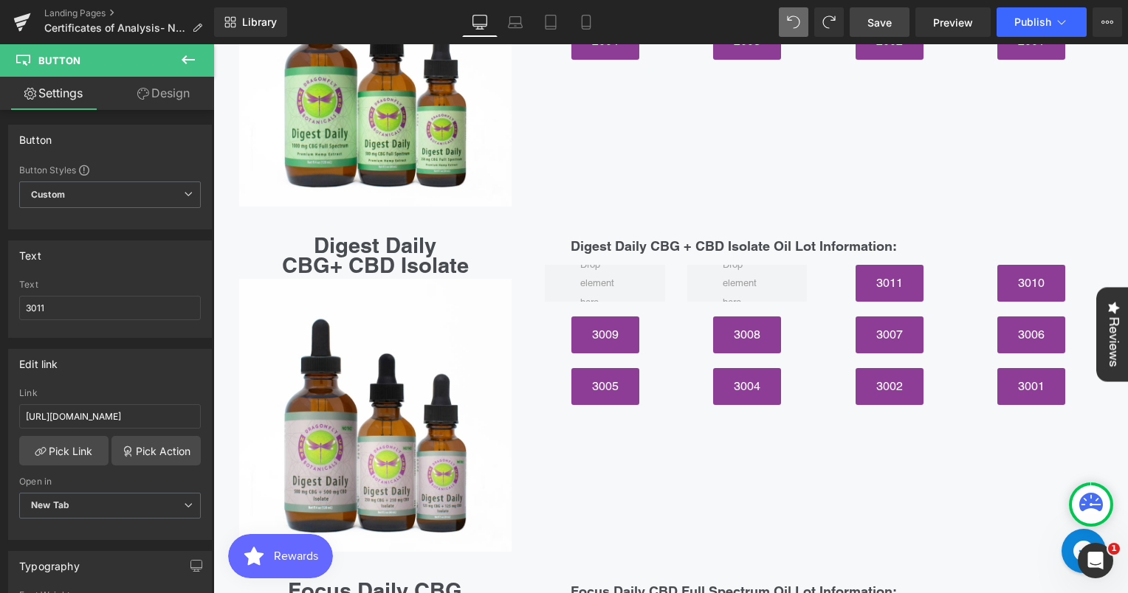
click at [886, 25] on span "Save" at bounding box center [879, 22] width 24 height 15
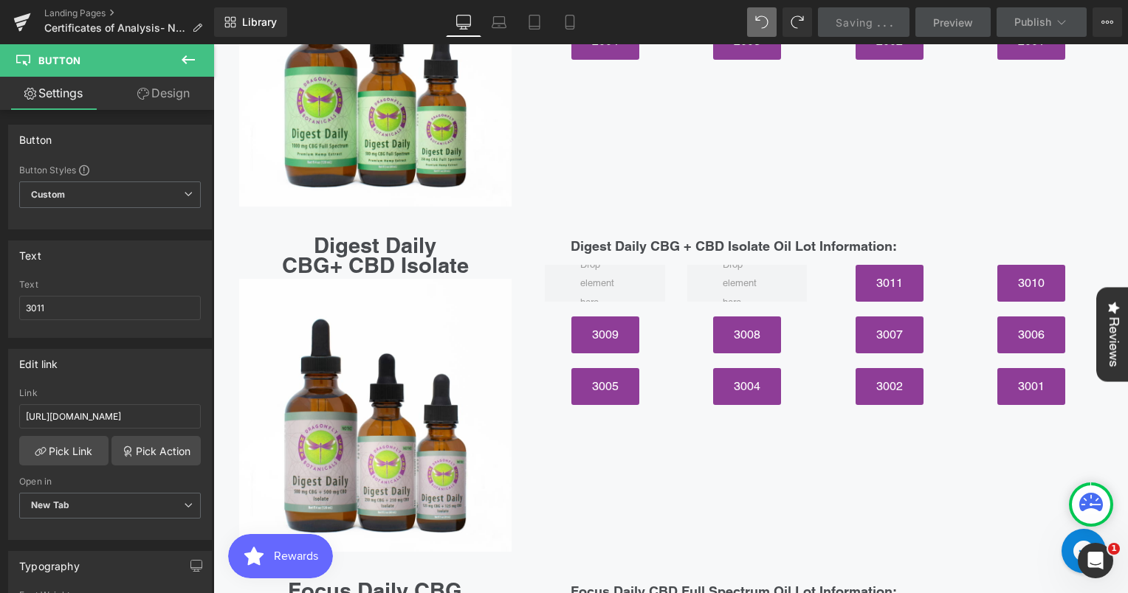
scroll to position [0, 0]
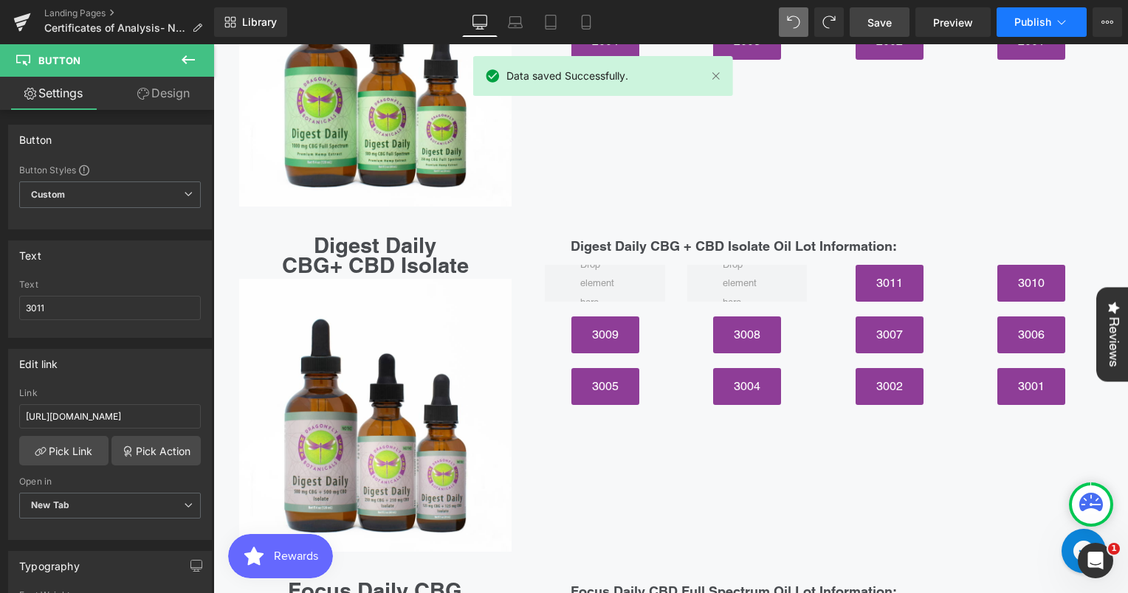
click at [1032, 24] on span "Publish" at bounding box center [1032, 22] width 37 height 12
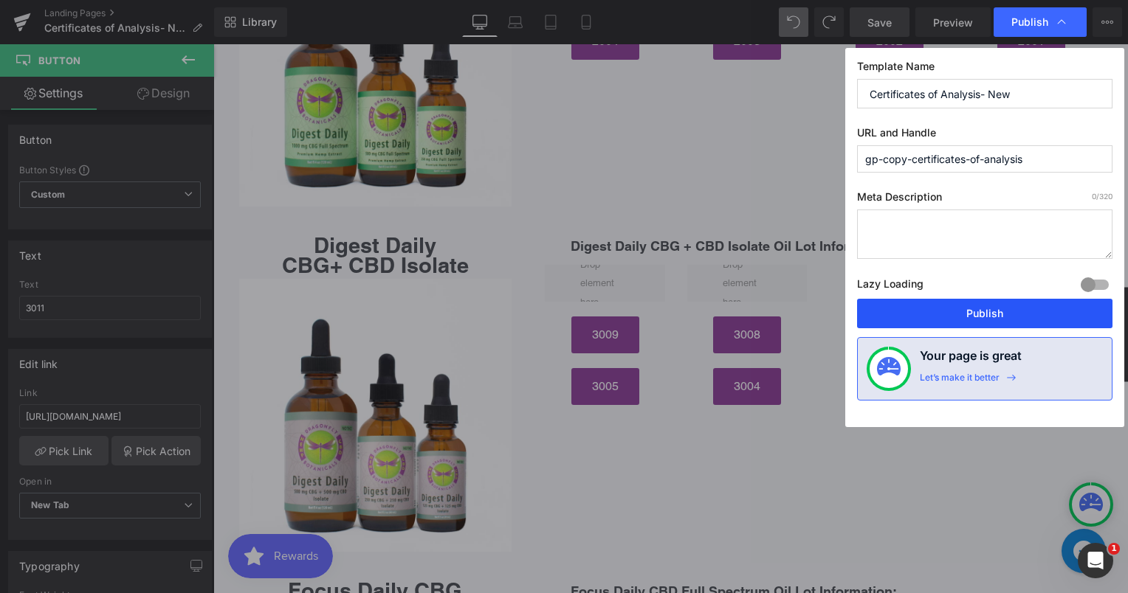
drag, startPoint x: 1027, startPoint y: 310, endPoint x: 531, endPoint y: 401, distance: 505.0
click at [1027, 310] on button "Publish" at bounding box center [984, 314] width 255 height 30
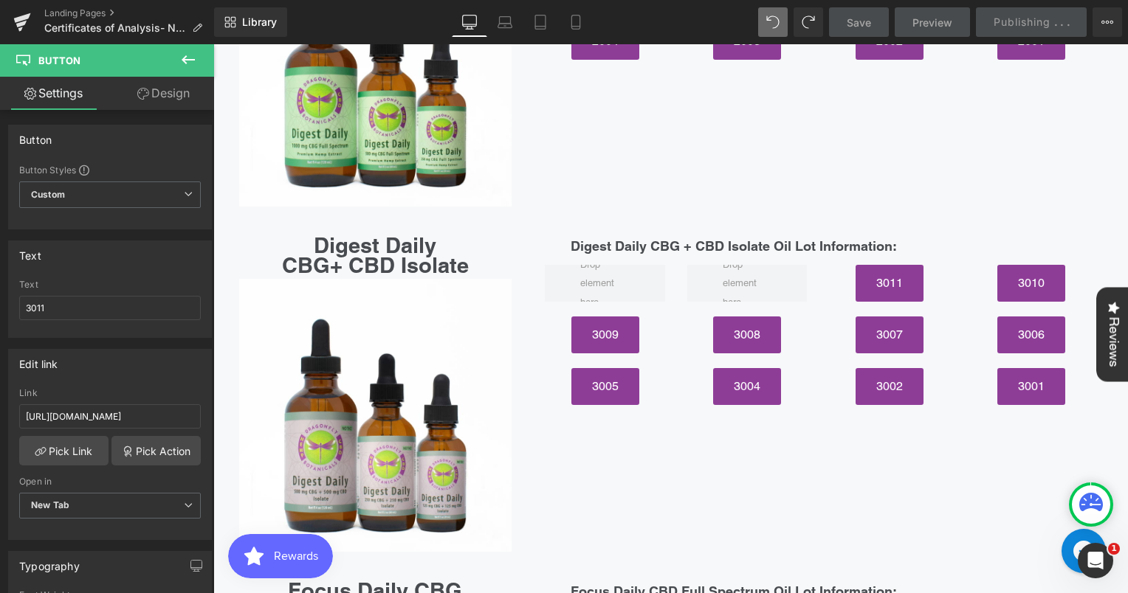
scroll to position [5070, 0]
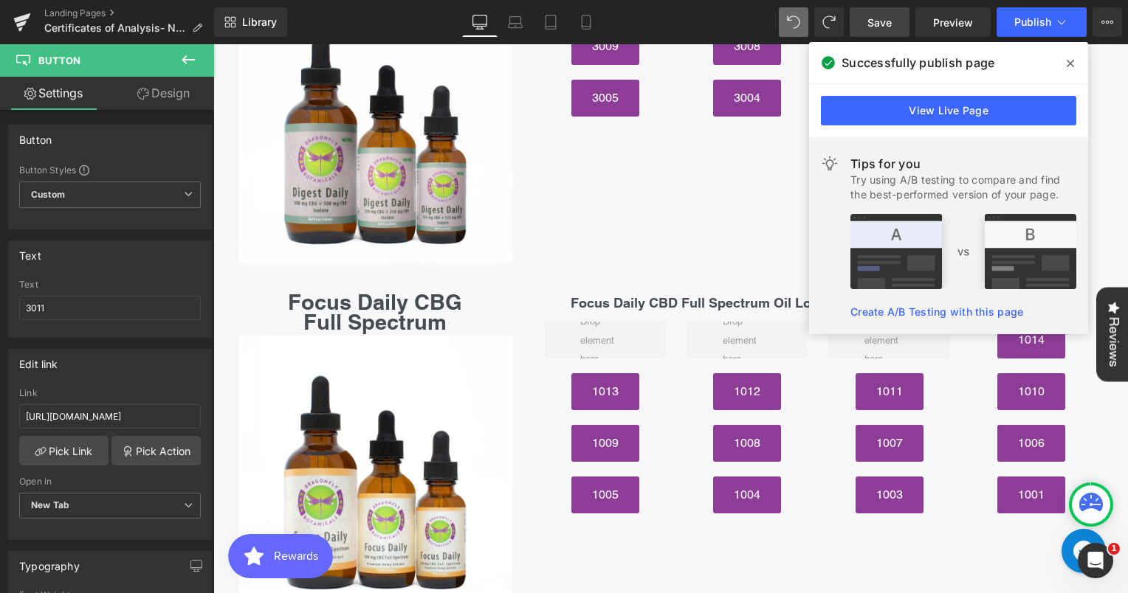
click at [874, 23] on span "Save" at bounding box center [879, 22] width 24 height 15
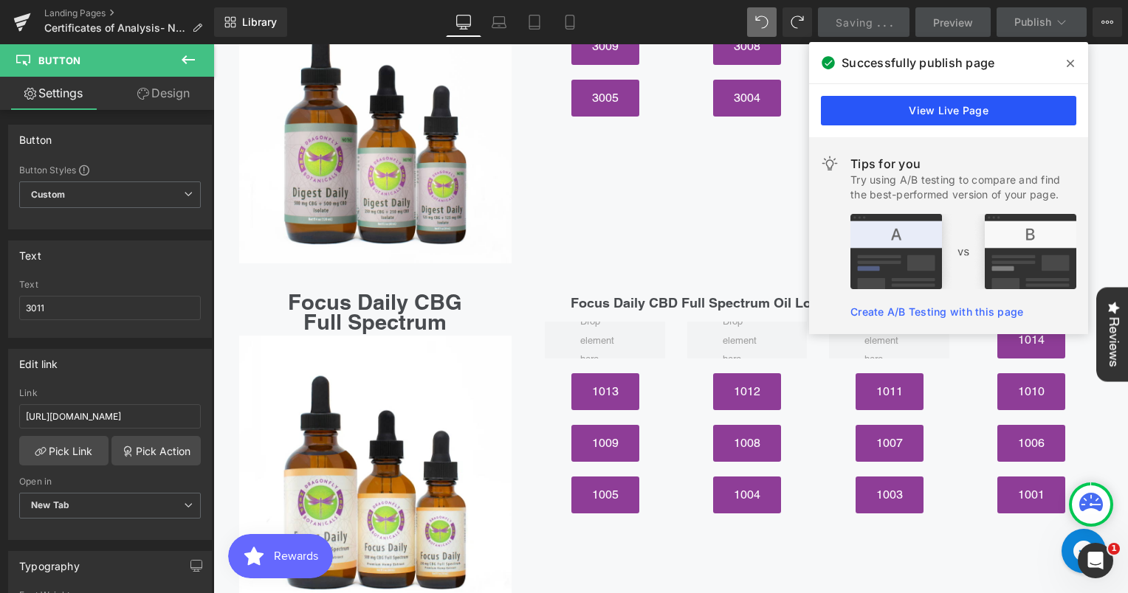
click at [1025, 117] on link "View Live Page" at bounding box center [948, 111] width 255 height 30
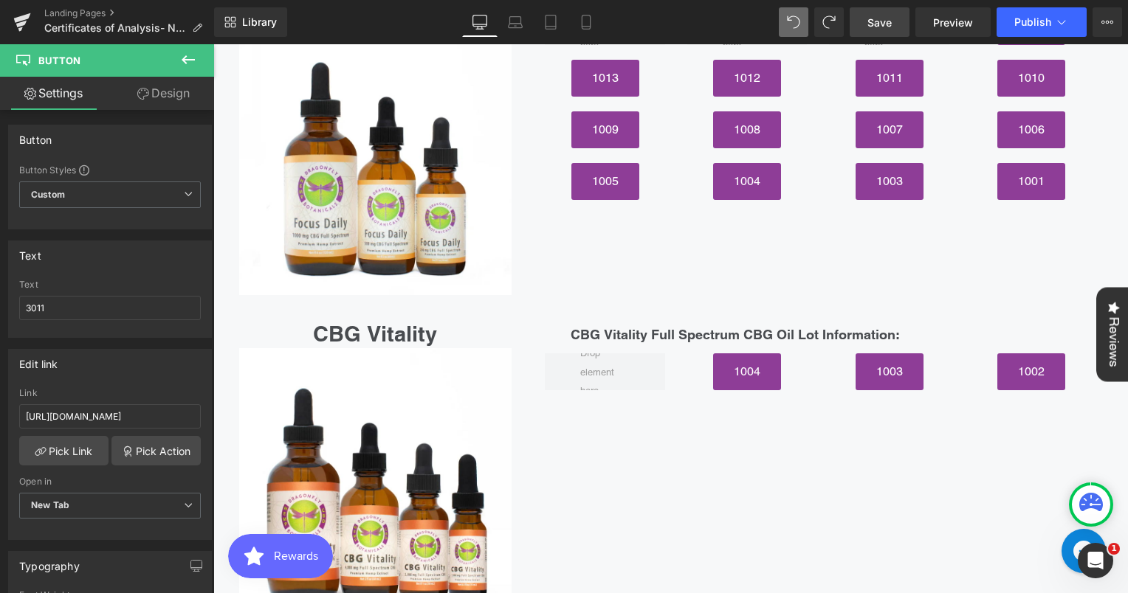
scroll to position [5384, 0]
